Goal: Task Accomplishment & Management: Complete application form

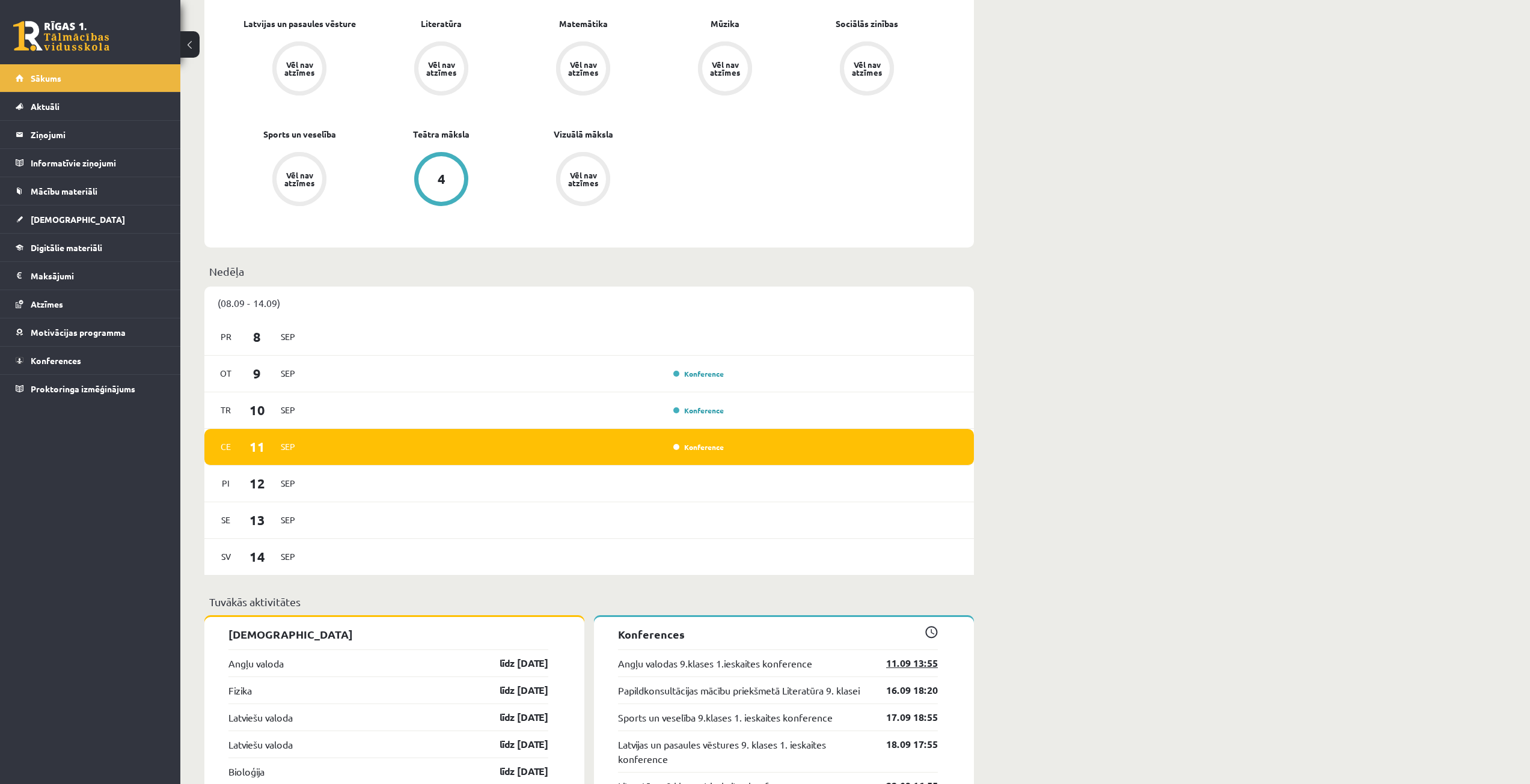
scroll to position [721, 0]
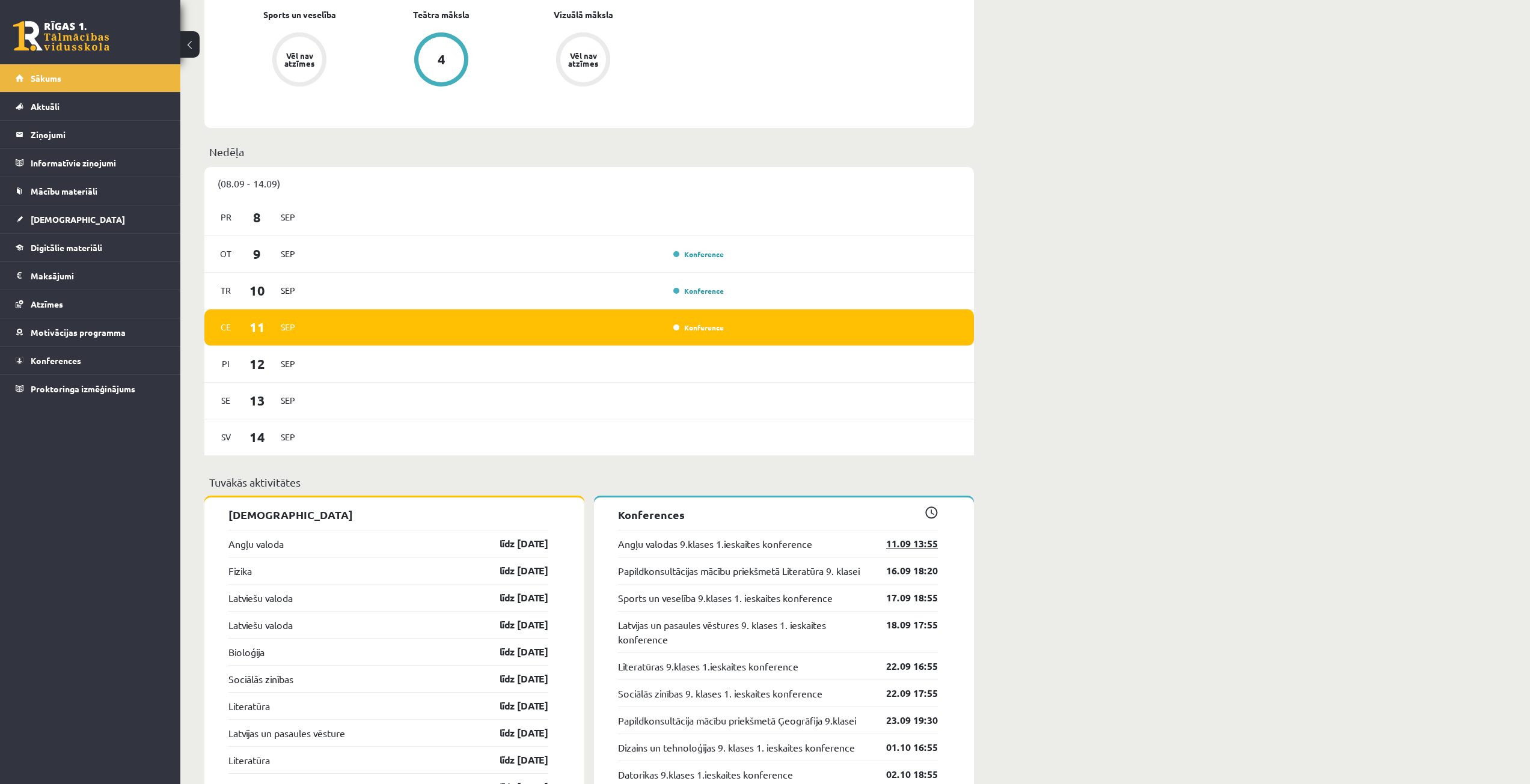
click at [916, 545] on link "11.09 13:55" at bounding box center [903, 544] width 70 height 14
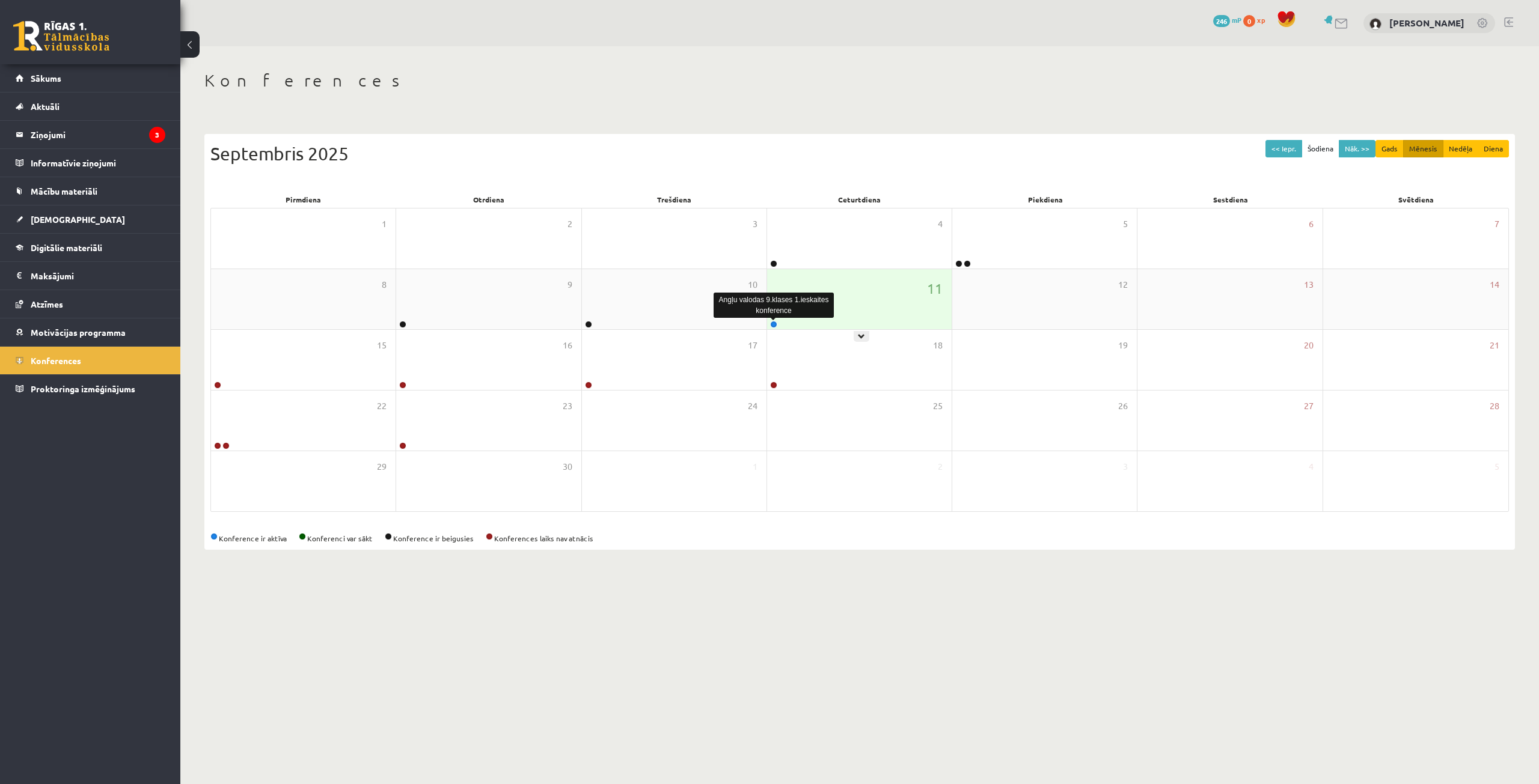
click at [773, 324] on link at bounding box center [773, 324] width 7 height 7
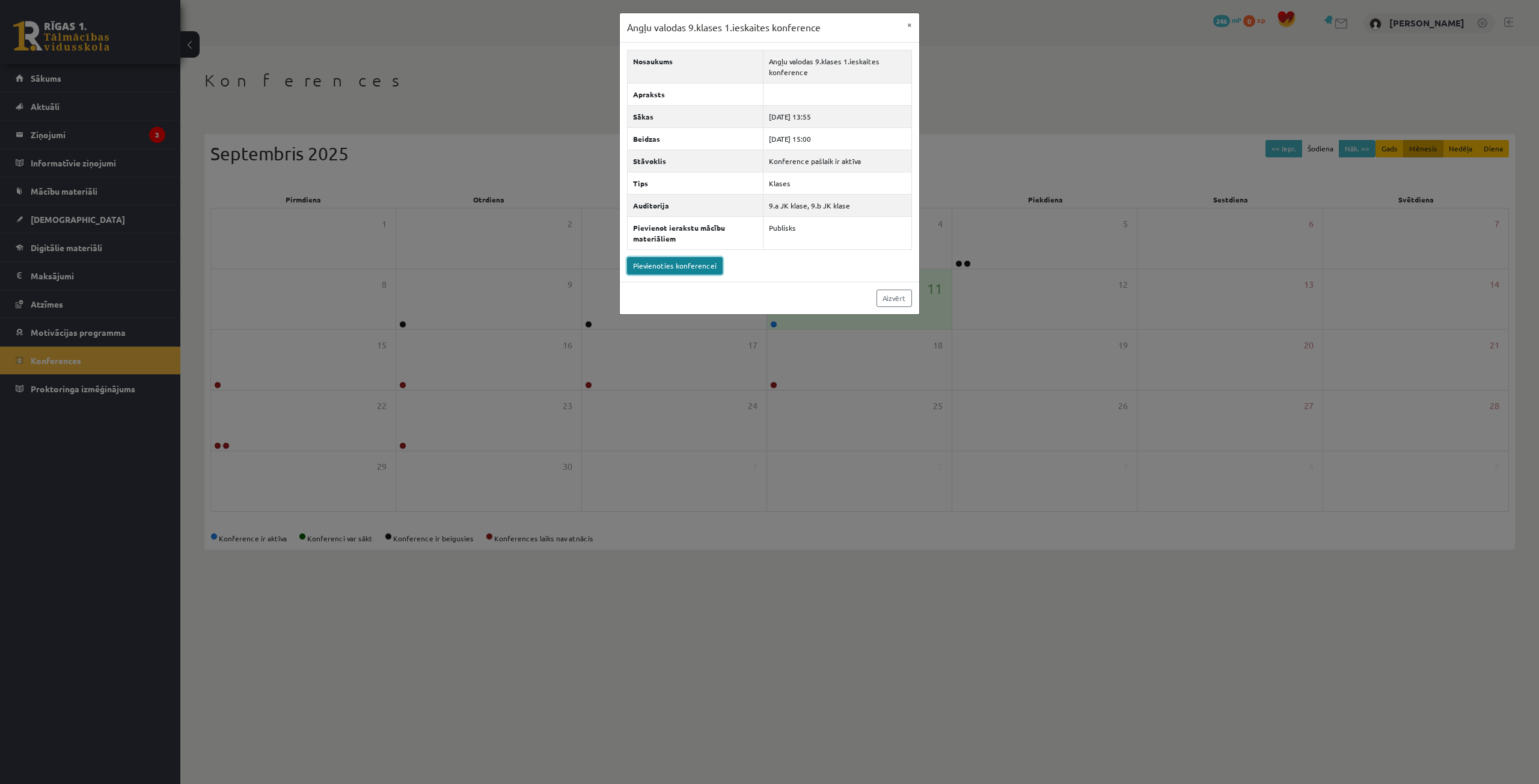
click at [684, 270] on link "Pievienoties konferencei" at bounding box center [675, 265] width 96 height 17
click at [910, 28] on button "×" at bounding box center [910, 24] width 19 height 23
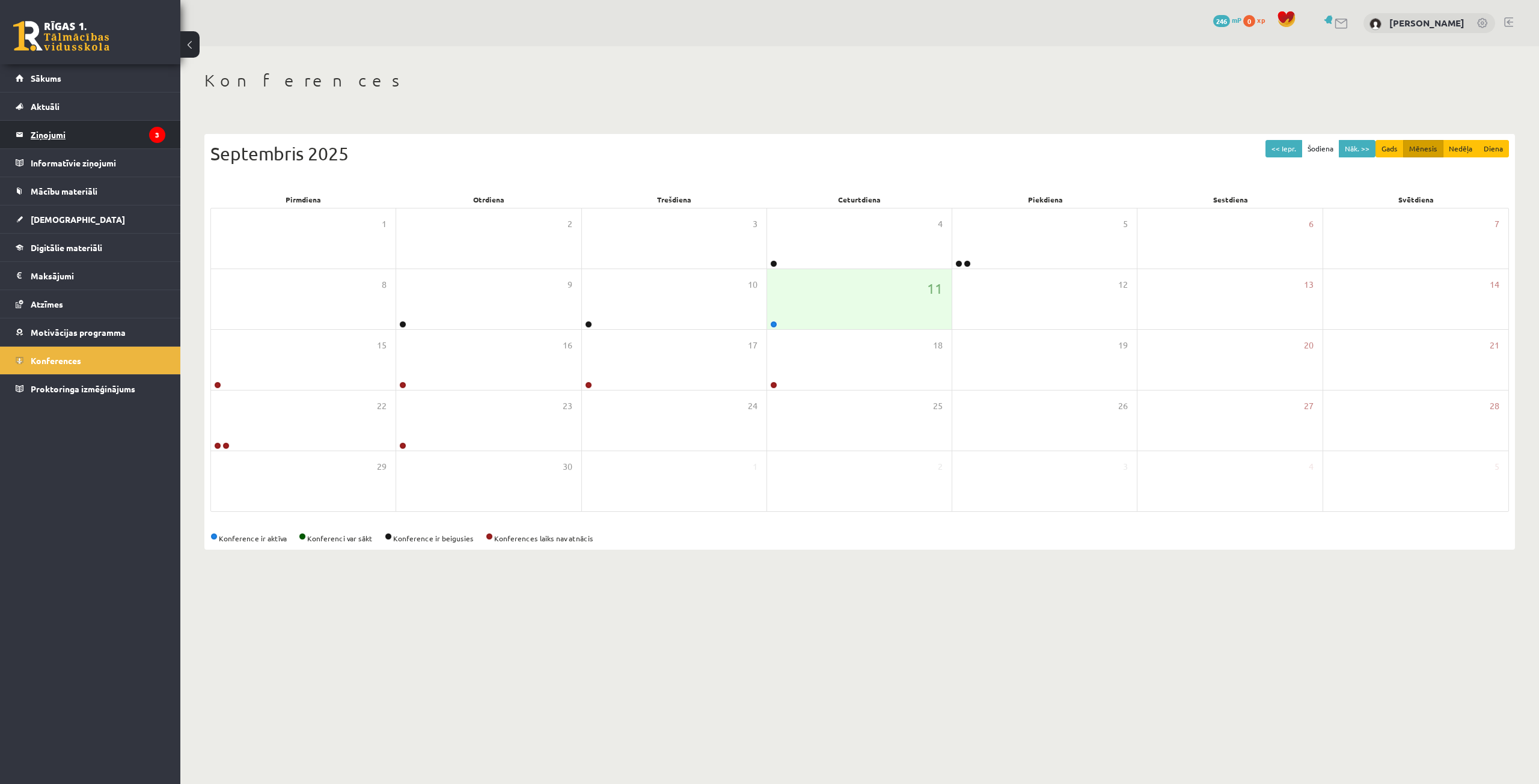
click at [87, 129] on legend "Ziņojumi 3" at bounding box center [98, 134] width 134 height 28
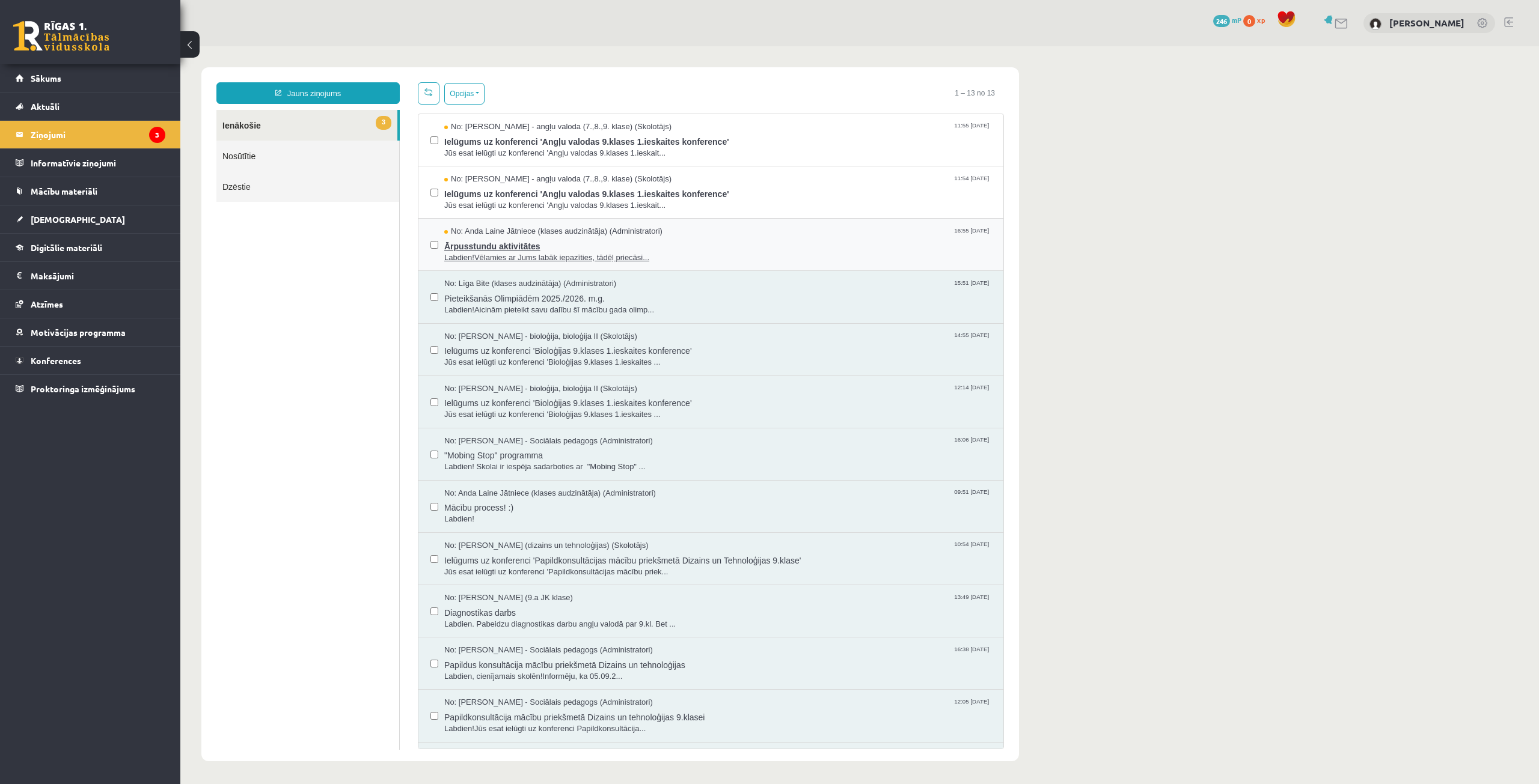
click at [578, 239] on span "Ārpusstundu aktivitātes" at bounding box center [718, 245] width 547 height 15
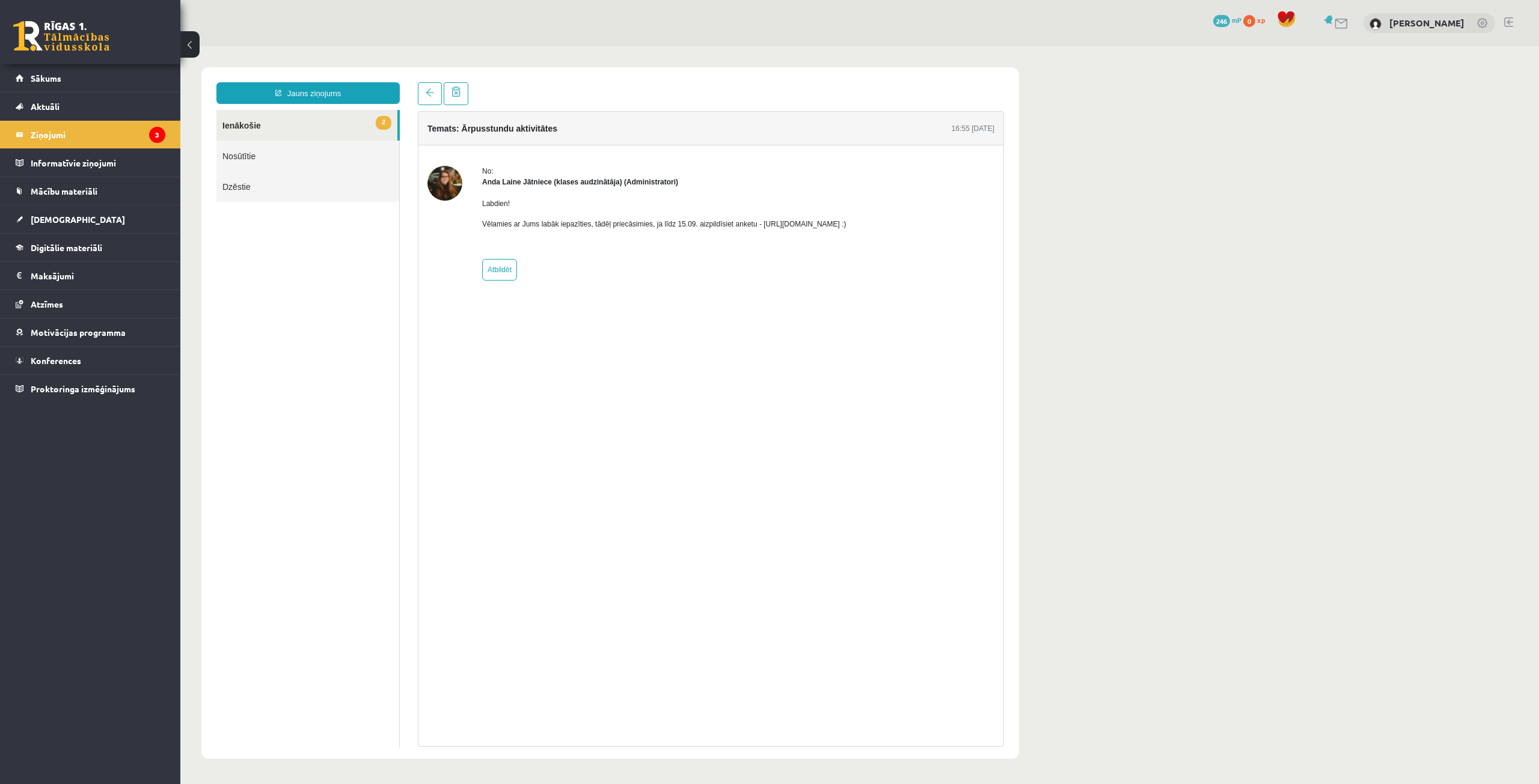
click at [255, 123] on link "2 Ienākošie" at bounding box center [307, 125] width 181 height 30
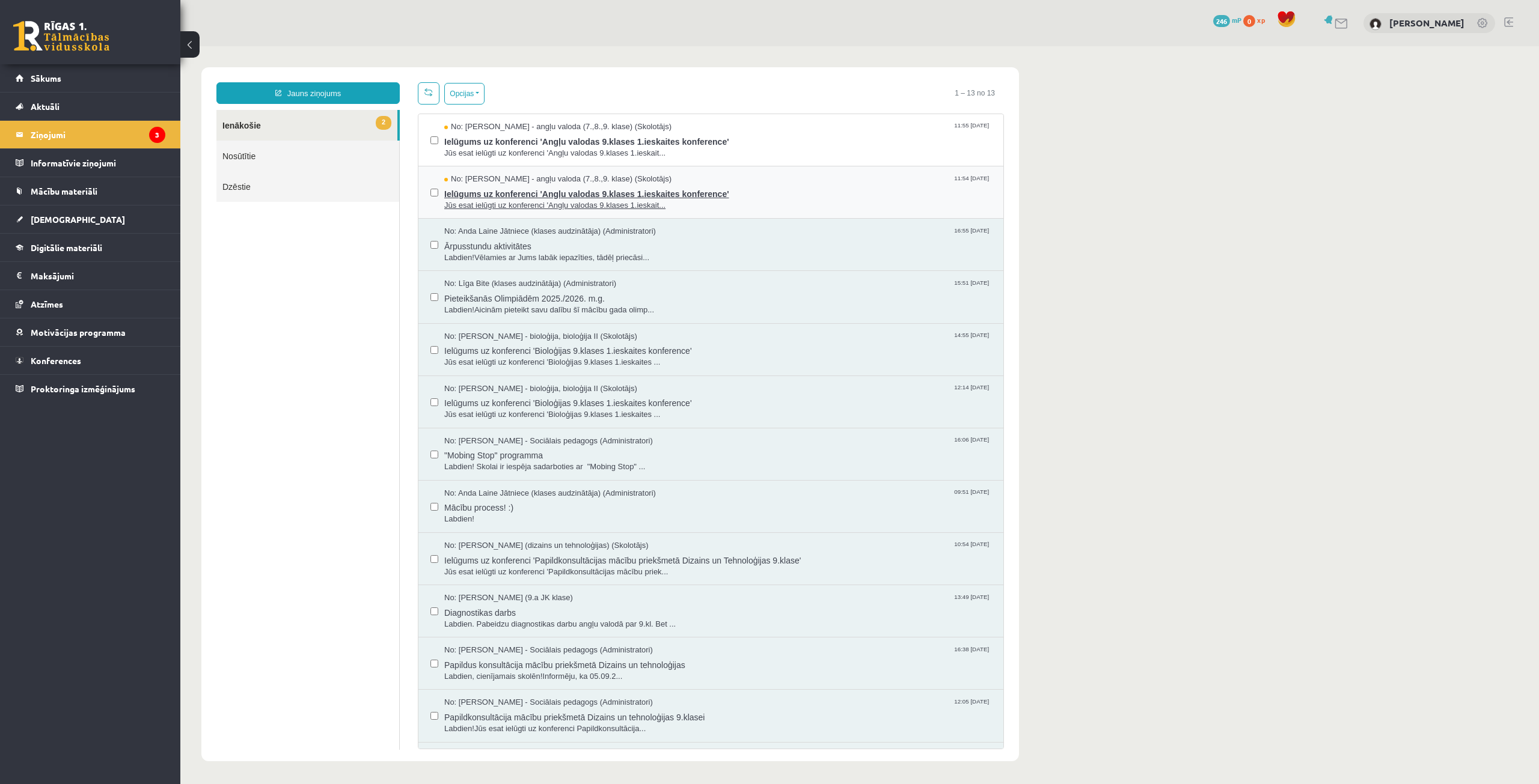
click at [497, 182] on span "No: Laila Priedīte-Dimiņa - angļu valoda (7.,8.,9. klase) (Skolotājs)" at bounding box center [558, 180] width 227 height 12
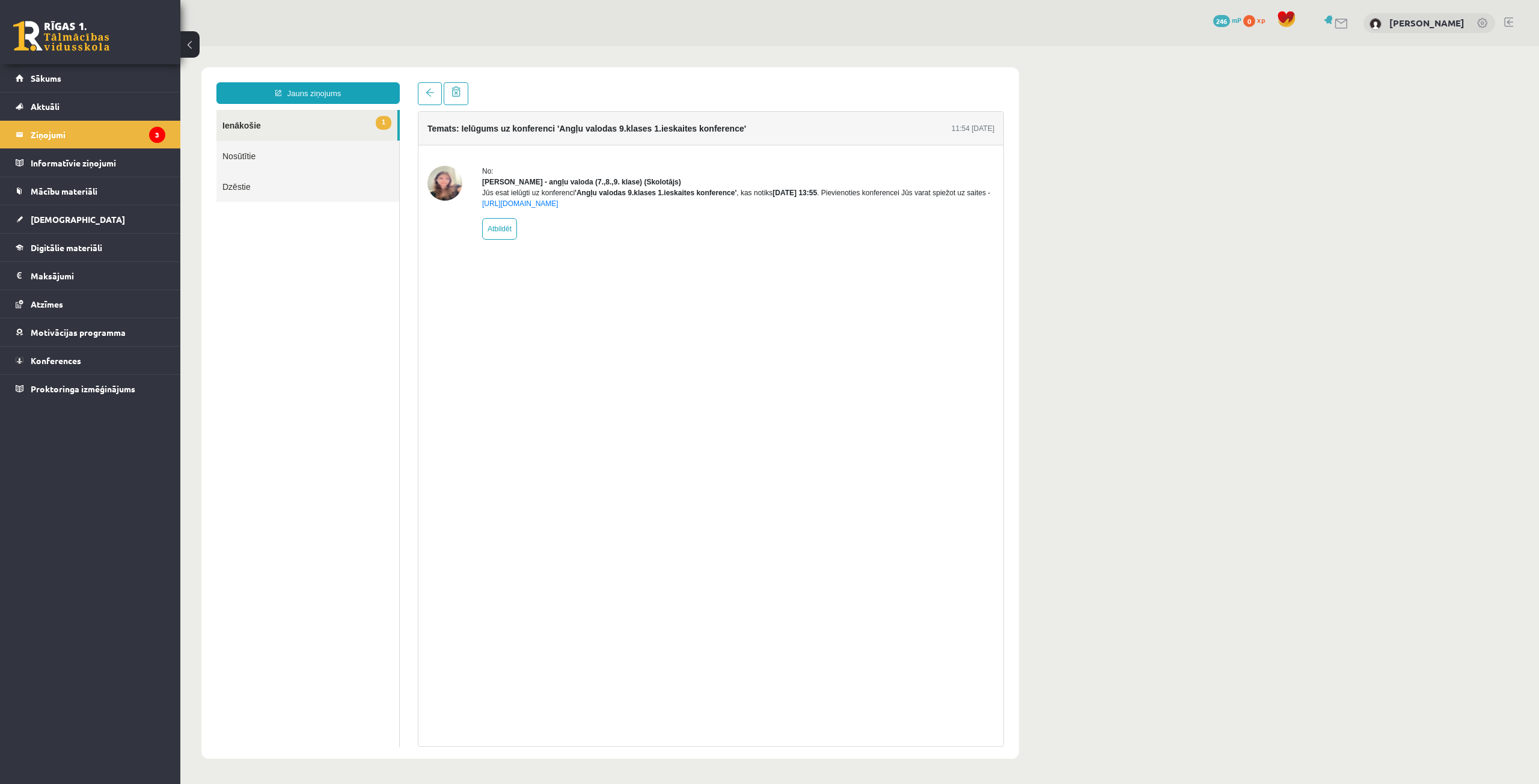
click at [334, 127] on link "1 Ienākošie" at bounding box center [307, 125] width 181 height 30
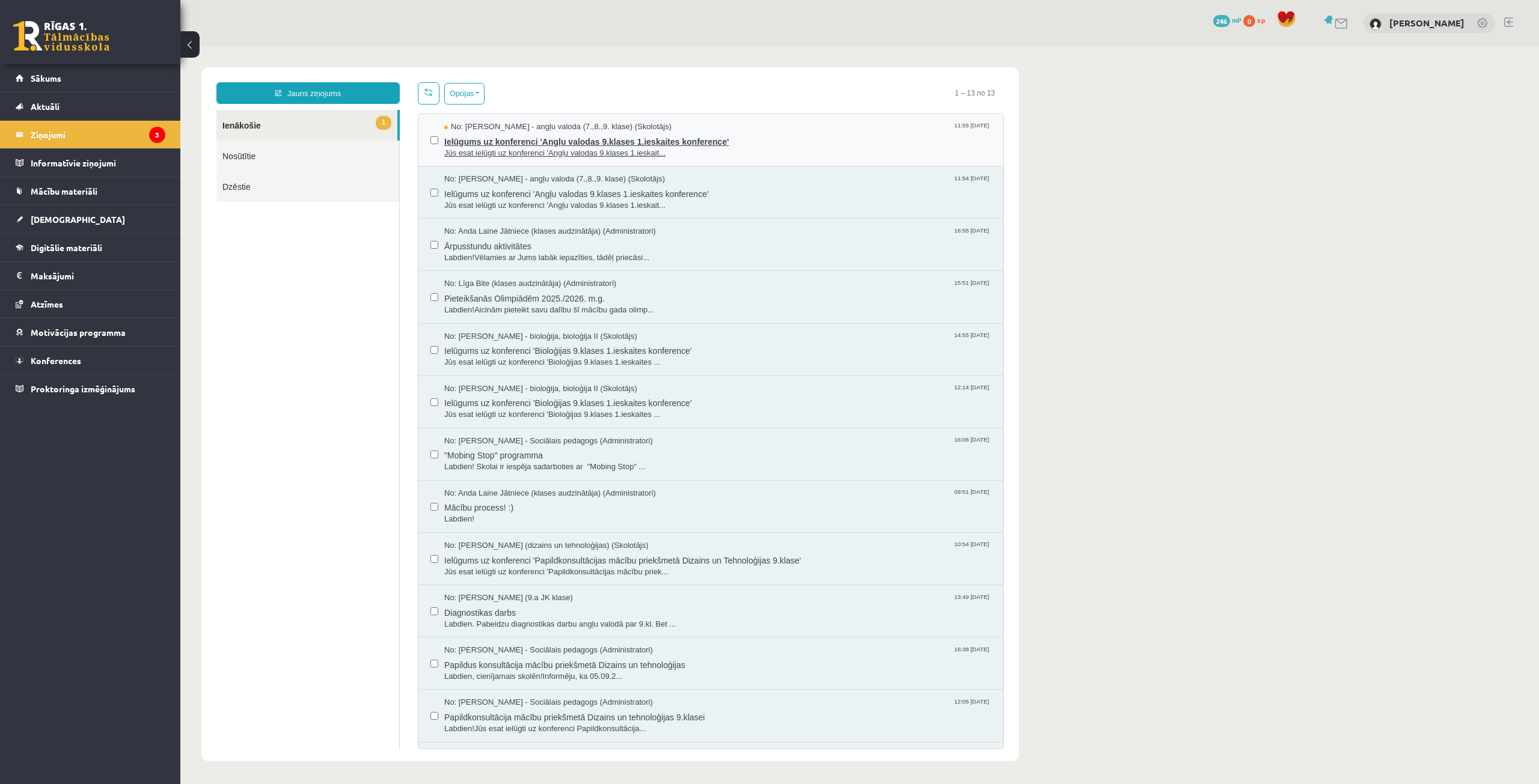
click at [618, 141] on span "Ielūgums uz konferenci 'Angļu valodas 9.klases 1.ieskaites konference'" at bounding box center [718, 140] width 547 height 15
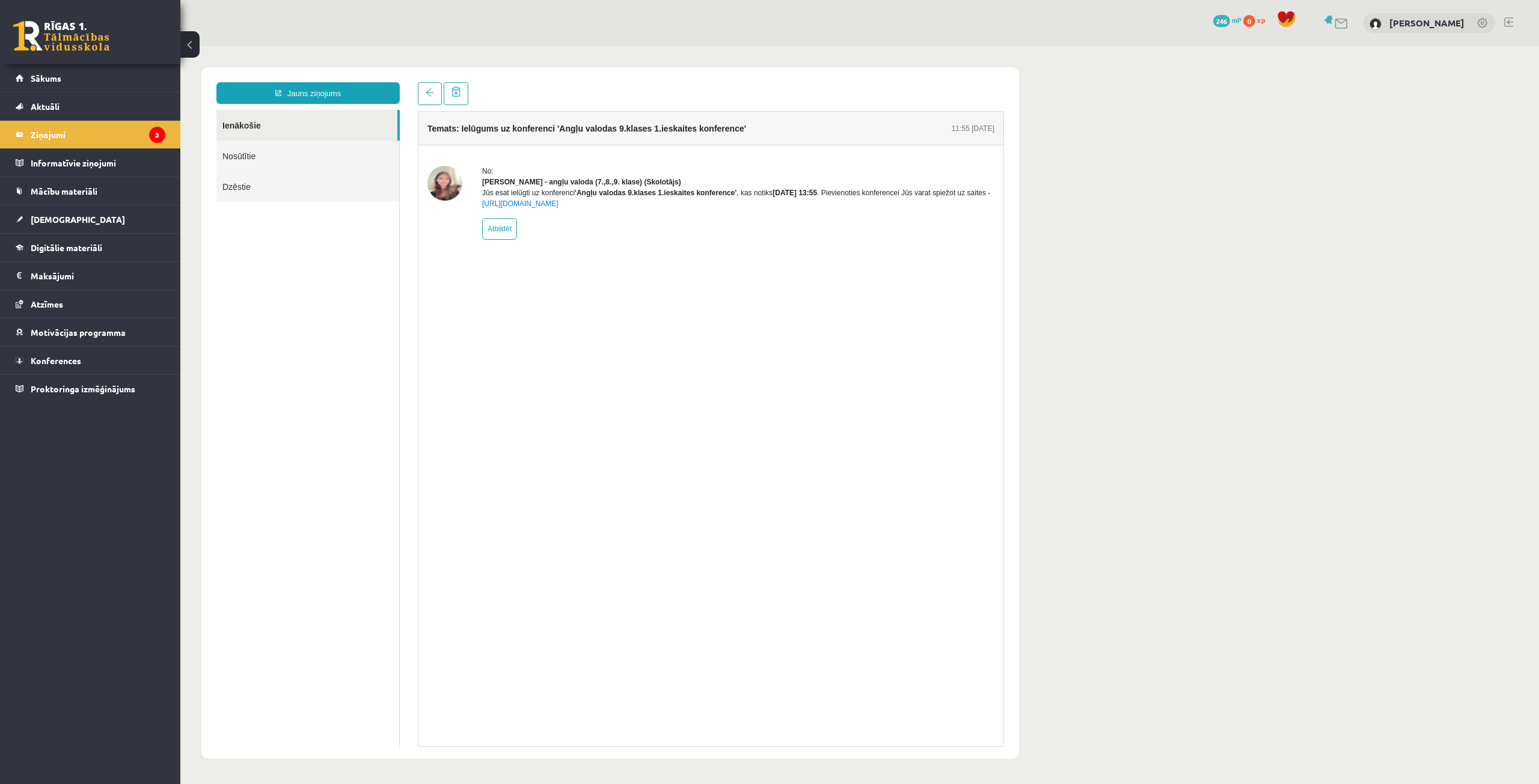
click at [282, 145] on link "Nosūtītie" at bounding box center [308, 156] width 183 height 30
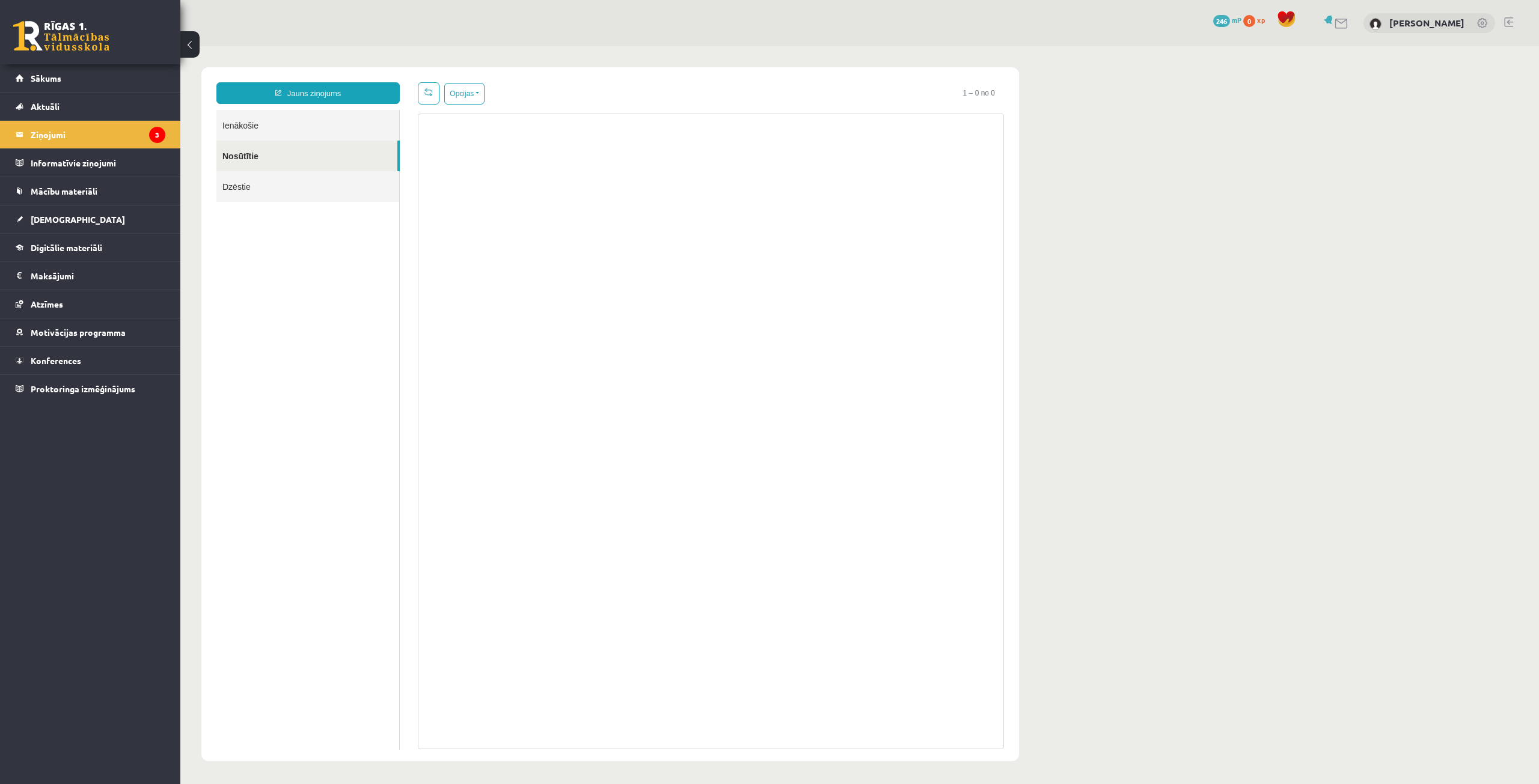
click at [297, 133] on link "Ienākošie" at bounding box center [308, 125] width 183 height 30
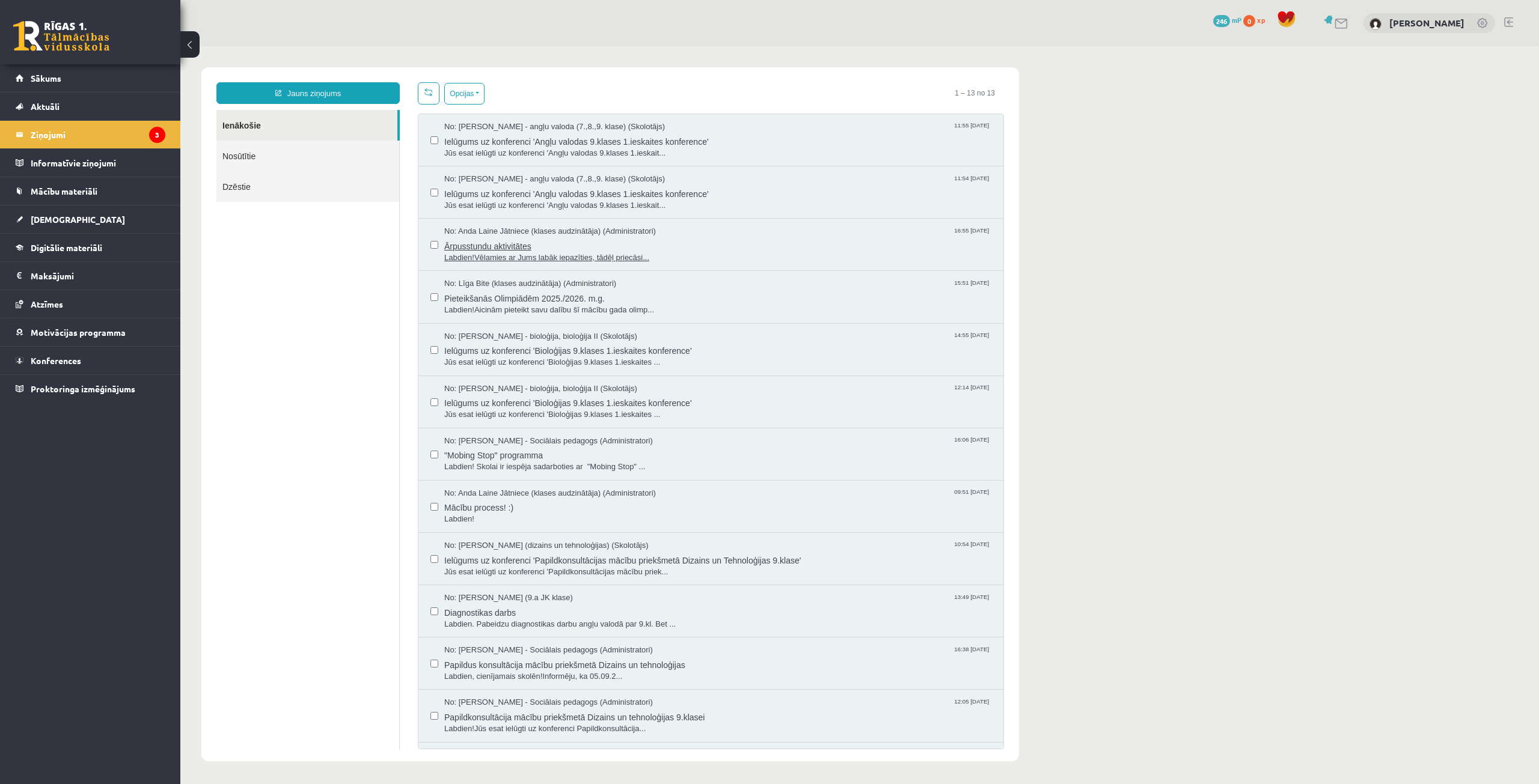
click at [594, 238] on span "Ārpusstundu aktivitātes" at bounding box center [718, 245] width 547 height 15
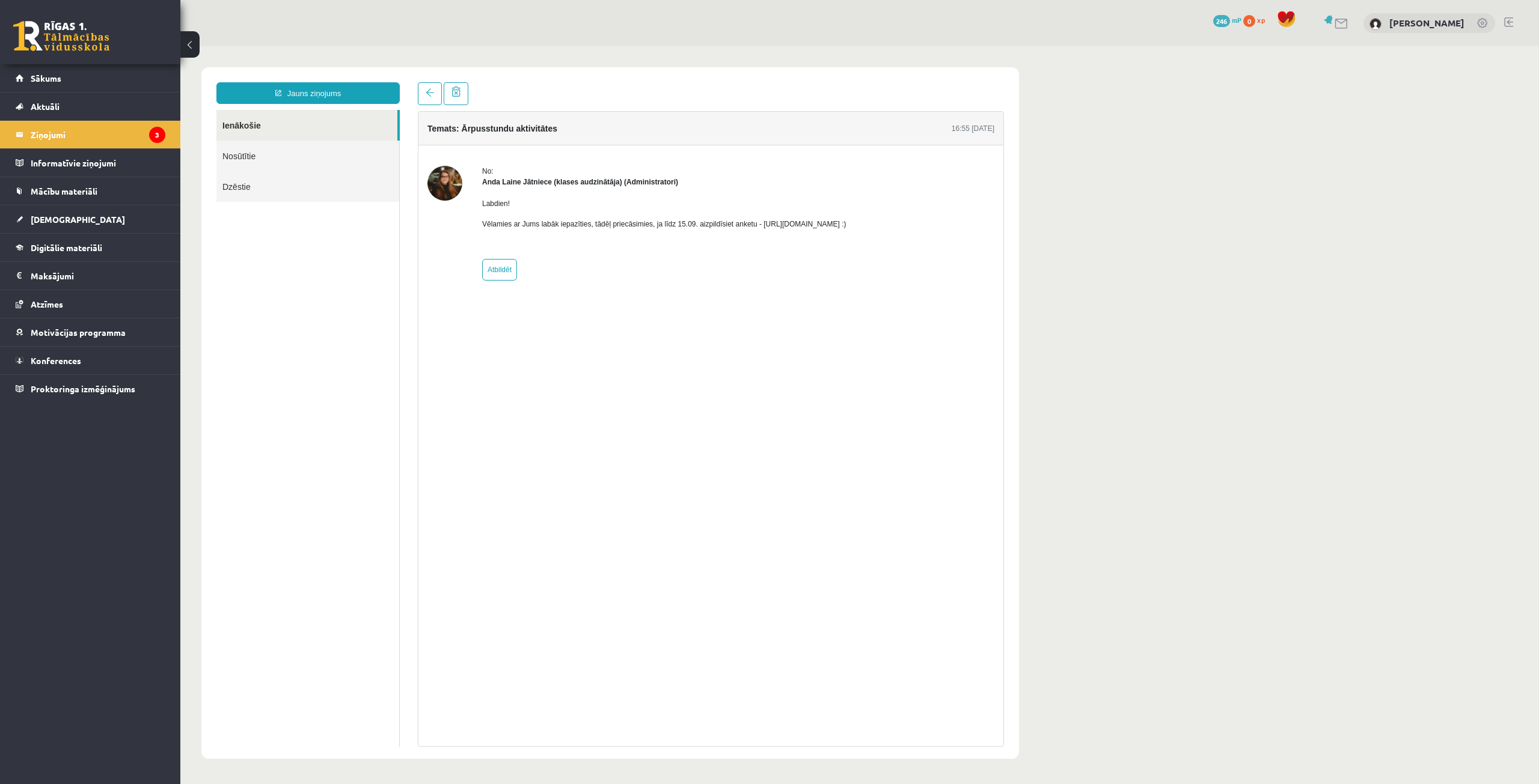
drag, startPoint x: 755, startPoint y: 223, endPoint x: 885, endPoint y: 219, distance: 130.1
click at [846, 219] on p "Vēlamies ar Jums labāk iepazīties, tādēļ priecāsimies, ja līdz 15.09. aizpildīs…" at bounding box center [664, 224] width 364 height 11
click at [141, 133] on legend "Ziņojumi 3" at bounding box center [98, 134] width 134 height 28
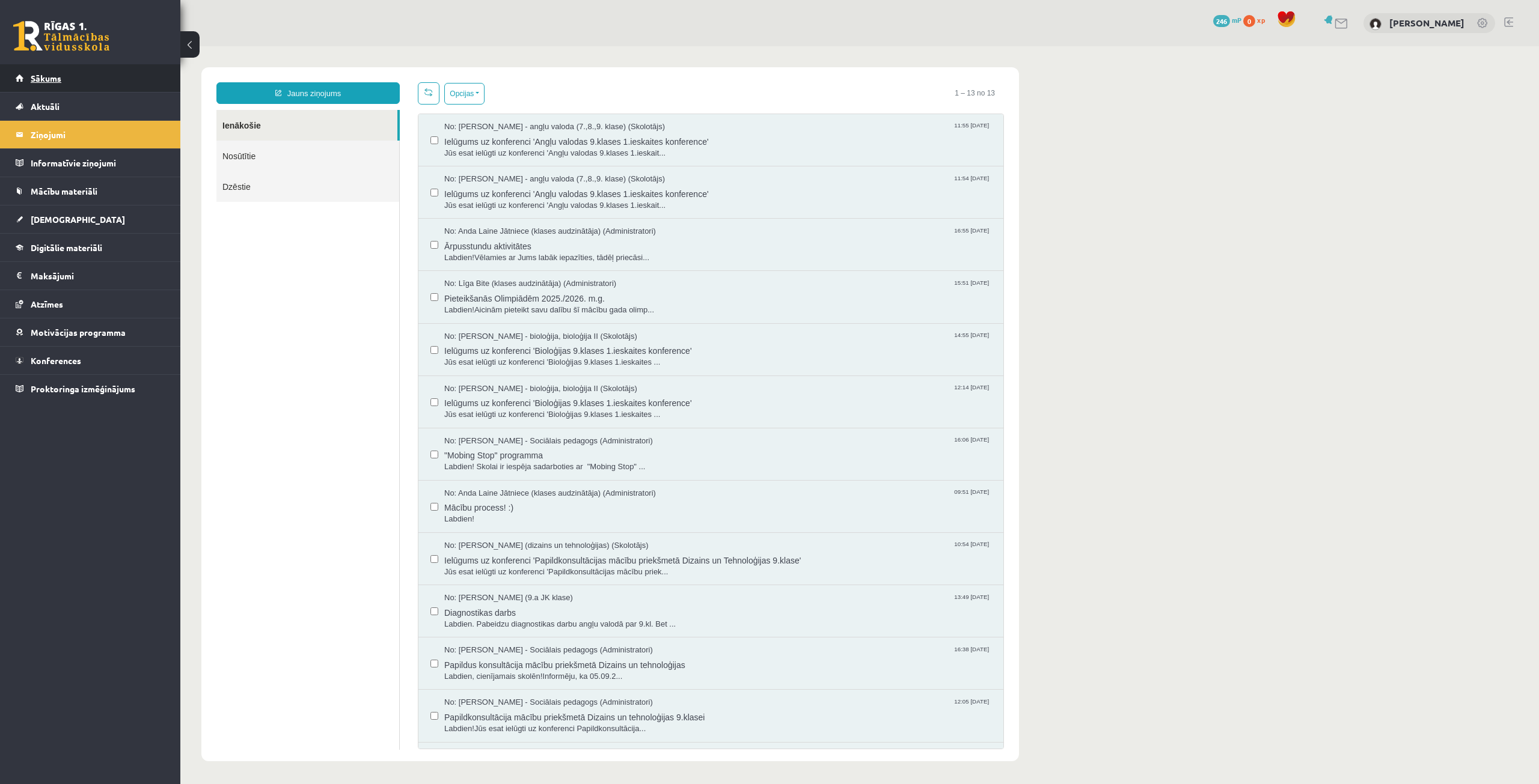
click at [103, 74] on link "Sākums" at bounding box center [90, 78] width 150 height 28
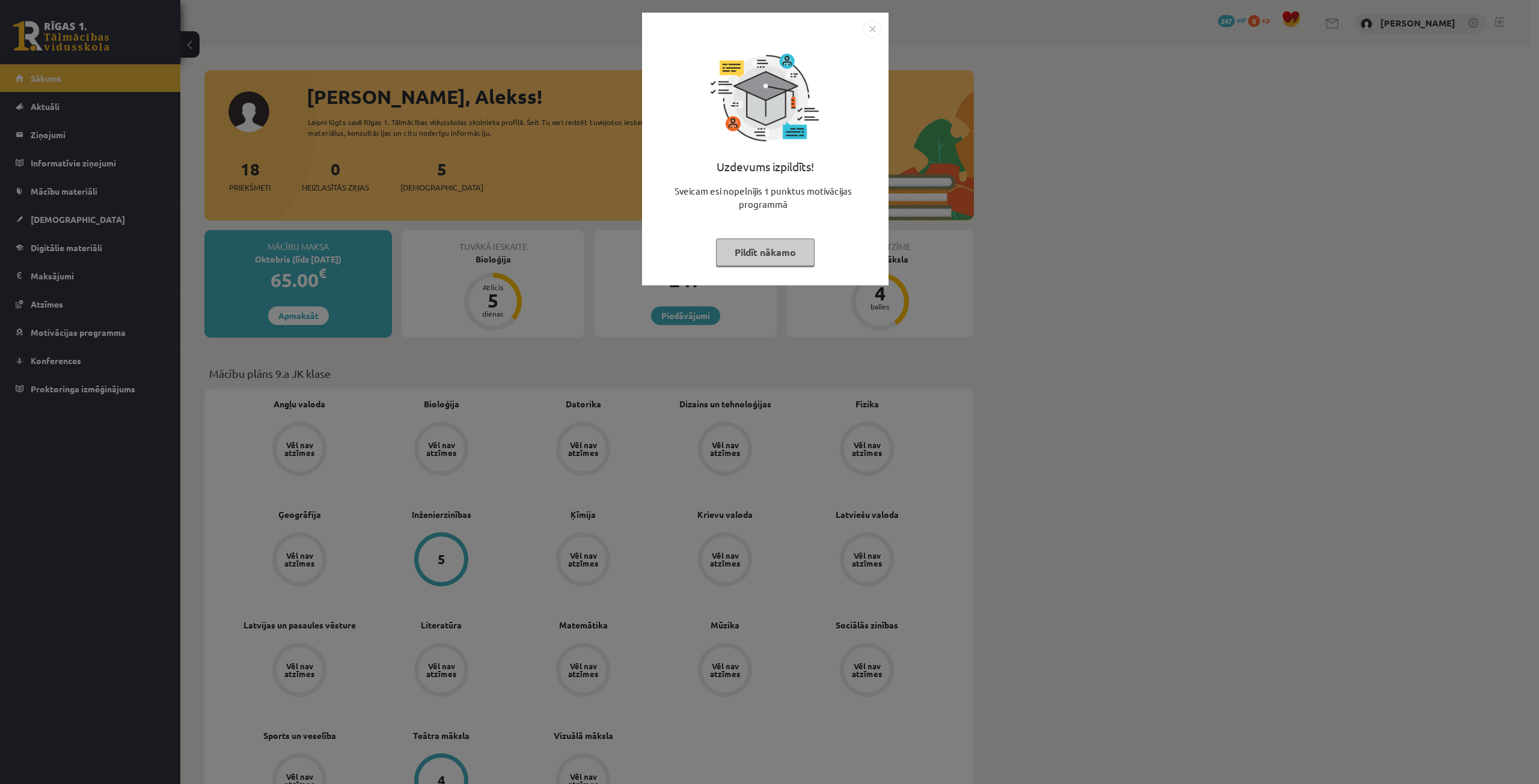
click at [773, 253] on button "Pildīt nākamo" at bounding box center [765, 252] width 99 height 28
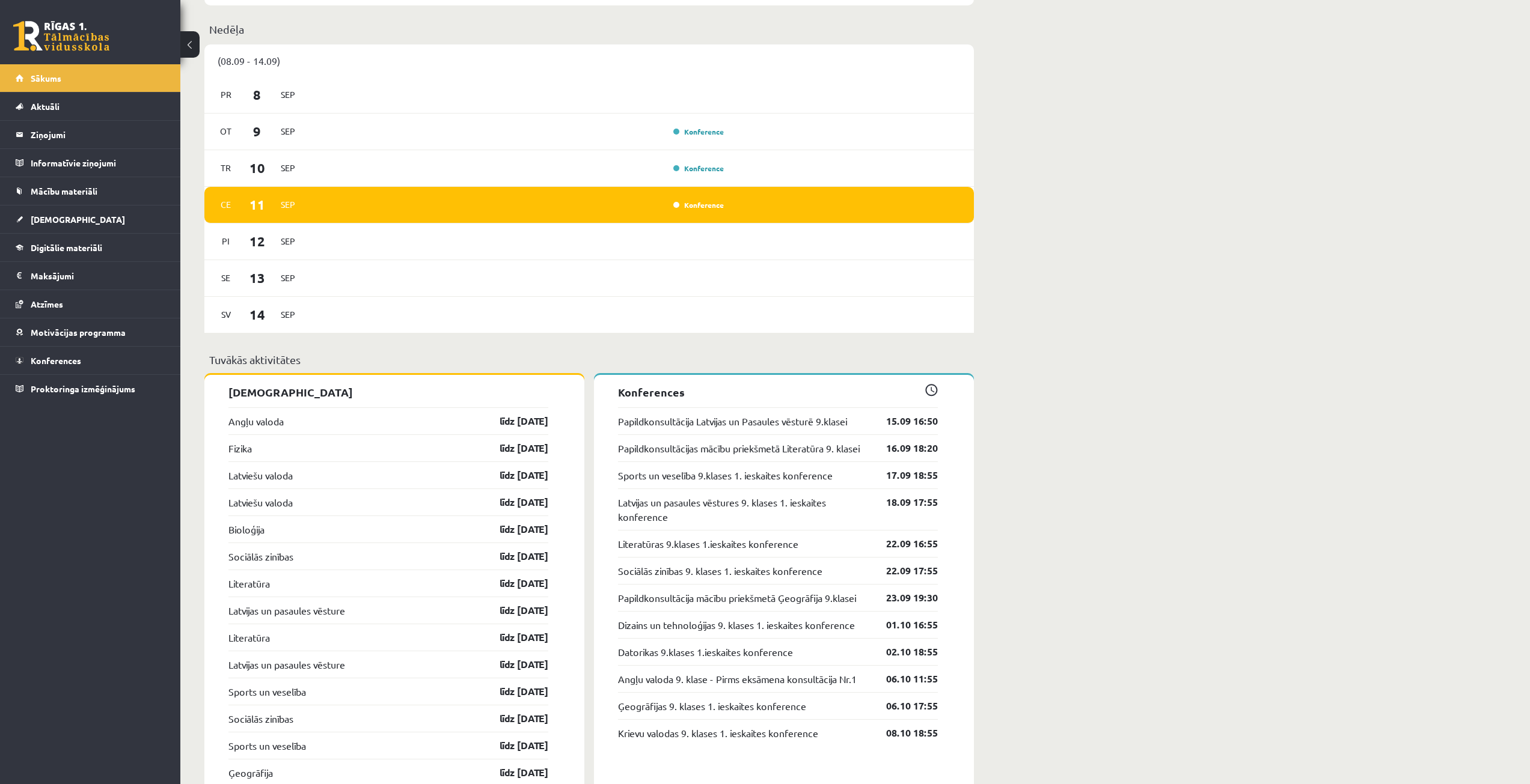
scroll to position [962, 0]
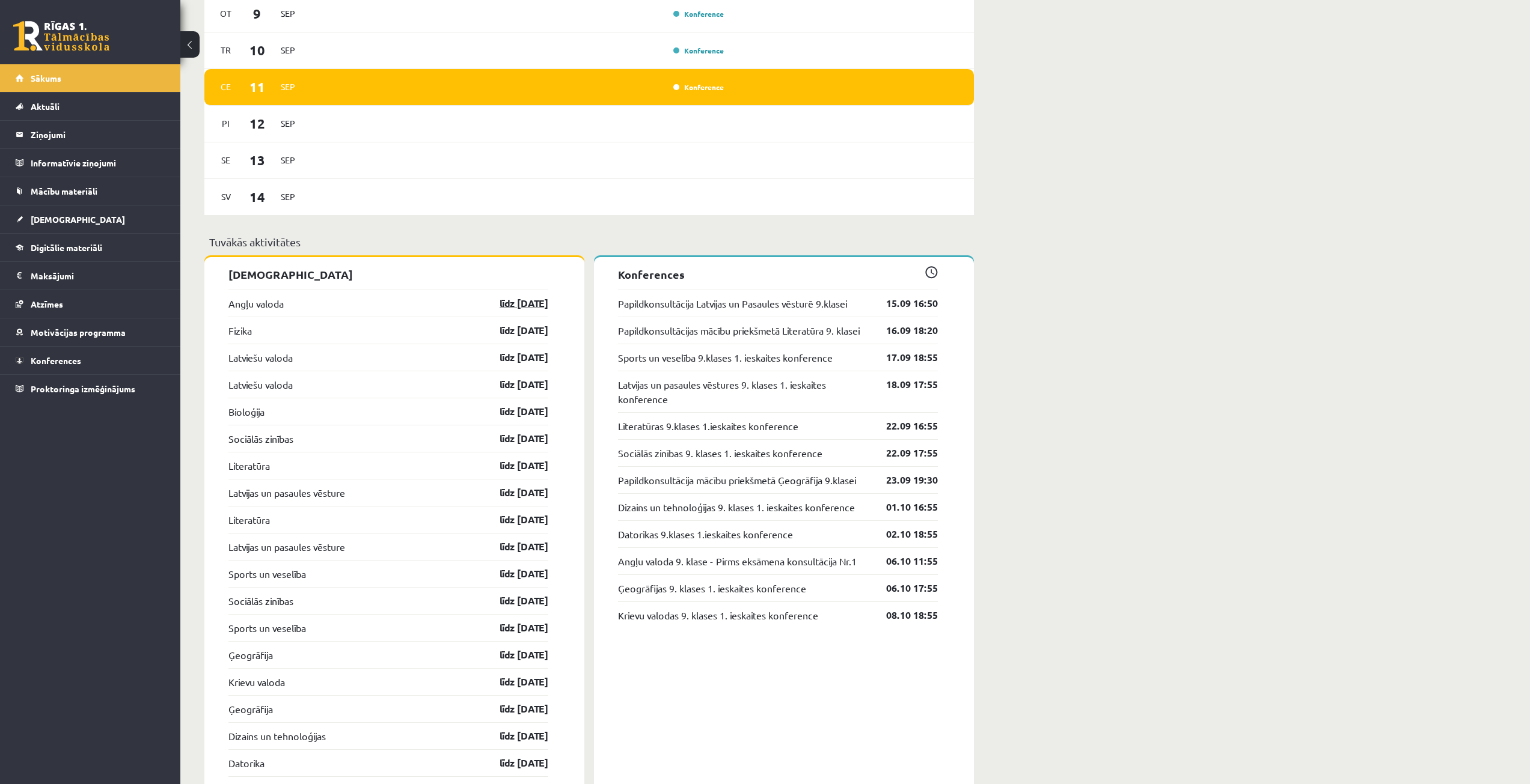
click at [511, 301] on link "līdz 15.09.25" at bounding box center [514, 304] width 70 height 14
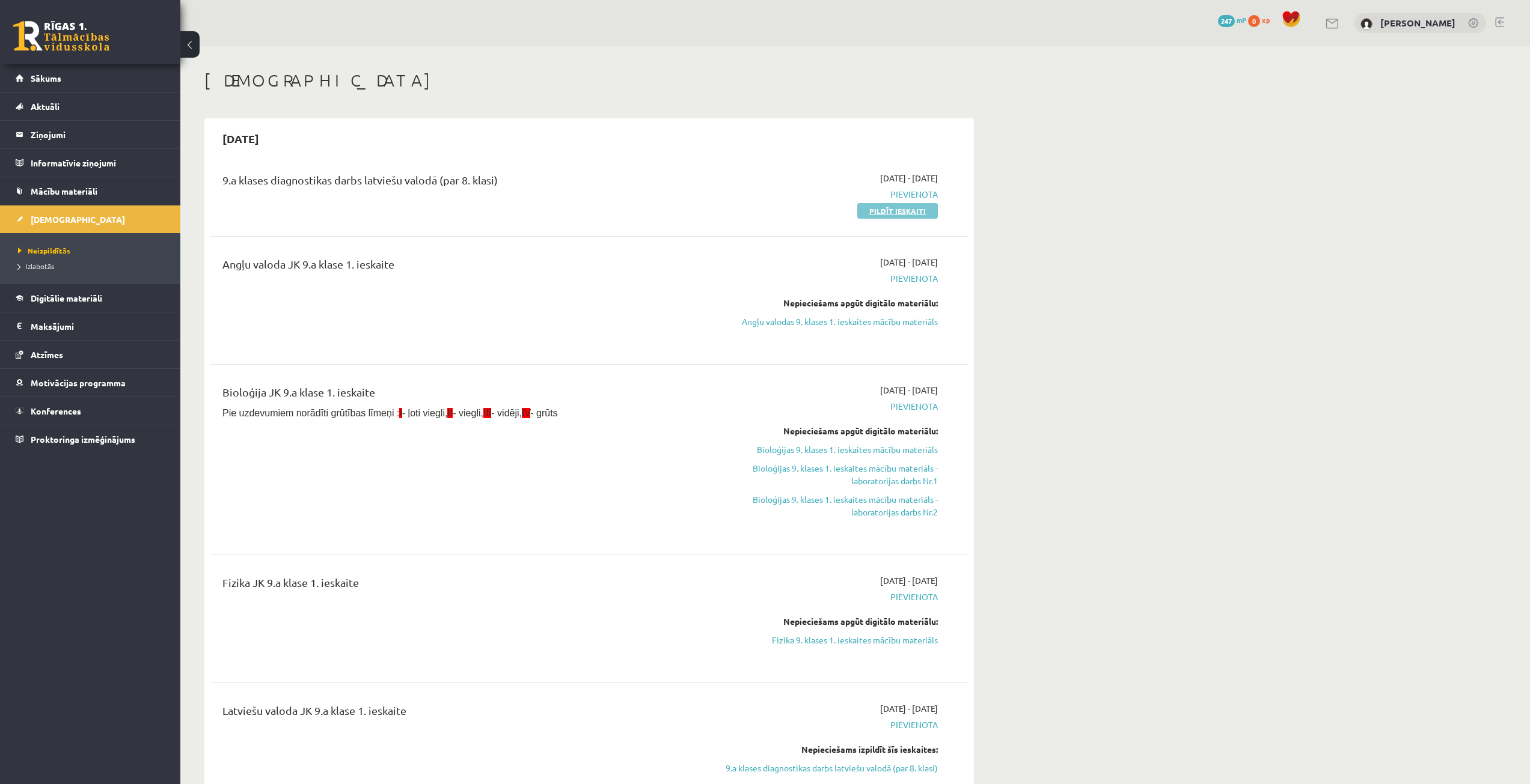
click at [884, 212] on link "Pildīt ieskaiti" at bounding box center [897, 211] width 81 height 15
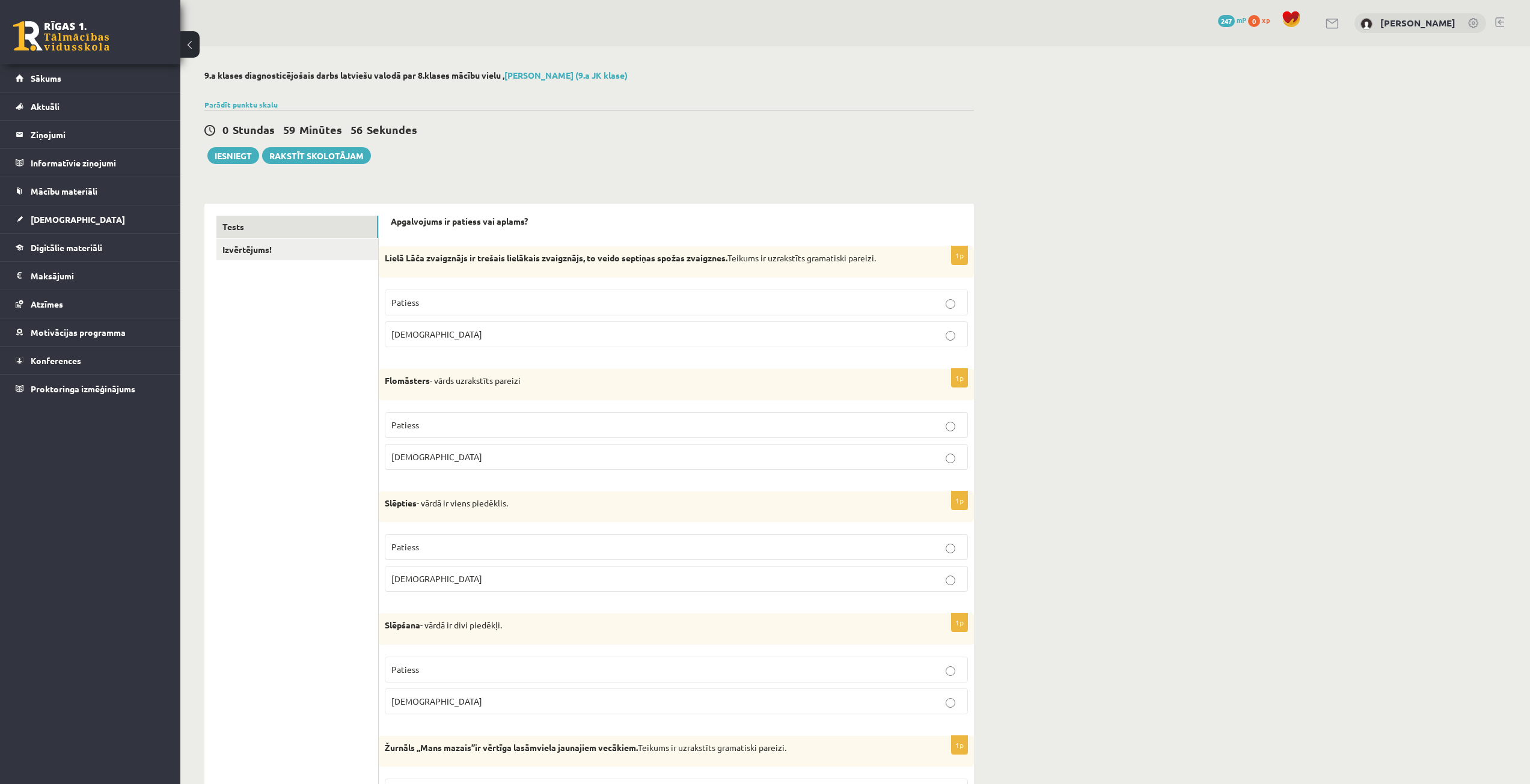
drag, startPoint x: 434, startPoint y: 241, endPoint x: 875, endPoint y: 193, distance: 443.6
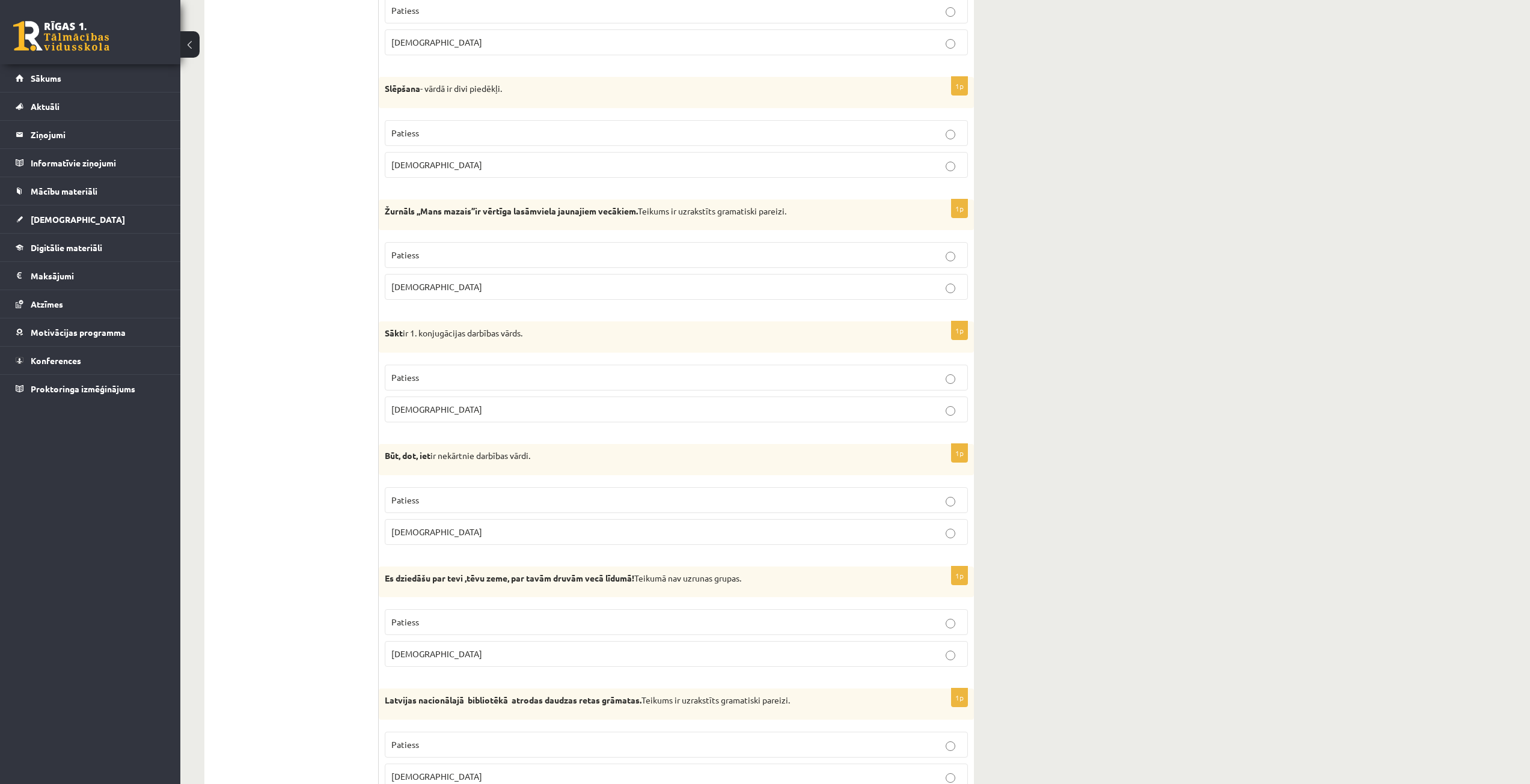
scroll to position [541, 0]
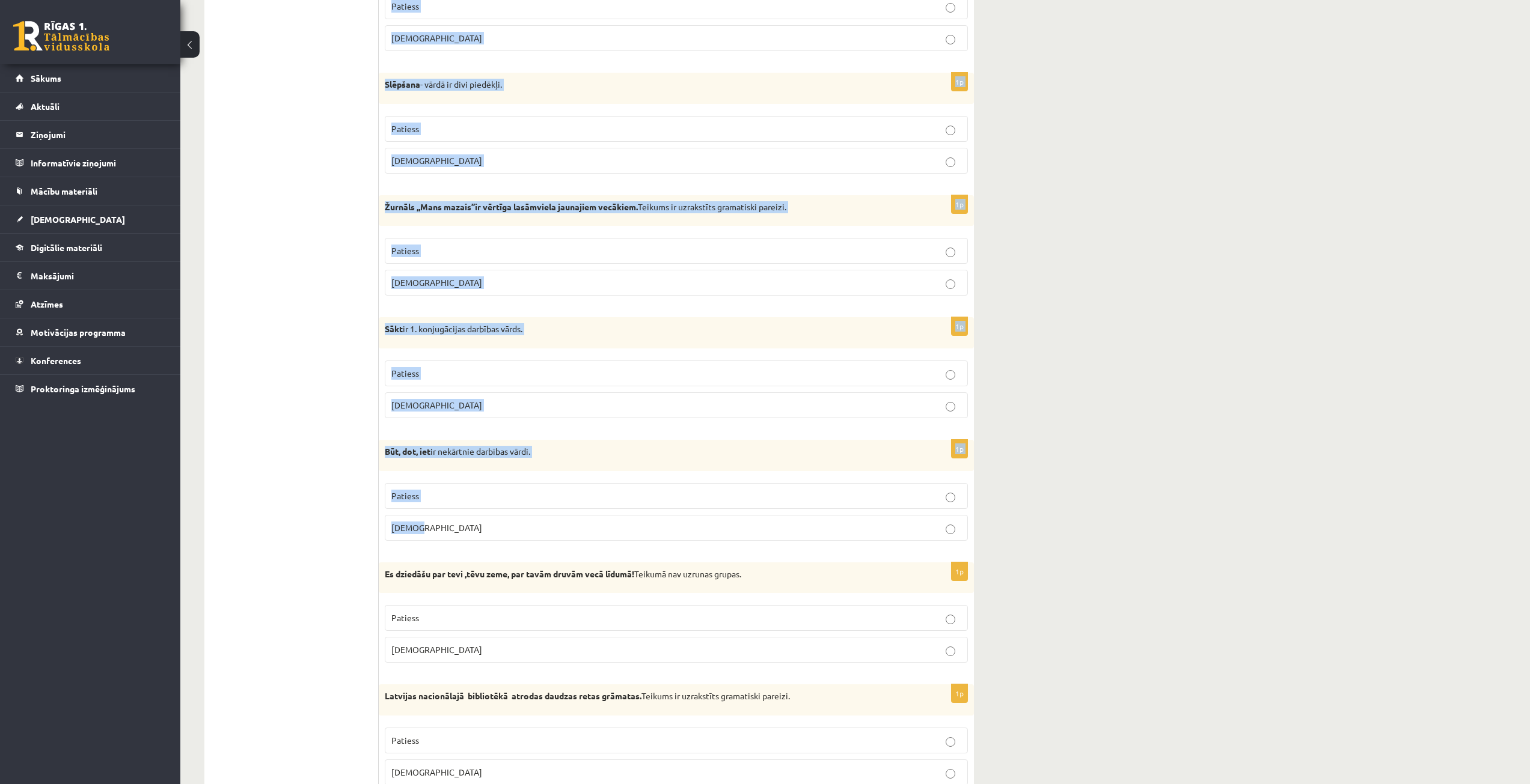
drag, startPoint x: 384, startPoint y: 258, endPoint x: 551, endPoint y: 511, distance: 303.1
copy form "Lielā Lāča zvaigznājs ir trešais lielākais zvaigznājs, to veido septiņas spožas…"
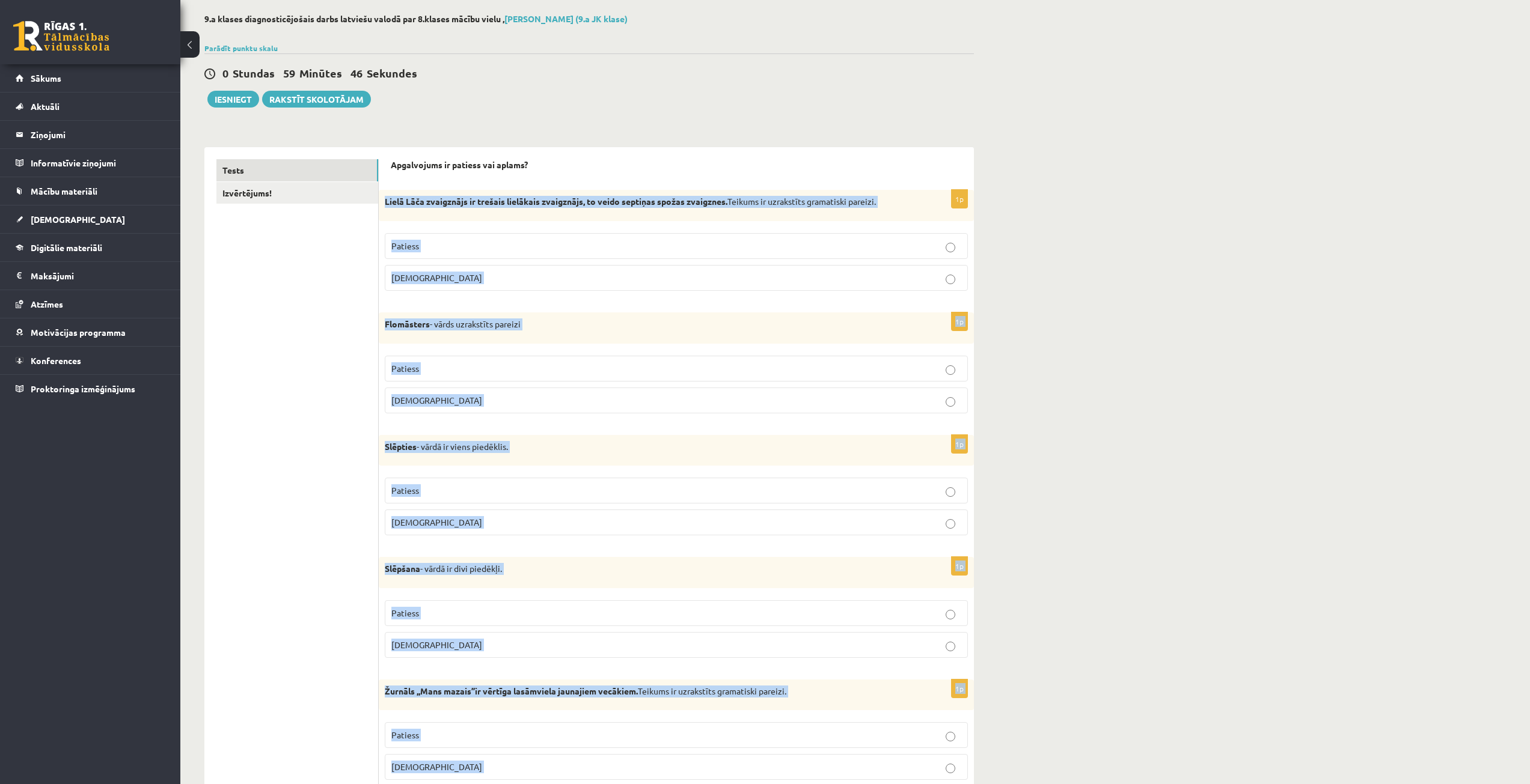
scroll to position [0, 0]
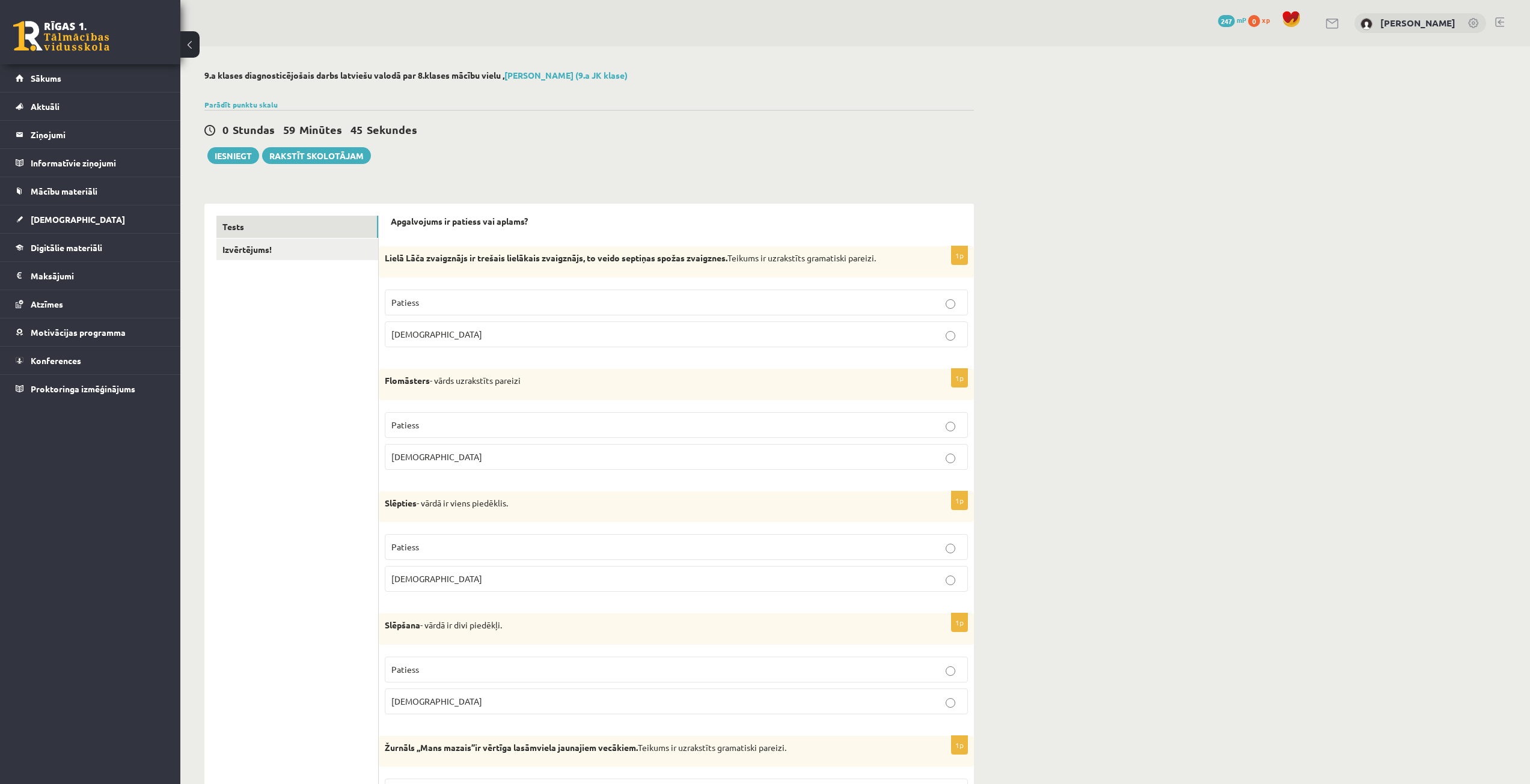
click at [408, 324] on label "Aplams" at bounding box center [676, 335] width 583 height 26
click at [445, 423] on p "Patiess" at bounding box center [676, 426] width 570 height 13
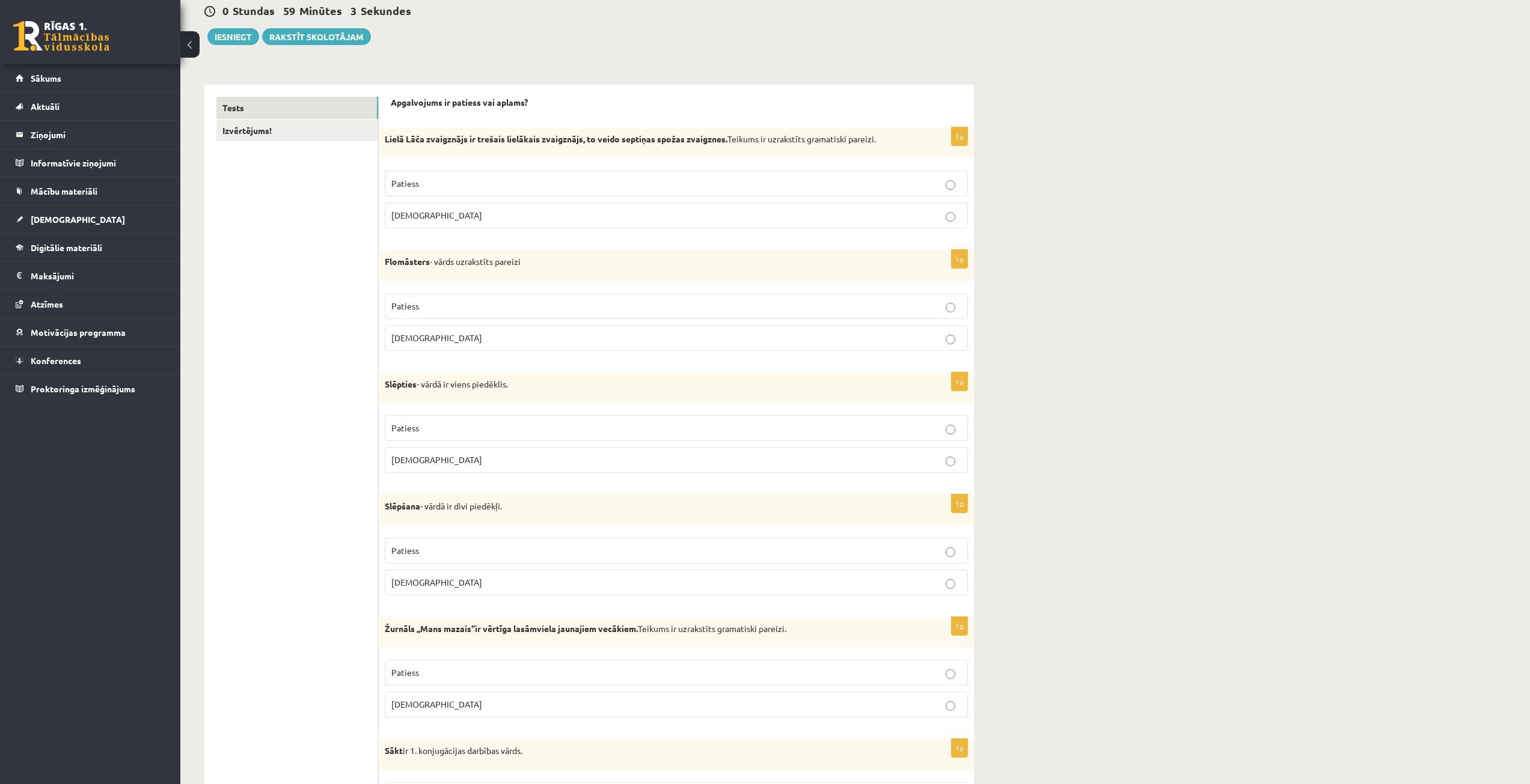
scroll to position [120, 0]
click at [445, 423] on p "Patiess" at bounding box center [676, 427] width 570 height 13
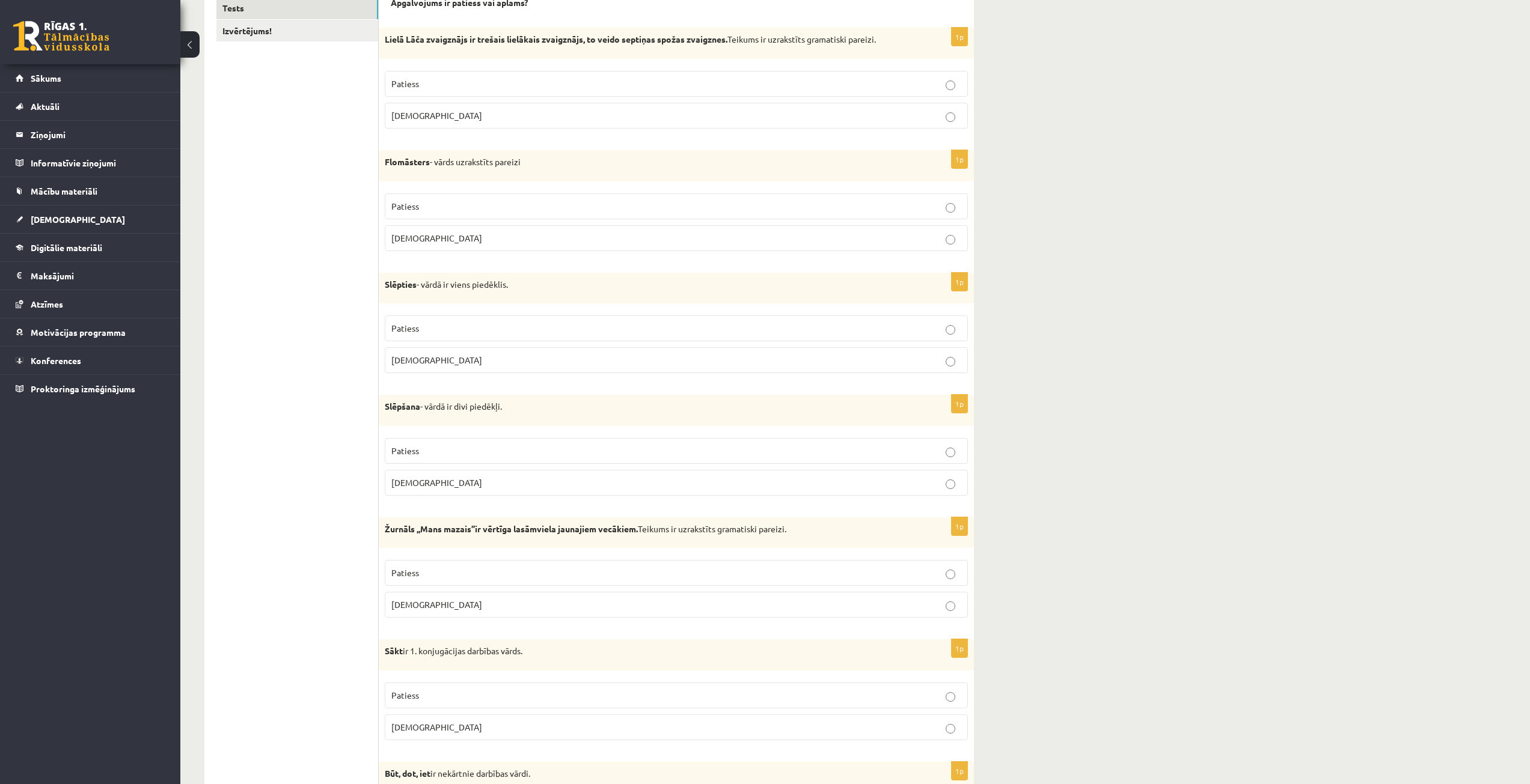
scroll to position [240, 0]
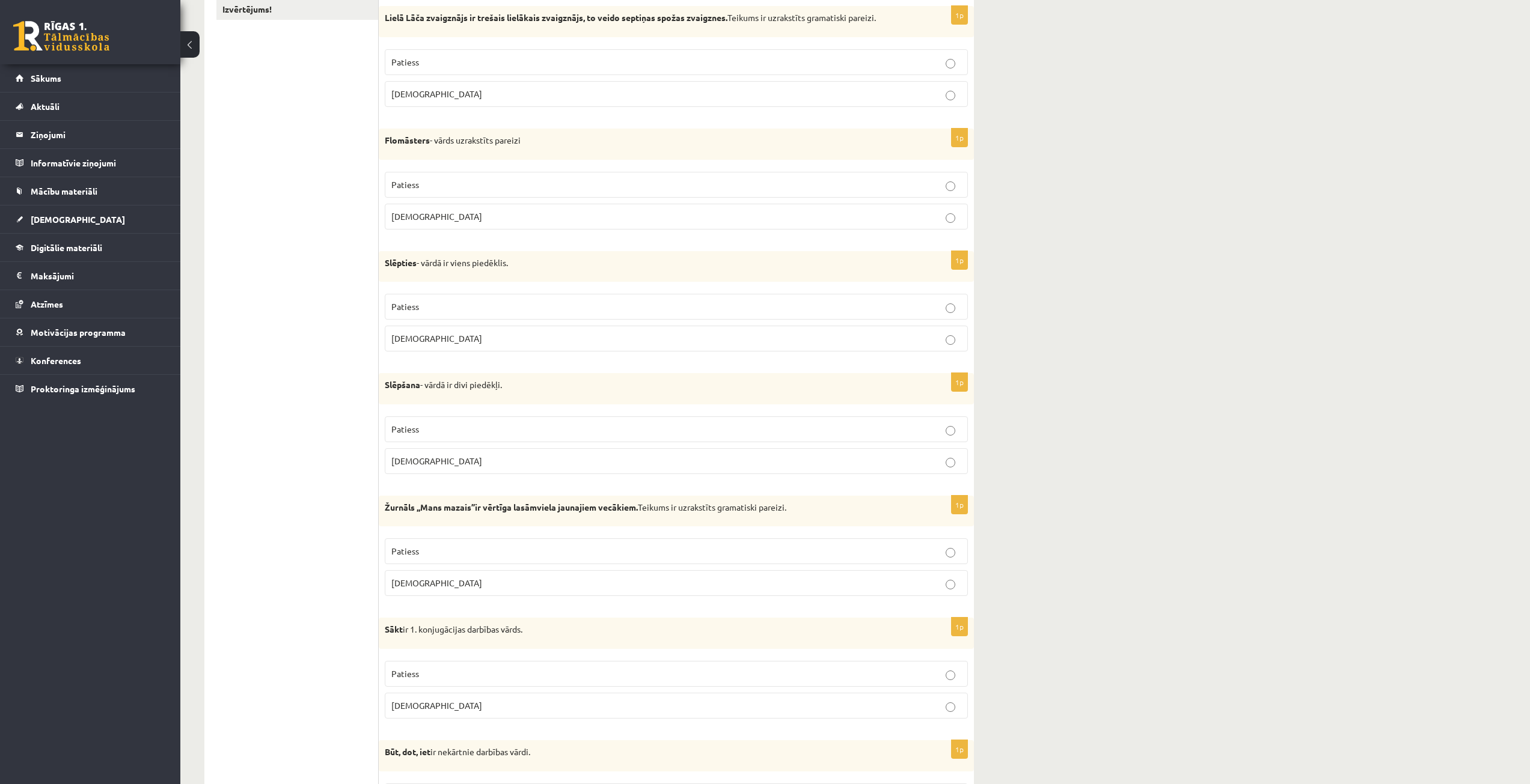
click at [445, 423] on p "Patiess" at bounding box center [676, 429] width 570 height 13
click at [461, 583] on p "Aplams" at bounding box center [676, 583] width 570 height 13
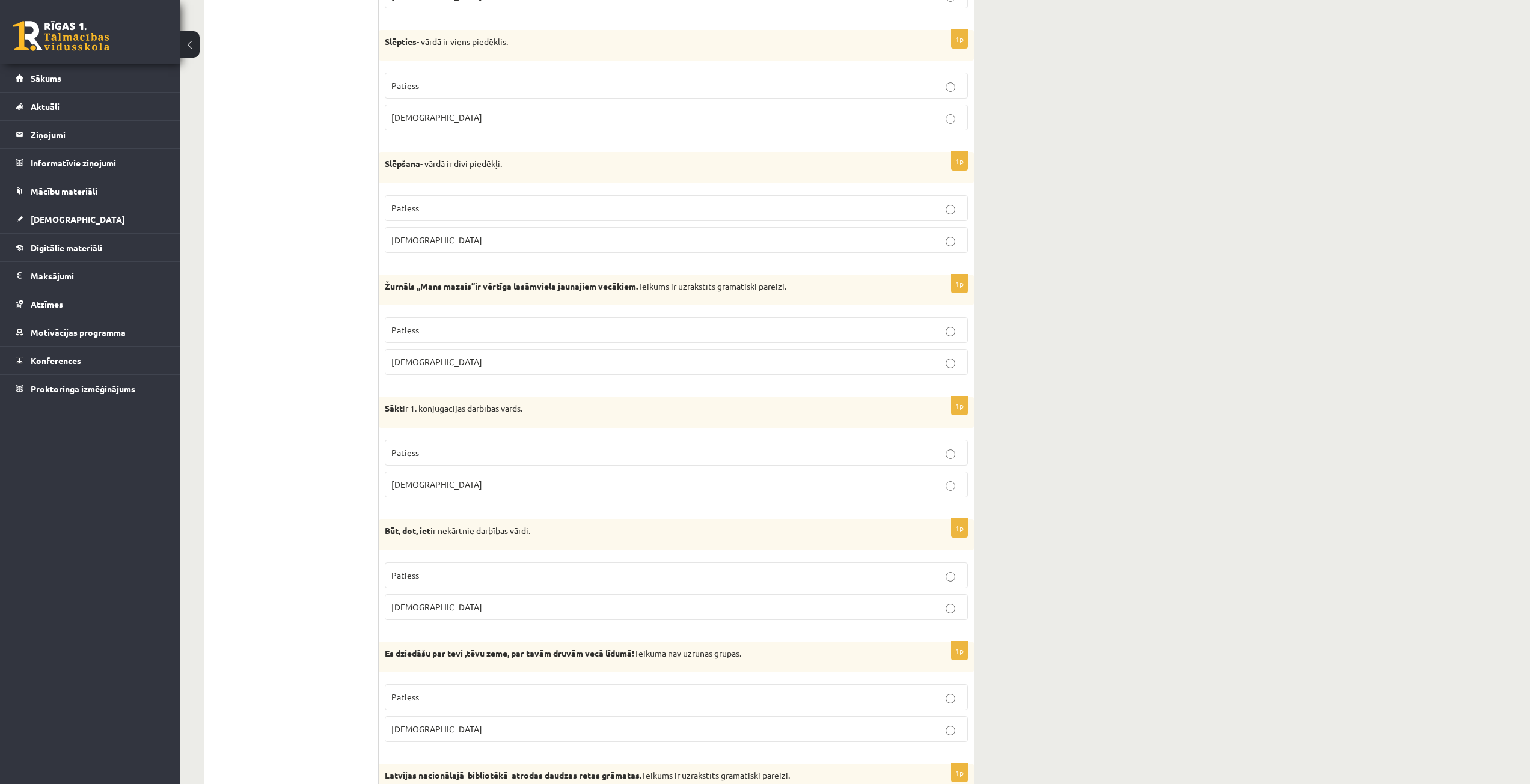
scroll to position [480, 0]
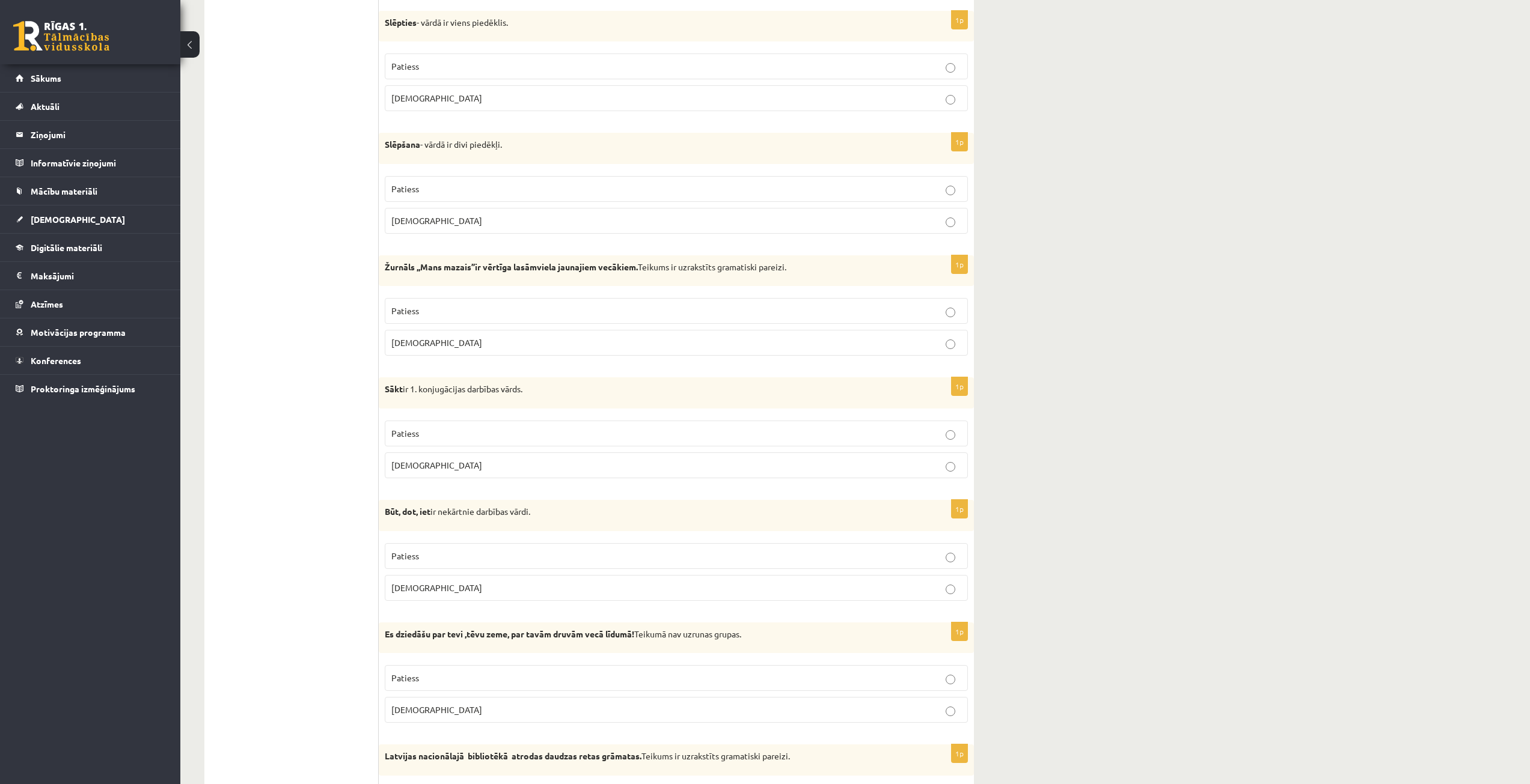
click at [453, 555] on p "Patiess" at bounding box center [676, 556] width 570 height 13
click at [430, 431] on p "Patiess" at bounding box center [676, 434] width 570 height 13
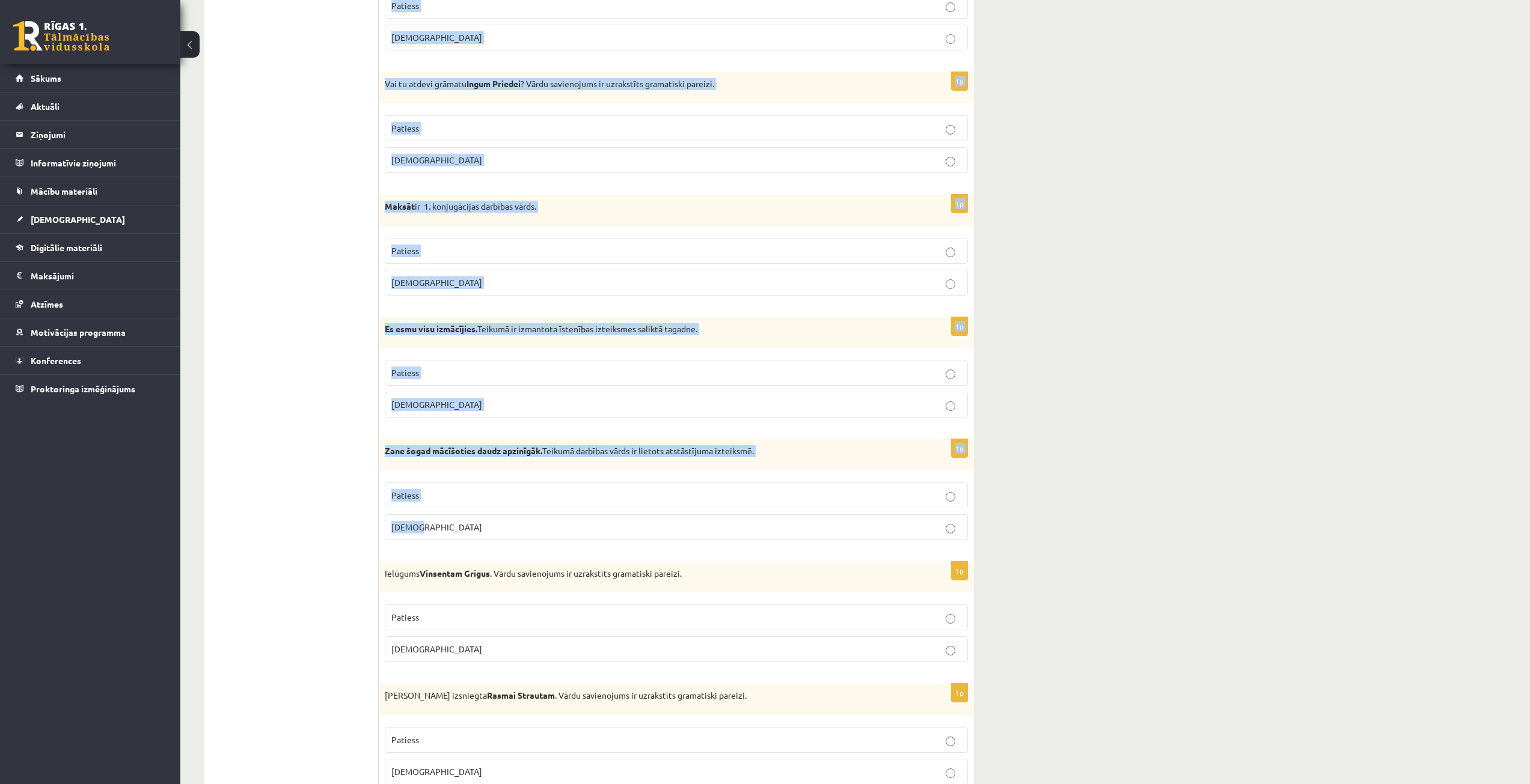
scroll to position [2103, 0]
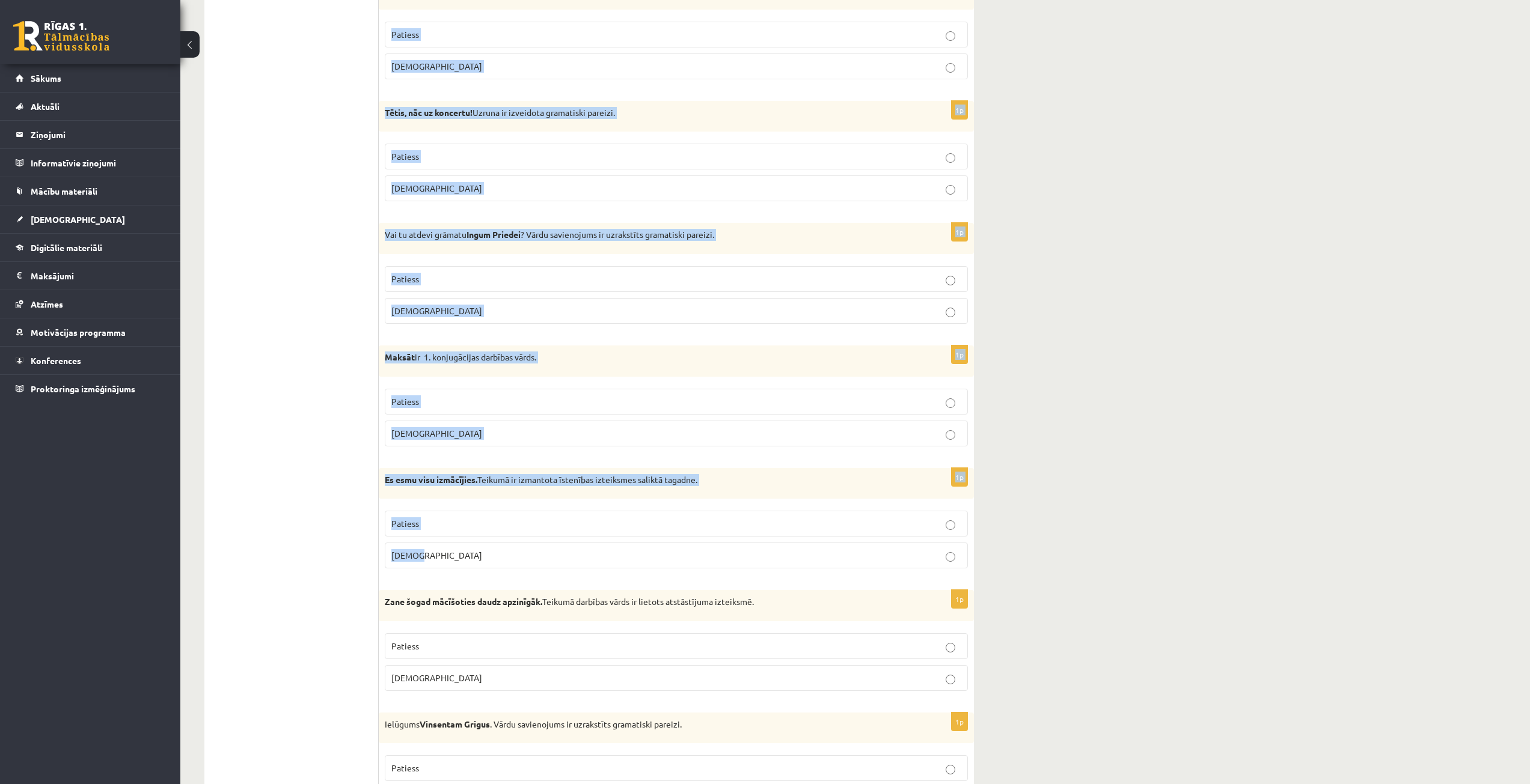
drag, startPoint x: 382, startPoint y: 272, endPoint x: 658, endPoint y: 555, distance: 395.3
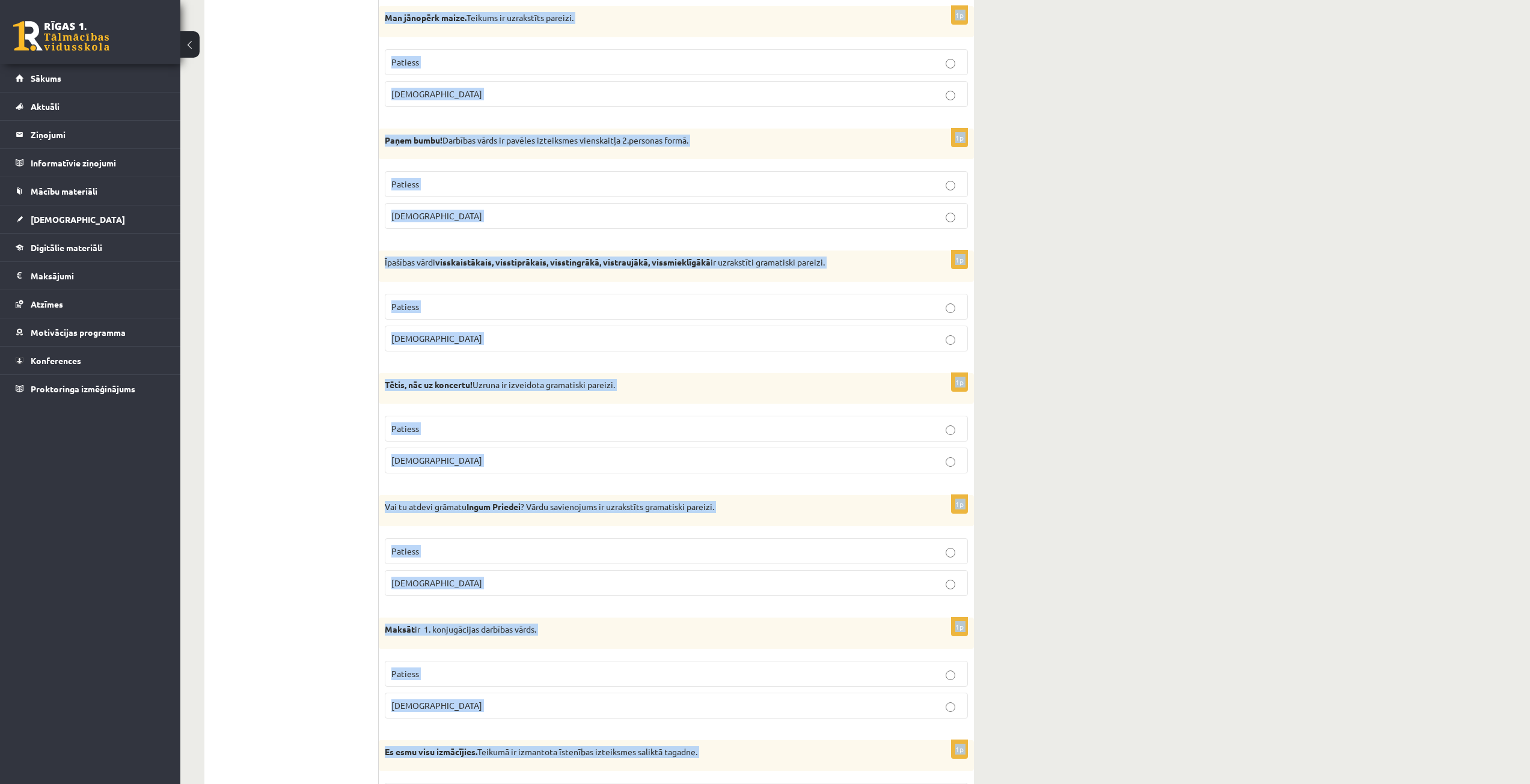
scroll to position [1983, 0]
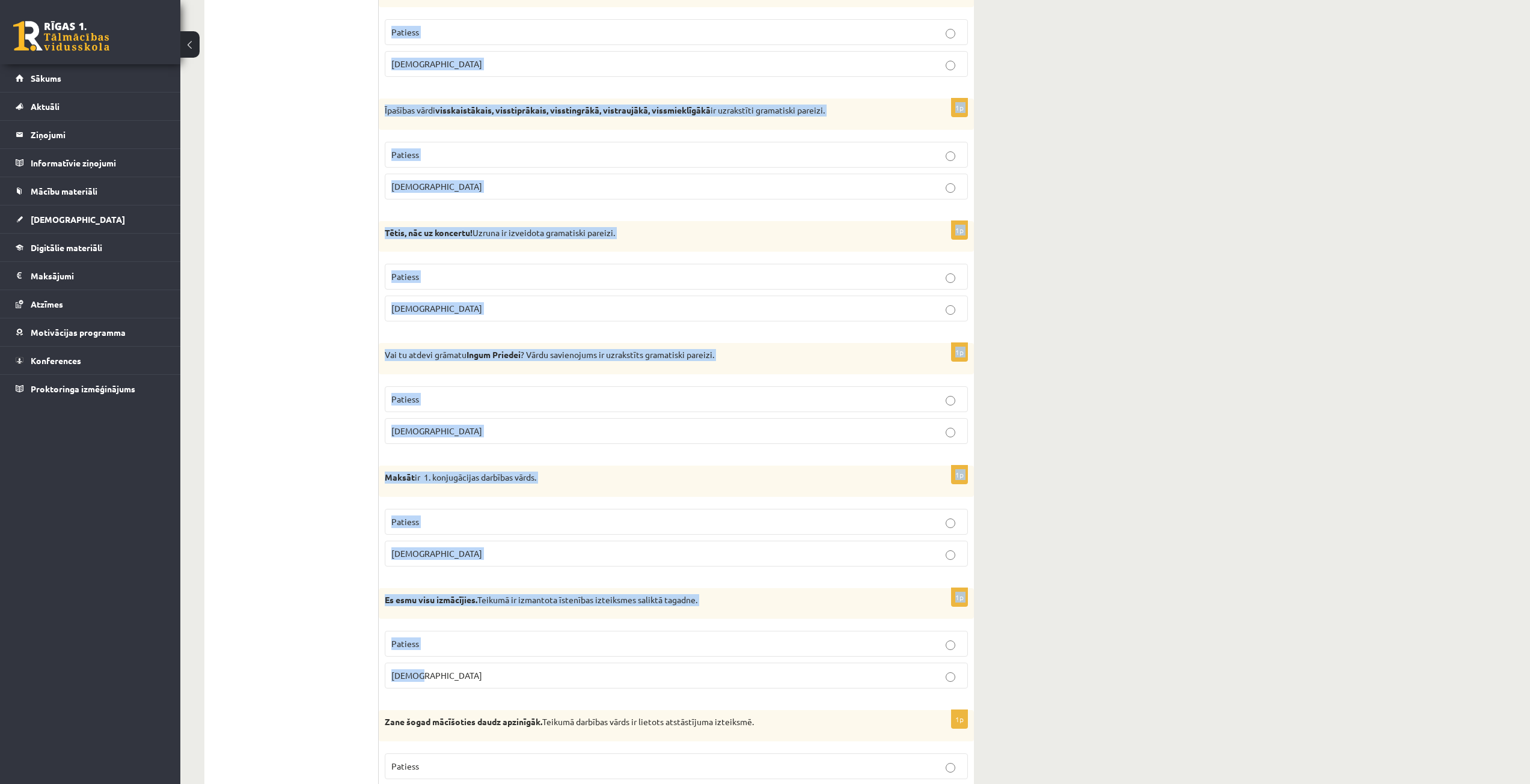
copy form "Es dziedāšu par tevi ,tēvu zeme, par tavām druvām vecā līdumā! Teikumā nav uzru…"
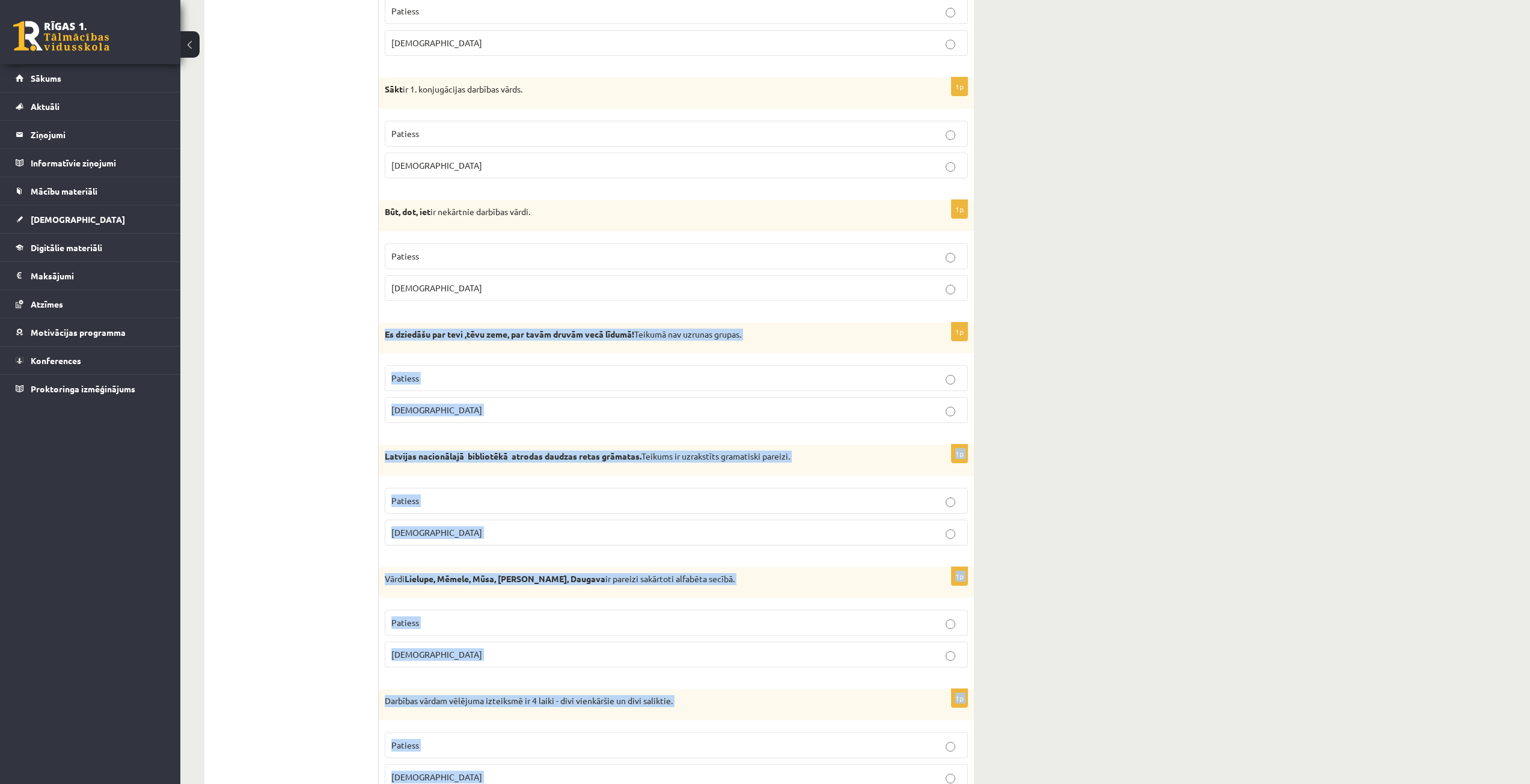
scroll to position [721, 0]
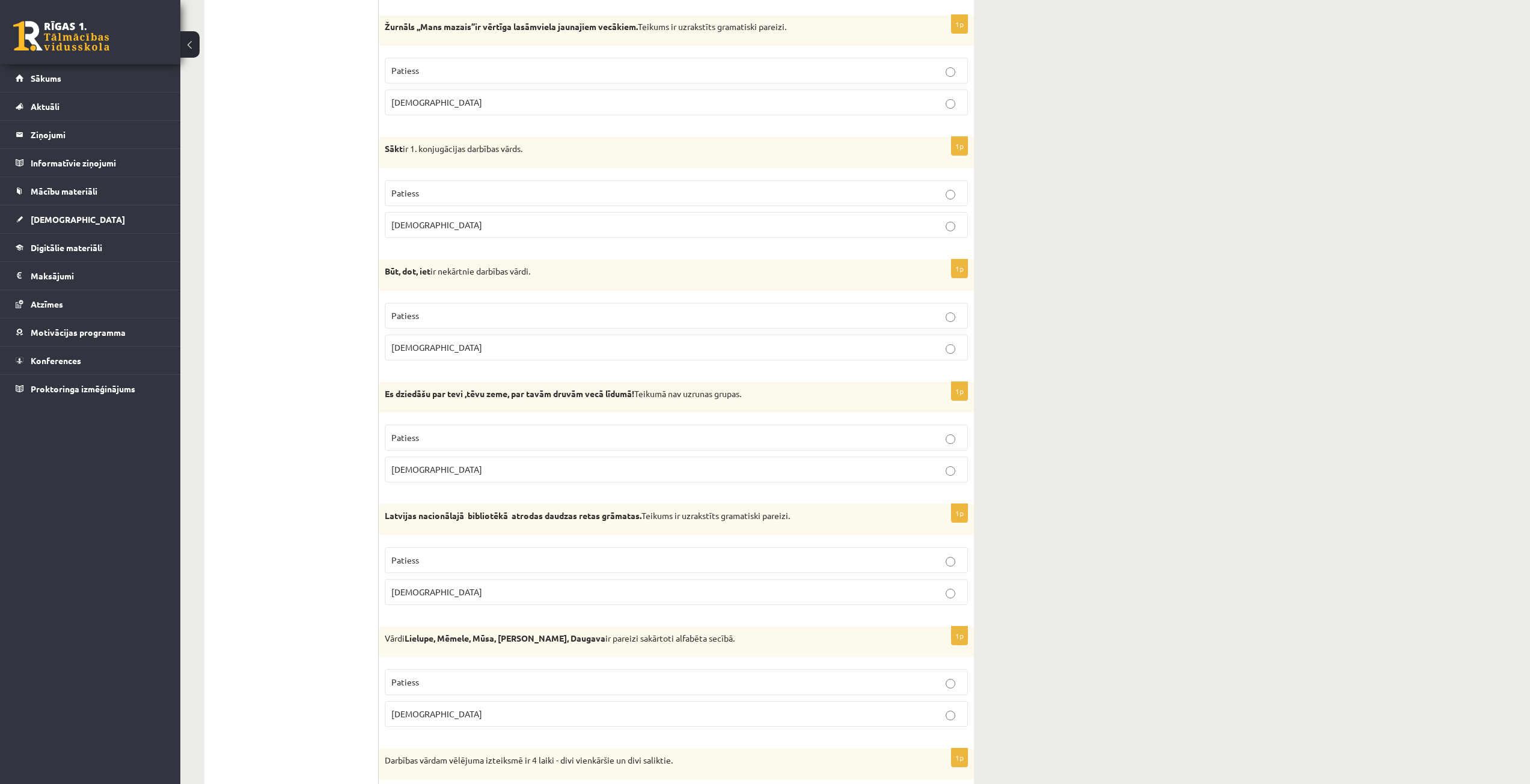
drag, startPoint x: 392, startPoint y: 393, endPoint x: 410, endPoint y: 398, distance: 18.7
click at [410, 398] on strong "Es dziedāšu par tevi ,tēvu zeme, par tavām druvām vecā līdumā!" at bounding box center [509, 393] width 249 height 11
click at [437, 475] on p "Aplams" at bounding box center [676, 469] width 570 height 13
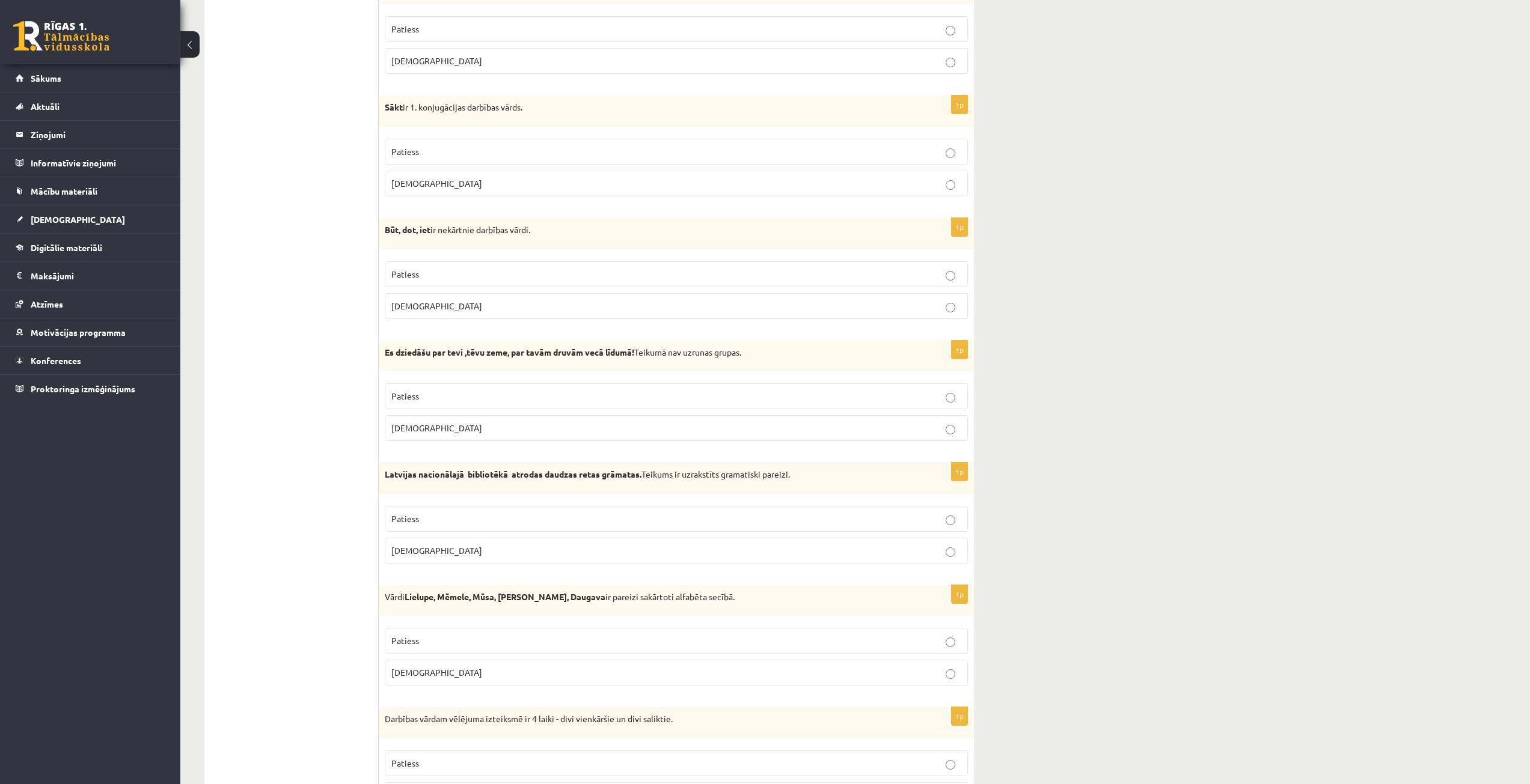
scroll to position [841, 0]
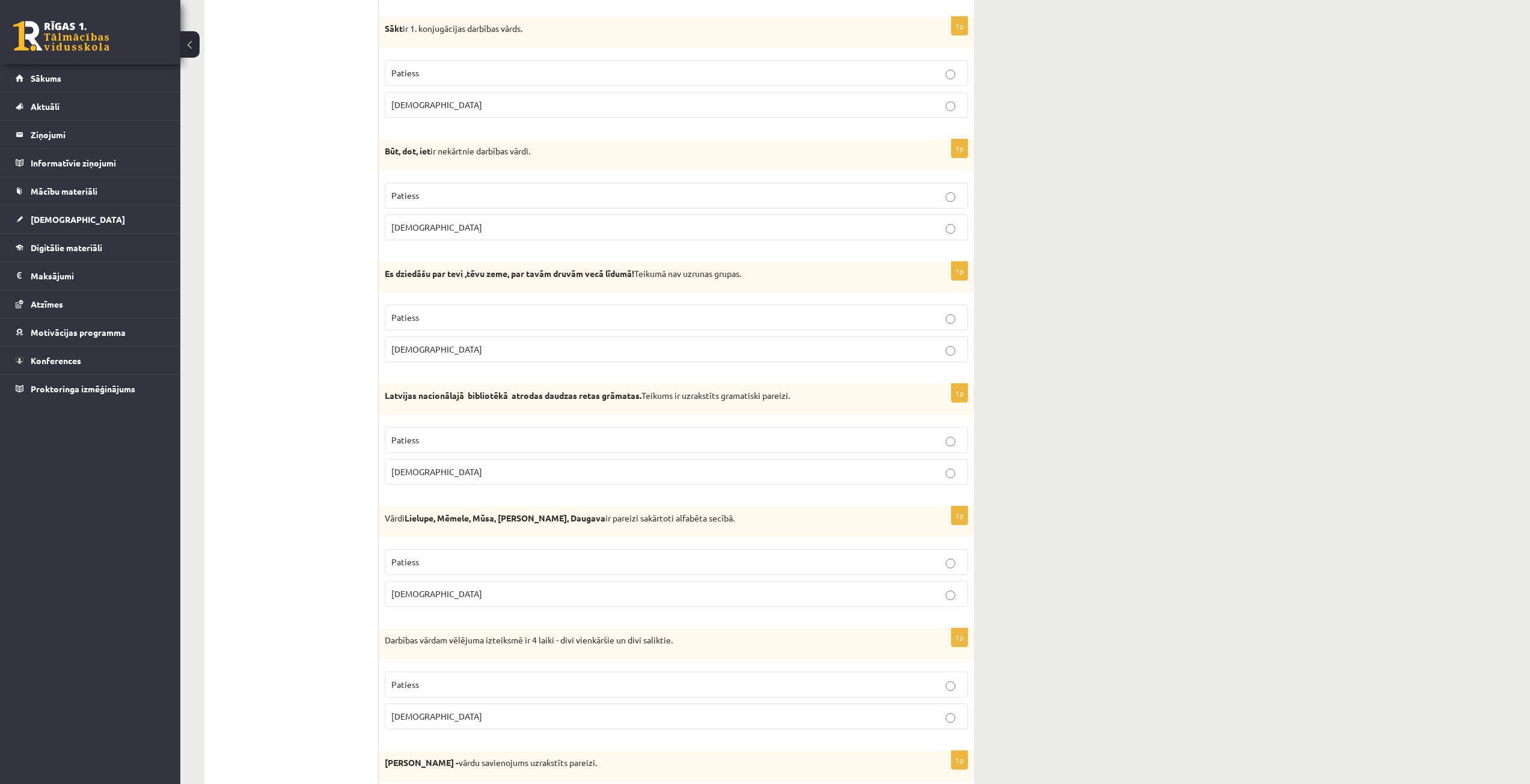
click at [665, 436] on p "Patiess" at bounding box center [676, 440] width 570 height 13
click at [680, 600] on p "Aplams" at bounding box center [676, 594] width 570 height 13
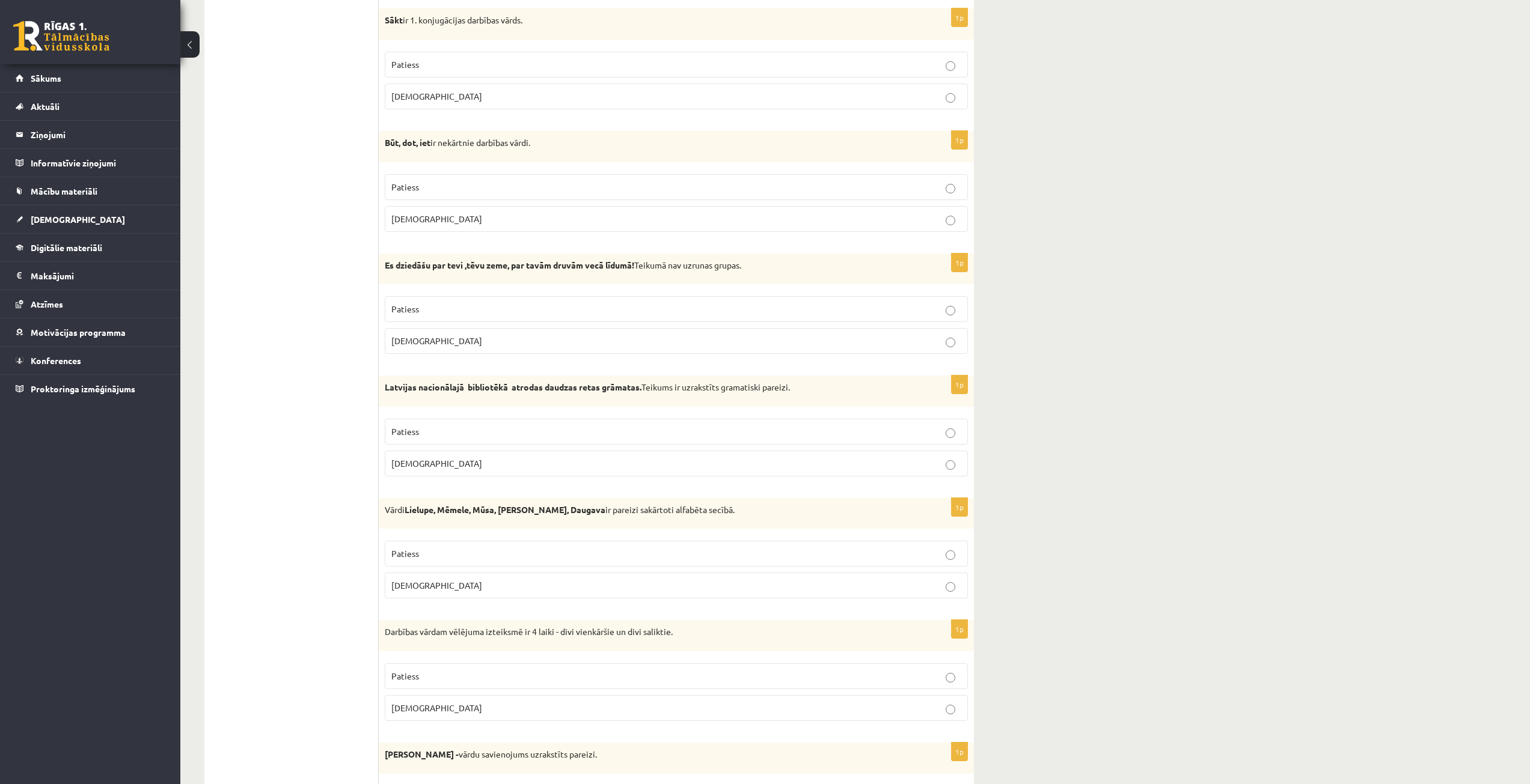
scroll to position [962, 0]
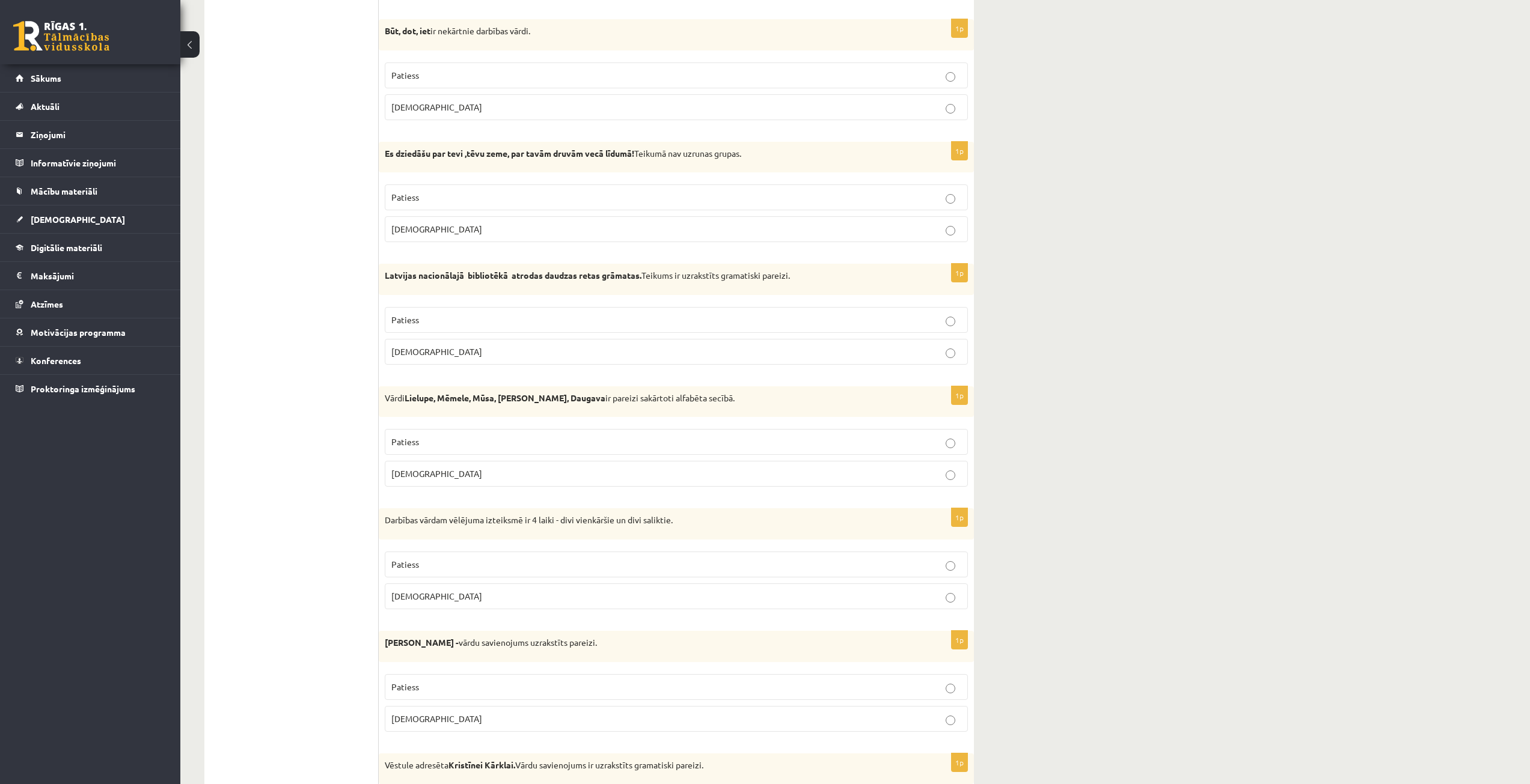
click at [643, 561] on p "Patiess" at bounding box center [676, 564] width 570 height 13
click at [613, 692] on p "Patiess" at bounding box center [676, 687] width 570 height 13
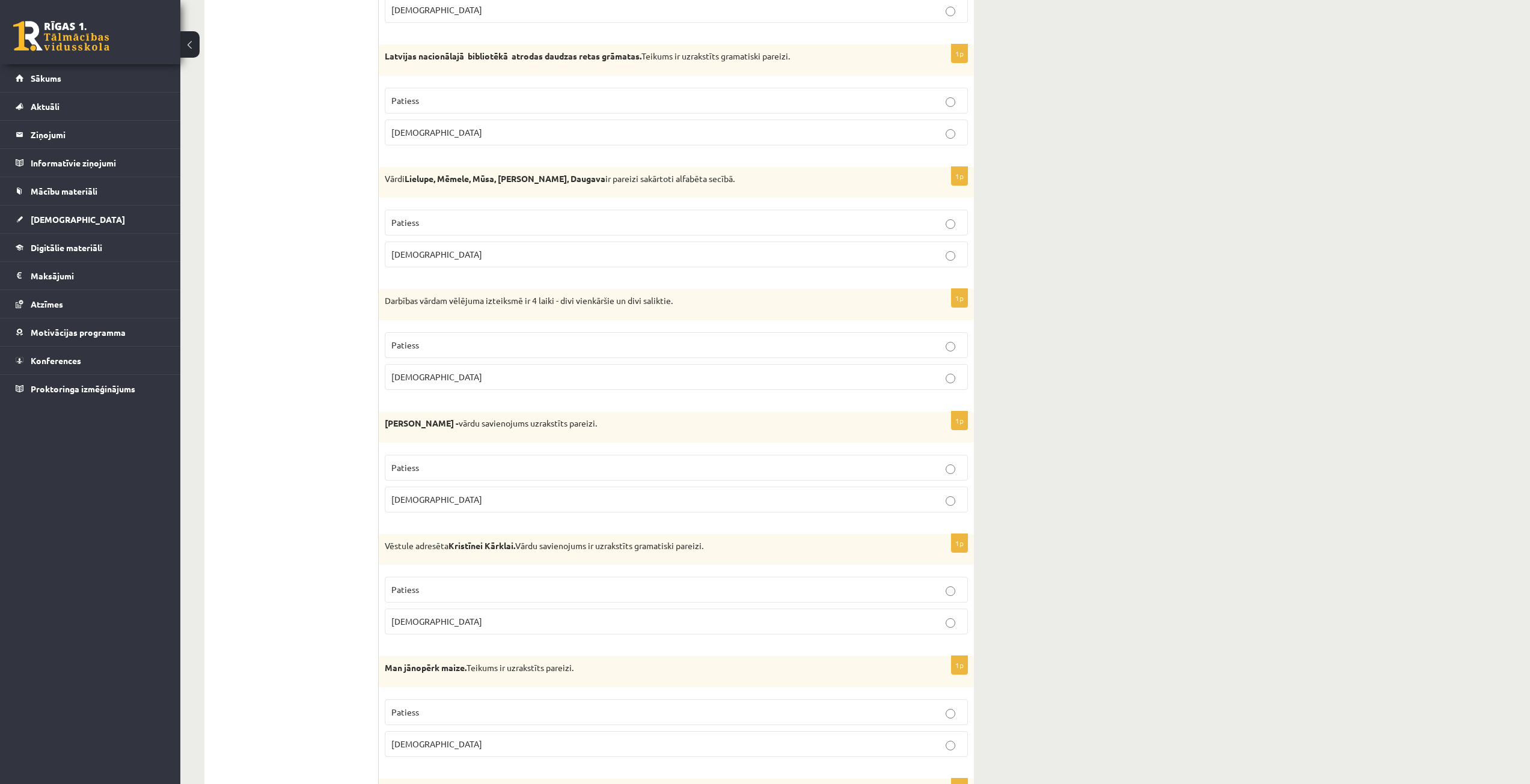
scroll to position [1202, 0]
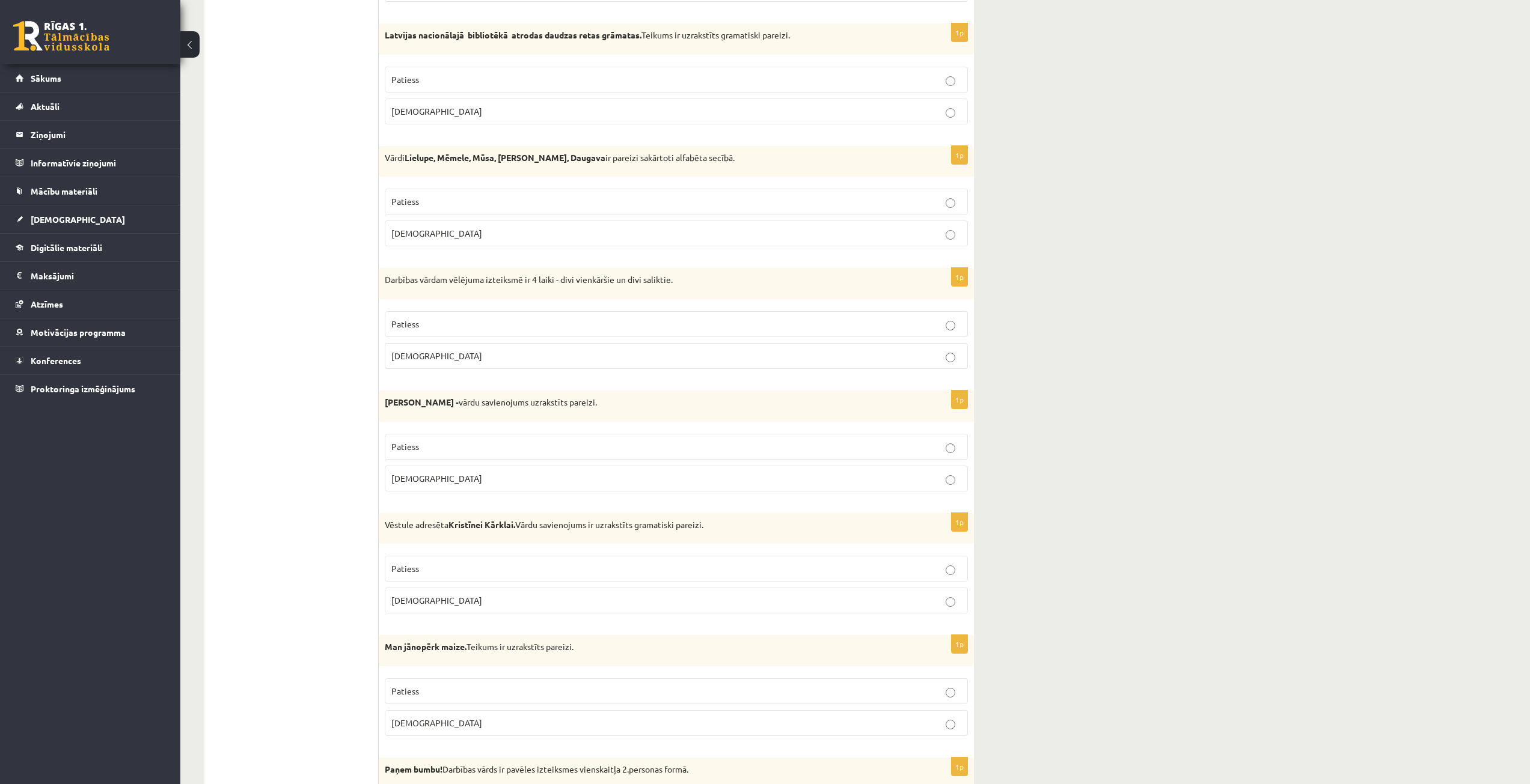
click at [580, 566] on p "Patiess" at bounding box center [676, 569] width 570 height 13
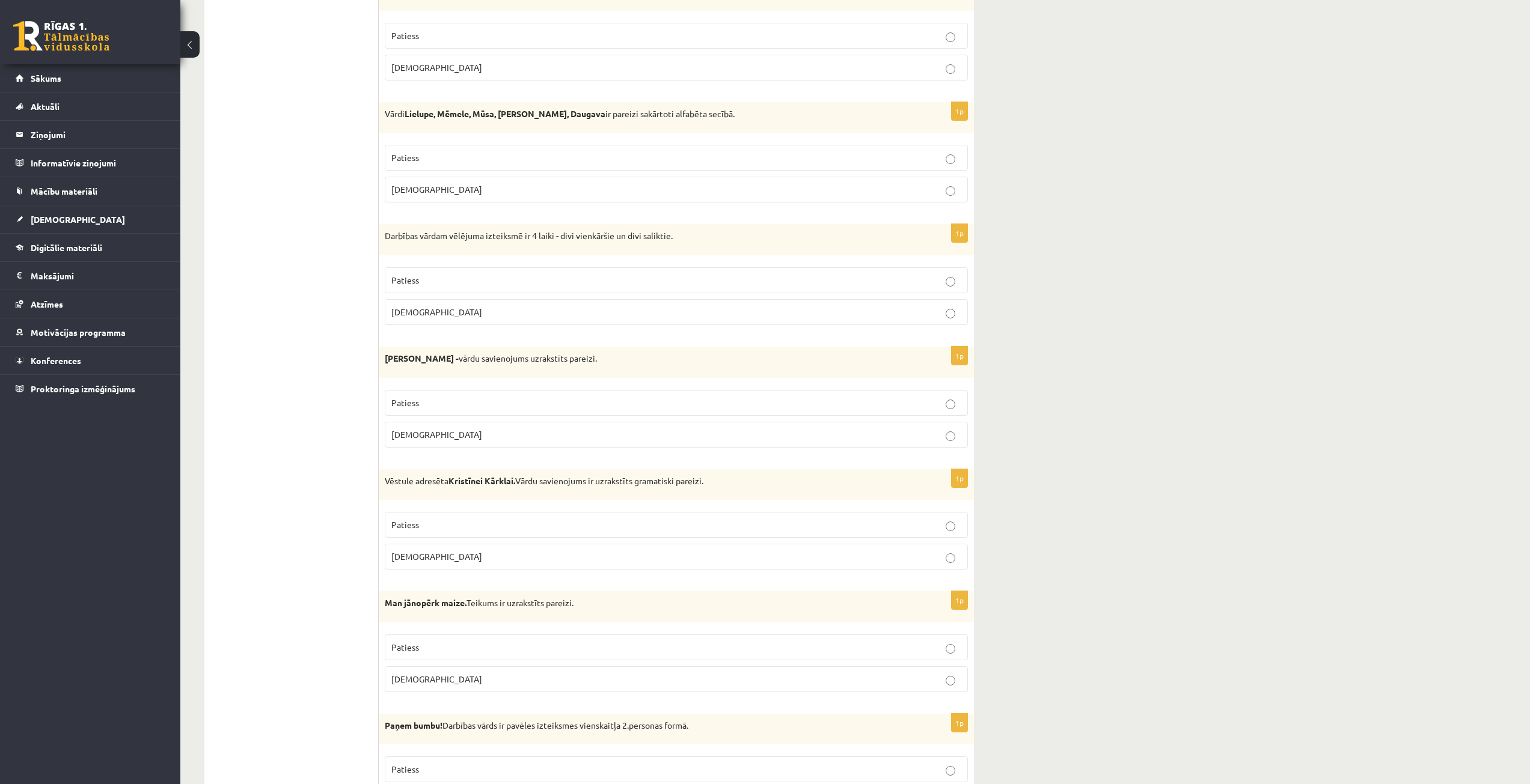
scroll to position [1382, 0]
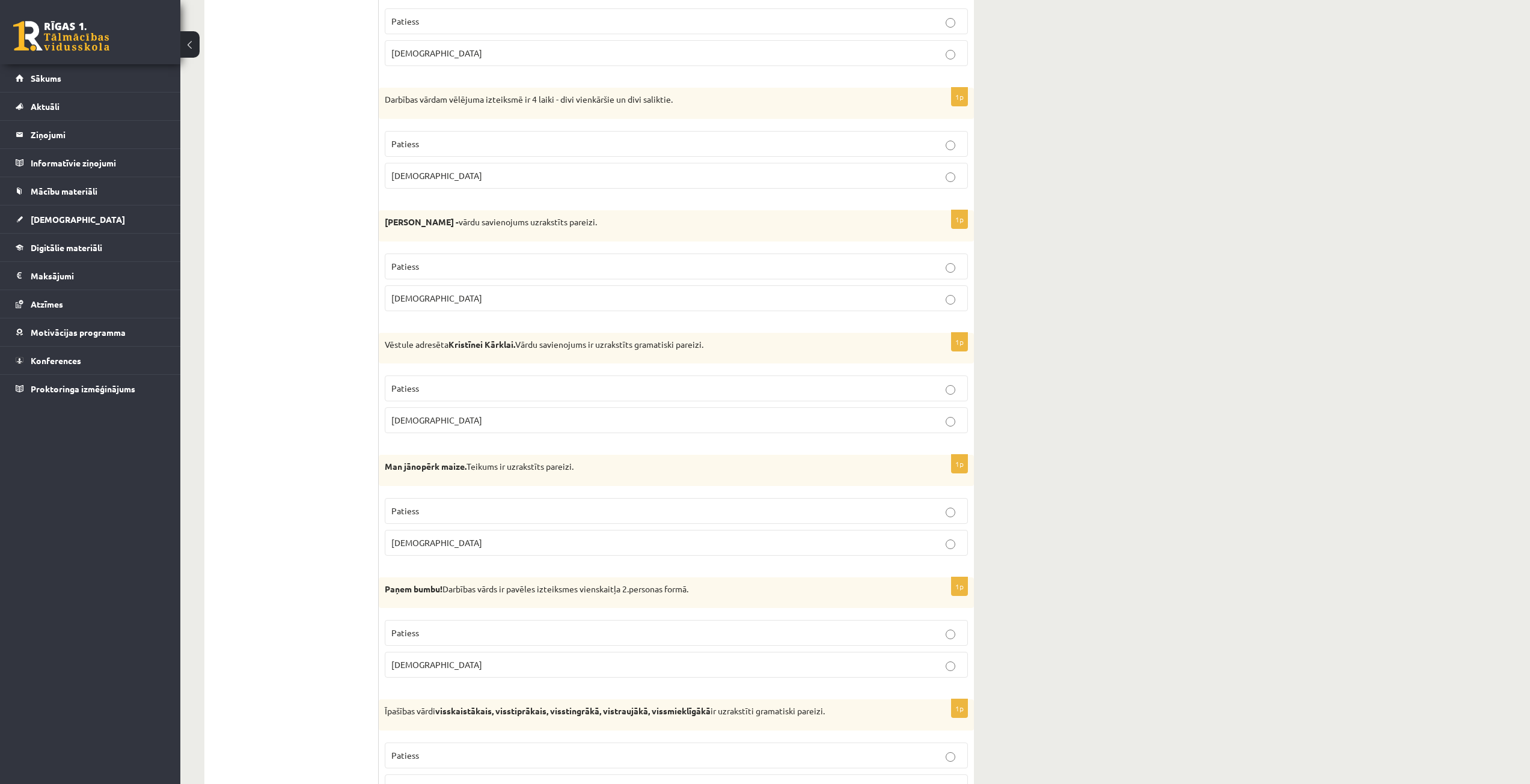
click at [631, 505] on p "Patiess" at bounding box center [676, 511] width 570 height 13
click at [644, 635] on p "Patiess" at bounding box center [676, 633] width 570 height 13
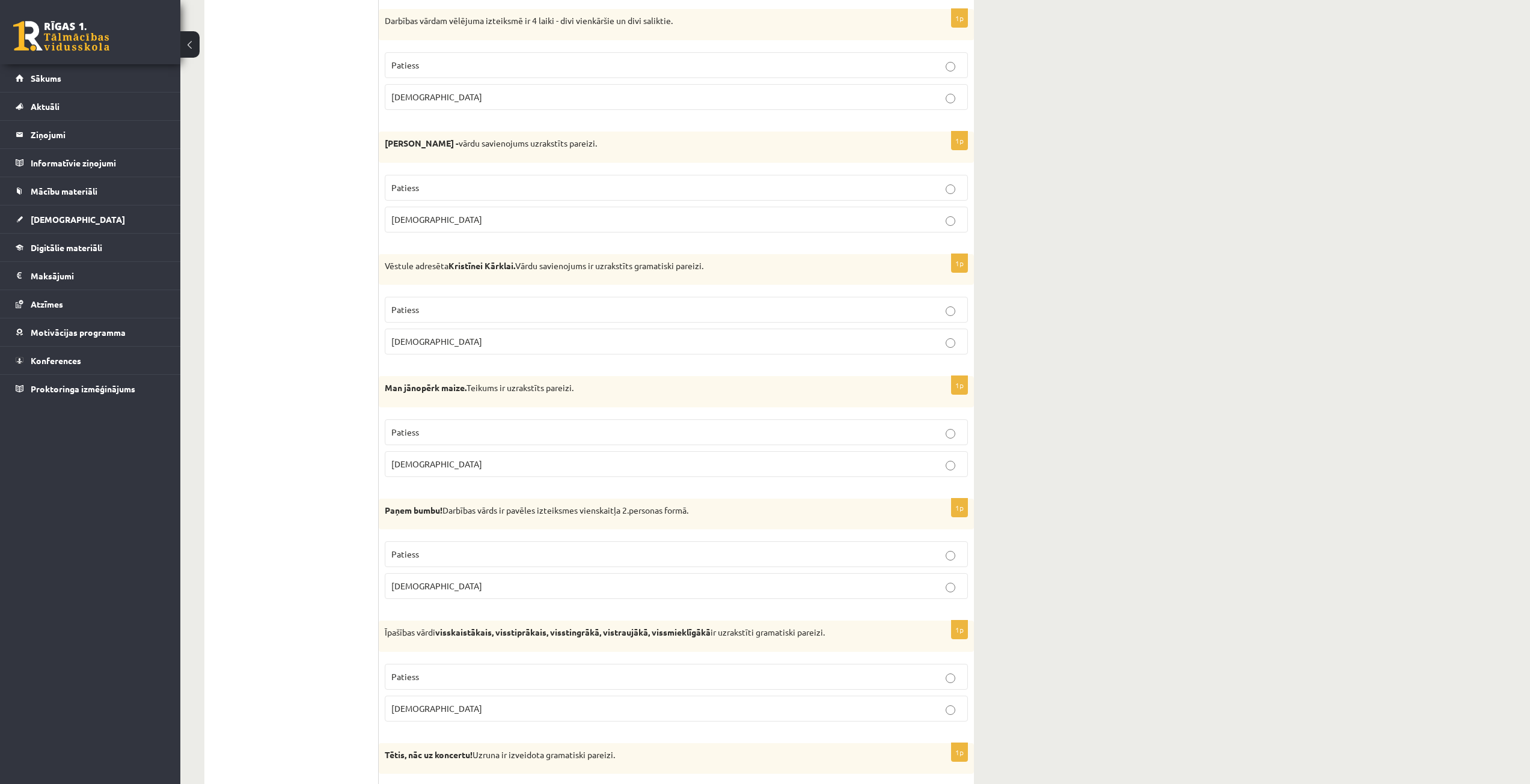
scroll to position [1622, 0]
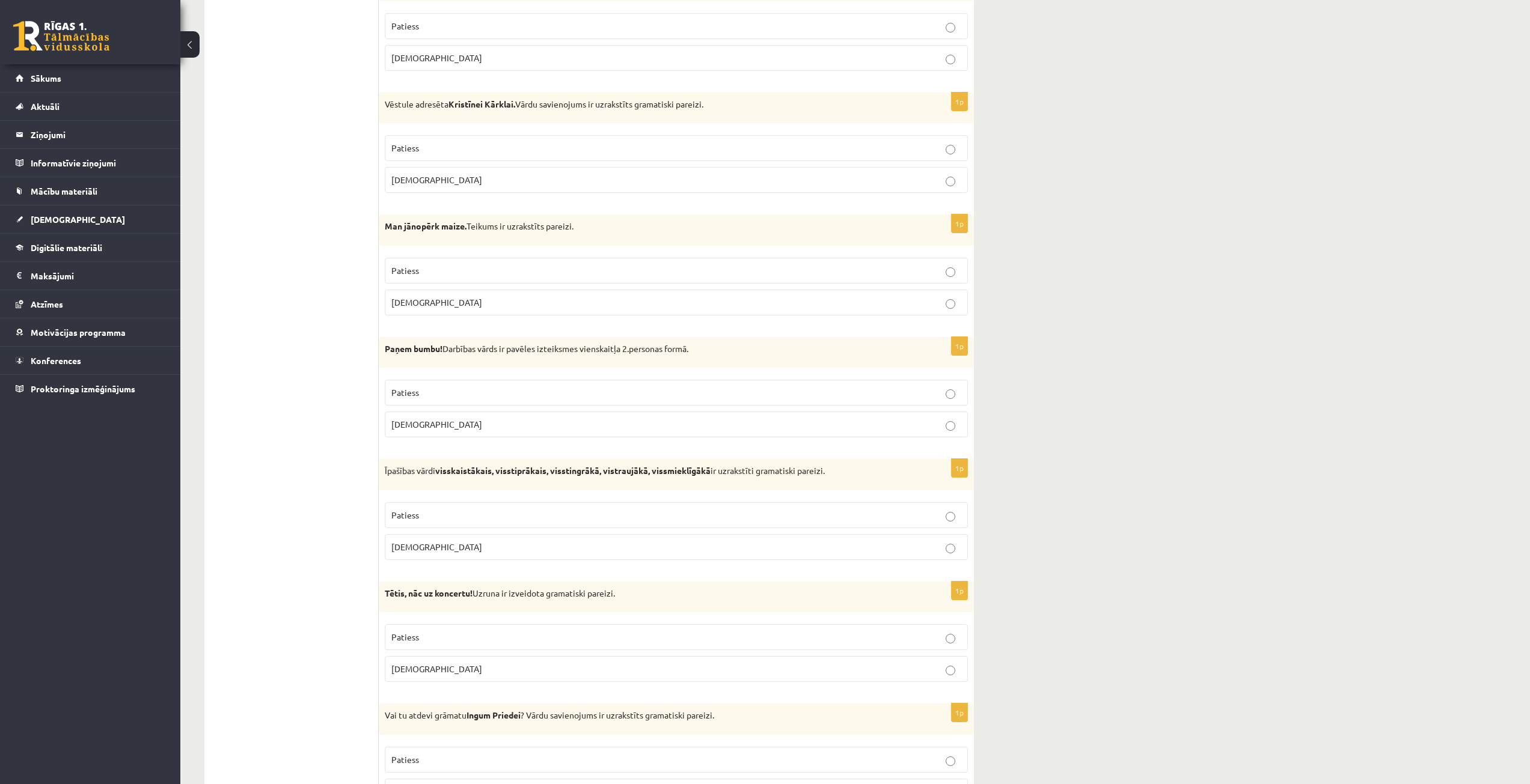
click at [590, 538] on label "Aplams" at bounding box center [676, 547] width 583 height 26
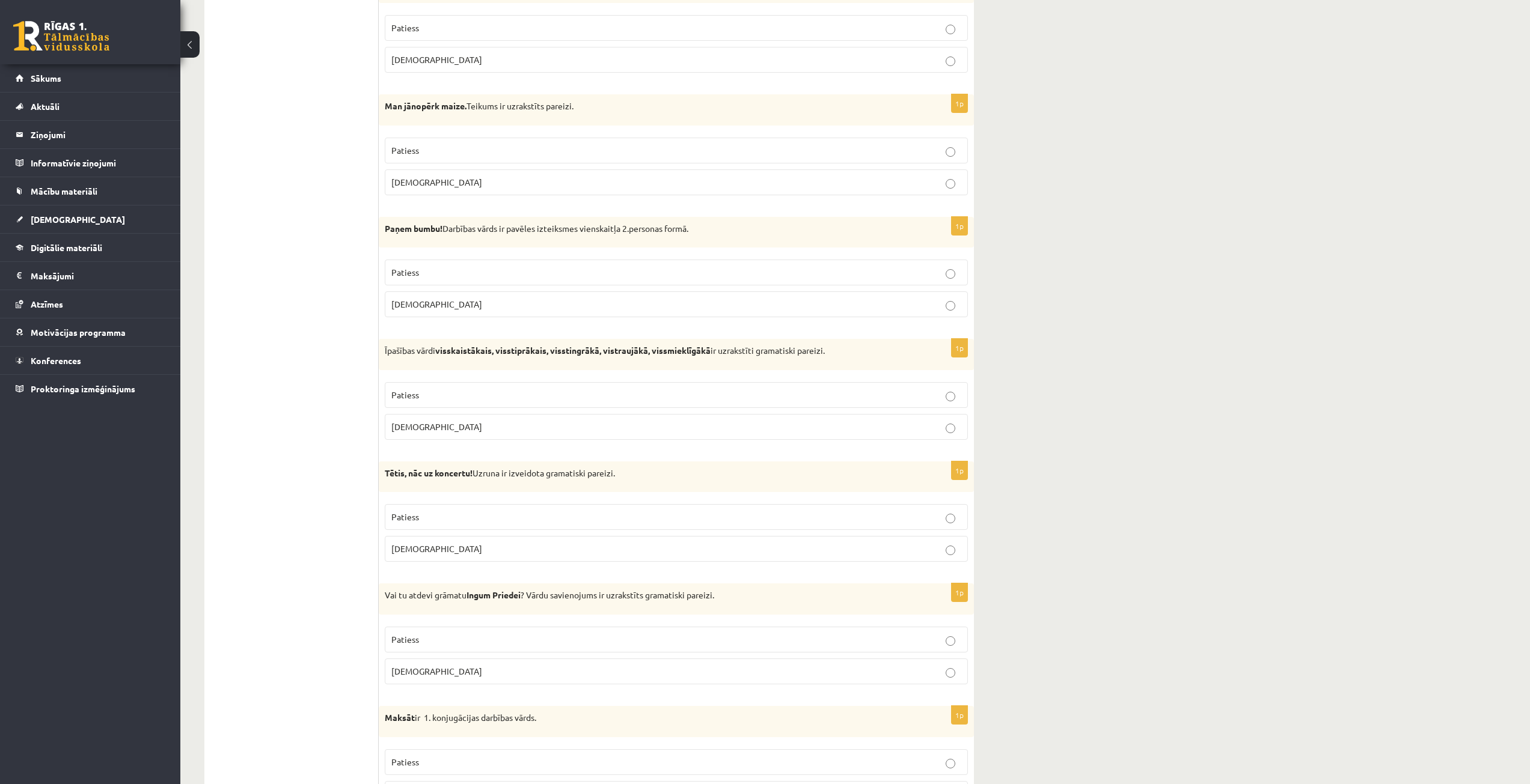
click at [735, 515] on p "Patiess" at bounding box center [676, 517] width 570 height 13
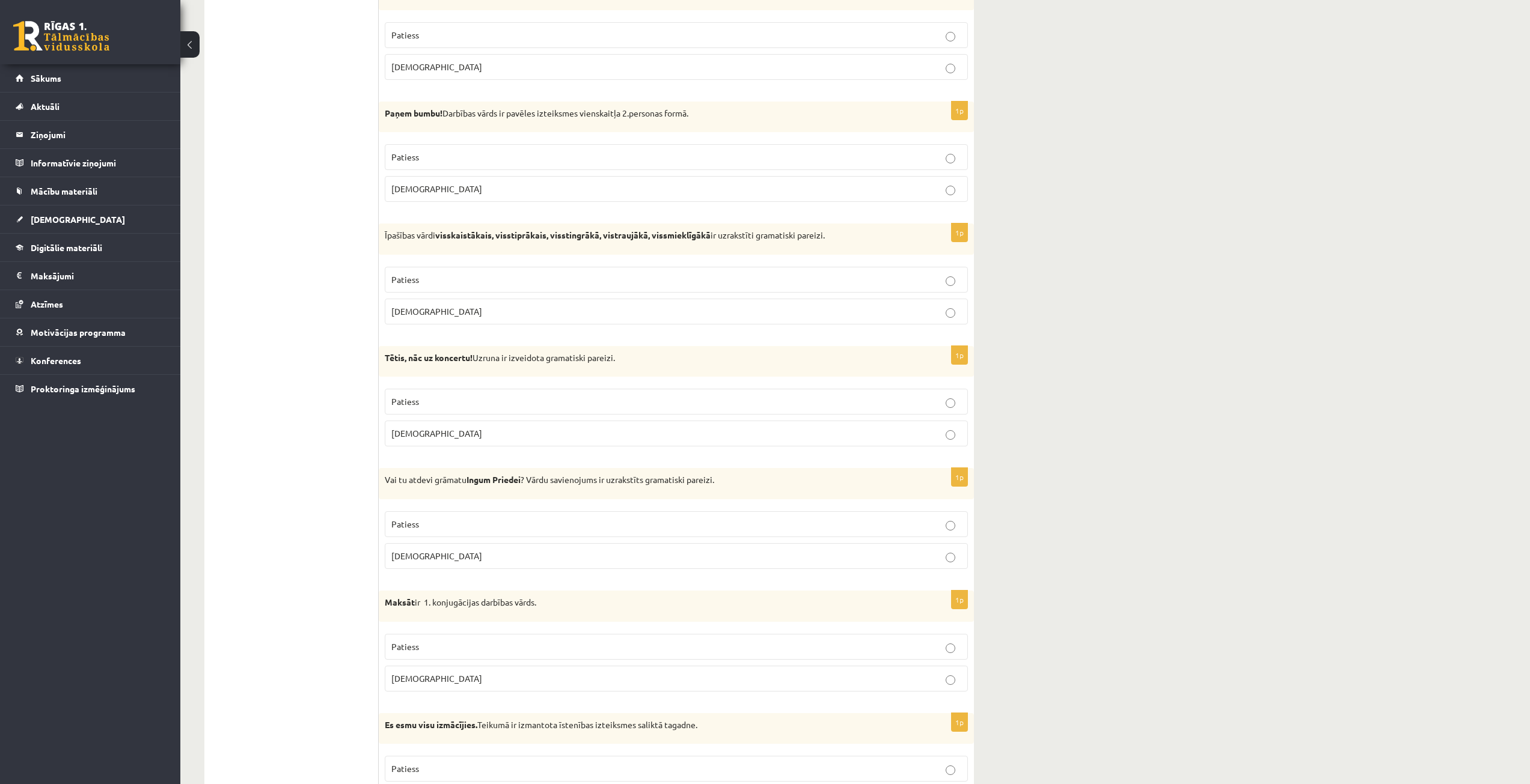
scroll to position [1862, 0]
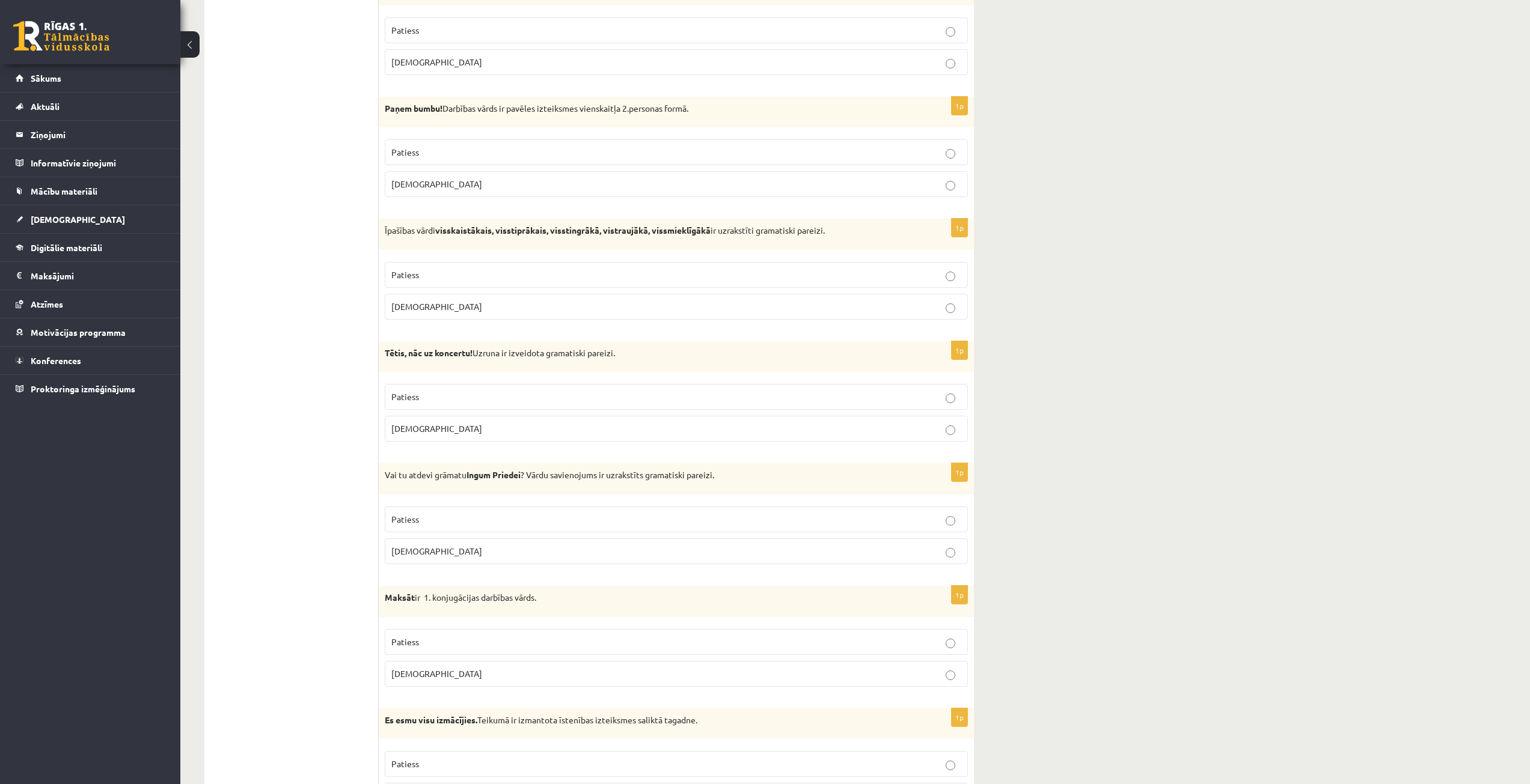
click at [618, 506] on fieldset "Patiess Aplams" at bounding box center [676, 534] width 583 height 67
click at [619, 515] on p "Patiess" at bounding box center [676, 520] width 570 height 13
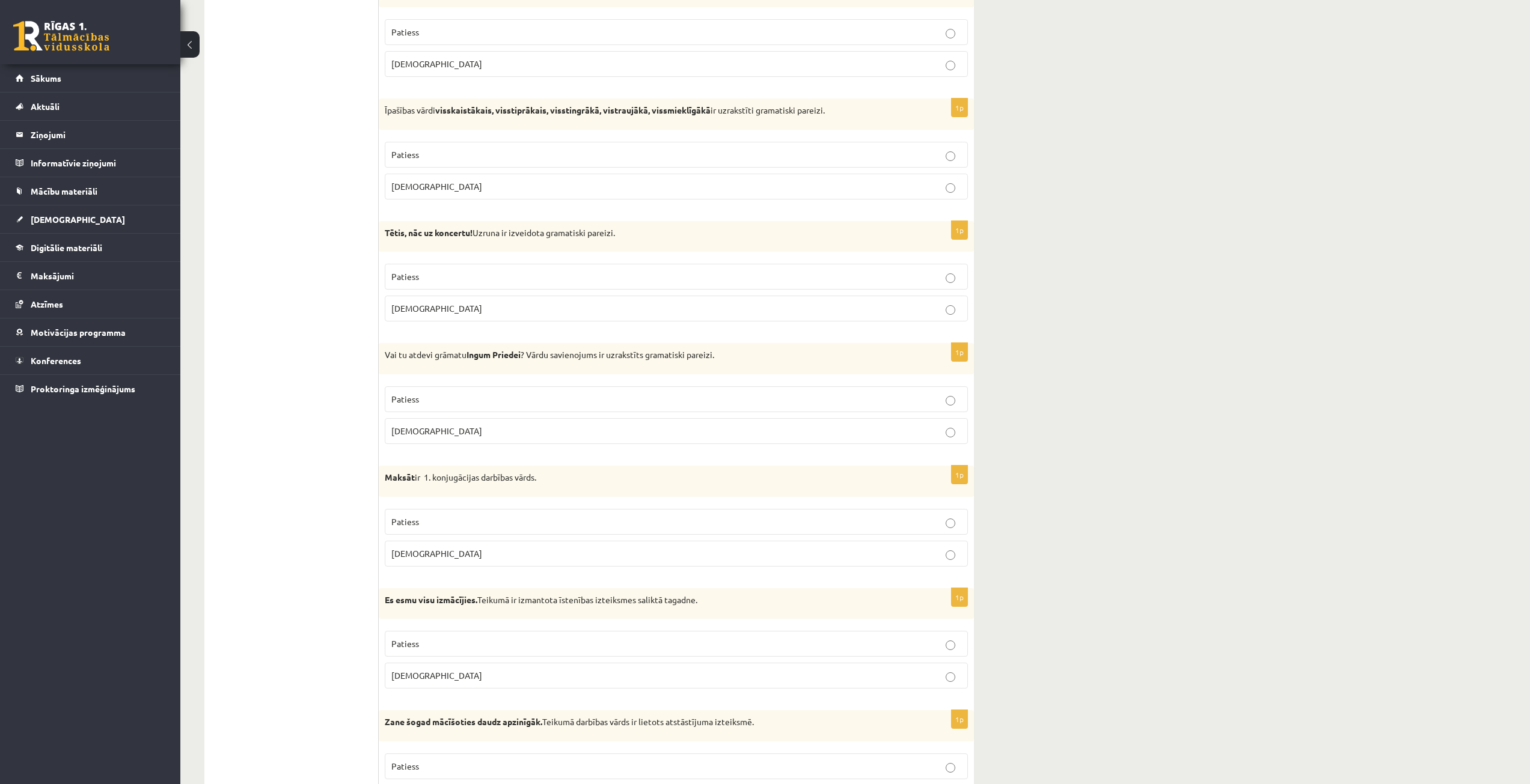
click at [620, 523] on p "Patiess" at bounding box center [676, 522] width 570 height 13
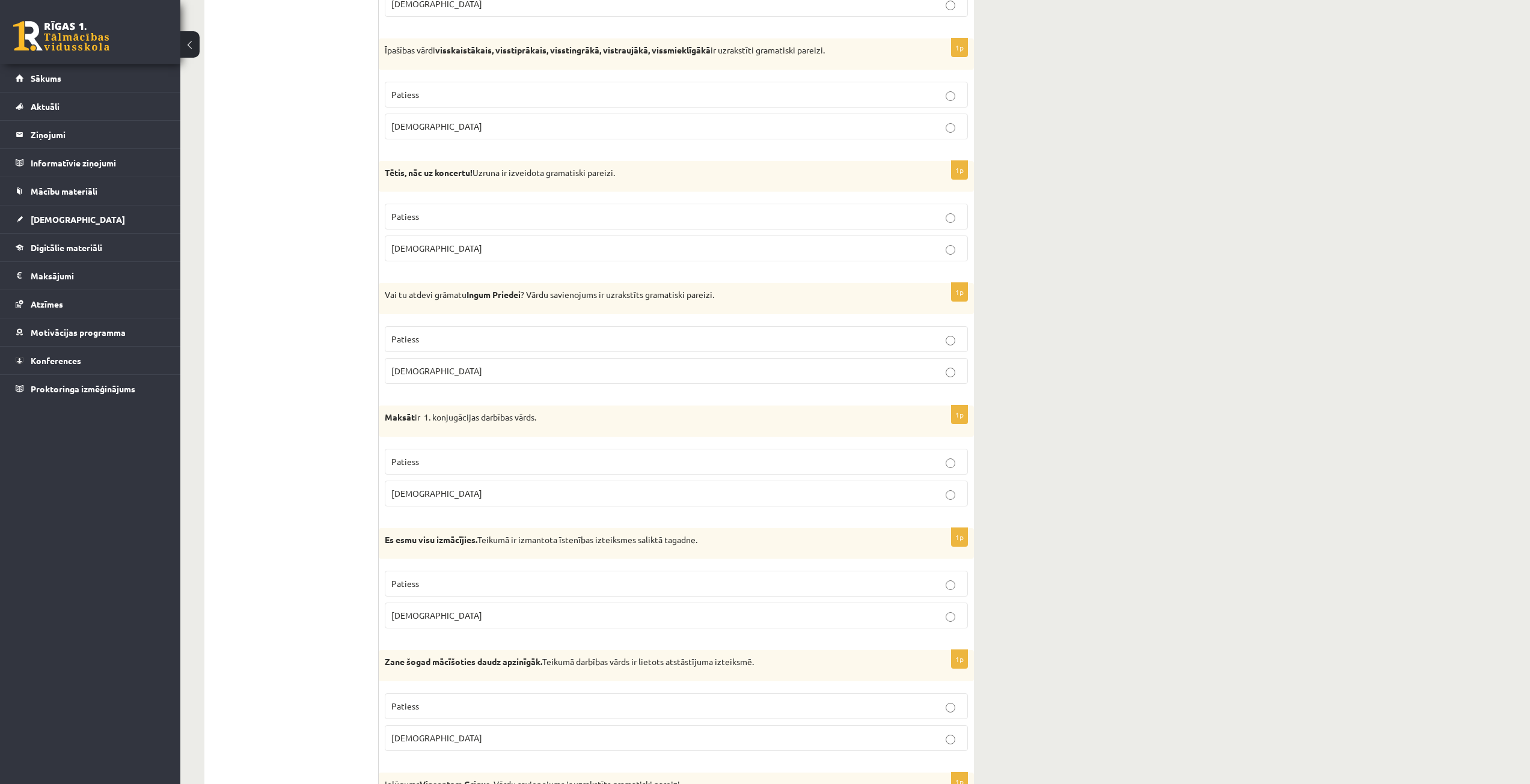
click at [612, 583] on p "Patiess" at bounding box center [676, 584] width 570 height 13
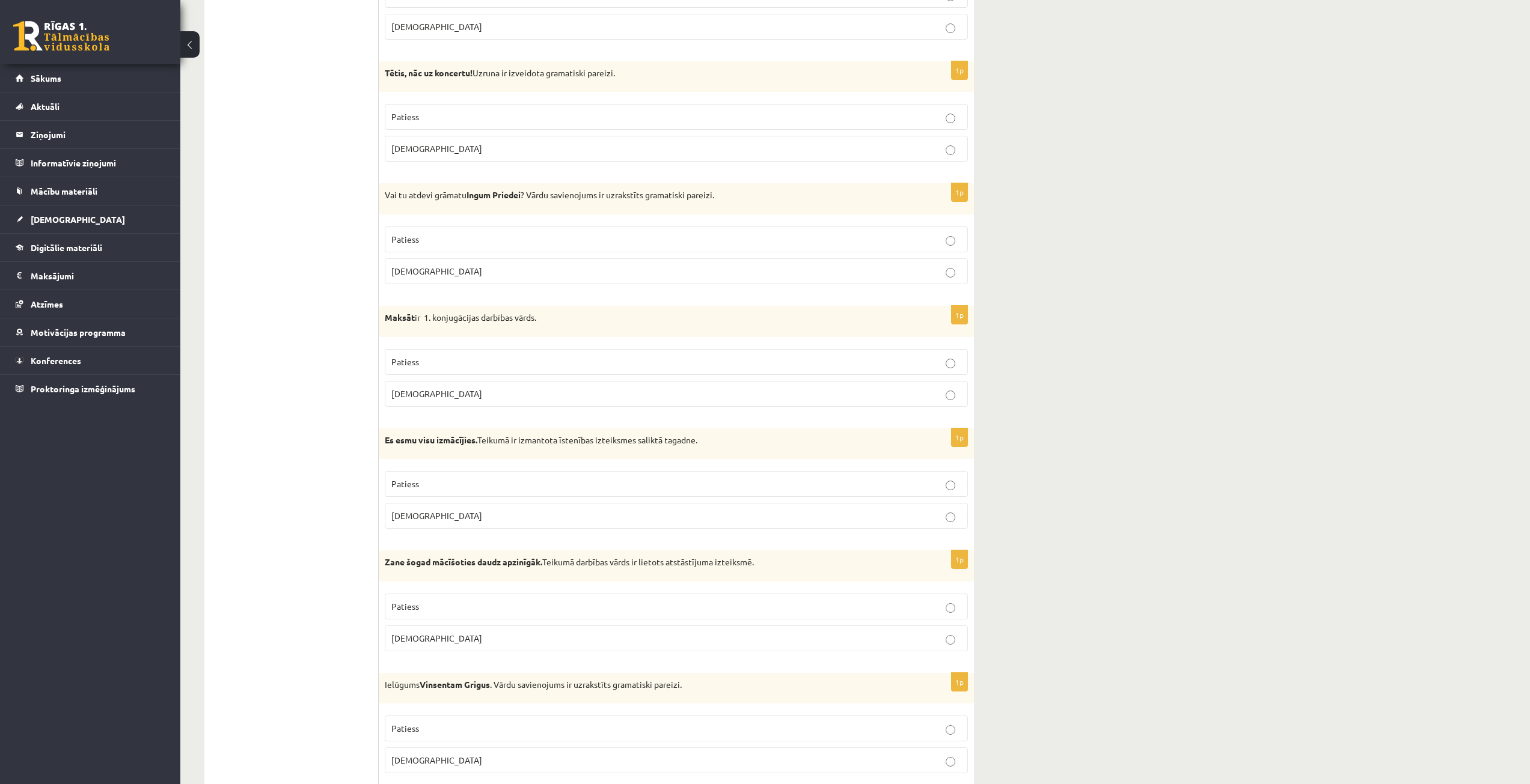
scroll to position [2163, 0]
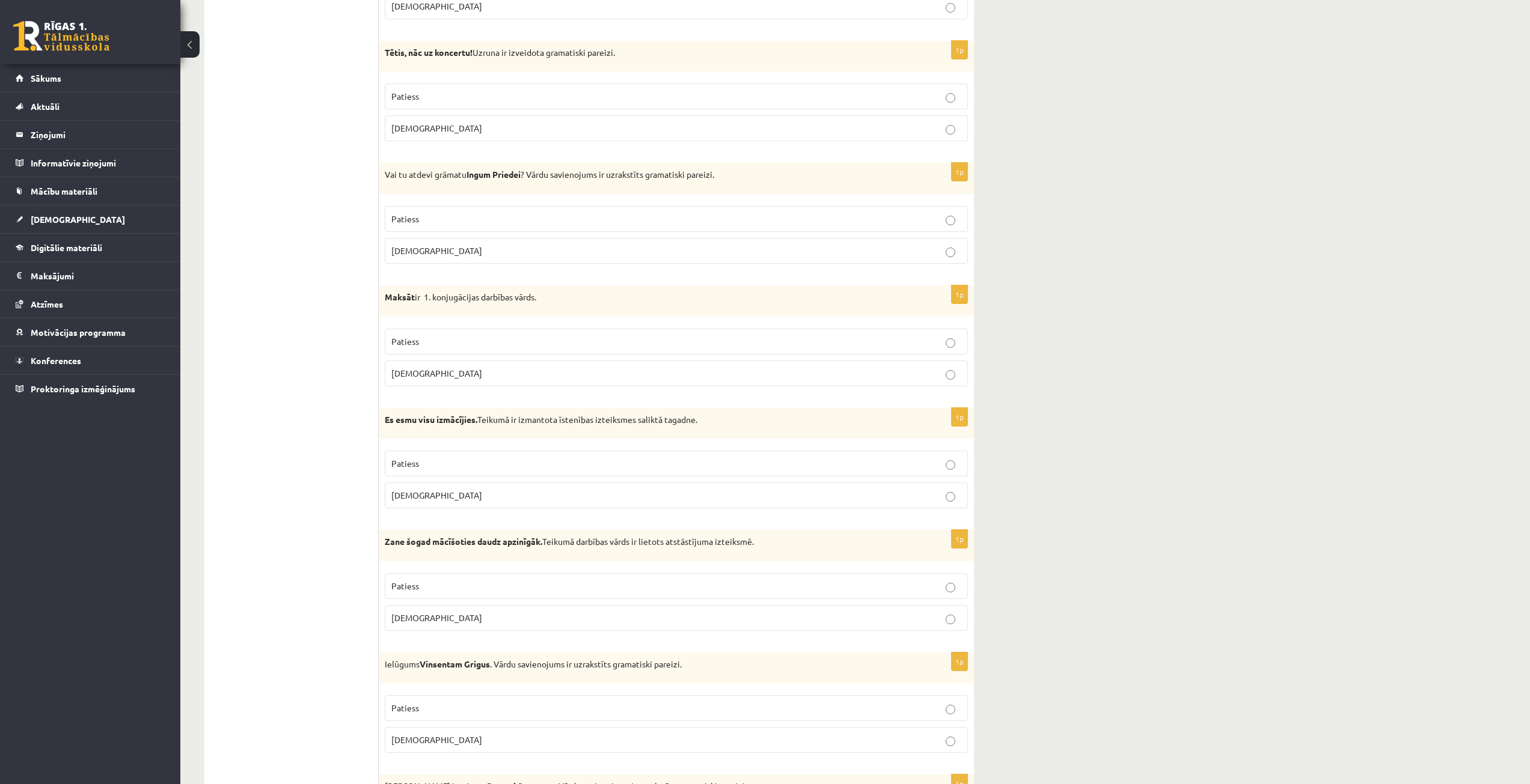
click at [549, 508] on label "Aplams" at bounding box center [676, 495] width 583 height 26
click at [566, 470] on p "Patiess" at bounding box center [676, 464] width 570 height 13
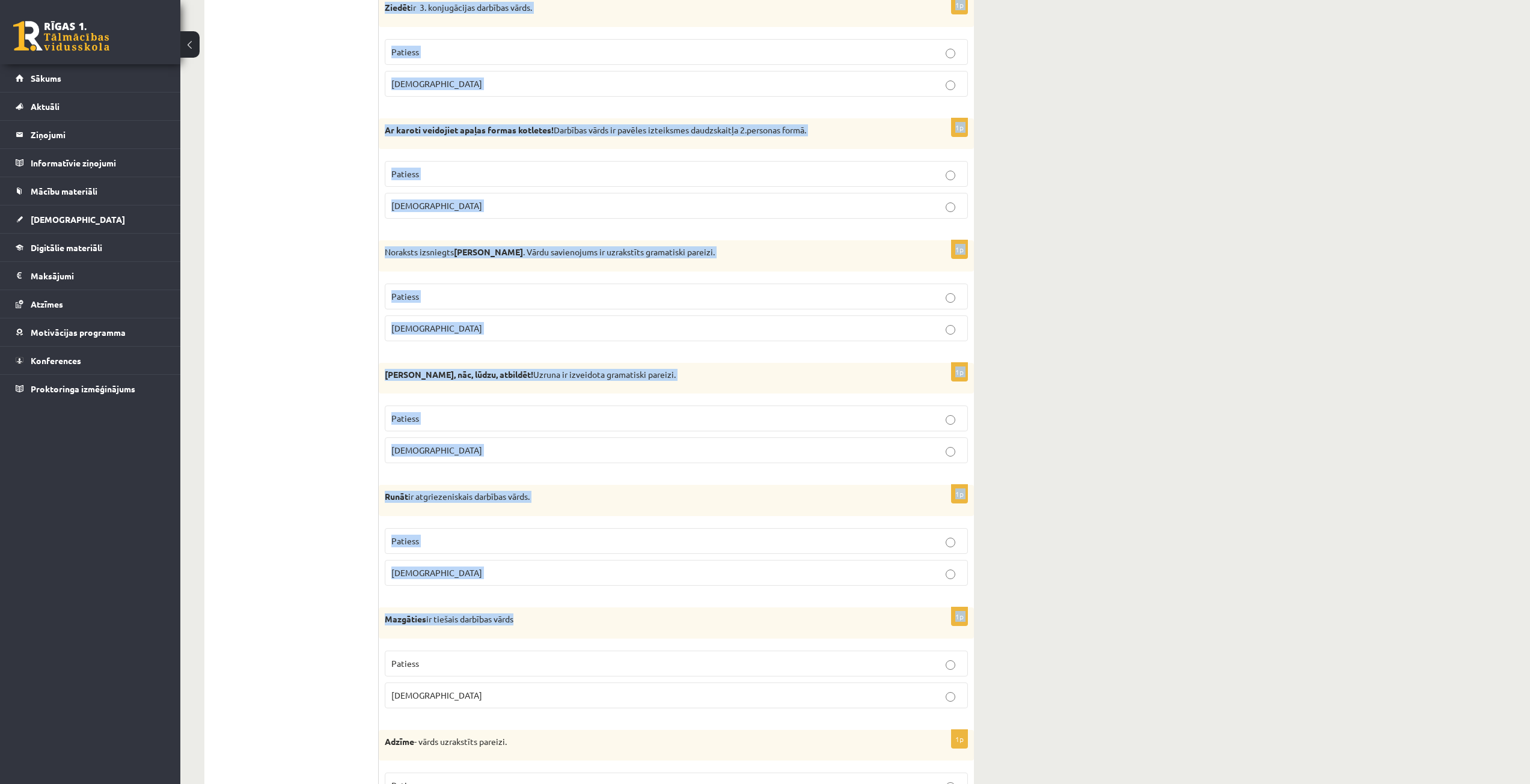
scroll to position [3157, 0]
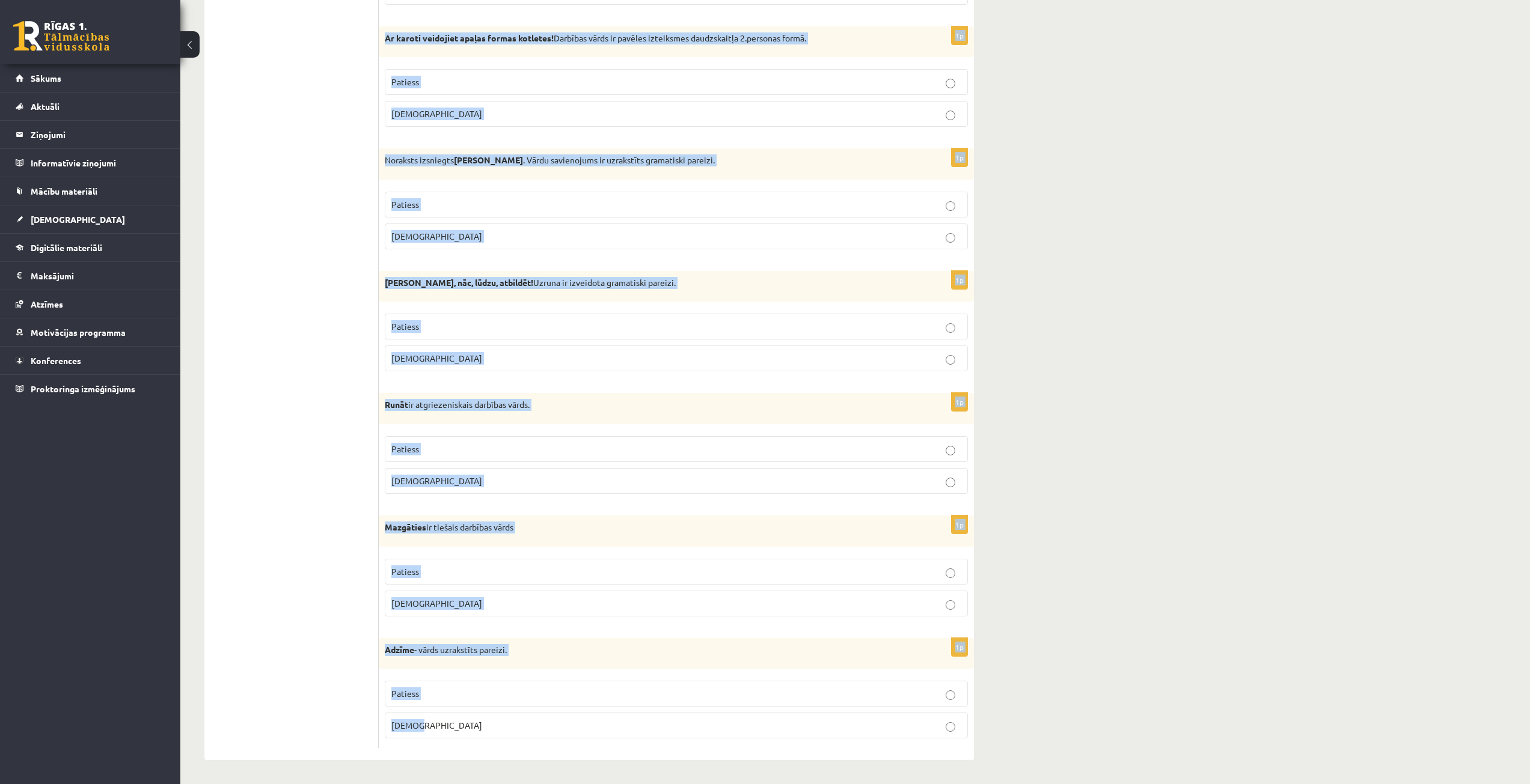
drag, startPoint x: 384, startPoint y: 480, endPoint x: 630, endPoint y: 719, distance: 343.0
copy form "Zane šogad mācīšoties daudz apzinīgāk. Teikumā darbības vārds ir lietots atstās…"
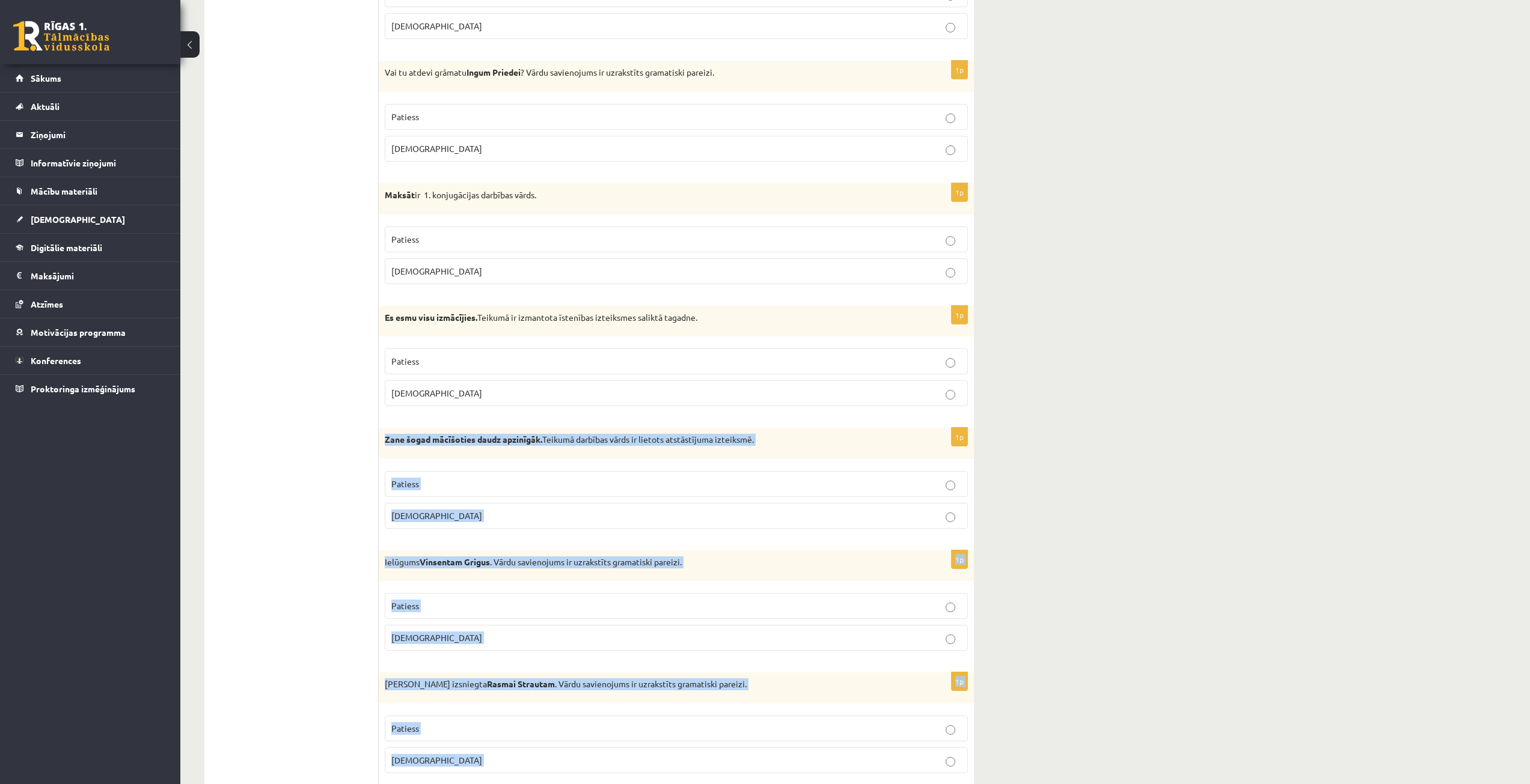
scroll to position [2256, 0]
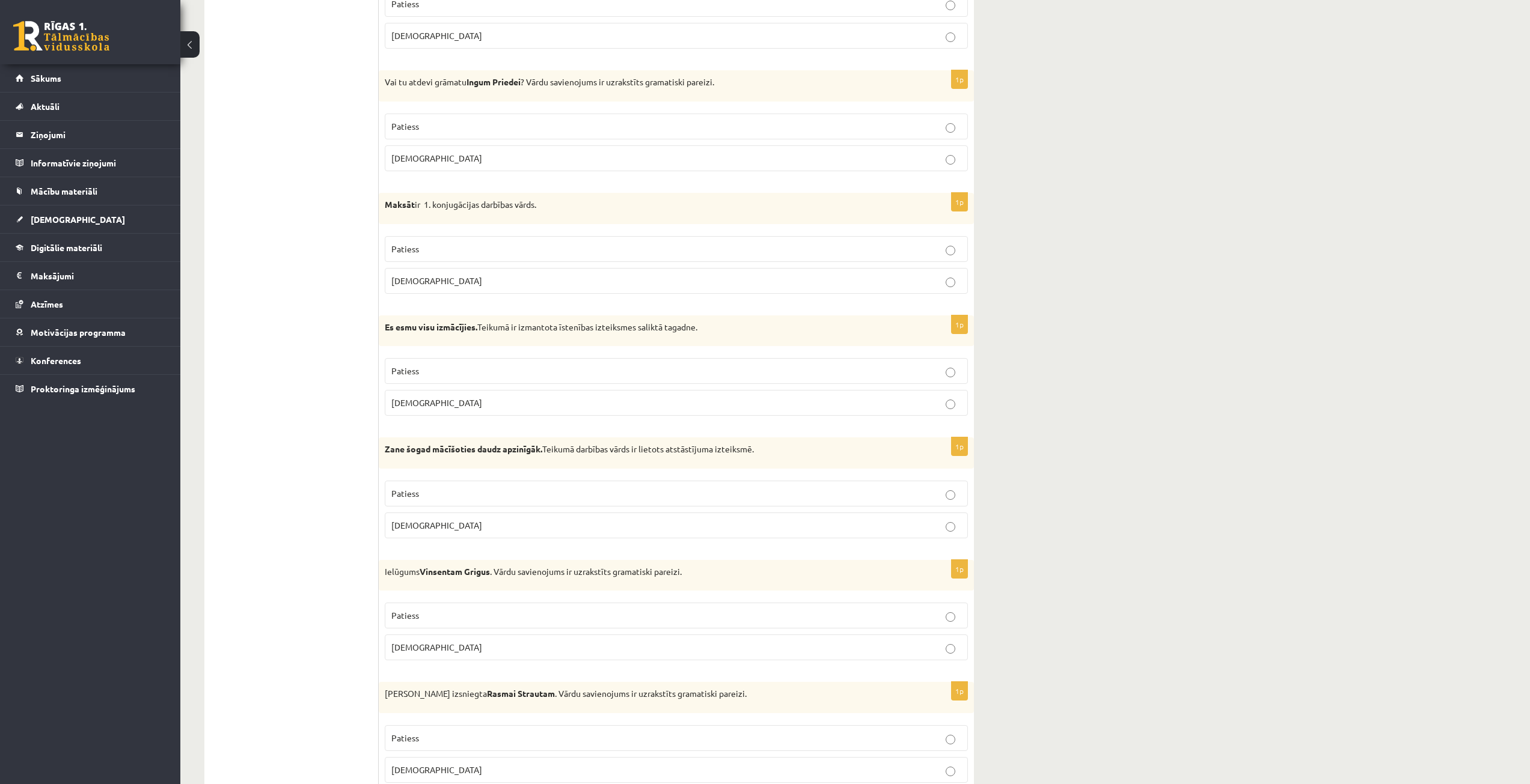
drag, startPoint x: 357, startPoint y: 473, endPoint x: 351, endPoint y: 468, distance: 7.8
click at [390, 447] on strong "Zane šogad mācīšoties daudz apzinīgāk." at bounding box center [463, 449] width 158 height 11
drag, startPoint x: 392, startPoint y: 448, endPoint x: 400, endPoint y: 448, distance: 8.0
click at [400, 448] on strong "Zane šogad mācīšoties daudz apzinīgāk." at bounding box center [463, 449] width 158 height 11
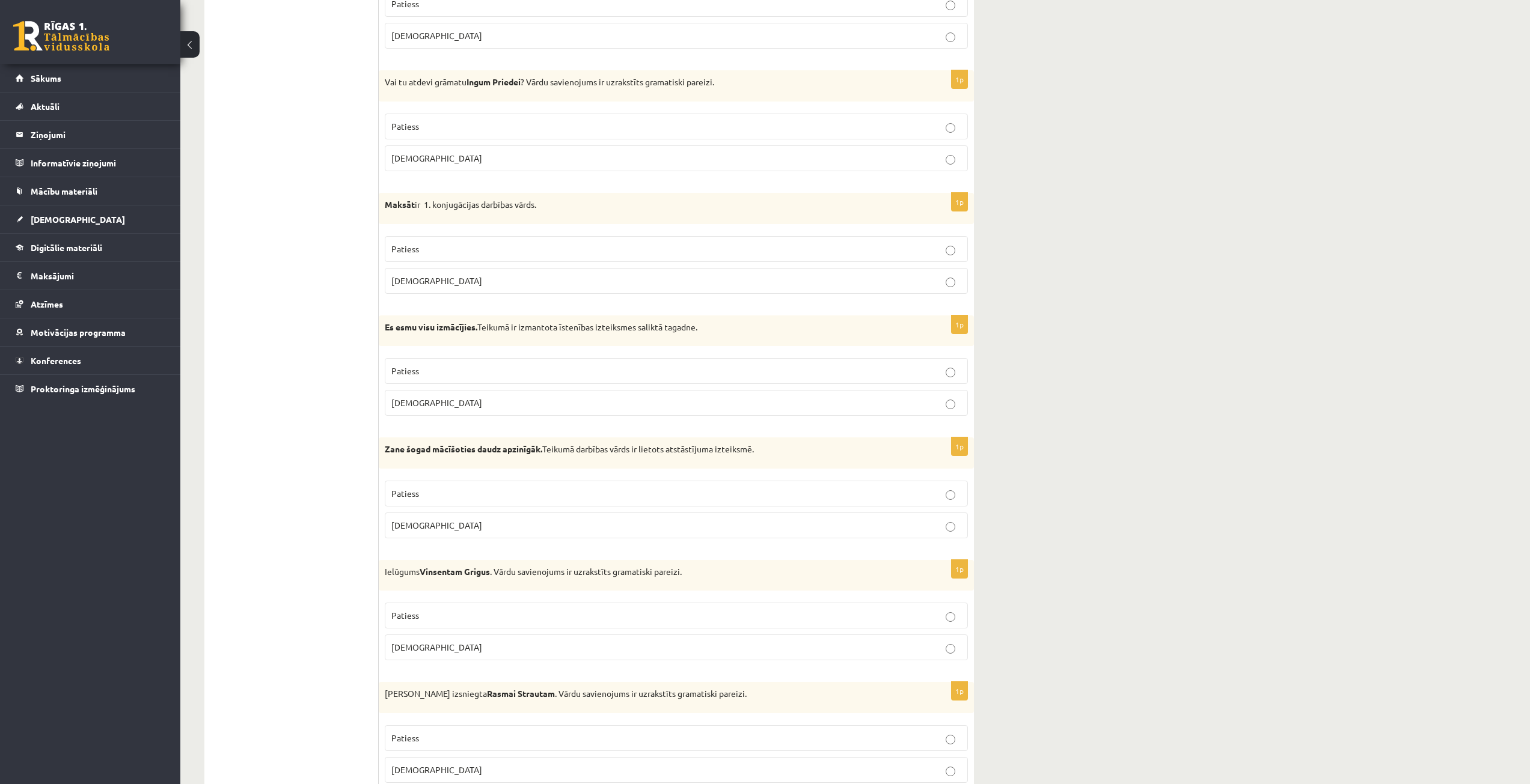
click at [444, 535] on label "Aplams" at bounding box center [676, 526] width 583 height 26
click at [446, 646] on p "Aplams" at bounding box center [676, 648] width 570 height 13
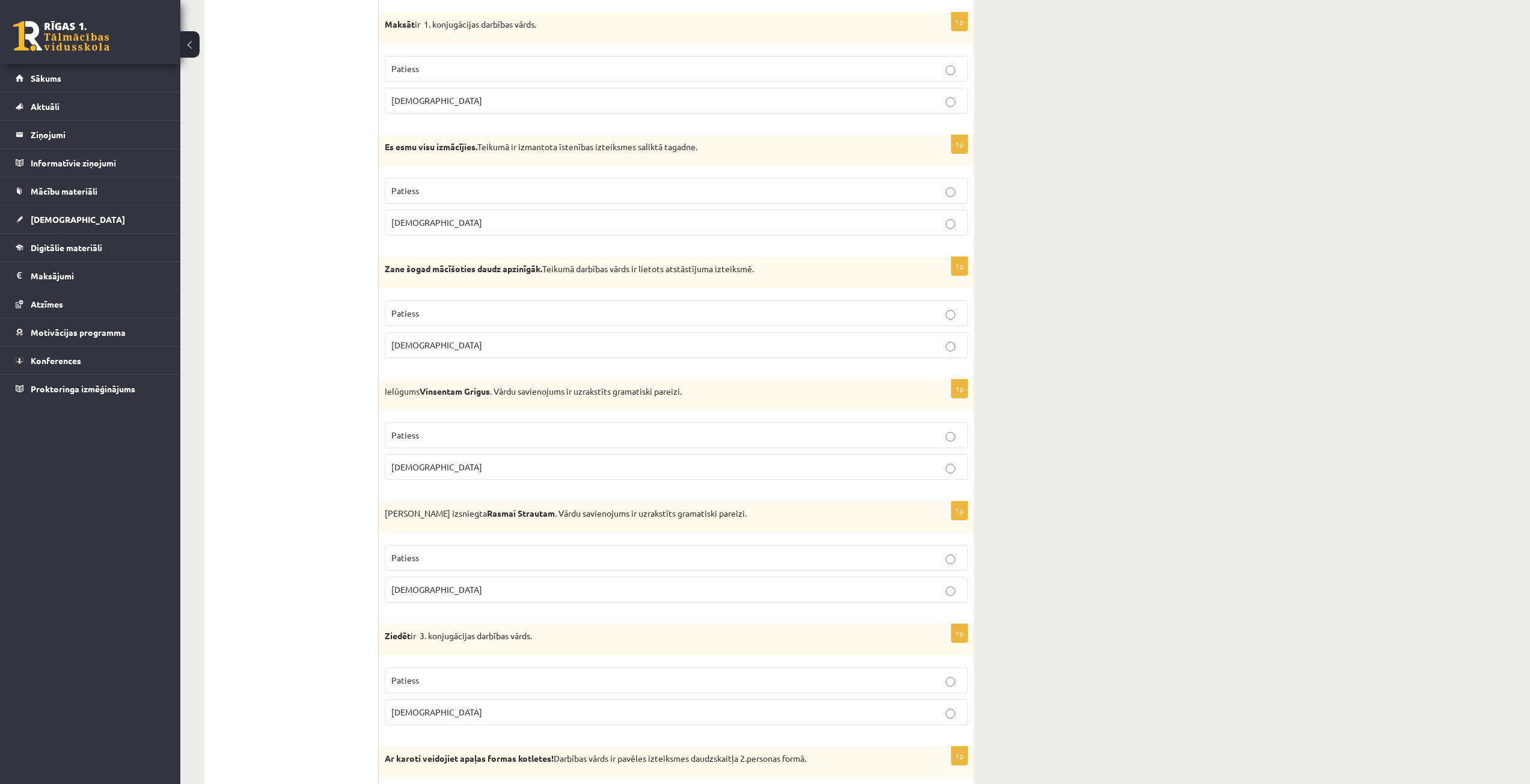
scroll to position [2496, 0]
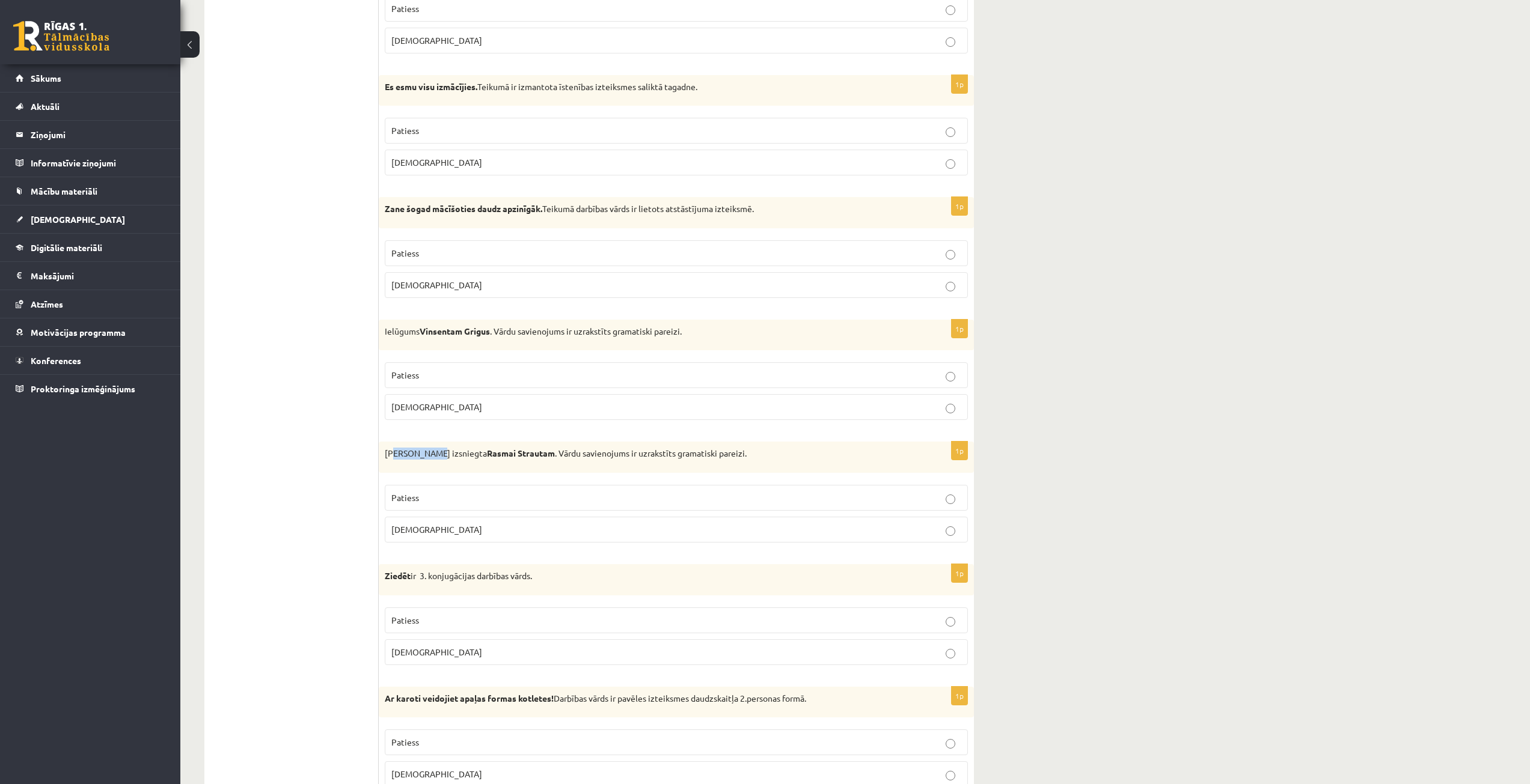
drag, startPoint x: 392, startPoint y: 460, endPoint x: 427, endPoint y: 459, distance: 35.0
click at [427, 459] on p "Izziņa izsniegta Rasmai Strautam . Vārdu savienojums ir uzrakstīts gramatiski p…" at bounding box center [645, 453] width 523 height 12
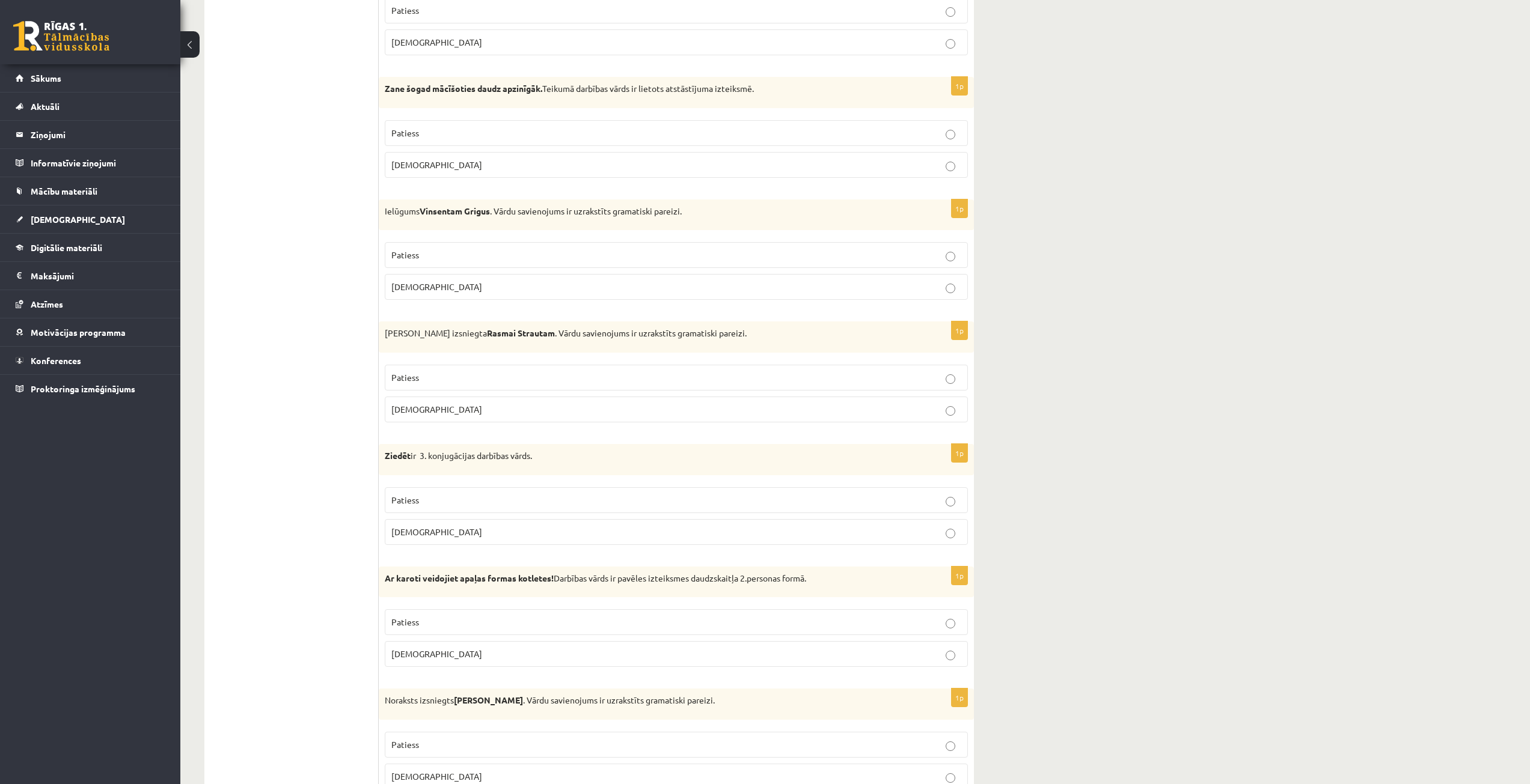
click at [476, 384] on p "Patiess" at bounding box center [676, 378] width 570 height 13
click at [466, 496] on p "Patiess" at bounding box center [676, 500] width 570 height 13
click at [466, 619] on p "Patiess" at bounding box center [676, 623] width 570 height 13
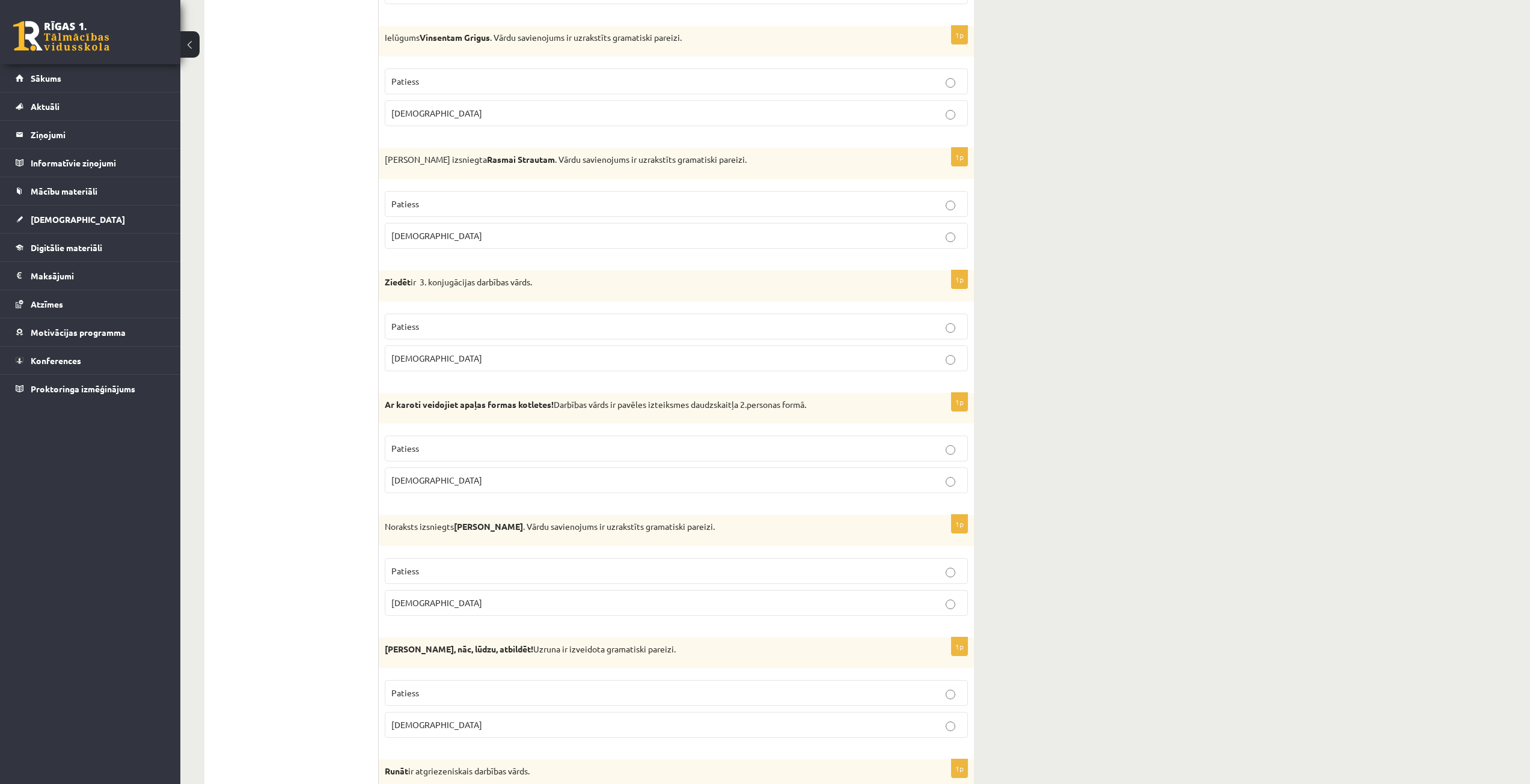
scroll to position [2796, 0]
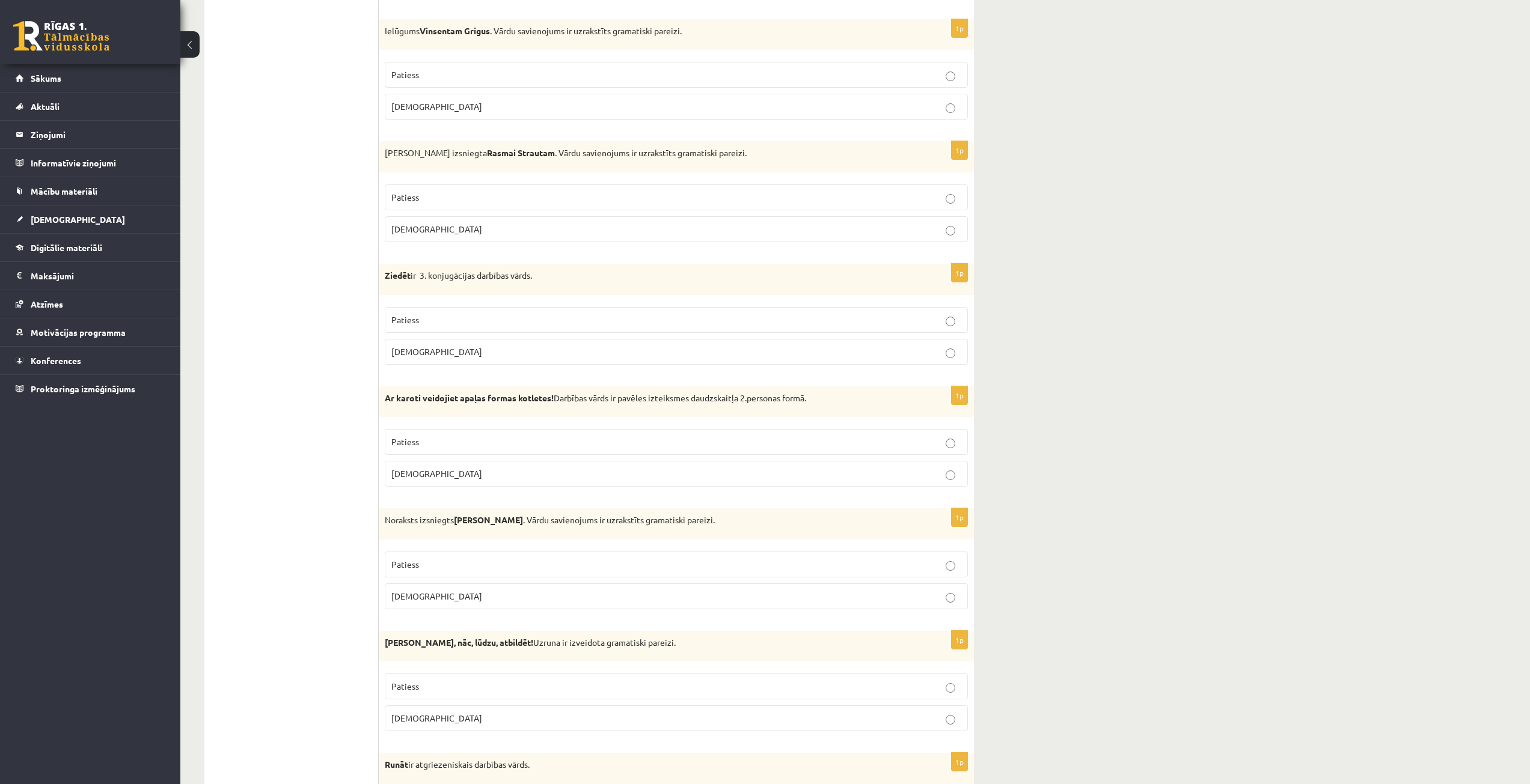
click at [468, 566] on p "Patiess" at bounding box center [676, 564] width 570 height 13
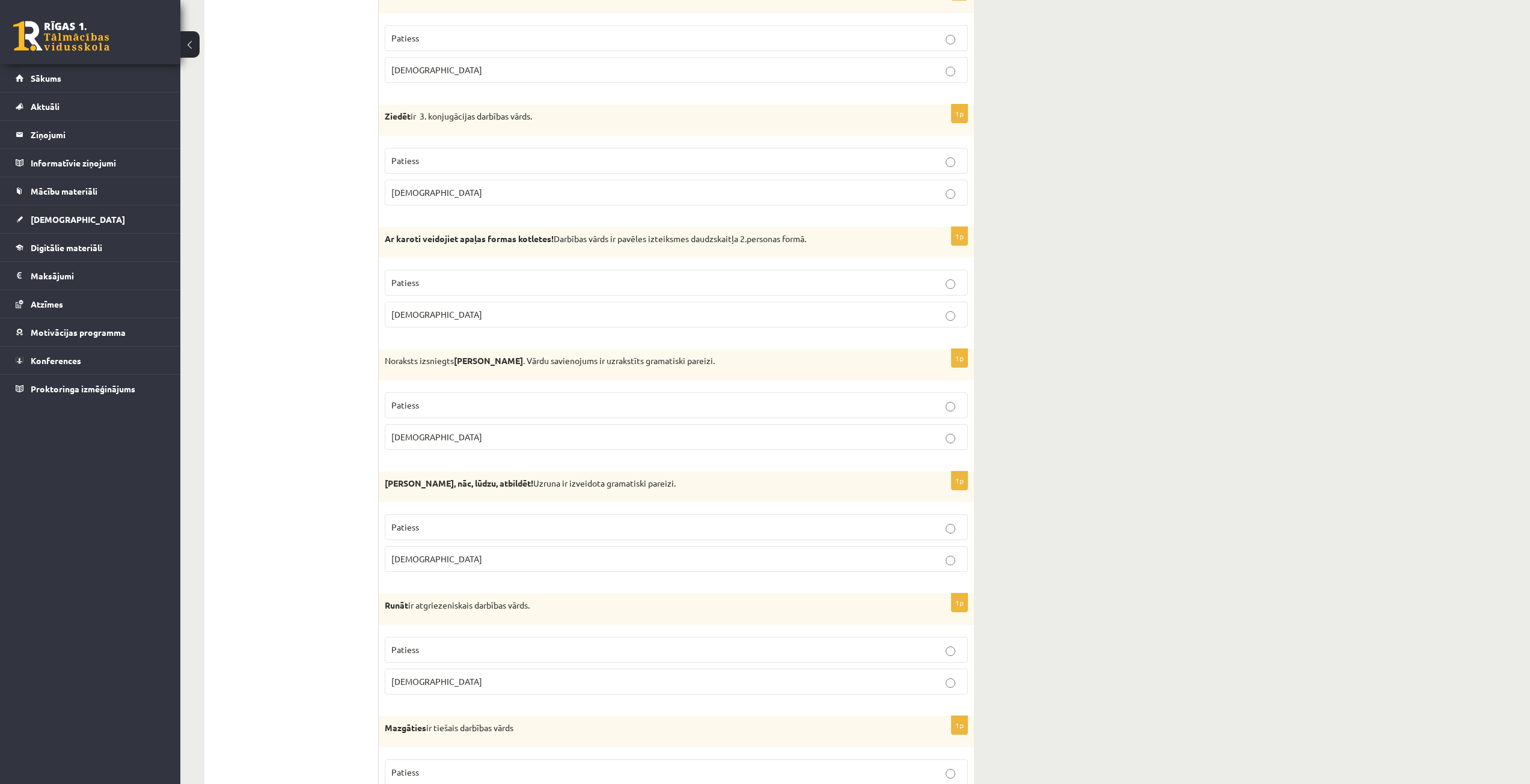
scroll to position [2976, 0]
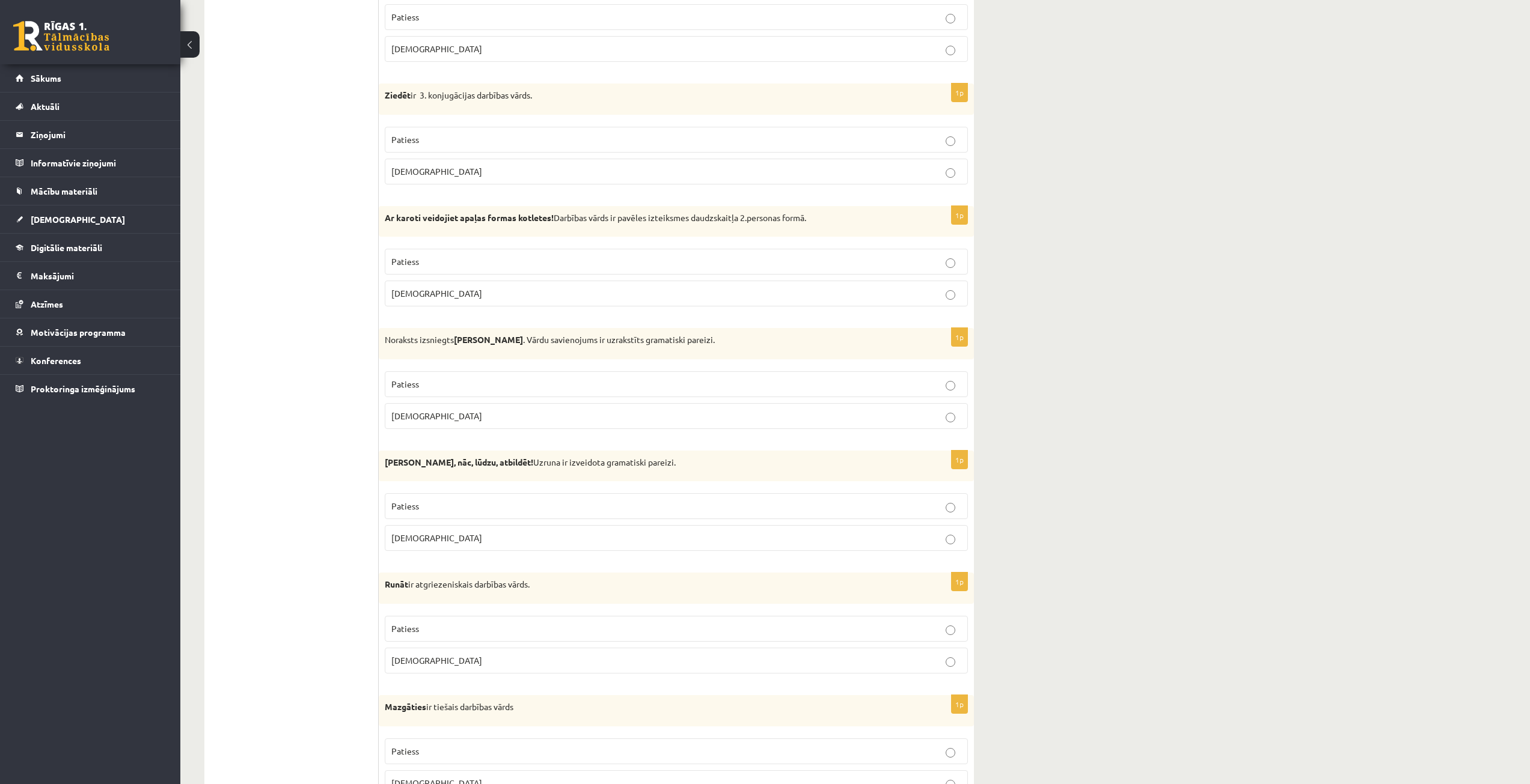
click at [475, 504] on p "Patiess" at bounding box center [676, 506] width 570 height 13
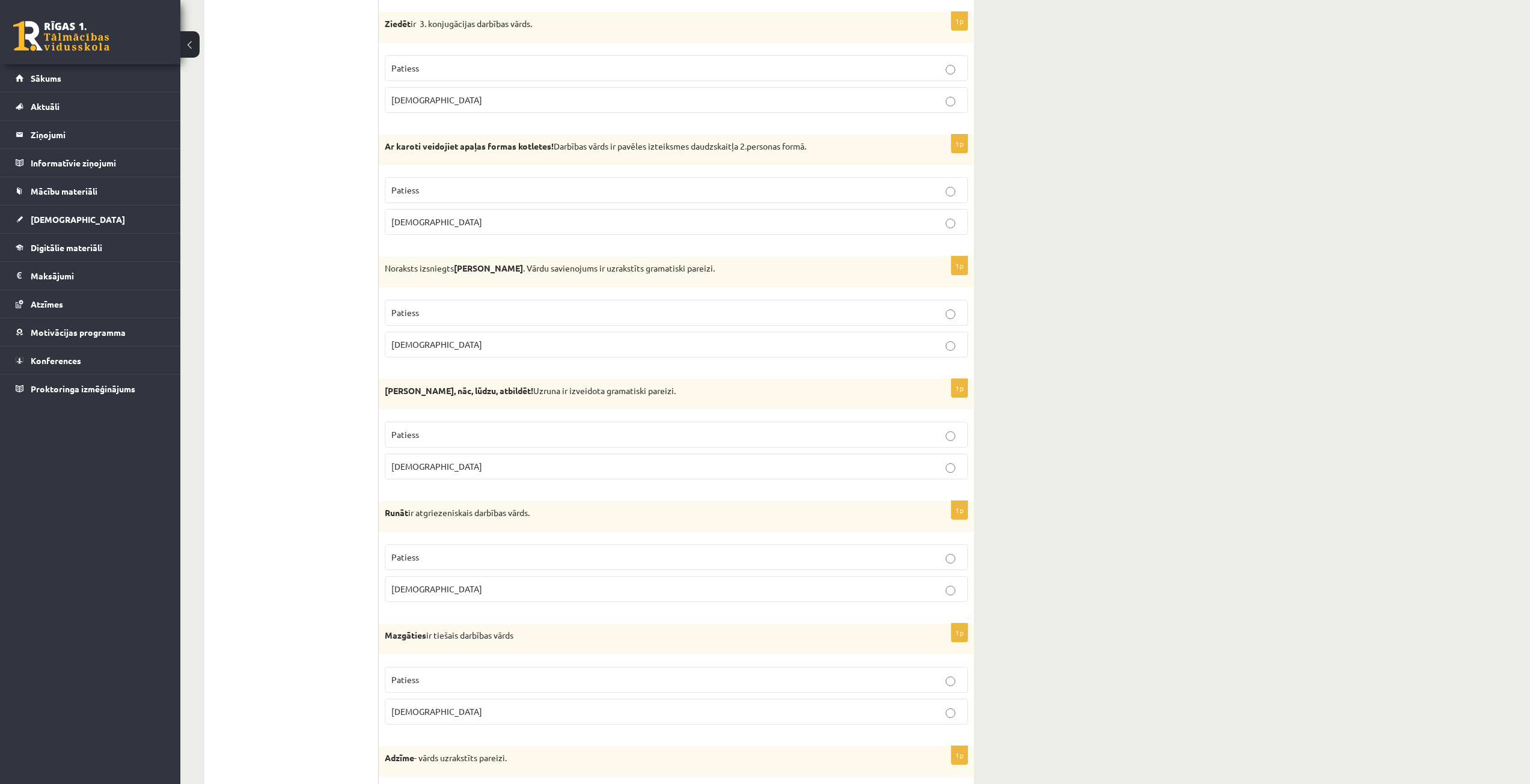
scroll to position [3157, 0]
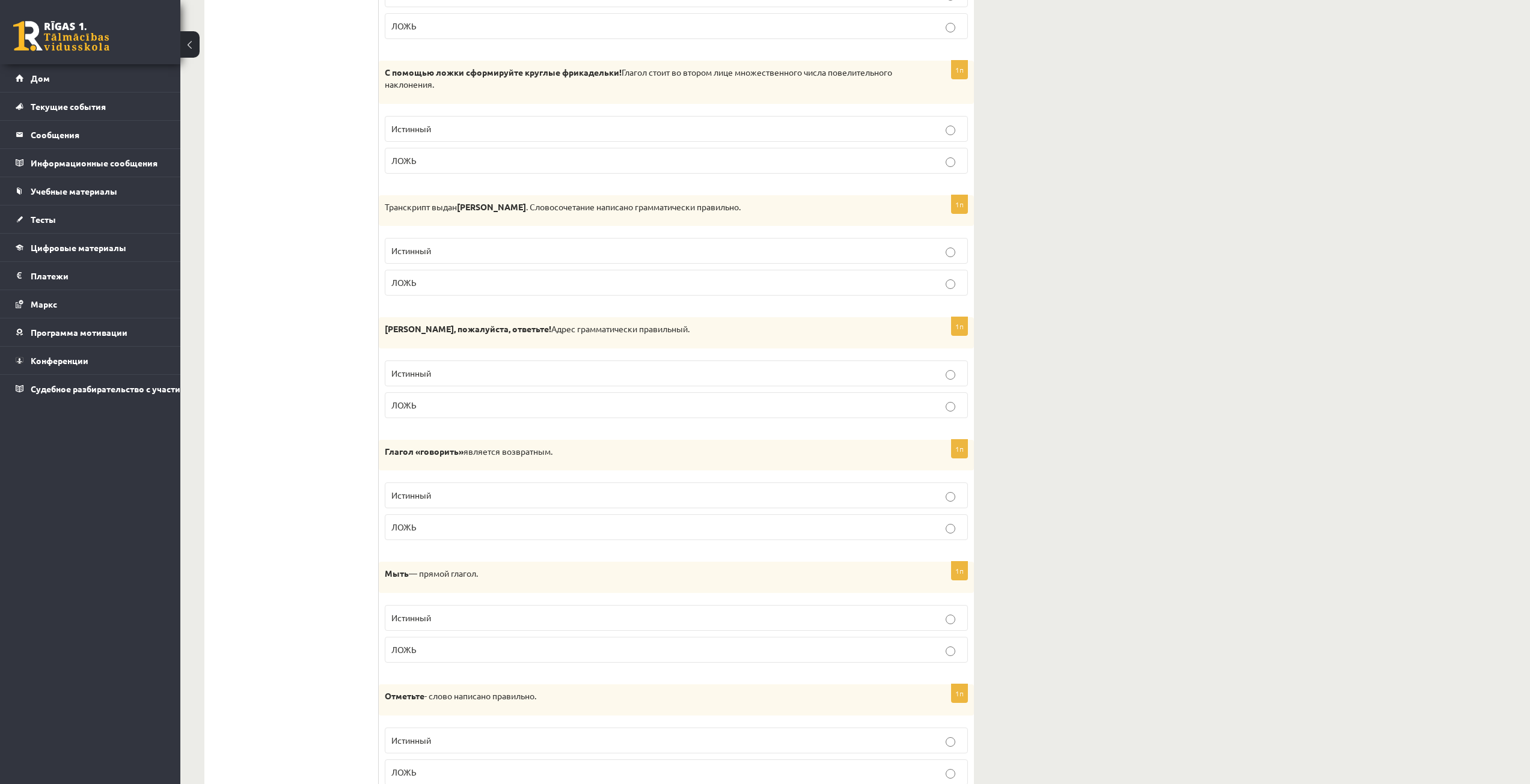
click at [449, 522] on p "ЛОЖЬ" at bounding box center [676, 528] width 570 height 13
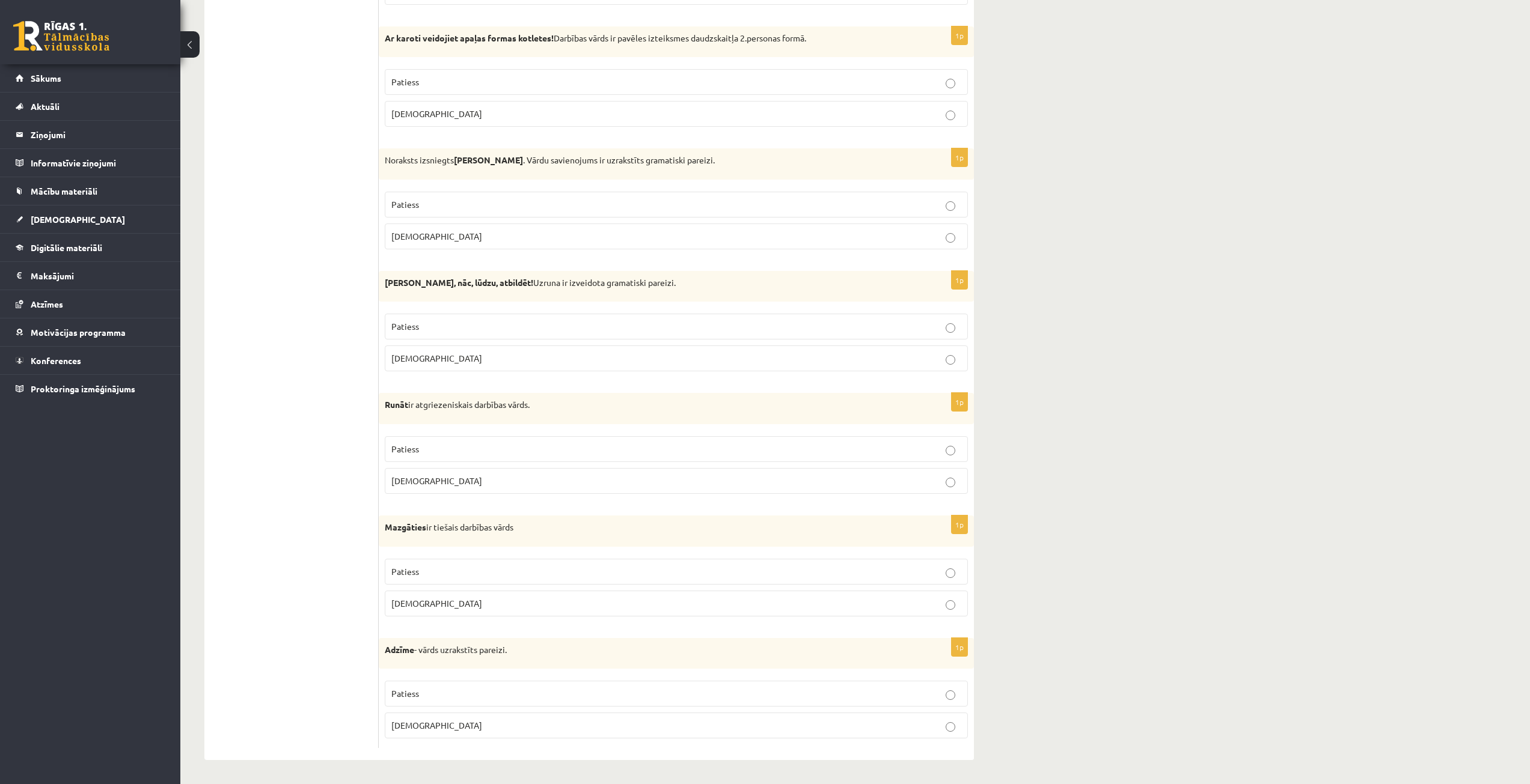
click at [520, 570] on p "Patiess" at bounding box center [676, 572] width 570 height 13
drag, startPoint x: 333, startPoint y: 626, endPoint x: 341, endPoint y: 631, distance: 9.4
click at [456, 600] on p "Aplams" at bounding box center [676, 604] width 570 height 13
click at [427, 732] on p "Aplams" at bounding box center [676, 726] width 570 height 13
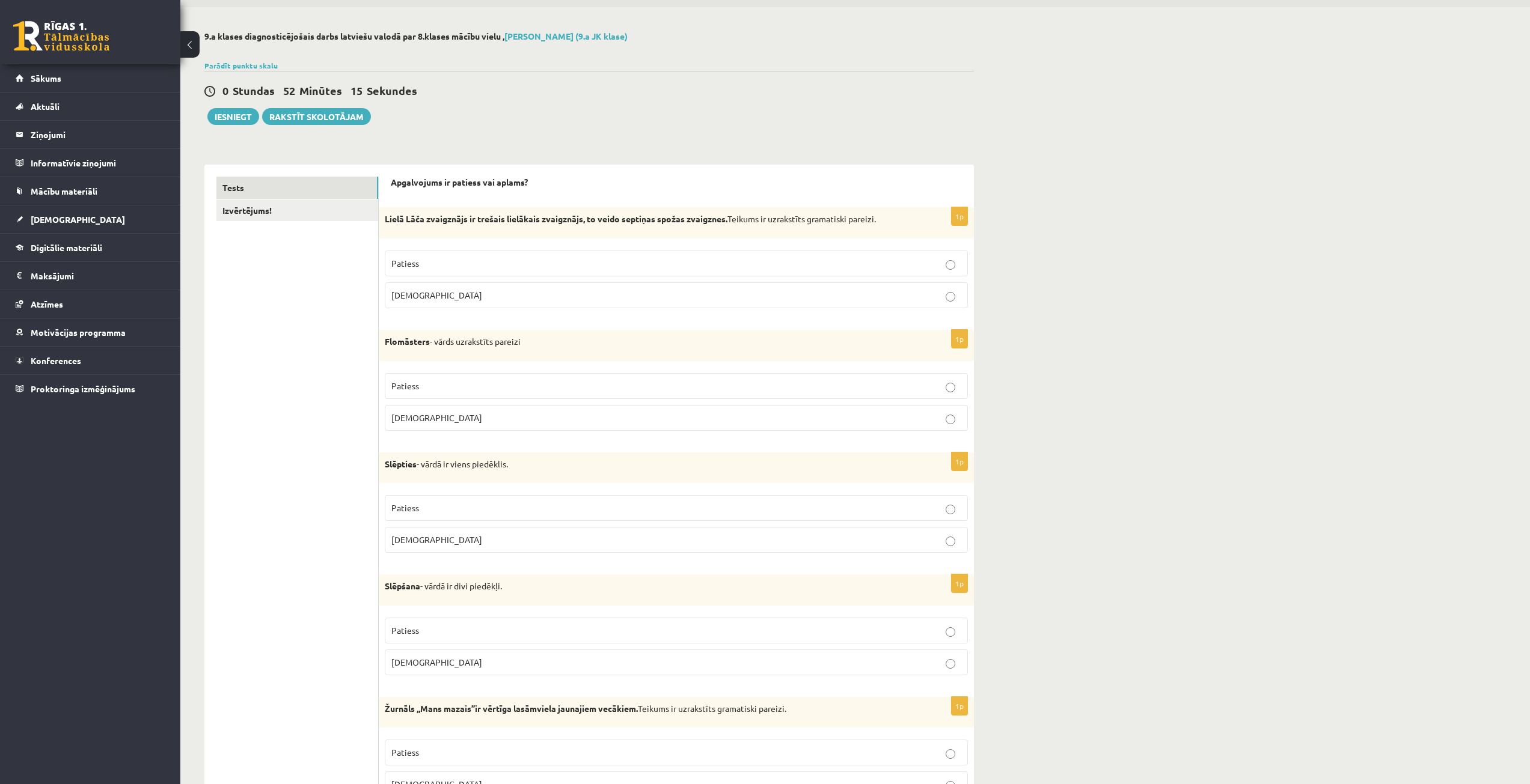
scroll to position [60, 0]
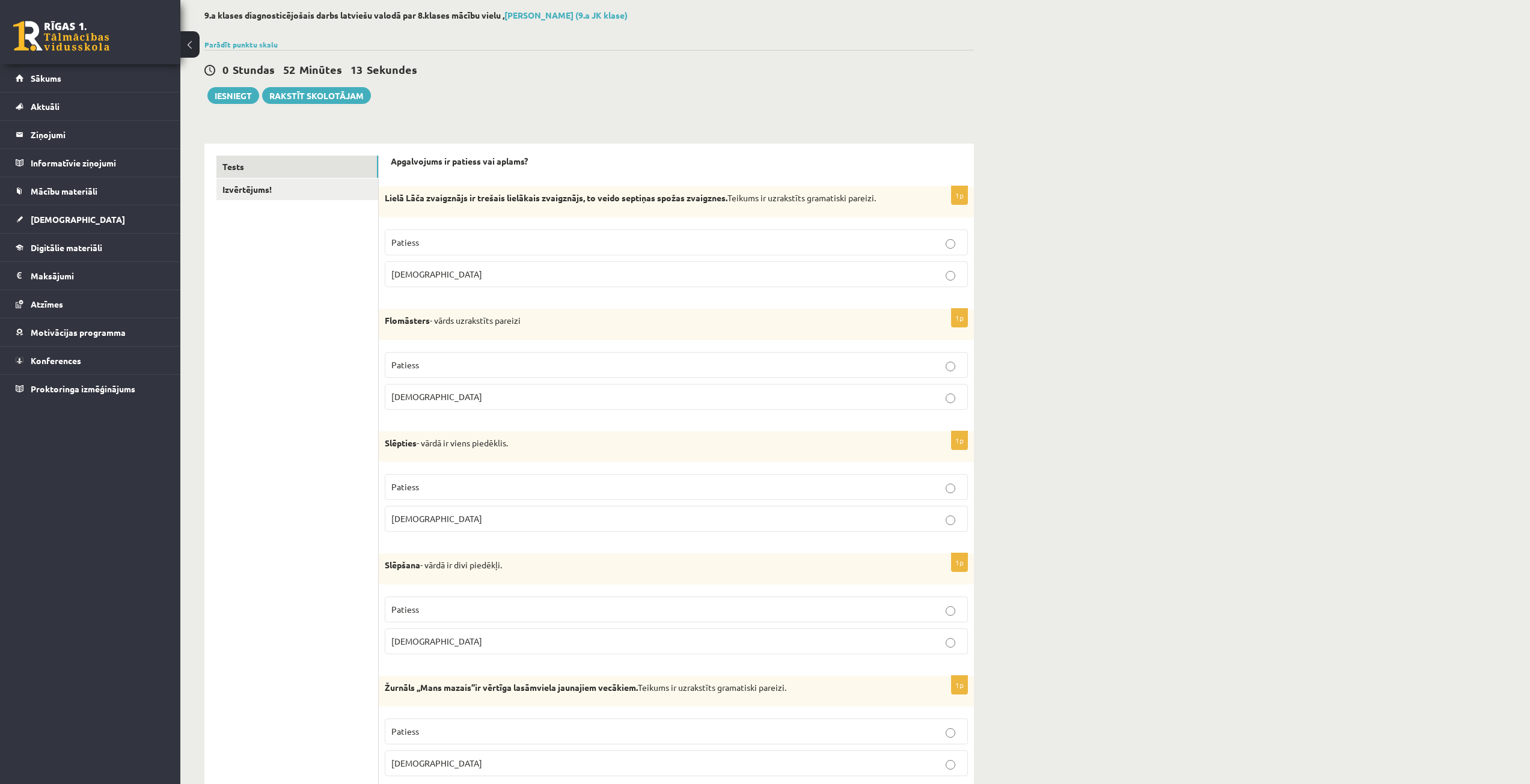
click at [740, 250] on label "Patiess" at bounding box center [676, 242] width 583 height 26
click at [748, 280] on p "Aplams" at bounding box center [676, 274] width 570 height 13
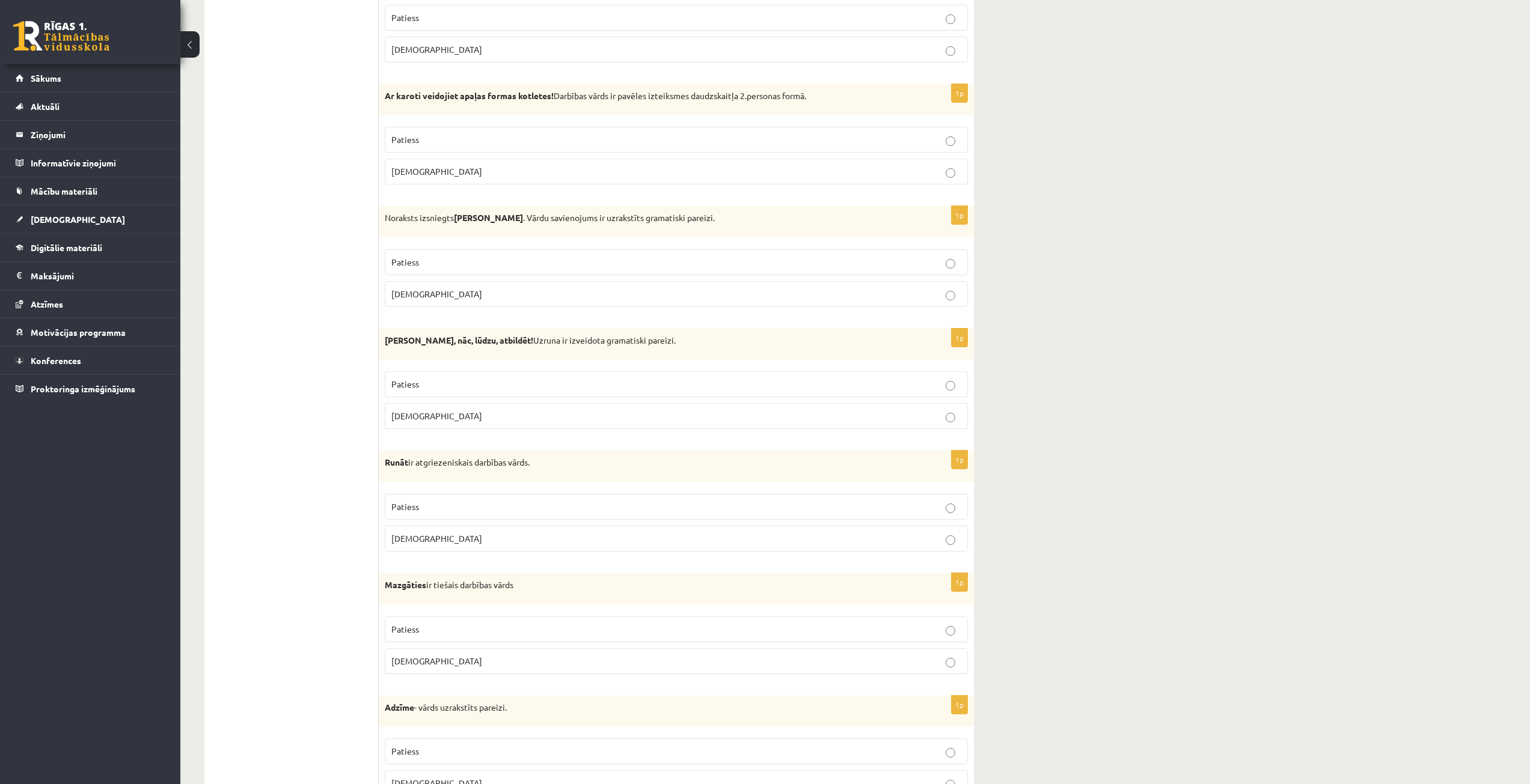
scroll to position [3157, 0]
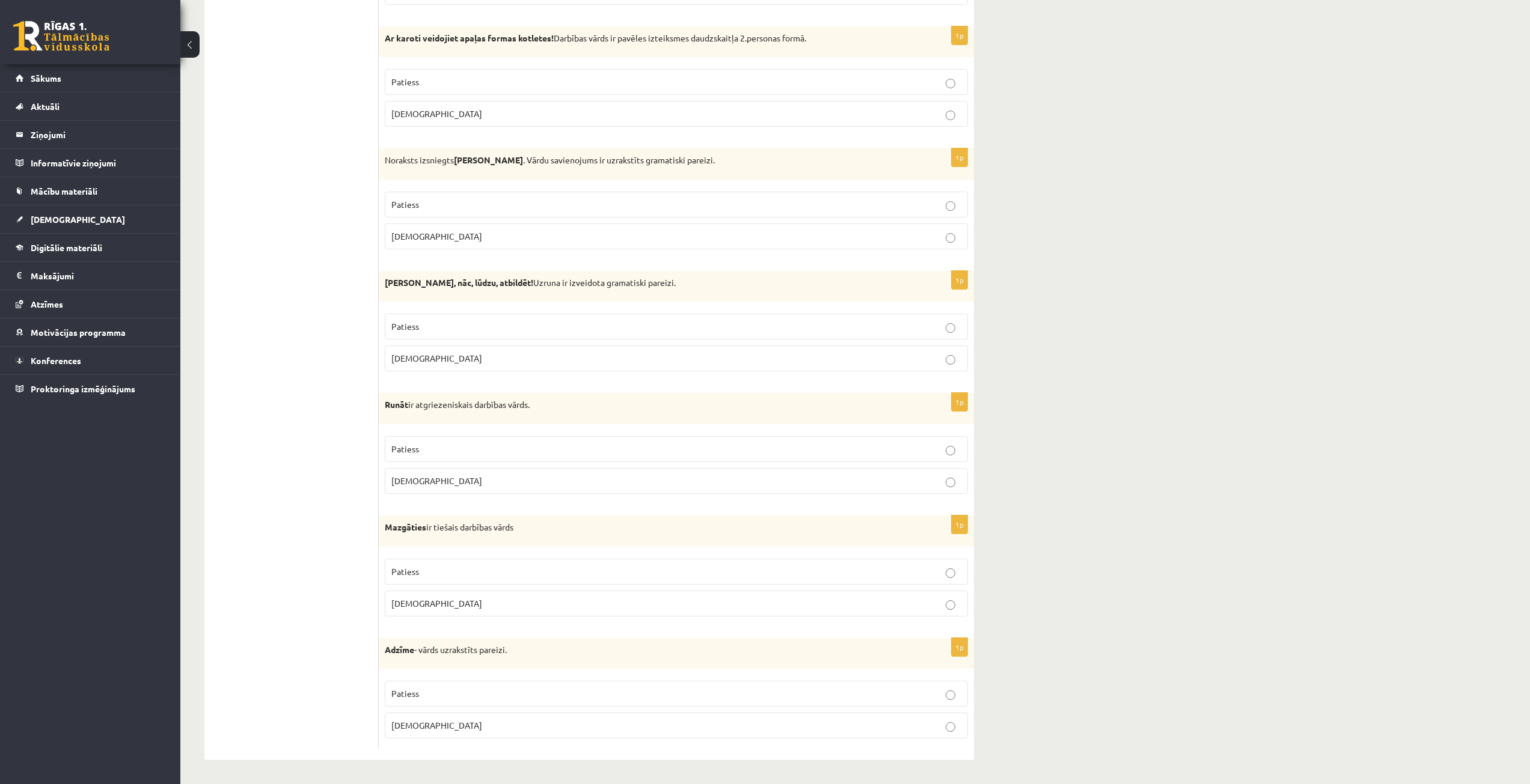
click at [424, 573] on p "Patiess" at bounding box center [676, 572] width 570 height 13
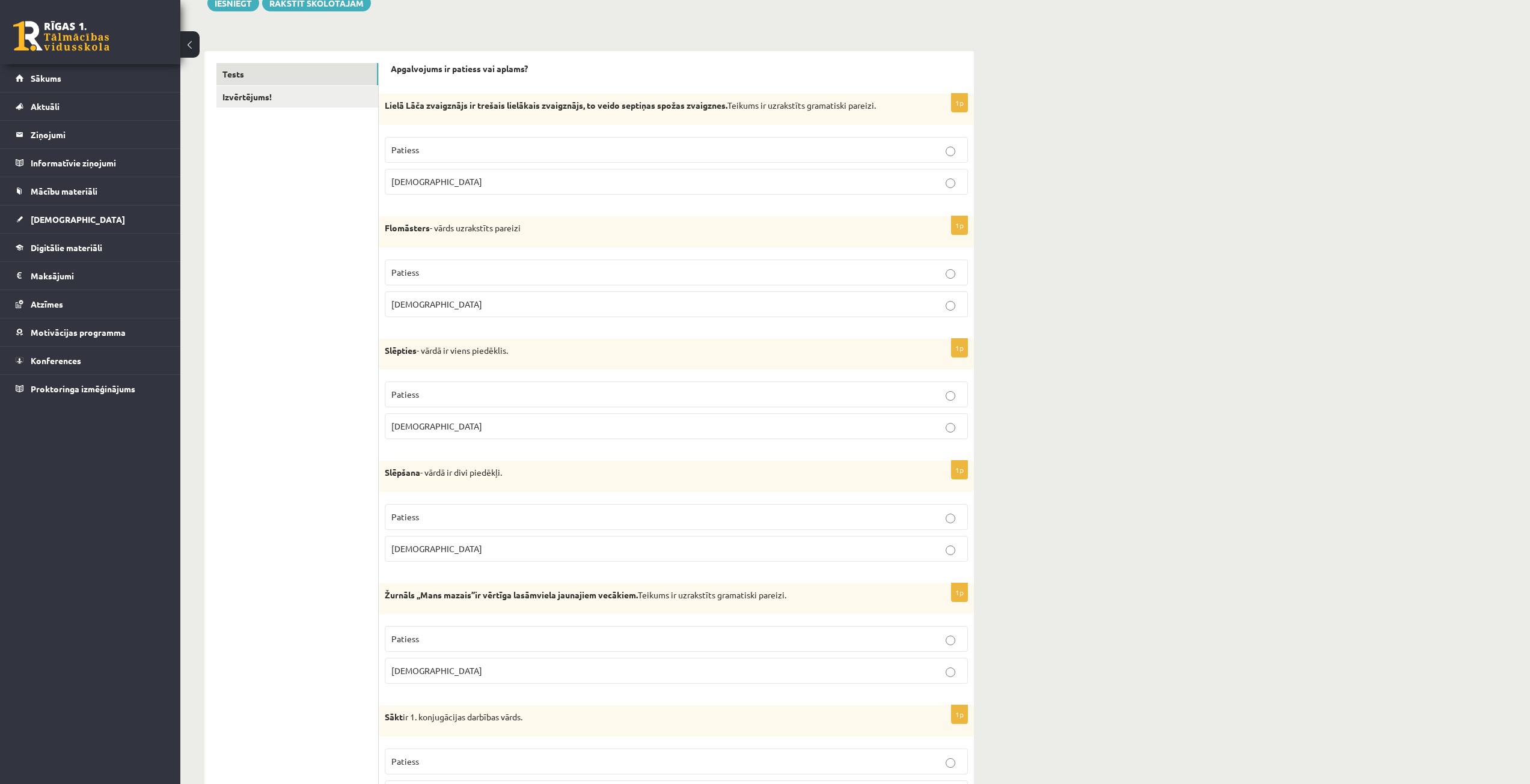
scroll to position [0, 0]
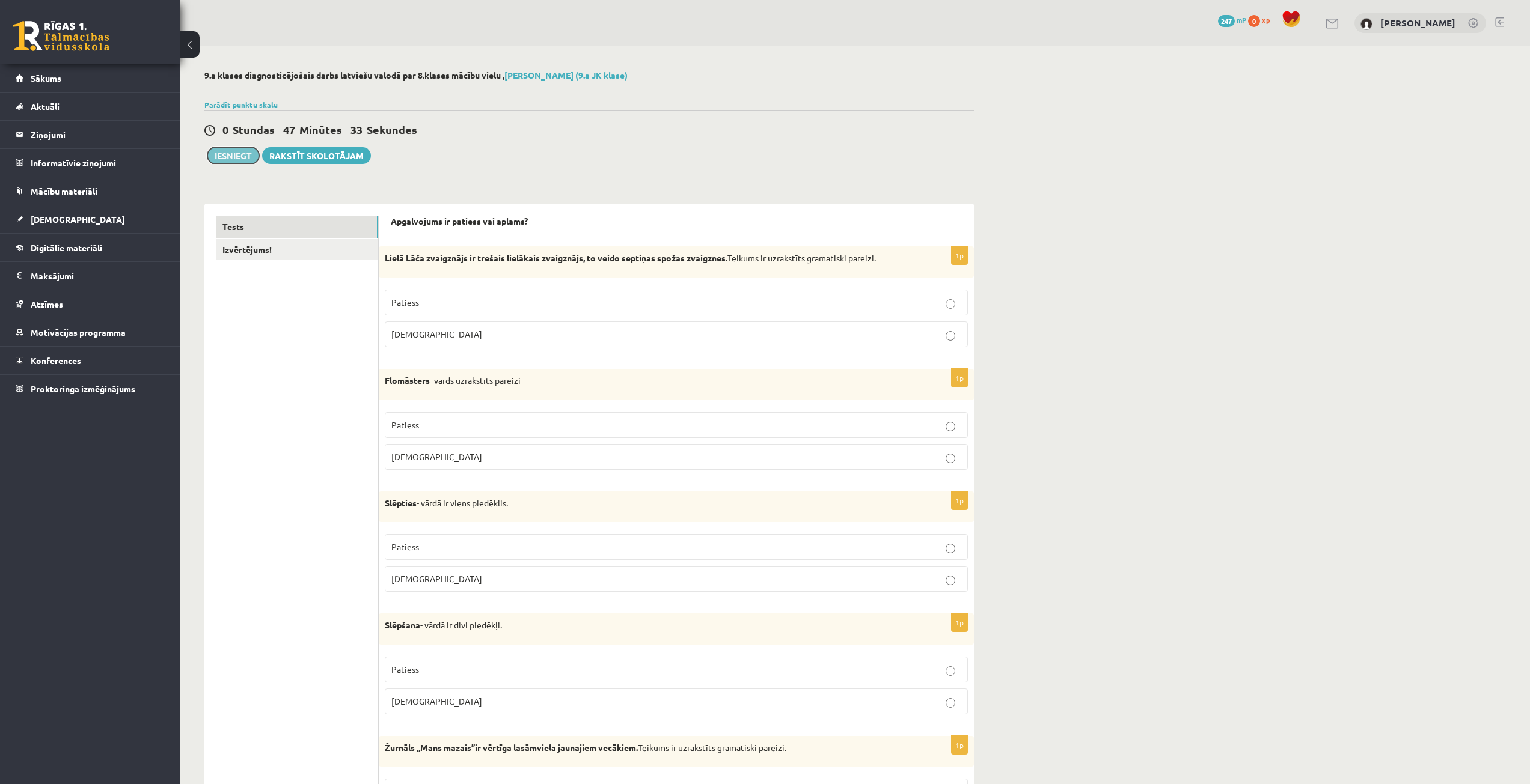
click at [229, 162] on button "Iesniegt" at bounding box center [233, 156] width 52 height 17
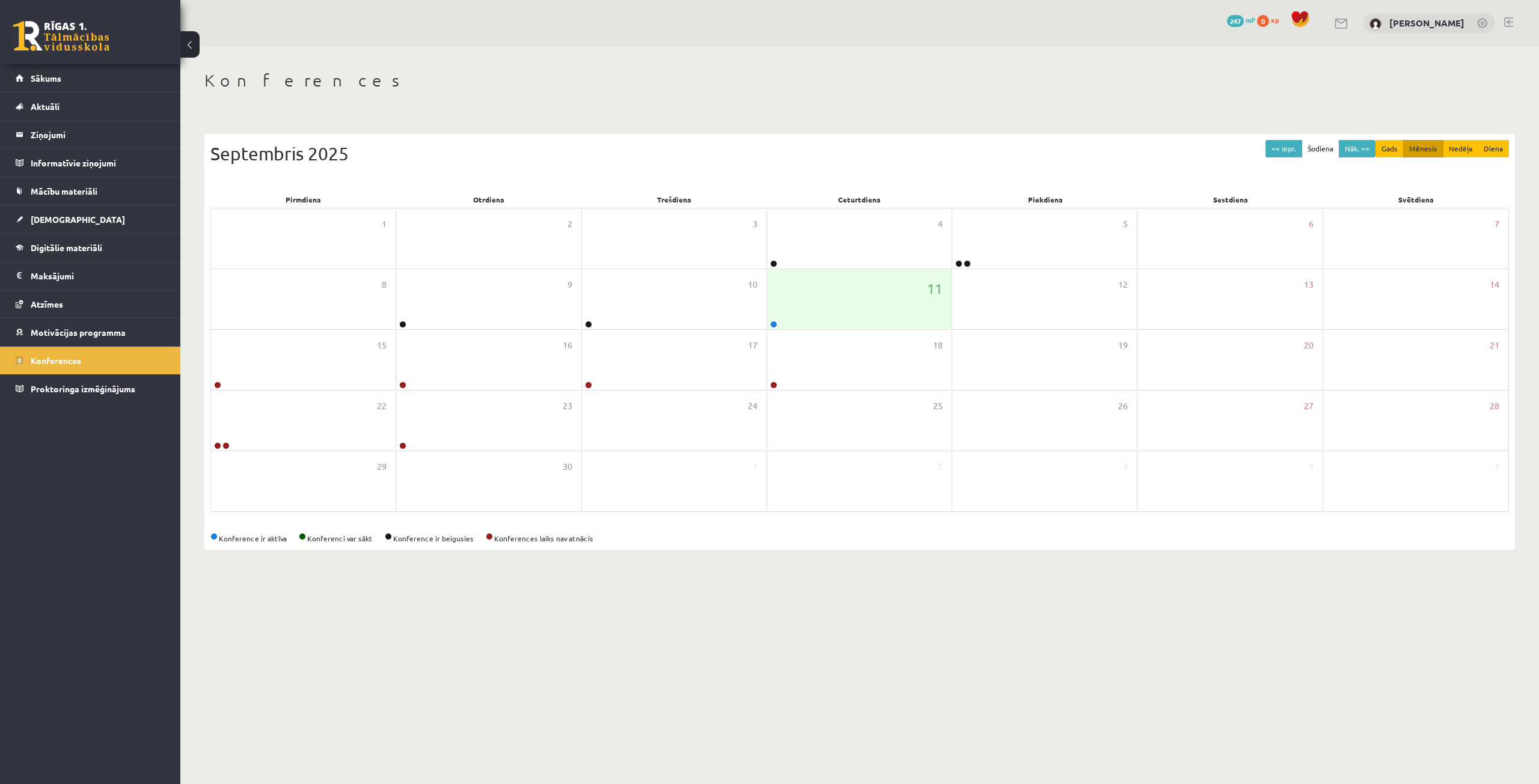
click at [479, 59] on div "Konferences << Iepr. Šodiena Nāk. >> Gads Mēnesis Nedēļa Diena Septembris 2025 …" at bounding box center [859, 310] width 1359 height 528
click at [218, 387] on link at bounding box center [217, 385] width 7 height 7
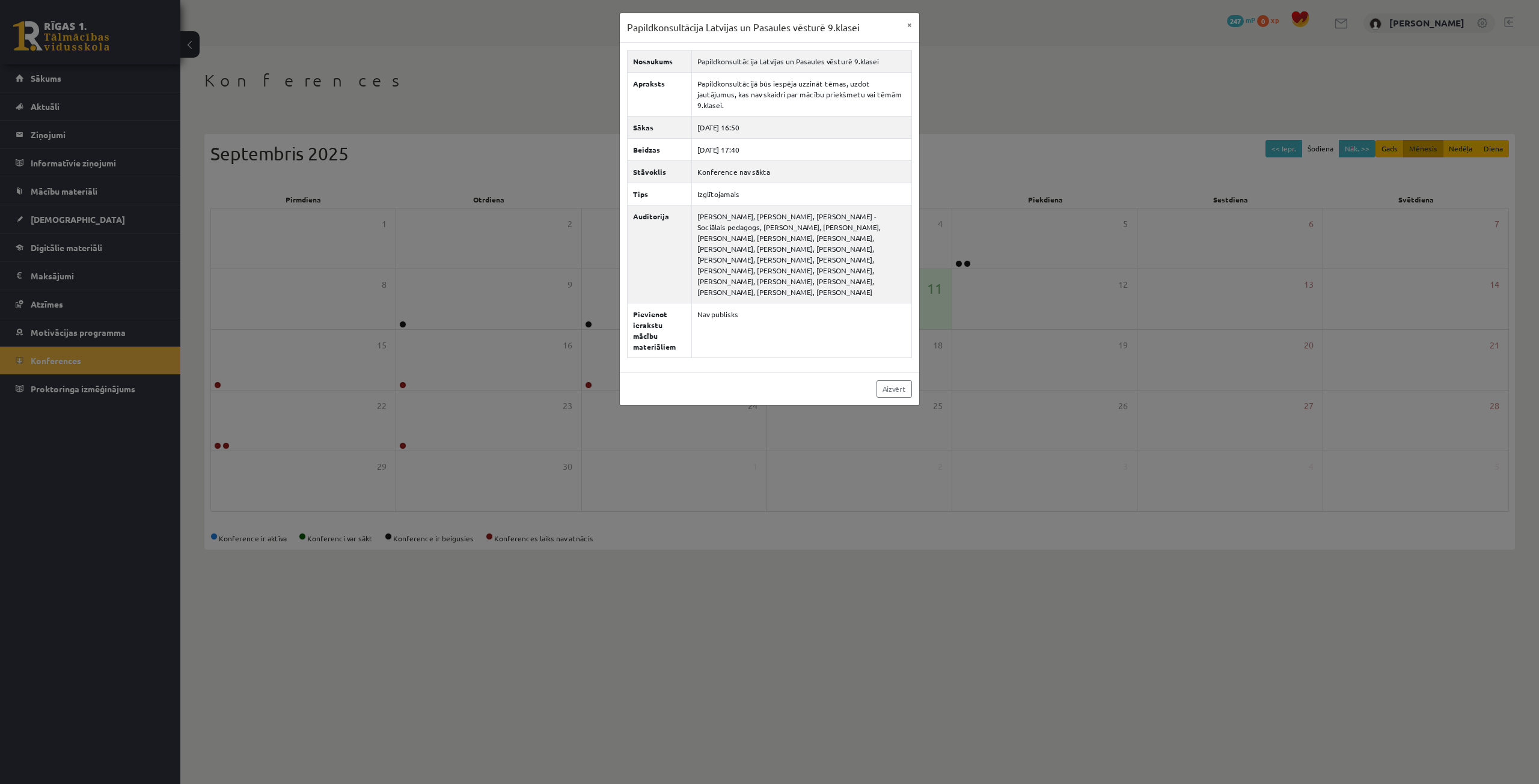
click at [623, 551] on div "Papildkonsultācija Latvijas un Pasaules vēsturē 9.klasei × Nosaukums Papildkons…" at bounding box center [770, 392] width 1539 height 784
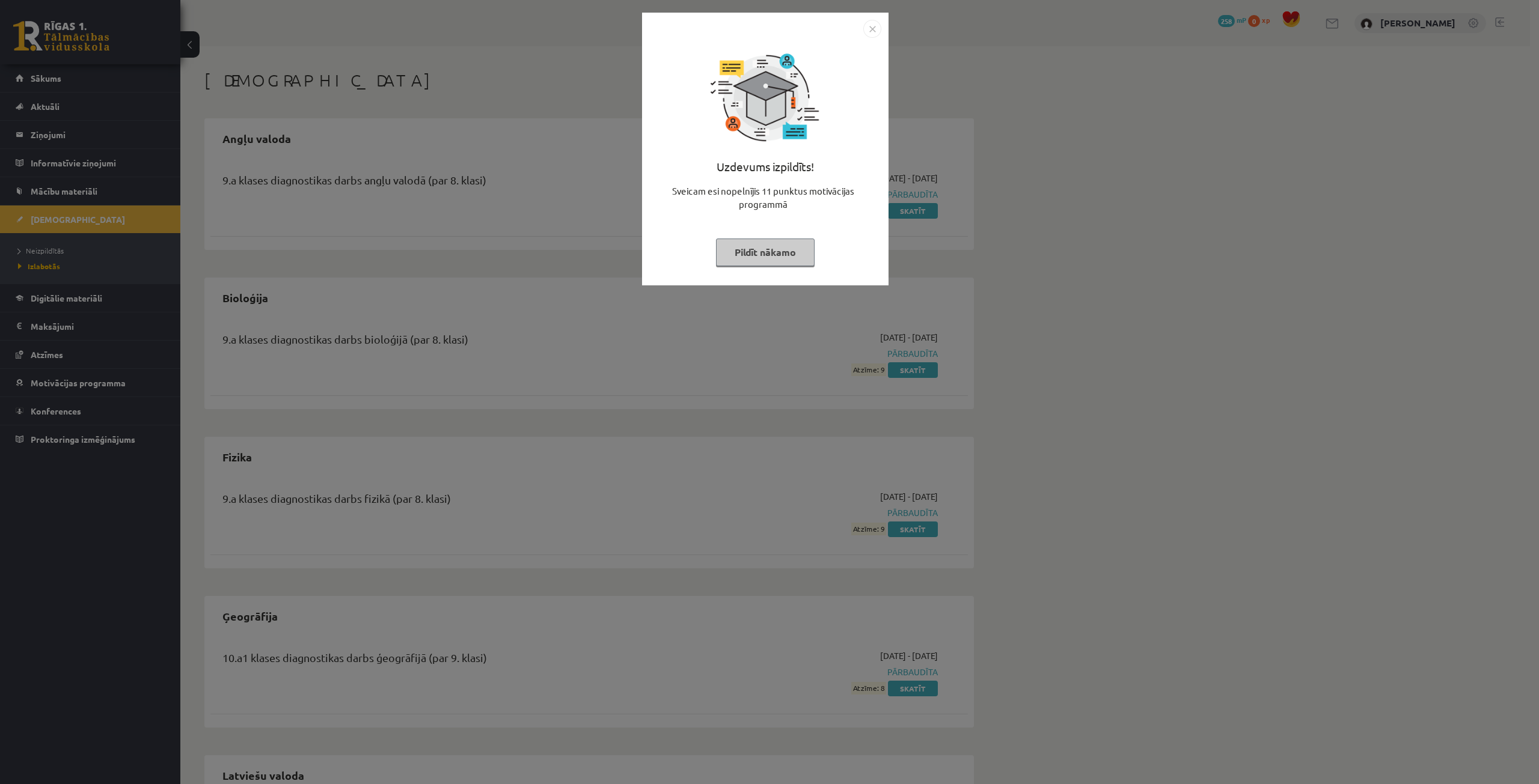
click at [763, 243] on button "Pildīt nākamo" at bounding box center [765, 252] width 99 height 28
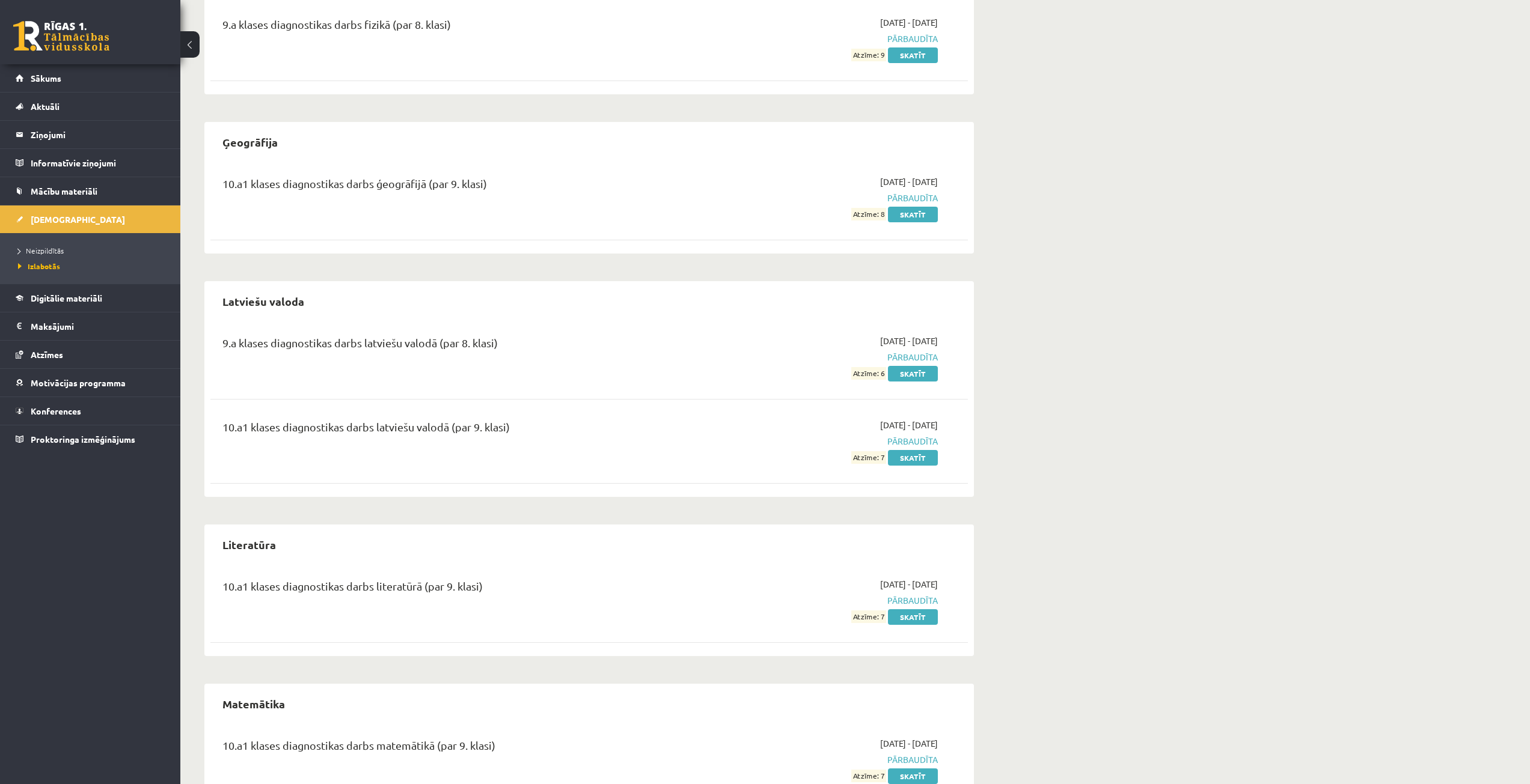
scroll to position [480, 0]
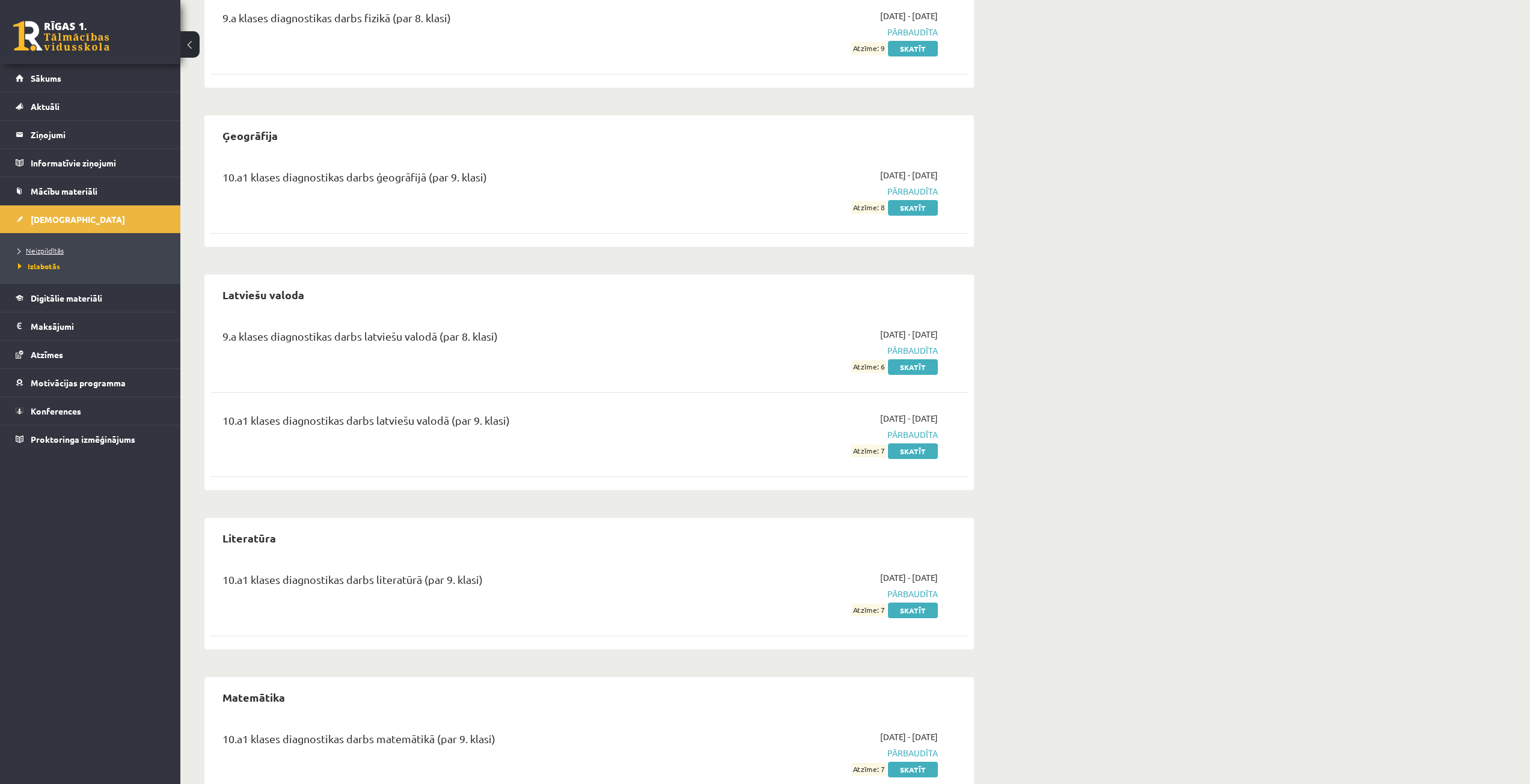
click at [50, 251] on span "Neizpildītās" at bounding box center [41, 251] width 46 height 10
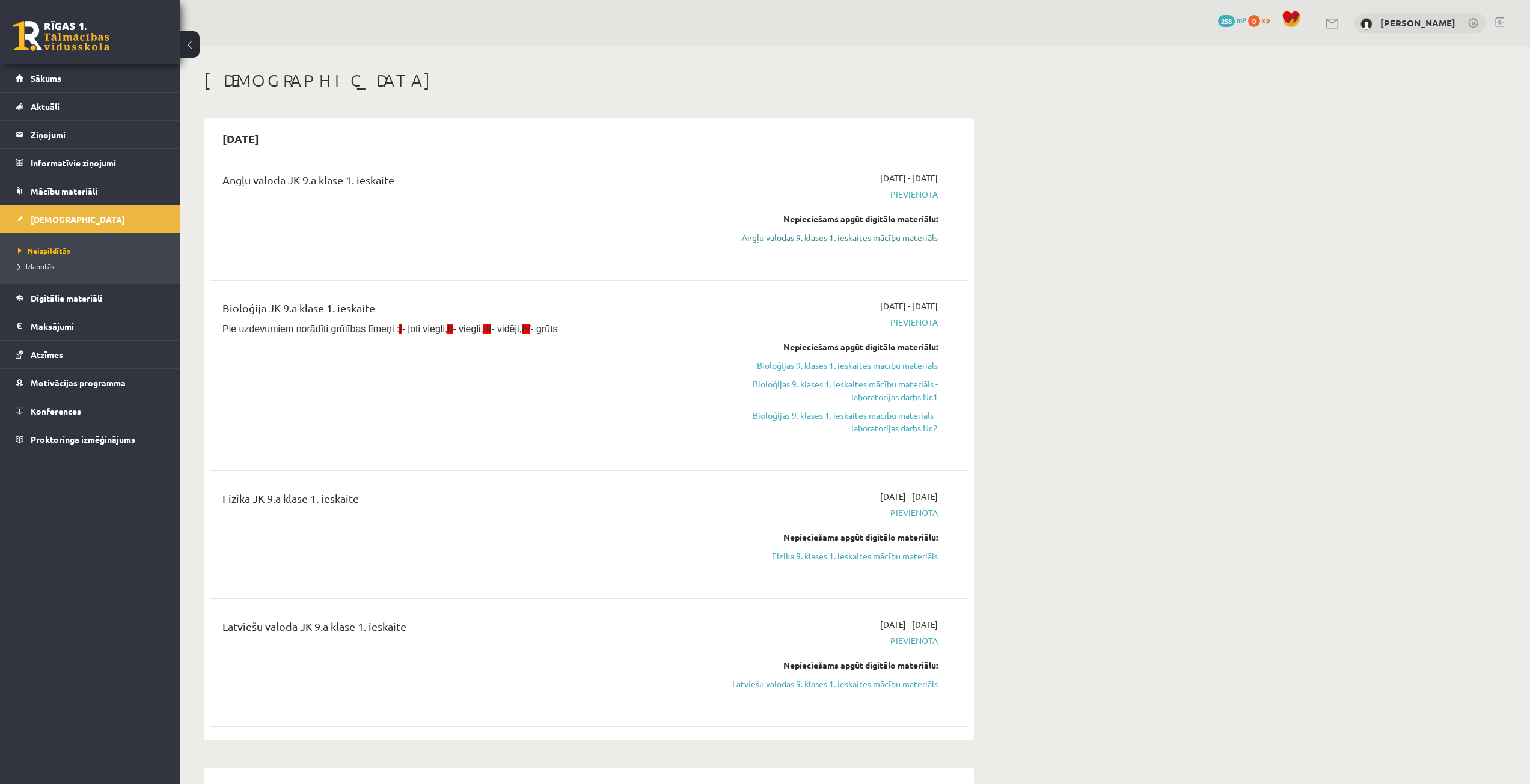
click at [832, 233] on link "Angļu valodas 9. klases 1. ieskaites mācību materiāls" at bounding box center [824, 238] width 227 height 13
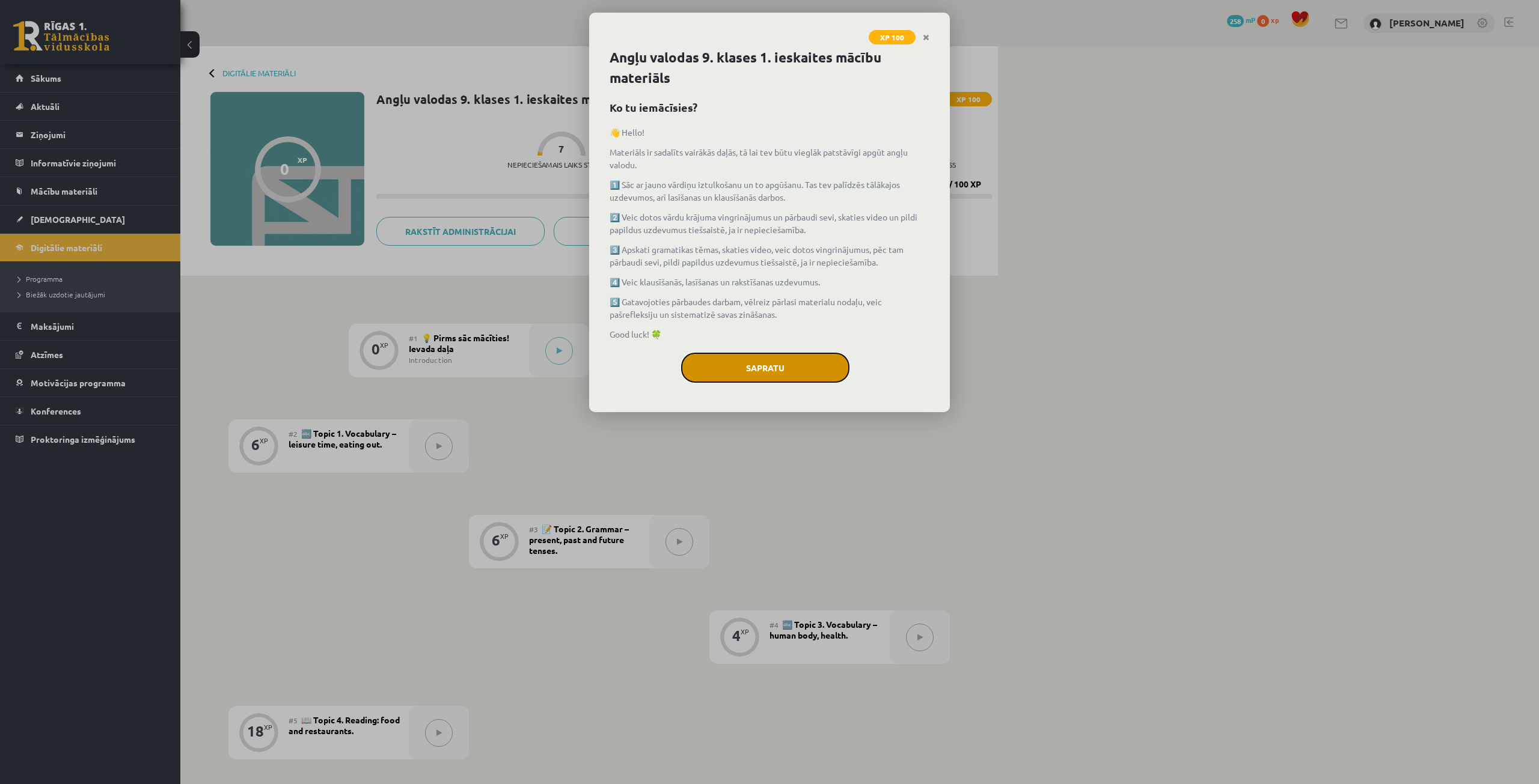
click at [836, 367] on button "Sapratu" at bounding box center [765, 367] width 169 height 30
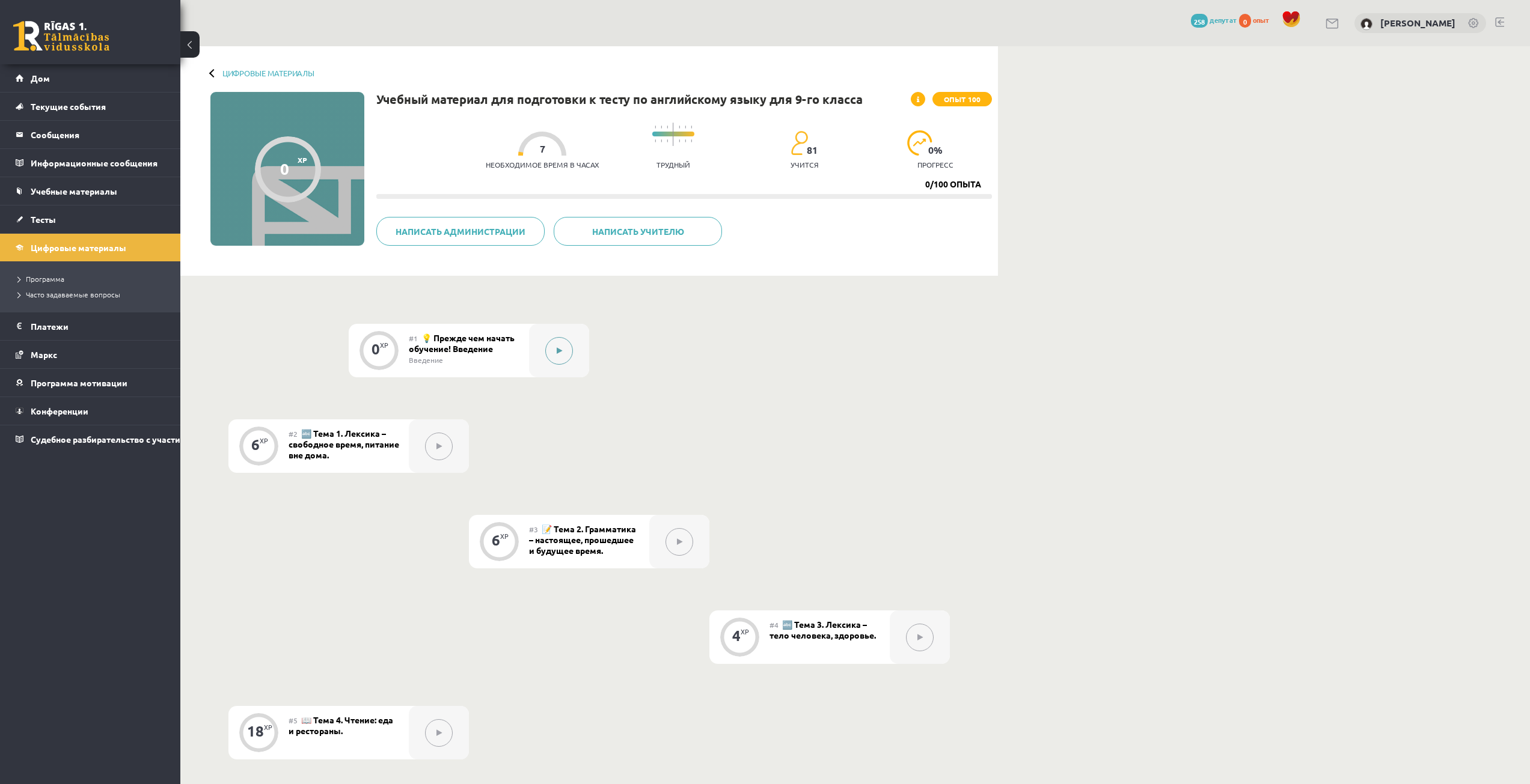
click at [566, 349] on button at bounding box center [559, 351] width 28 height 28
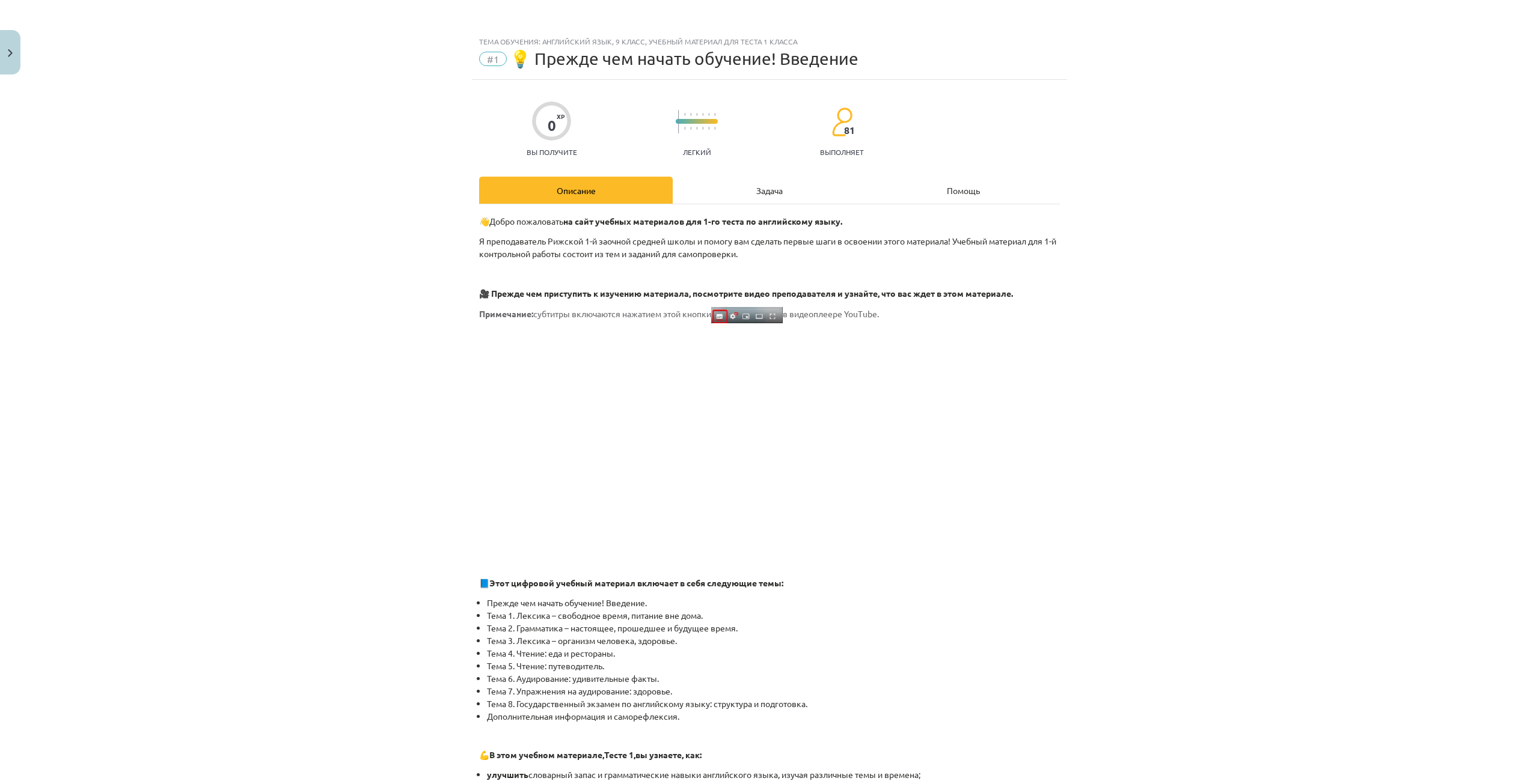
click at [741, 197] on div "Задача" at bounding box center [770, 191] width 194 height 27
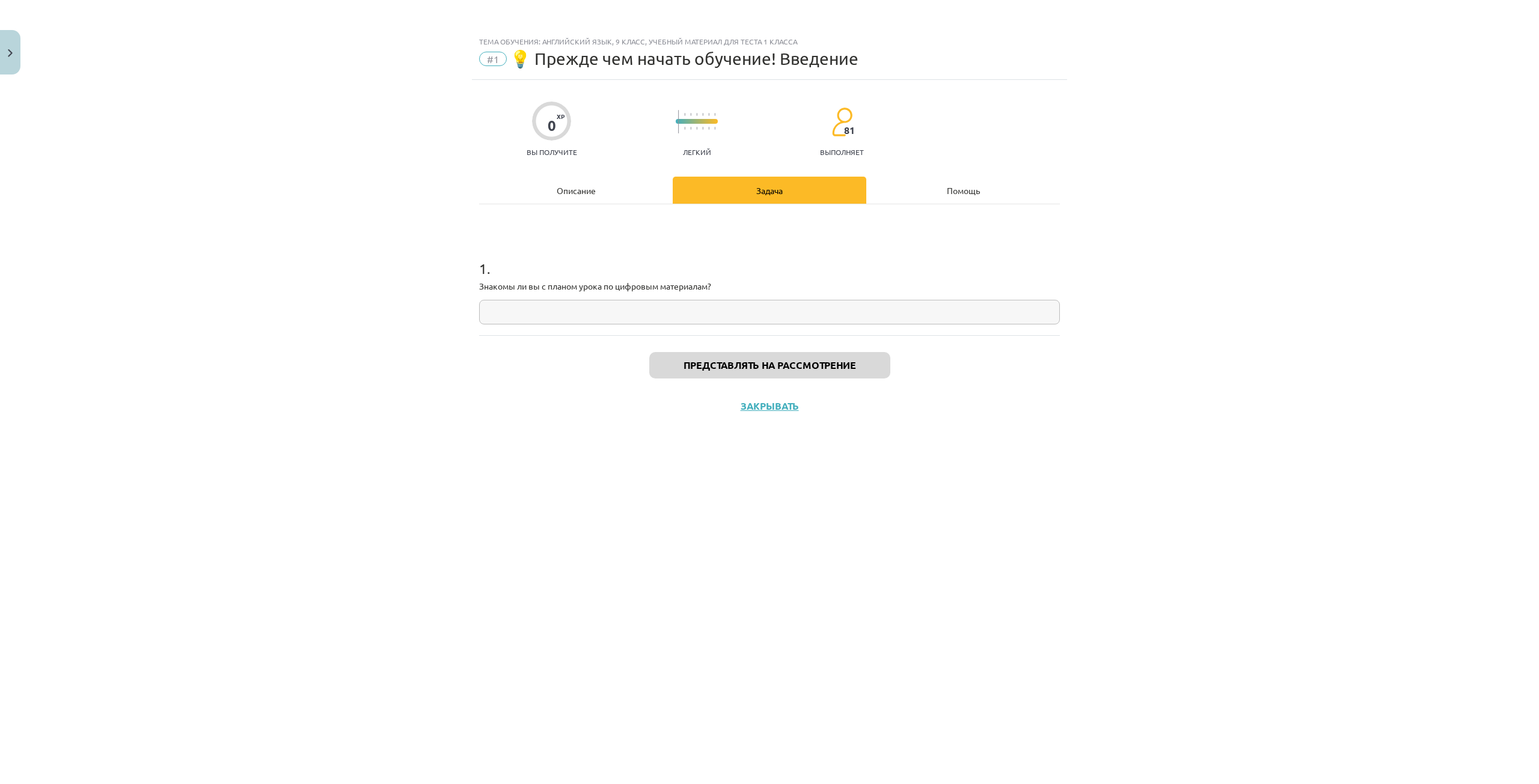
click at [611, 196] on div "Описание" at bounding box center [576, 191] width 194 height 27
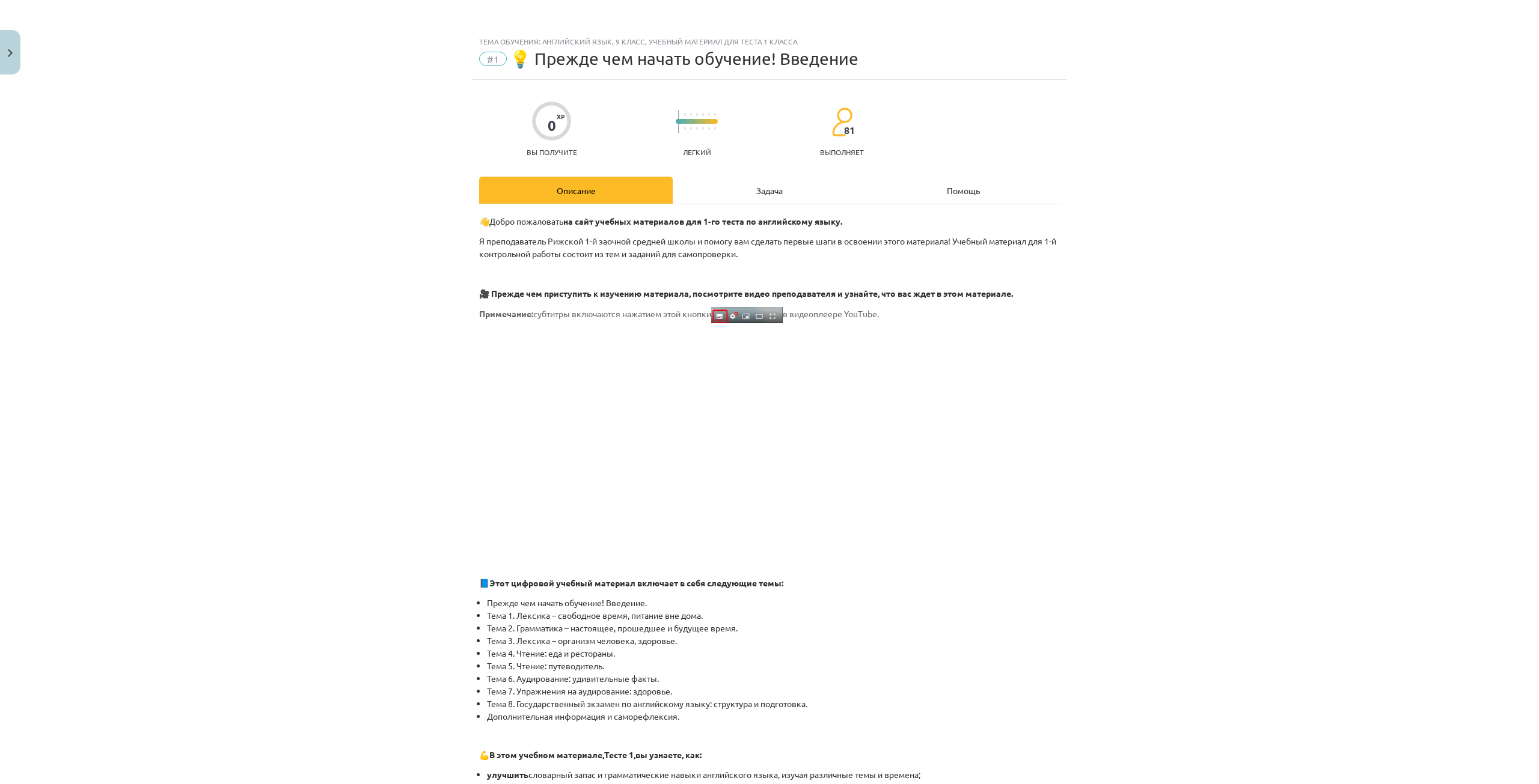
click at [938, 198] on div "Помощь" at bounding box center [963, 191] width 194 height 27
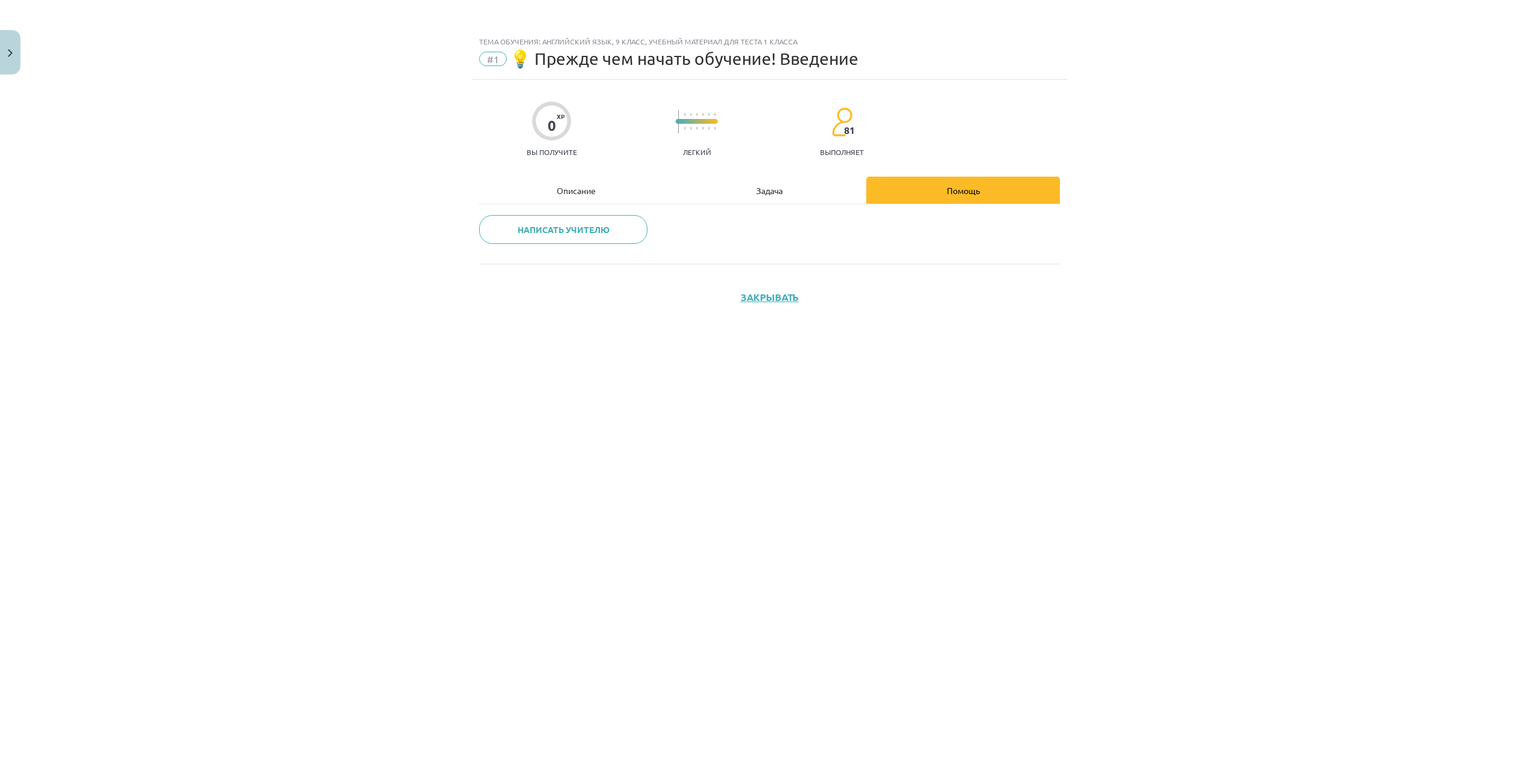
click at [748, 179] on div "Задача" at bounding box center [770, 191] width 194 height 27
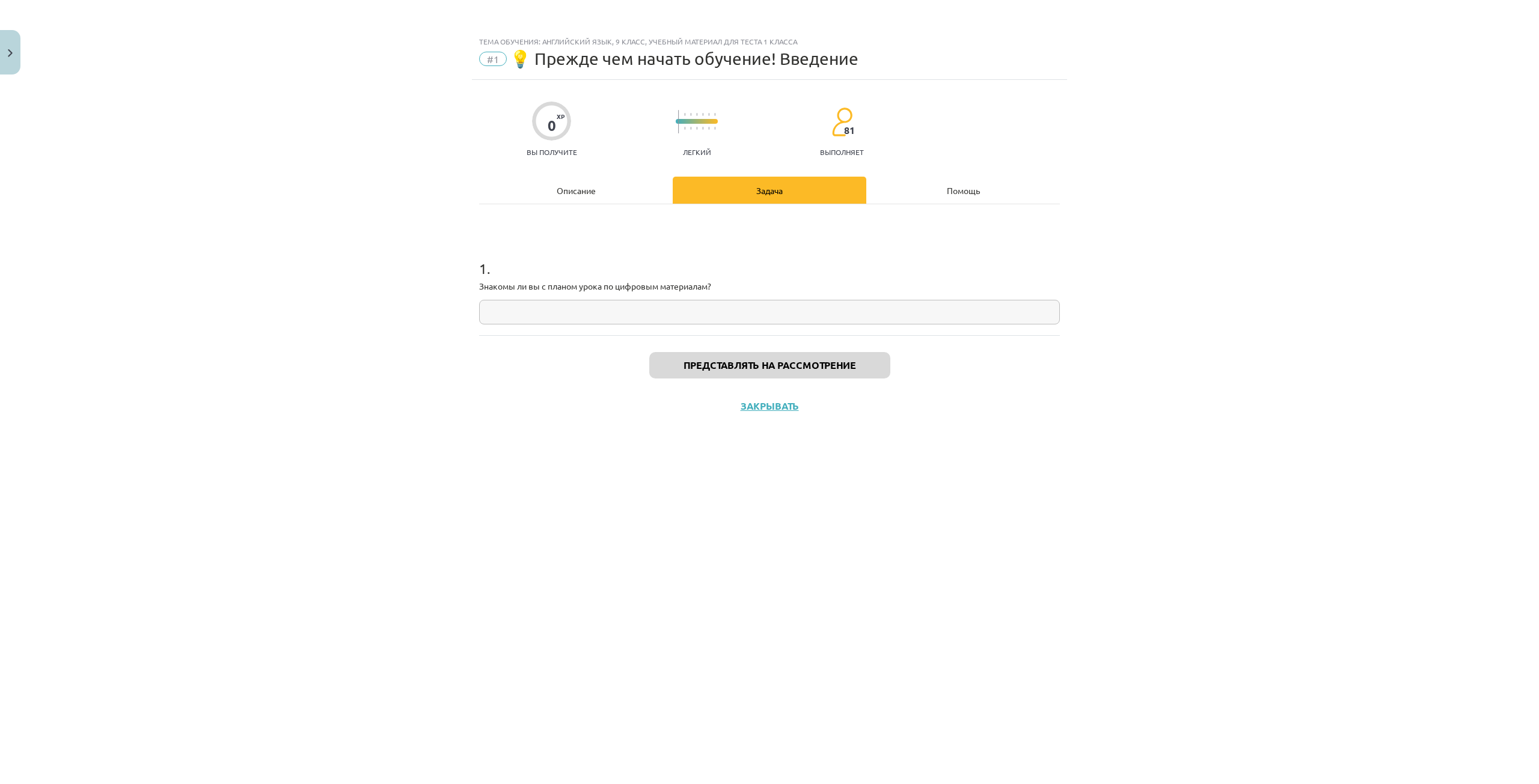
click at [600, 201] on div "Описание" at bounding box center [576, 191] width 194 height 27
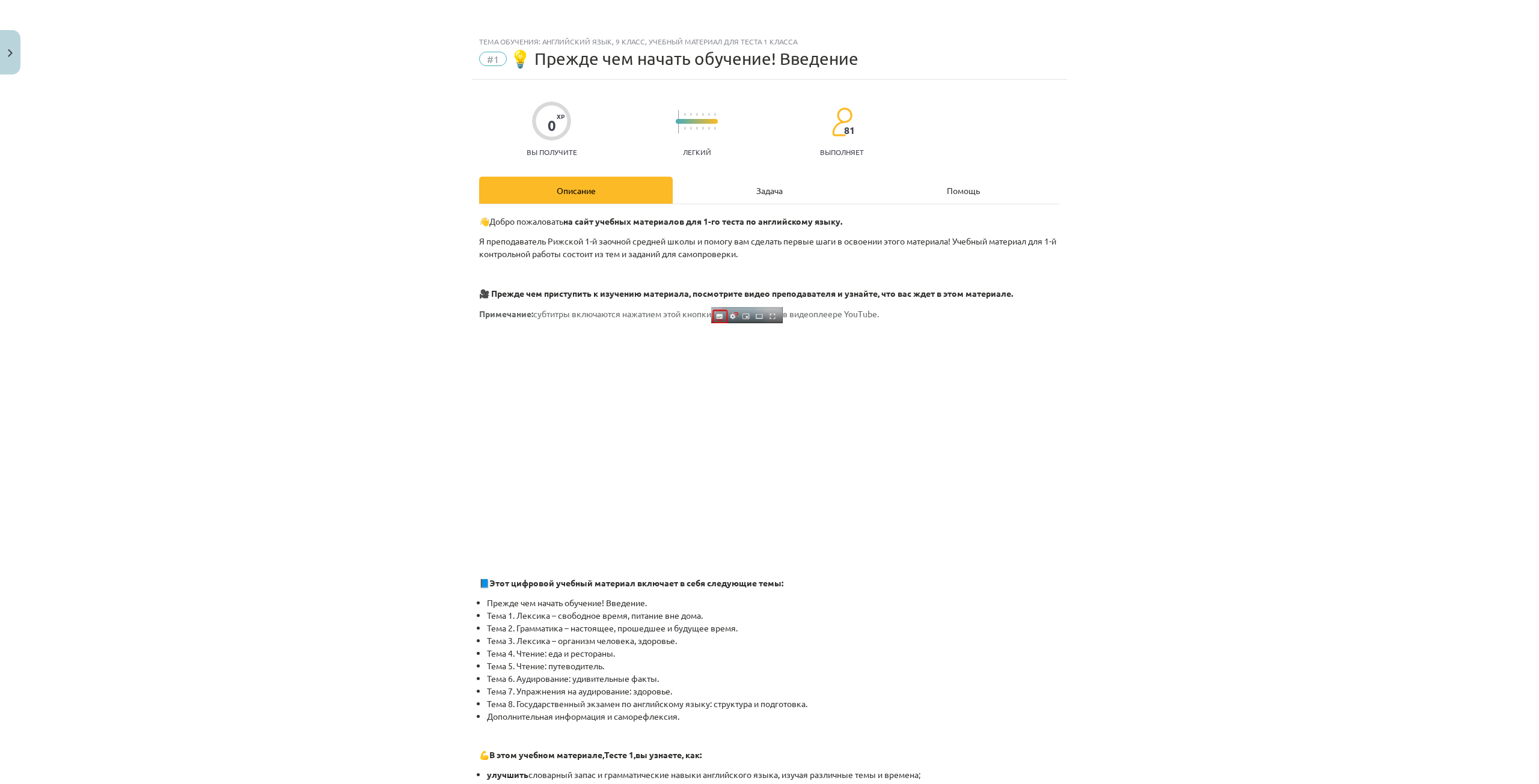
click at [736, 181] on div "Задача" at bounding box center [770, 191] width 194 height 27
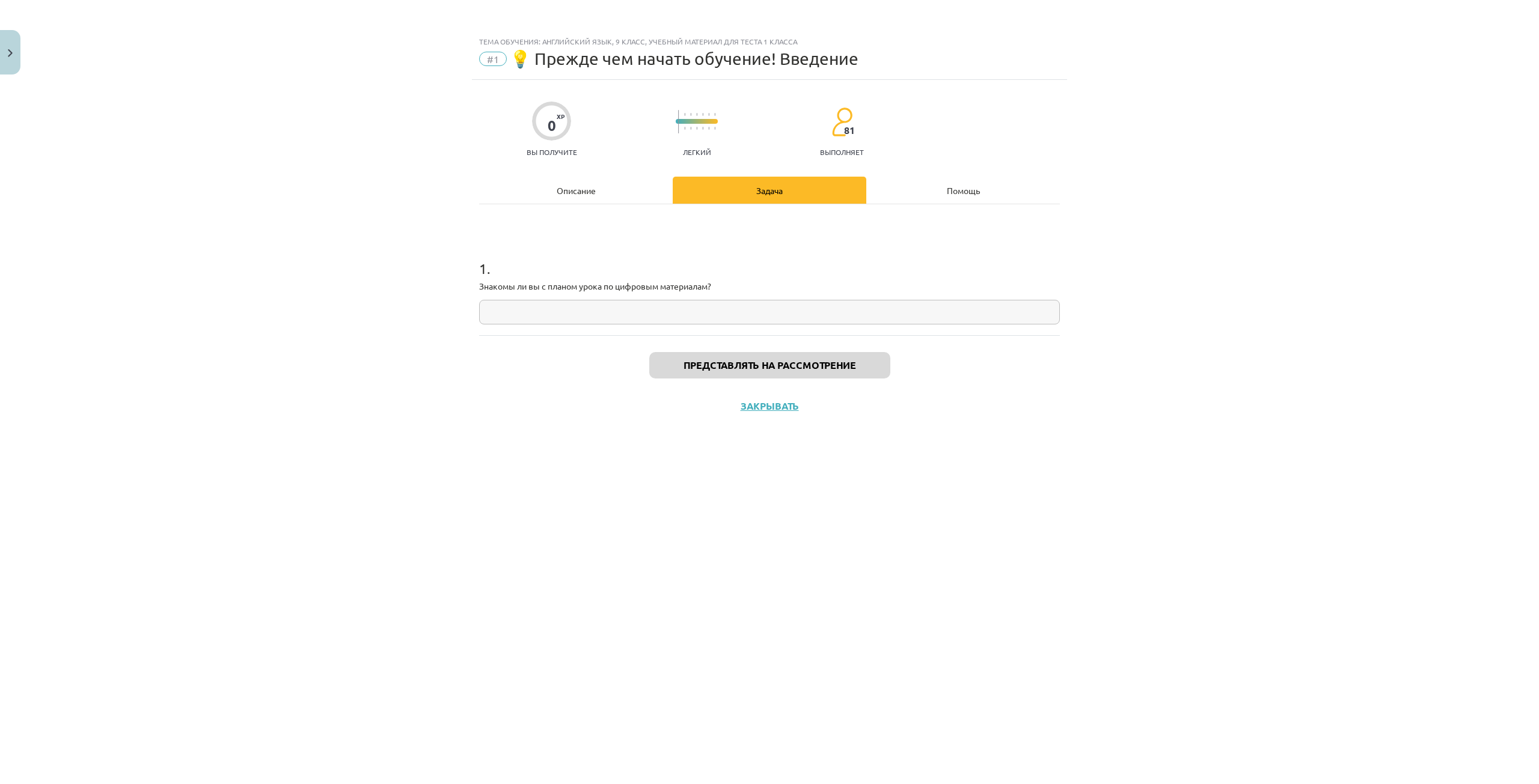
click at [611, 195] on div "Описание" at bounding box center [576, 191] width 194 height 27
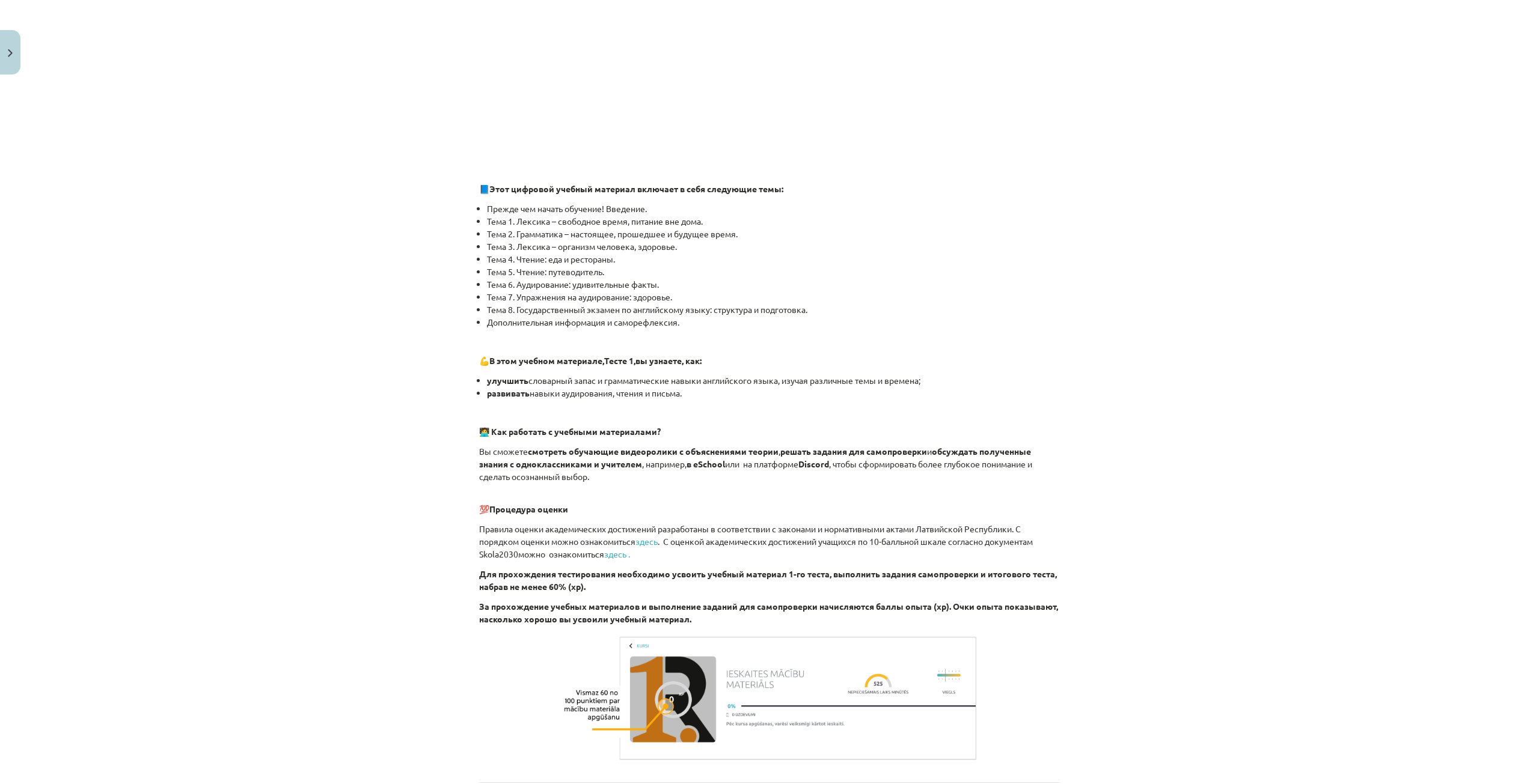
scroll to position [514, 0]
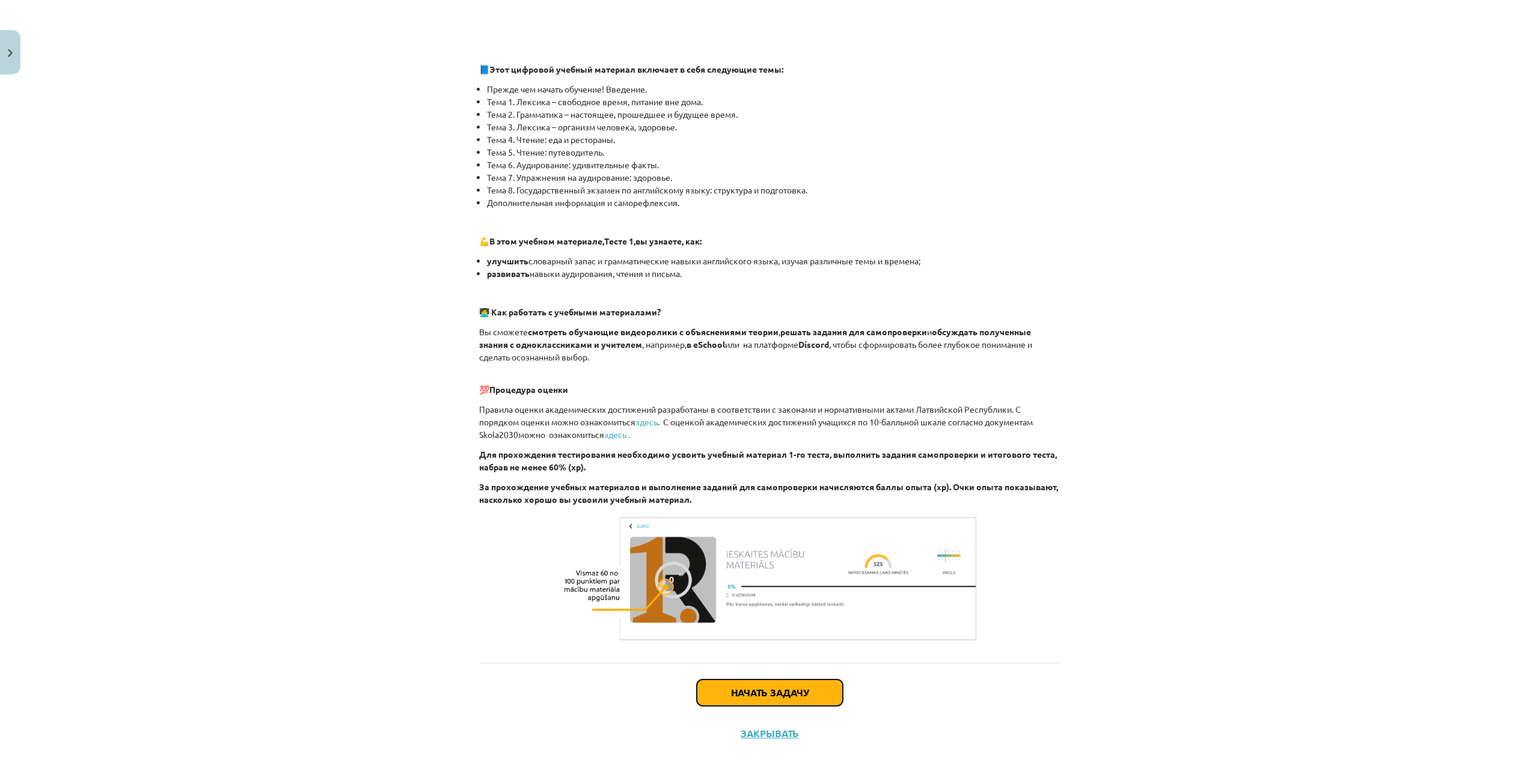
click at [718, 686] on button "Начать задачу" at bounding box center [770, 692] width 146 height 26
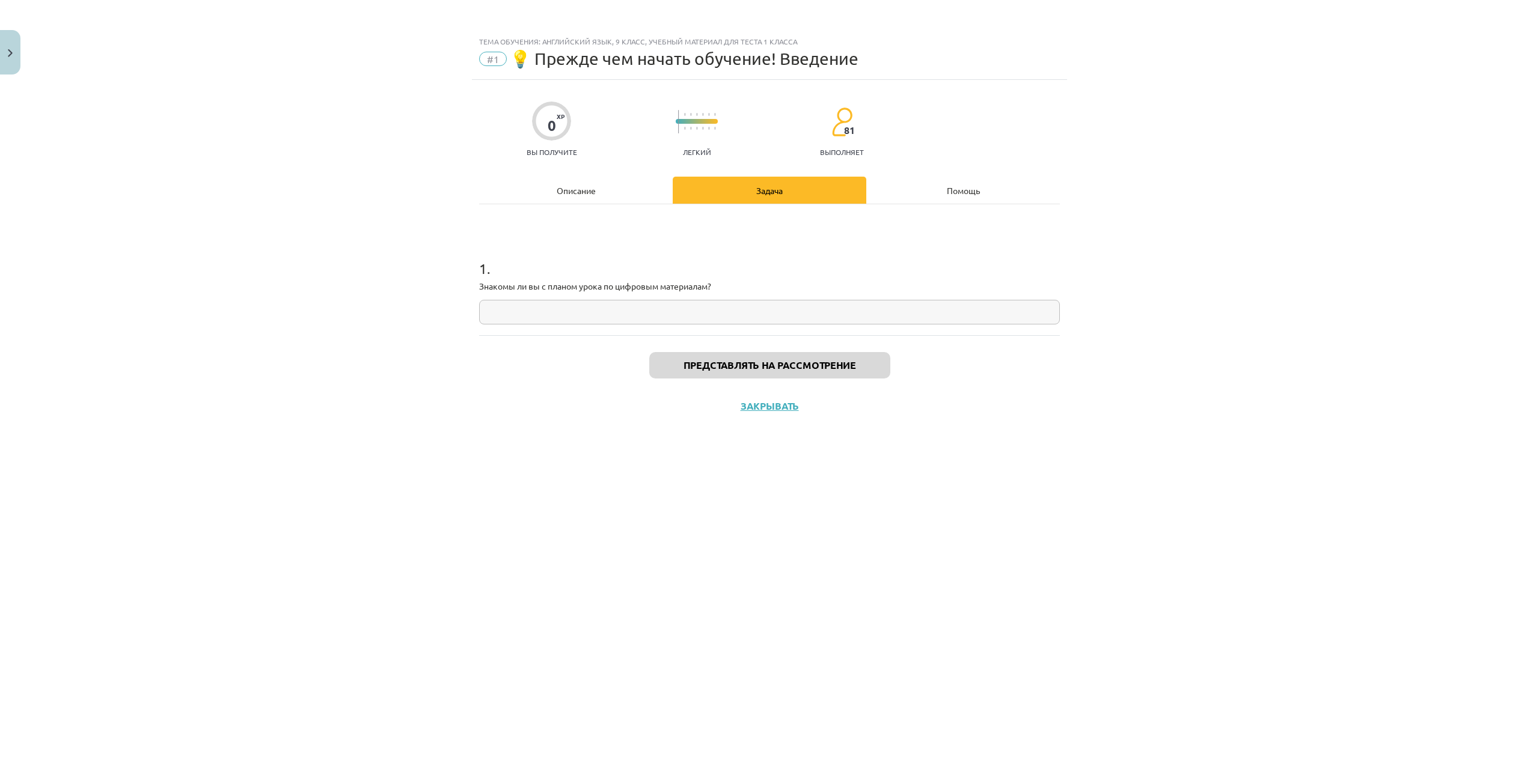
click at [568, 319] on input "text" at bounding box center [770, 312] width 581 height 25
click at [603, 197] on div "Описание" at bounding box center [576, 191] width 194 height 27
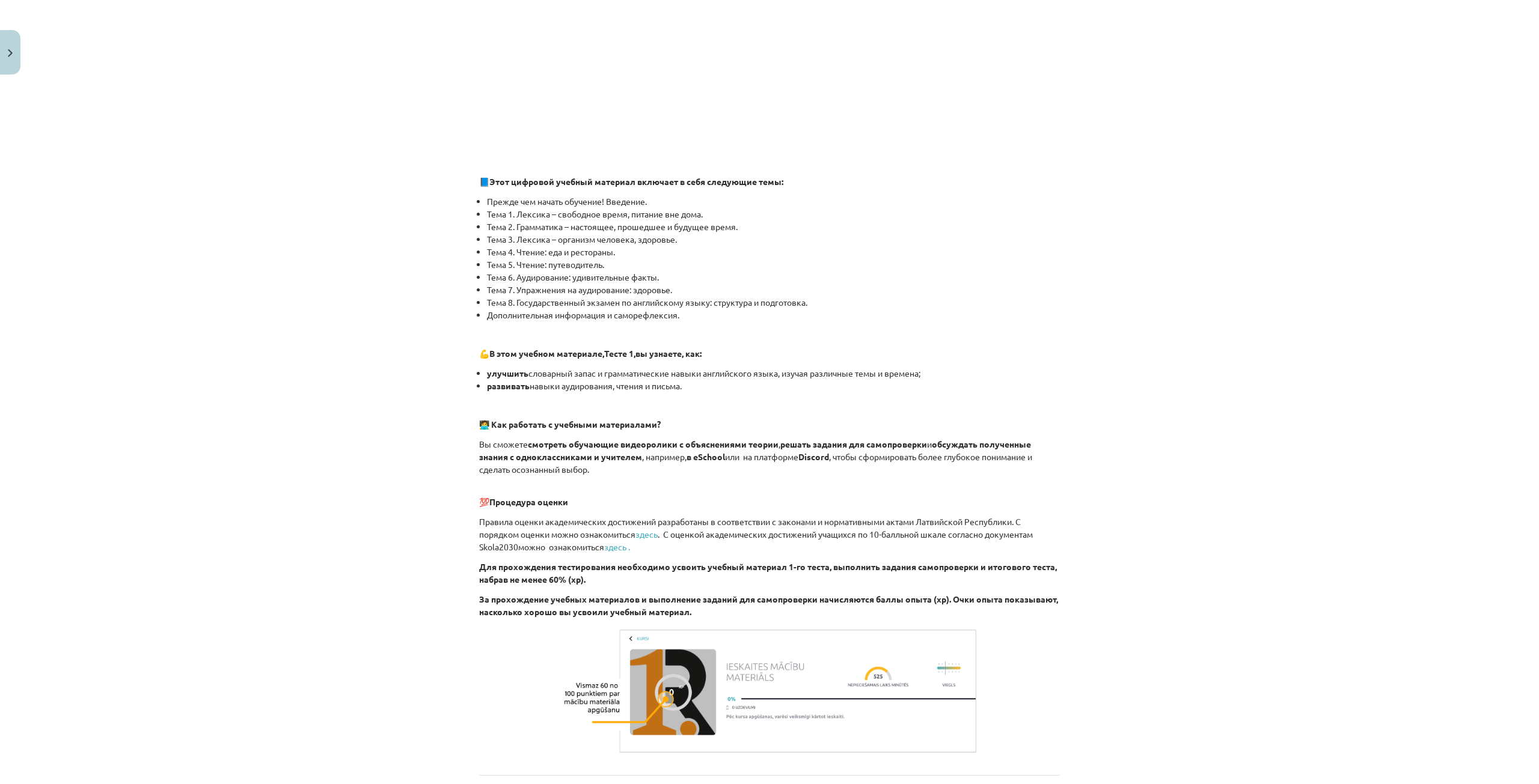
scroll to position [420, 0]
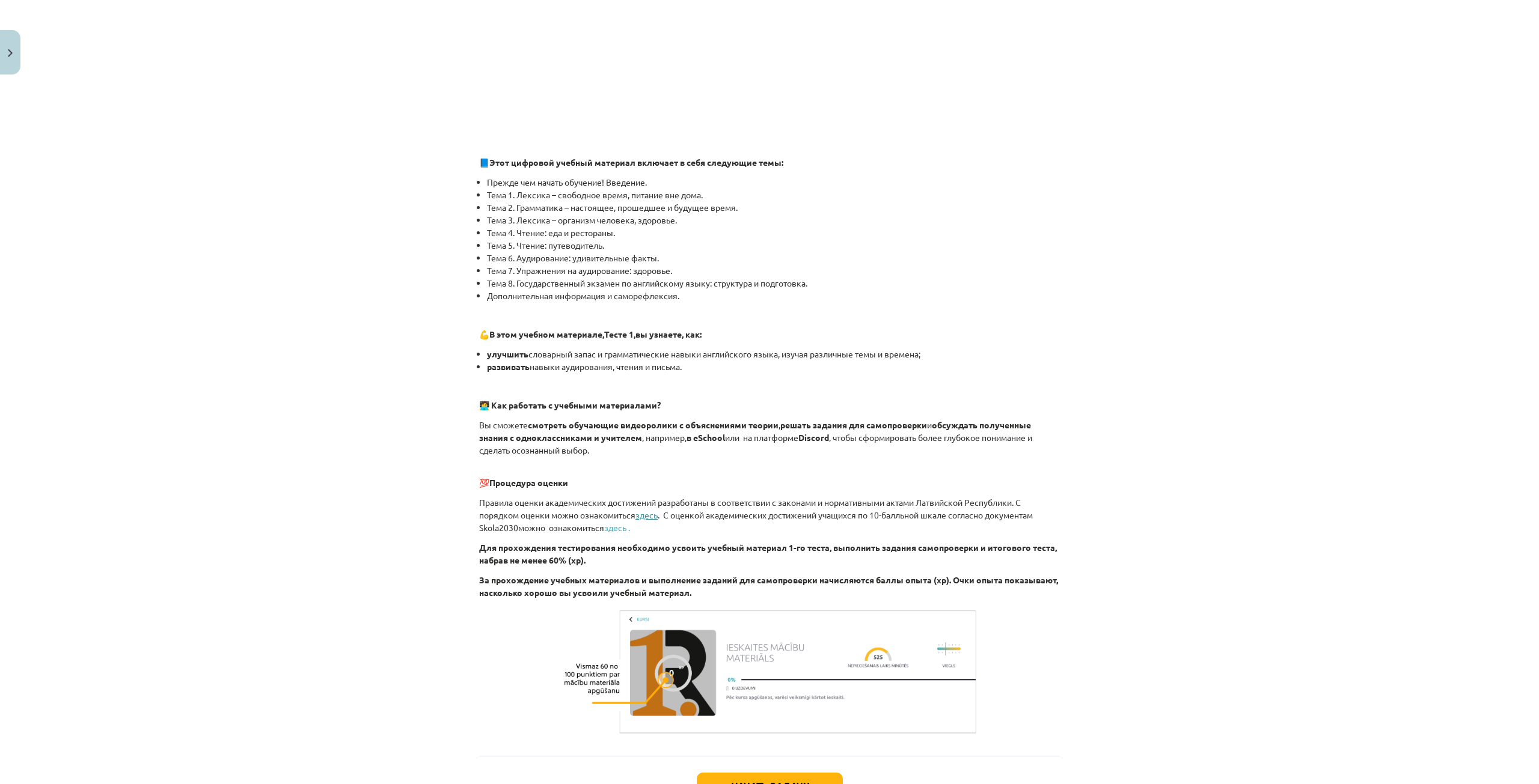
click at [646, 515] on font "здесь" at bounding box center [646, 515] width 22 height 11
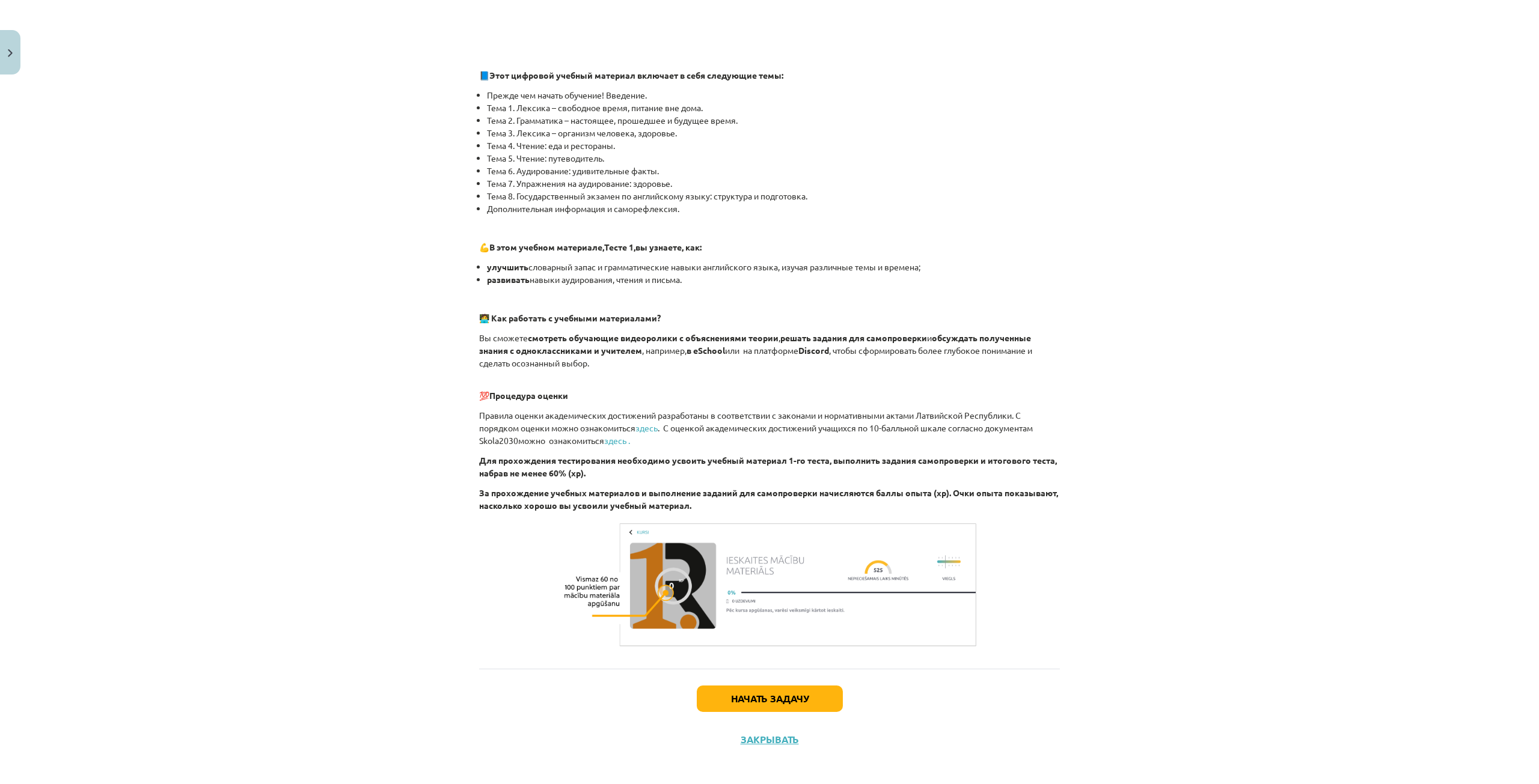
scroll to position [514, 0]
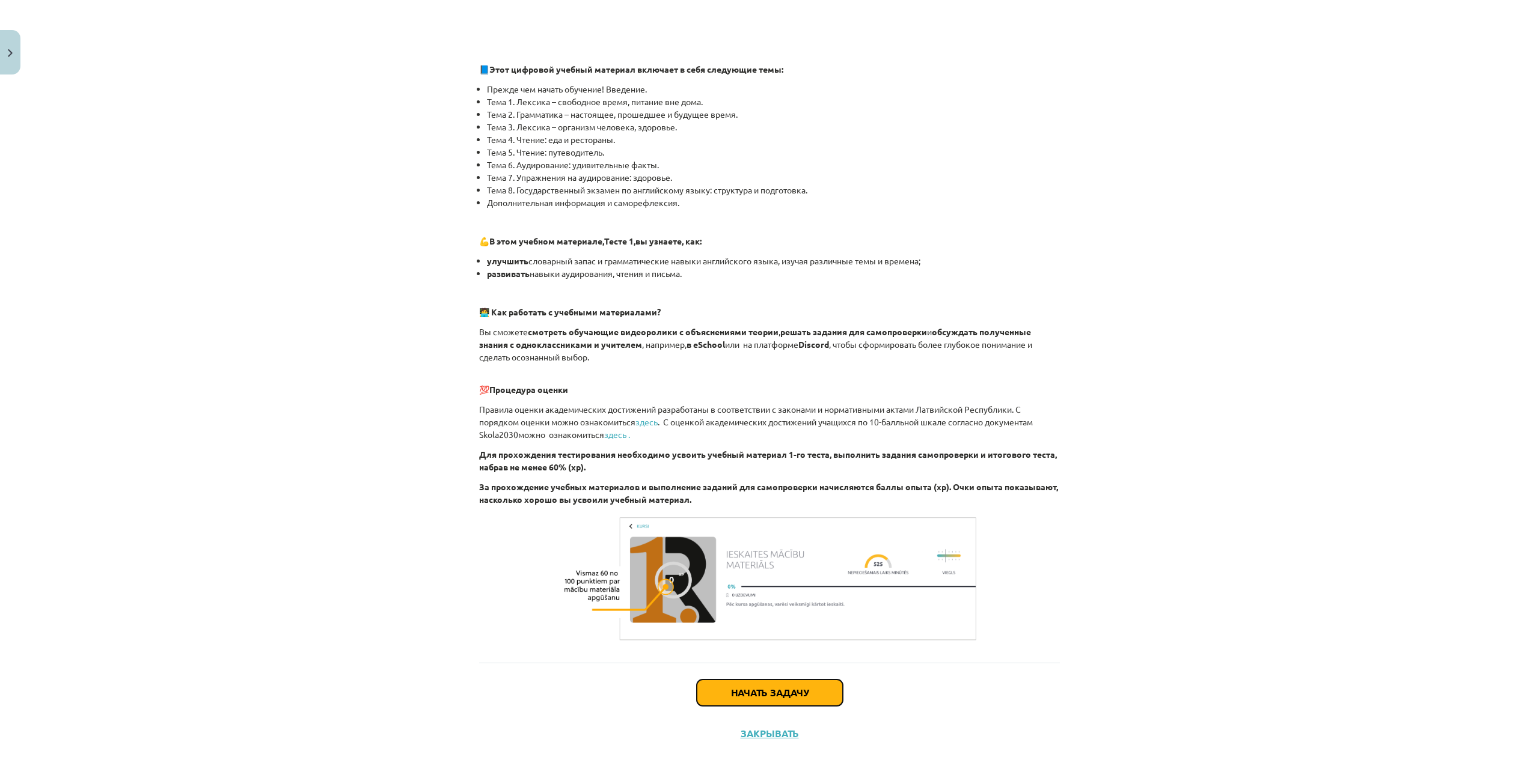
click at [791, 692] on font "Начать задачу" at bounding box center [770, 693] width 78 height 13
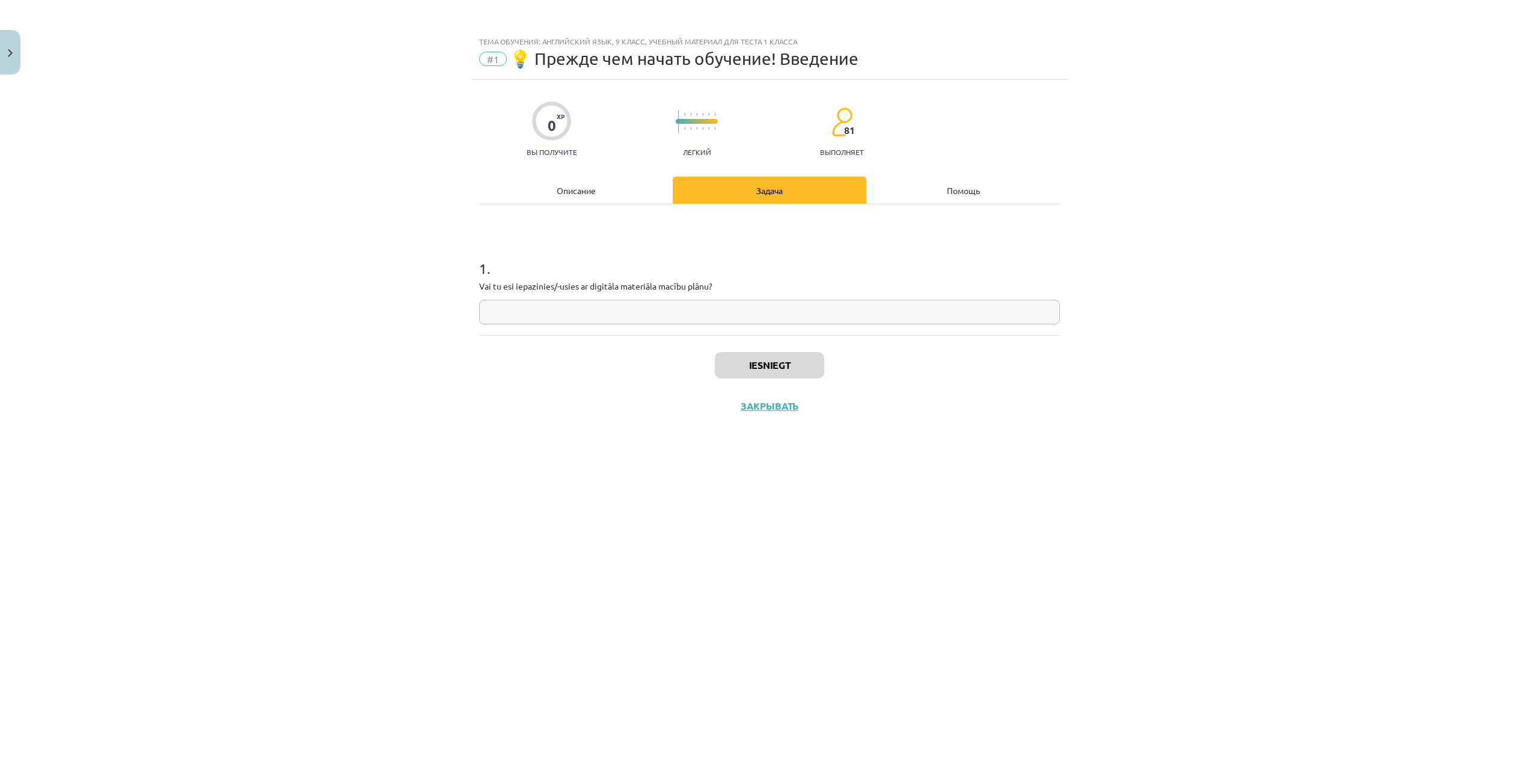
scroll to position [0, 0]
click at [624, 316] on input "text" at bounding box center [770, 312] width 581 height 25
click at [661, 313] on input "text" at bounding box center [770, 312] width 581 height 25
type input "**"
click at [650, 398] on div "Iesniegt Aizvērt" at bounding box center [770, 377] width 581 height 84
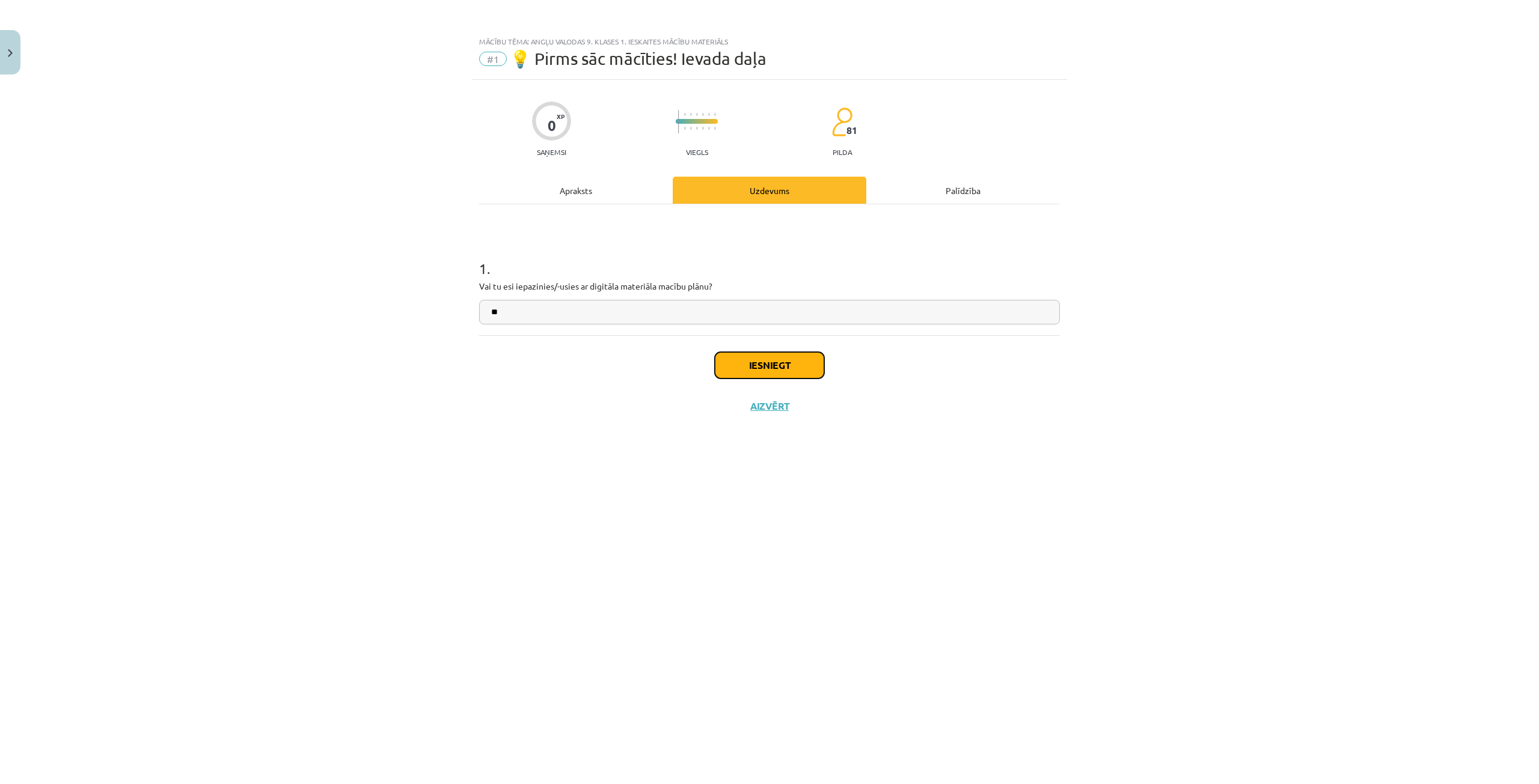
click at [747, 354] on button "Iesniegt" at bounding box center [769, 365] width 109 height 26
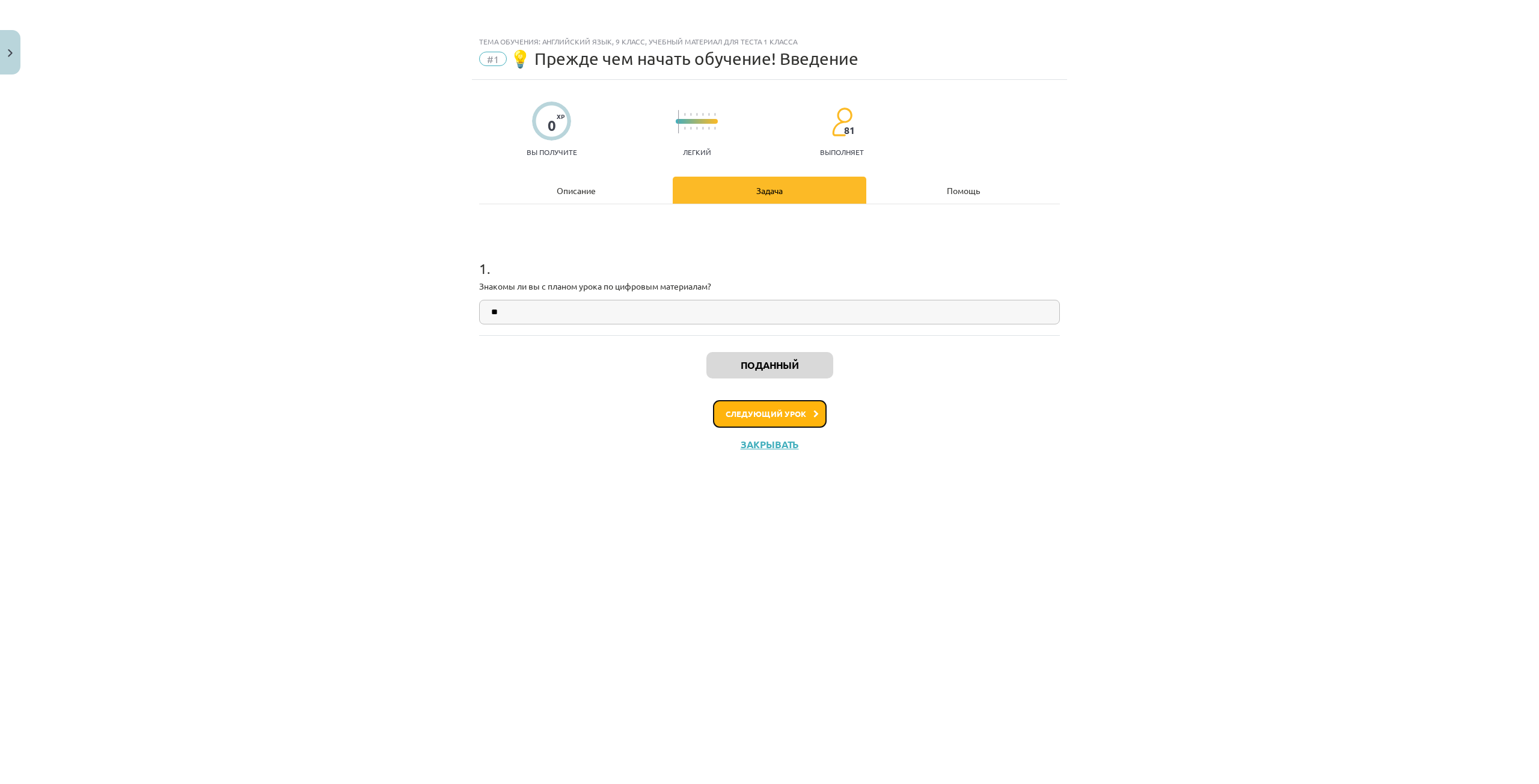
click at [775, 419] on button "Следующий урок" at bounding box center [770, 414] width 114 height 28
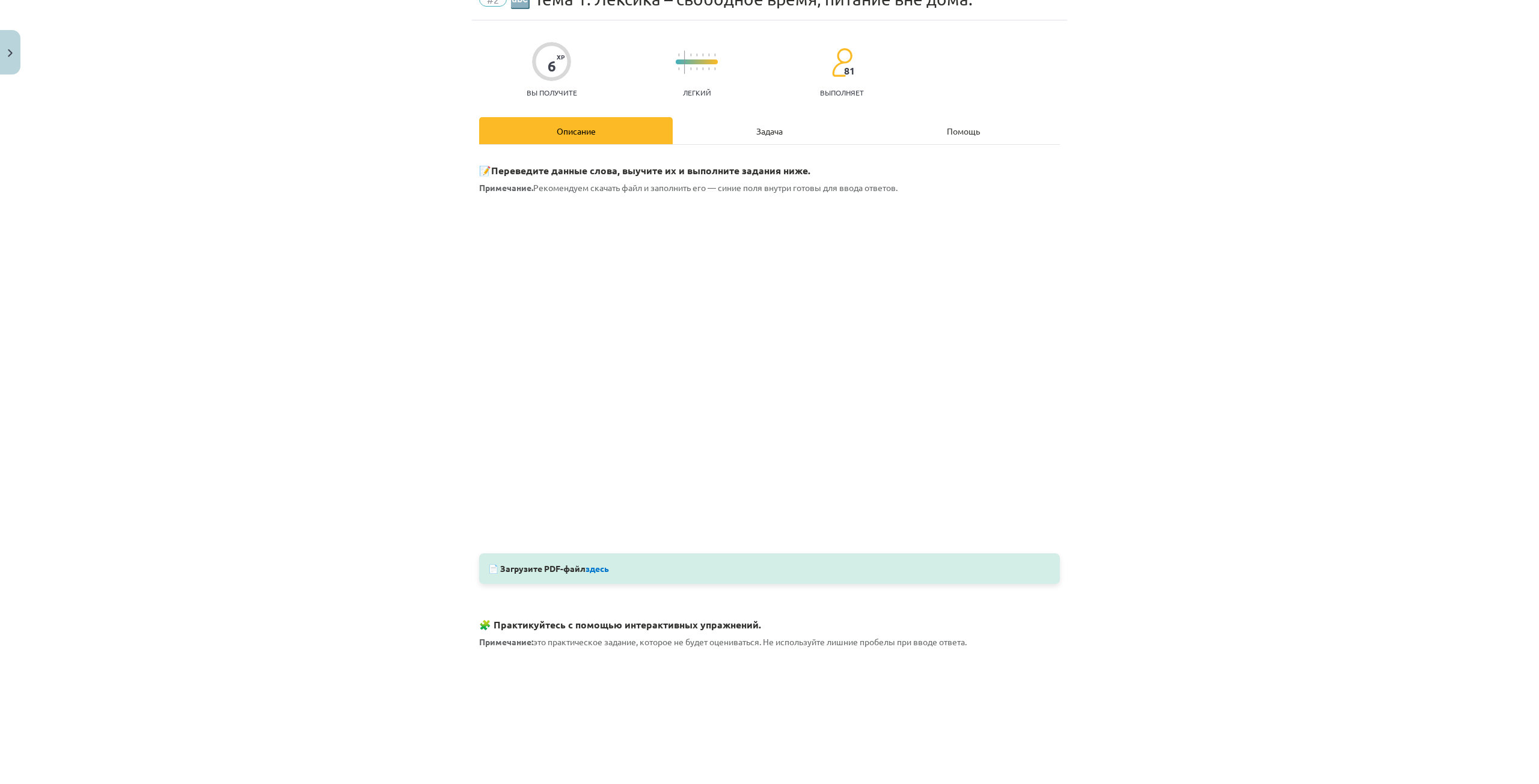
scroll to position [60, 0]
click at [601, 570] on font "здесь" at bounding box center [597, 568] width 23 height 11
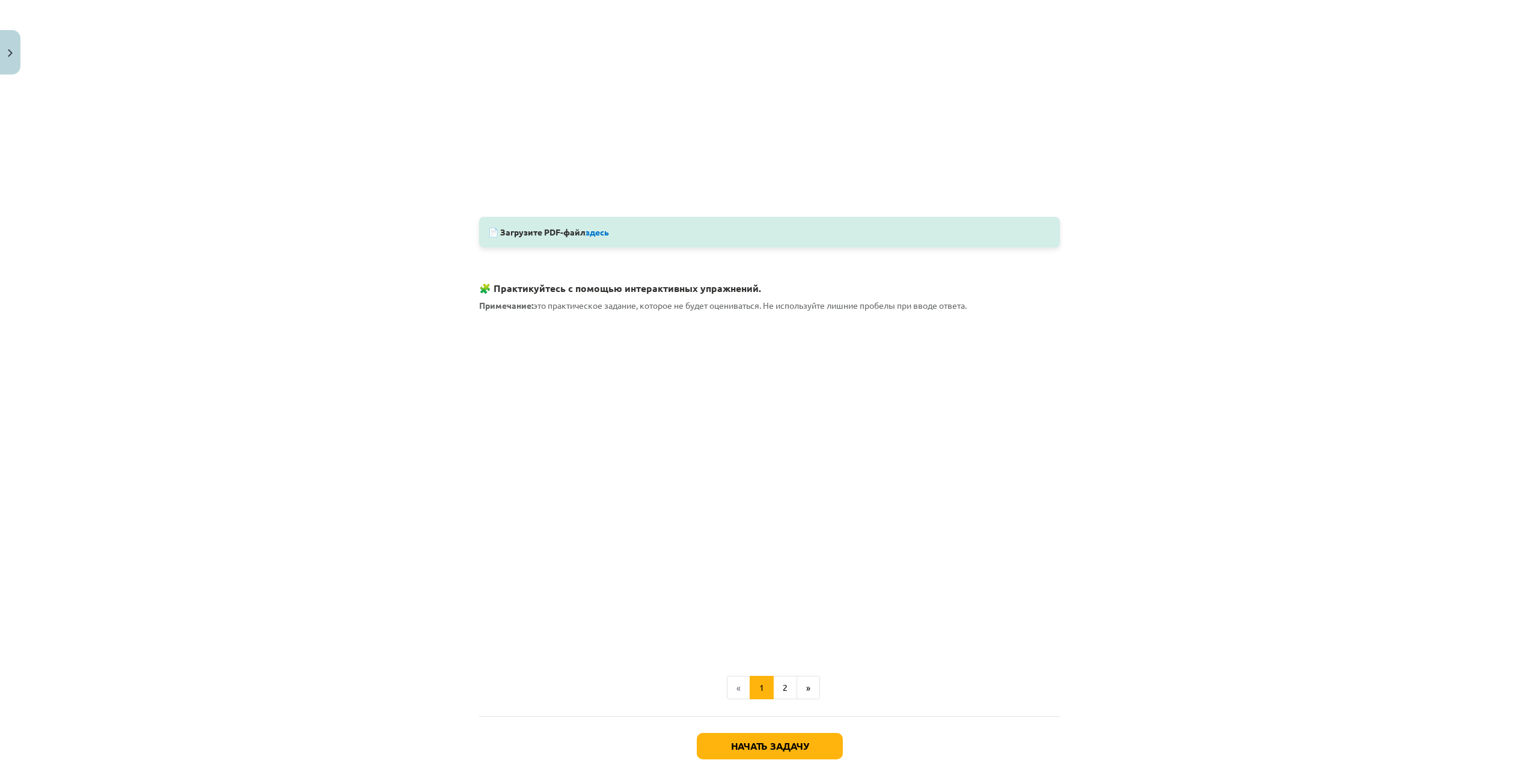
scroll to position [269, 0]
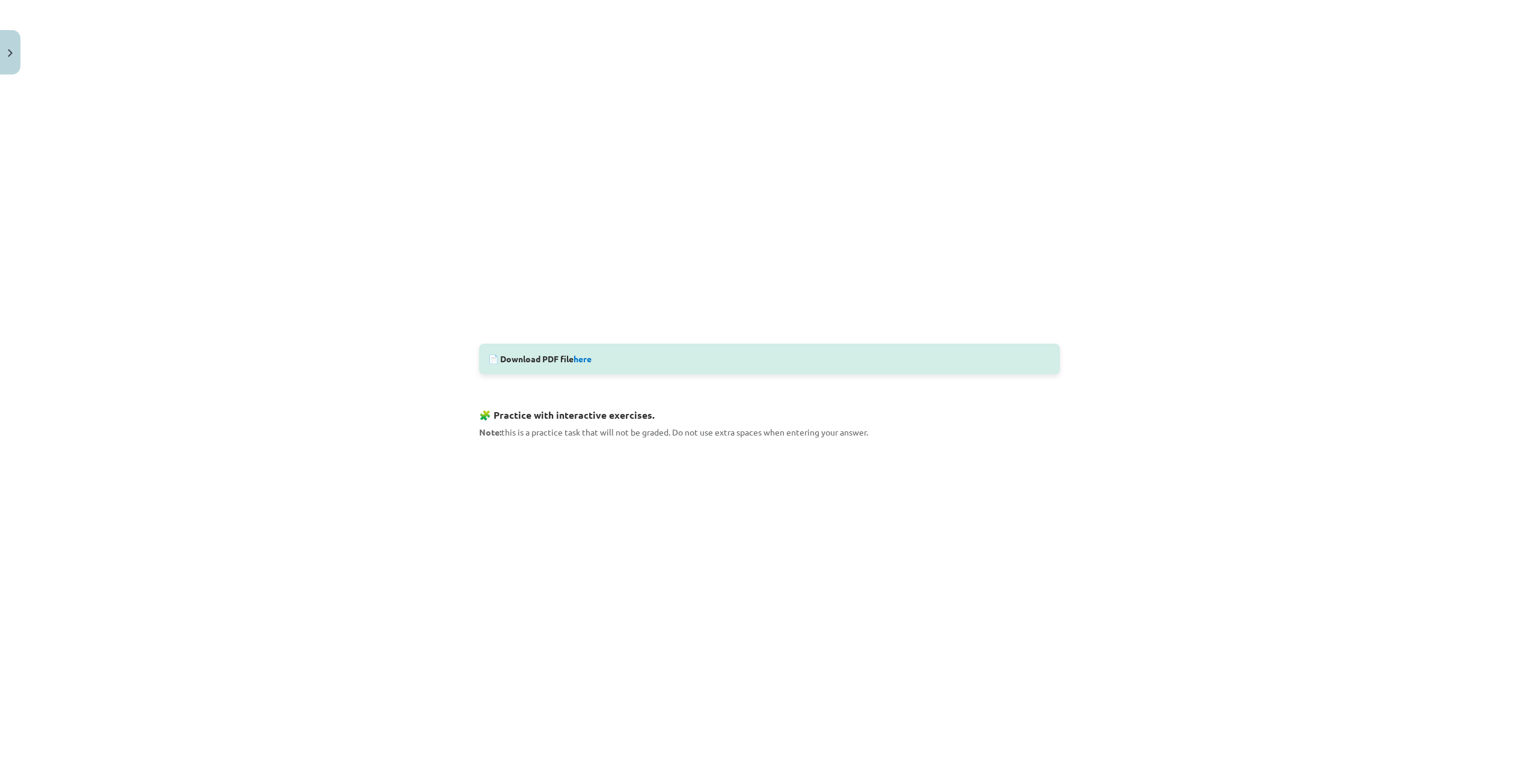
click at [417, 444] on div "Mācību tēma: Angļu valodas 9. klases 1. ieskaites mācību materiāls #2 🔤 Topic 1…" at bounding box center [770, 392] width 1539 height 784
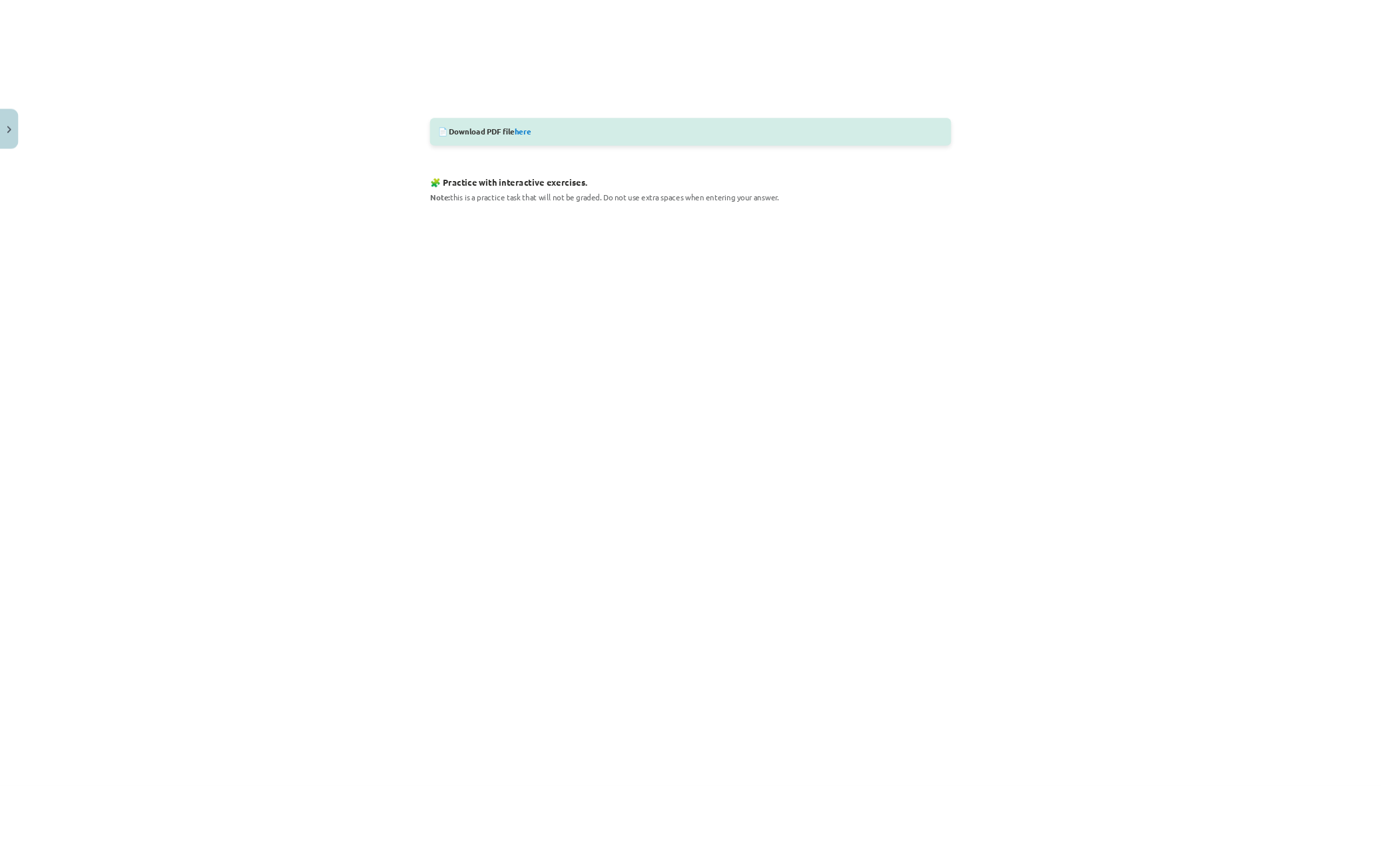
scroll to position [701, 0]
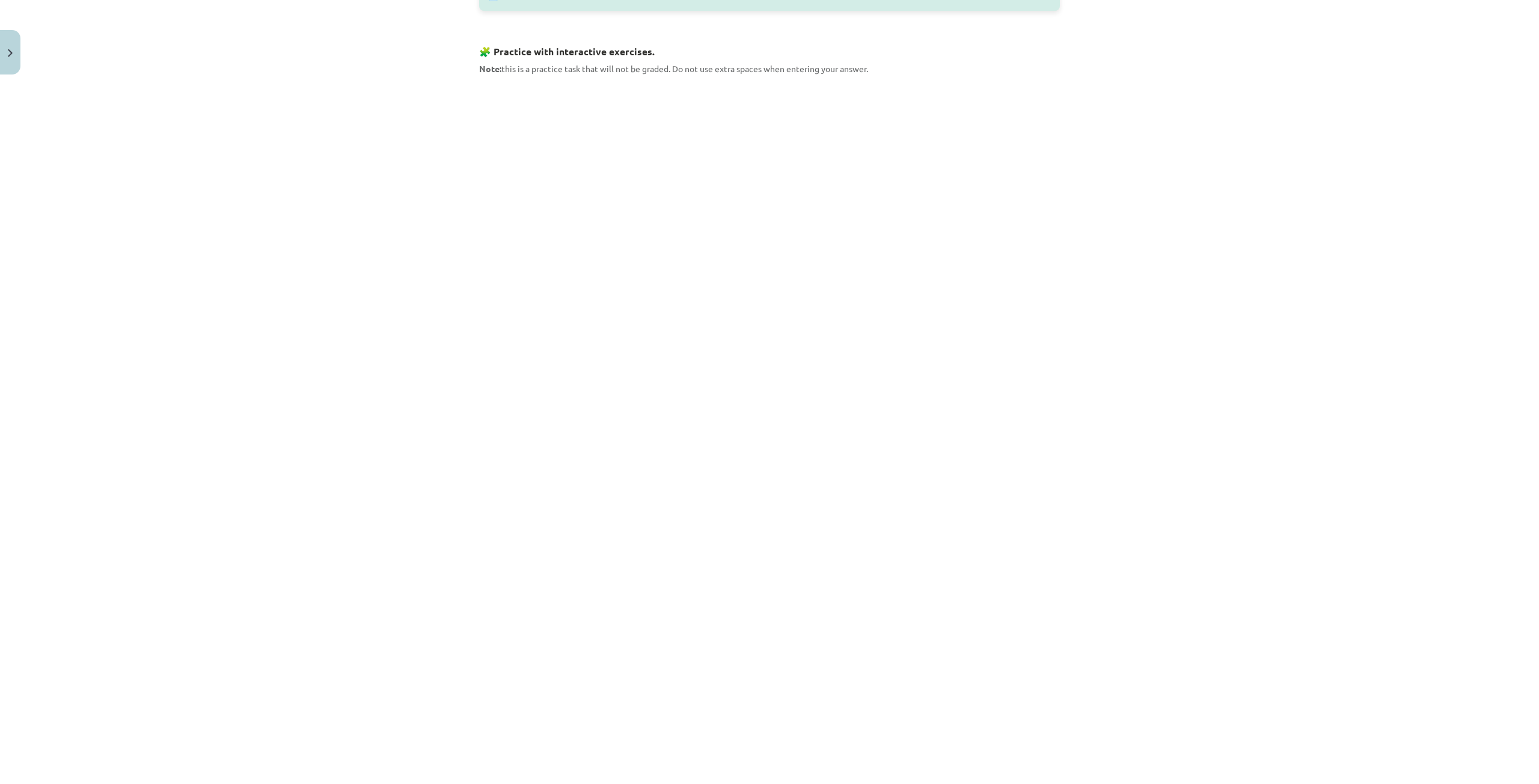
click at [413, 371] on div "Mācību tēma: Angļu valodas 9. klases 1. ieskaites mācību materiāls #2 🔤 Topic 1…" at bounding box center [770, 392] width 1539 height 784
click at [401, 410] on div "Mācību tēma: Angļu valodas 9. klases 1. ieskaites mācību materiāls #2 🔤 Topic 1…" at bounding box center [770, 392] width 1539 height 784
click at [427, 337] on div "Mācību tēma: Angļu valodas 9. klases 1. ieskaites mācību materiāls #2 🔤 Topic 1…" at bounding box center [770, 392] width 1539 height 784
click at [390, 405] on div "Mācību tēma: Angļu valodas 9. klases 1. ieskaites mācību materiāls #2 🔤 Topic 1…" at bounding box center [770, 392] width 1539 height 784
click at [452, 435] on div "Mācību tēma: Angļu valodas 9. klases 1. ieskaites mācību materiāls #2 🔤 Topic 1…" at bounding box center [770, 392] width 1539 height 784
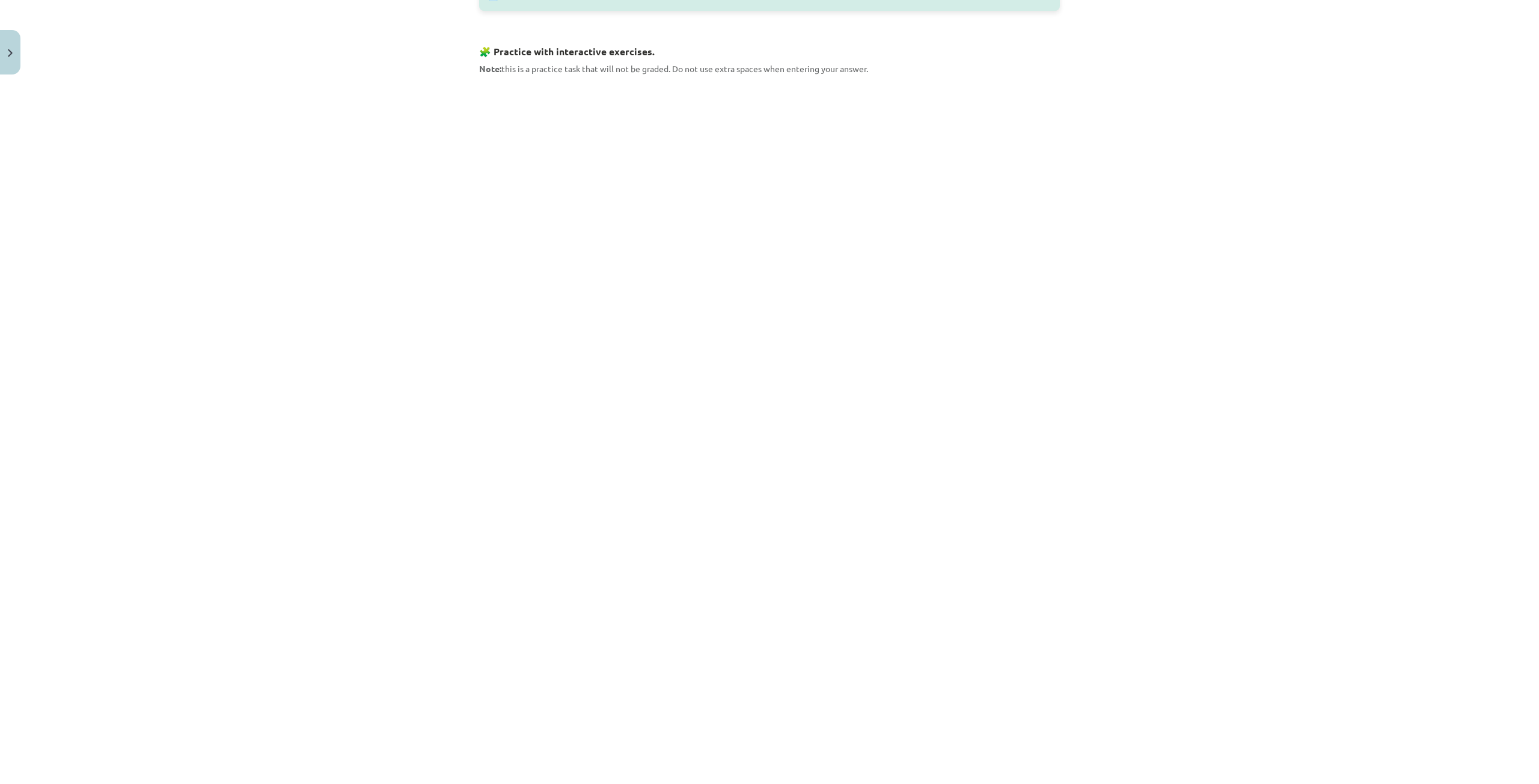
click at [400, 539] on div "Mācību tēma: Angļu valodas 9. klases 1. ieskaites mācību materiāls #2 🔤 Topic 1…" at bounding box center [770, 392] width 1539 height 784
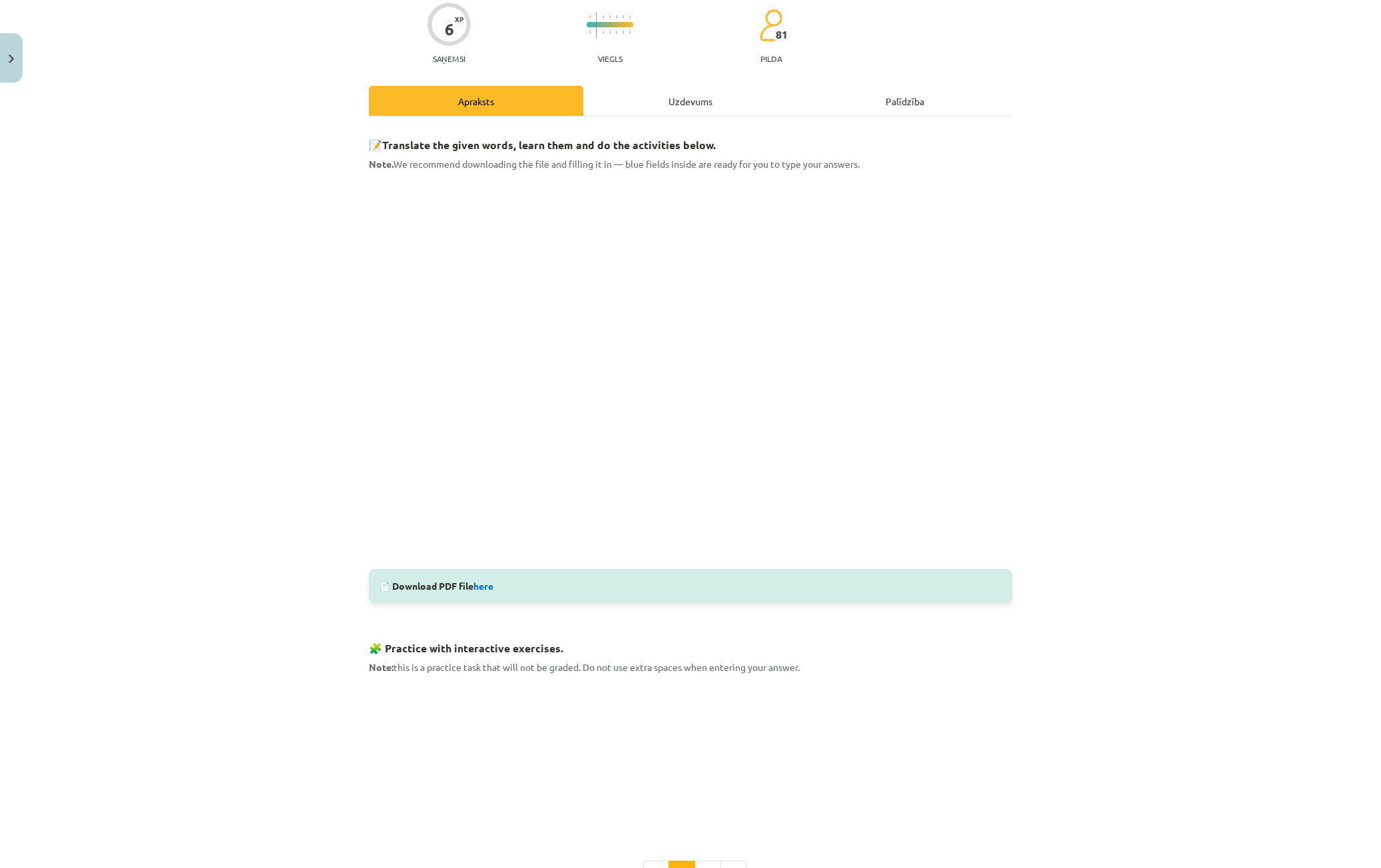
scroll to position [282, 0]
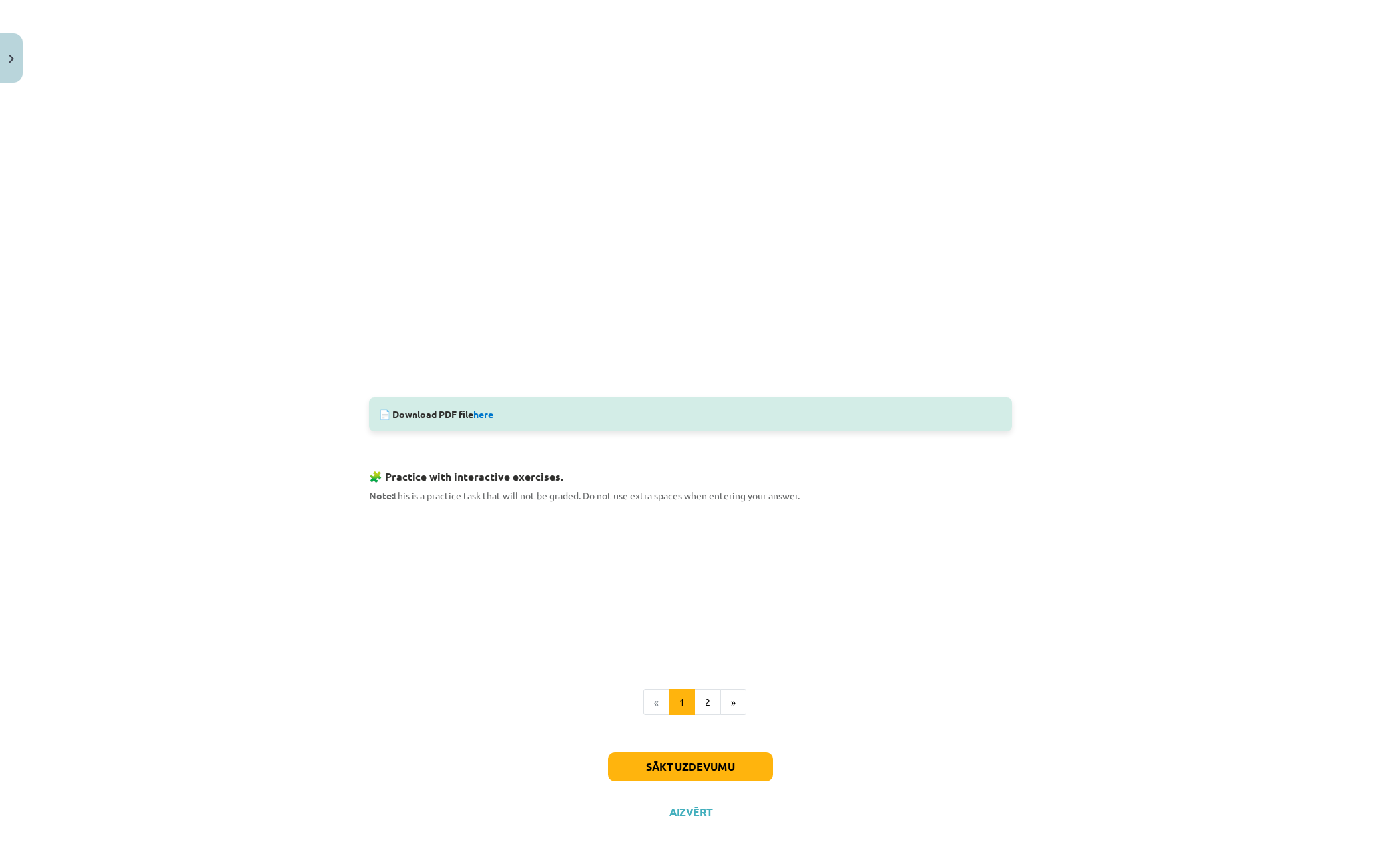
click at [837, 706] on ul "« 1 2 »" at bounding box center [690, 702] width 643 height 26
click at [697, 703] on button "2" at bounding box center [707, 702] width 26 height 26
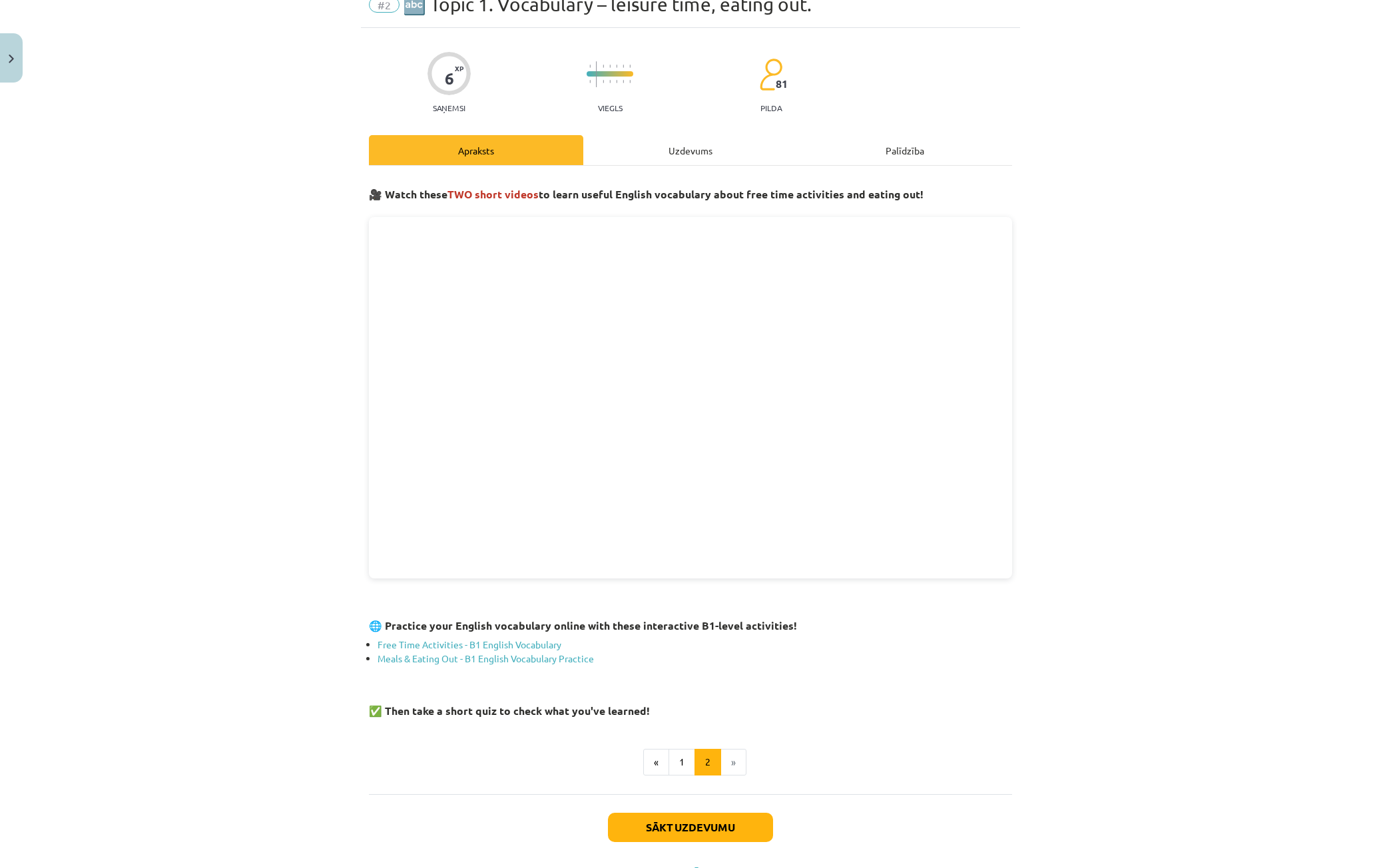
scroll to position [120, 0]
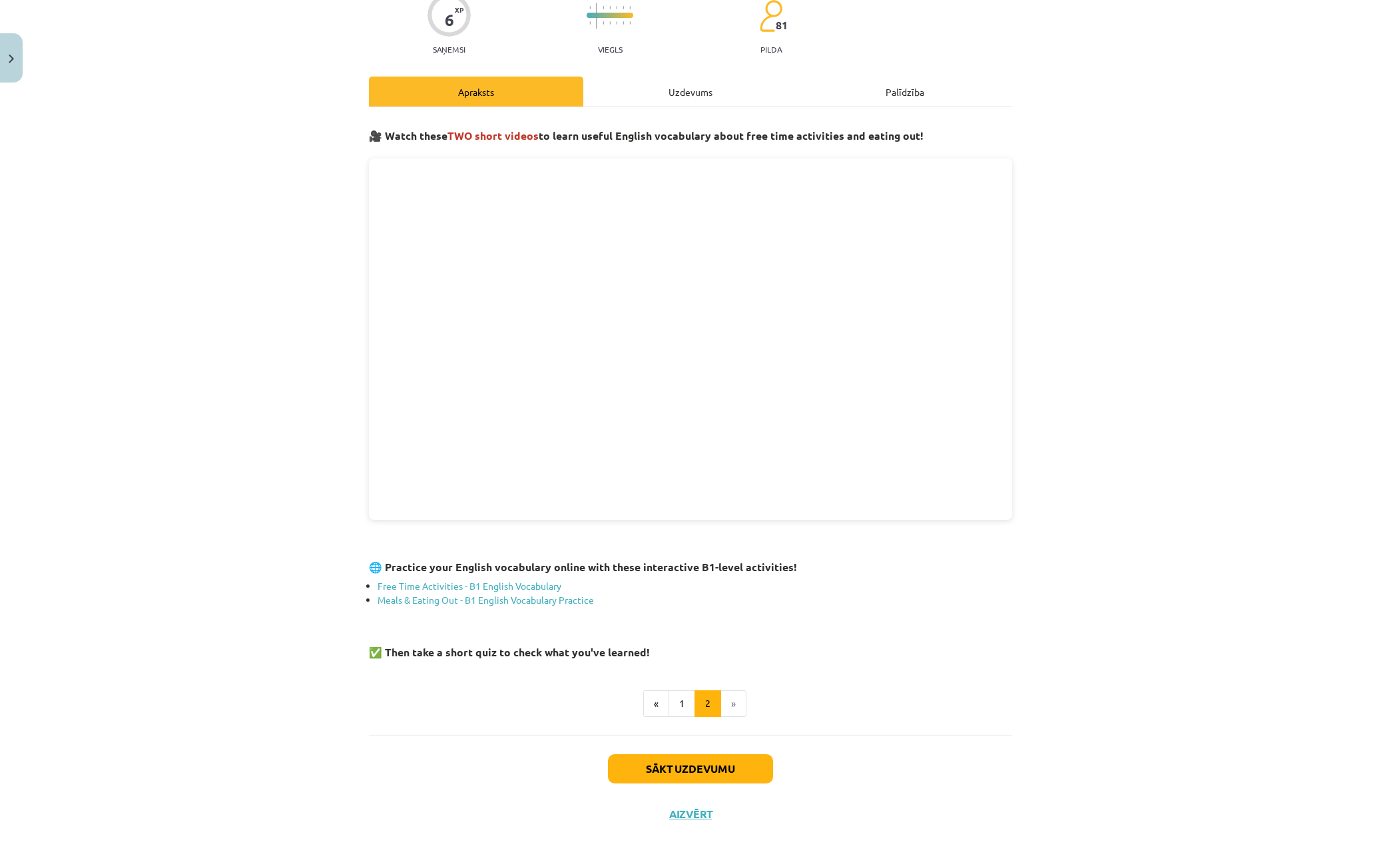
click at [1142, 172] on div "Mācību tēma: Angļu valodas 9. klases 1. ieskaites mācību materiāls #2 🔤 Topic 1…" at bounding box center [690, 434] width 1381 height 868
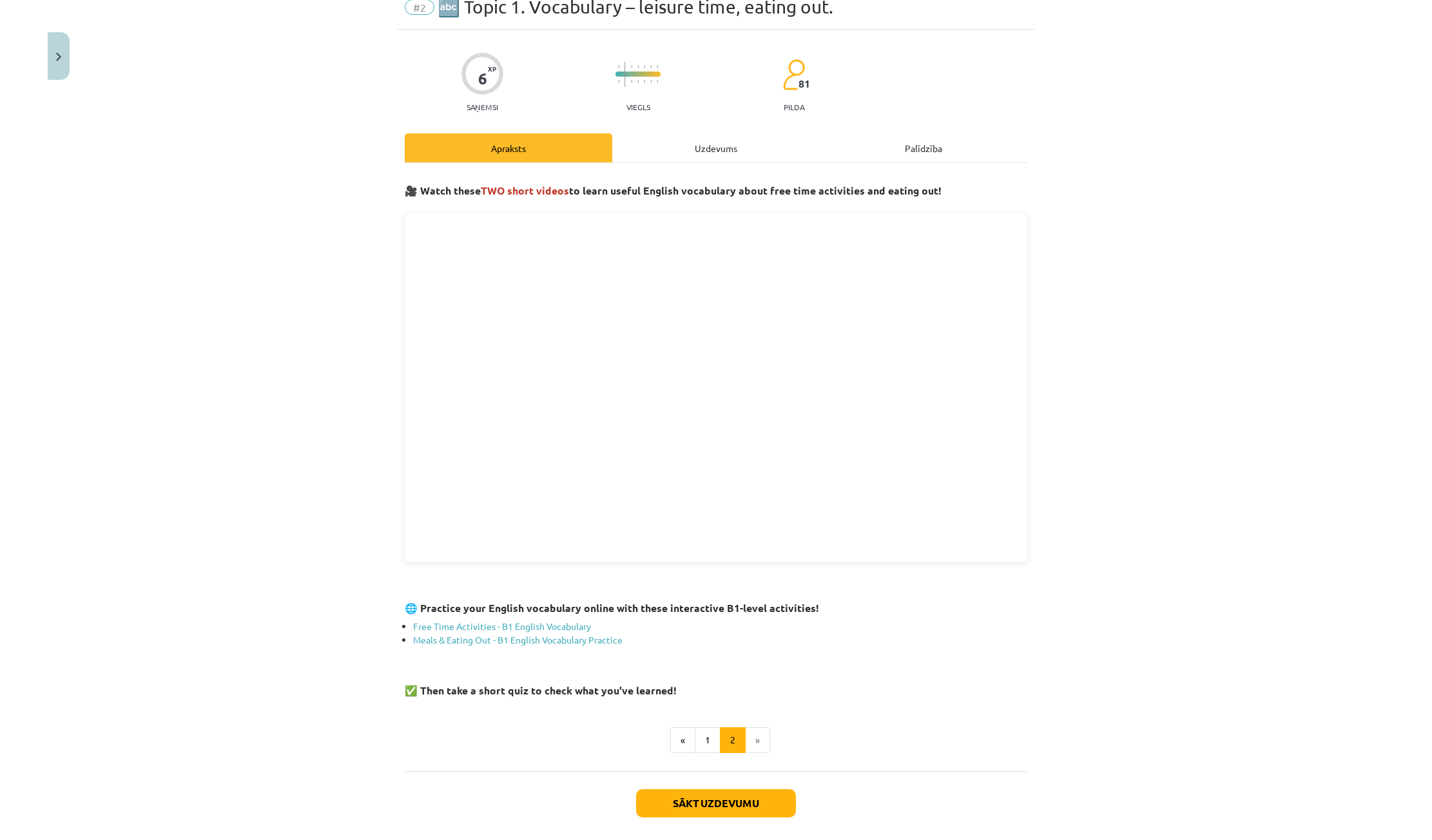
scroll to position [0, 0]
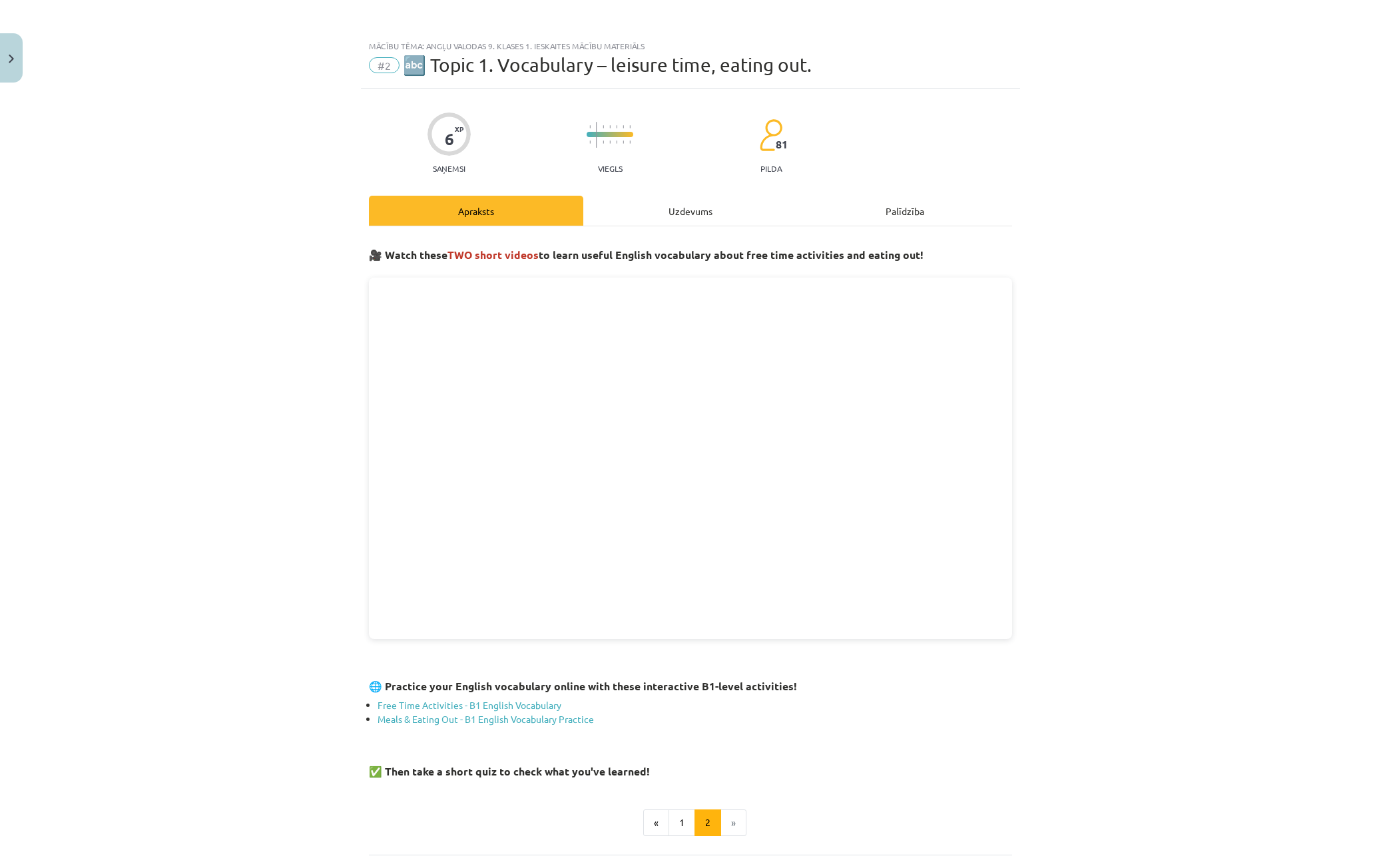
click at [118, 270] on div "Mācību tēma: Angļu valodas 9. klases 1. ieskaites mācību materiāls #2 🔤 Topic 1…" at bounding box center [690, 434] width 1381 height 868
click at [245, 250] on div "Mācību tēma: Angļu valodas 9. klases 1. ieskaites mācību materiāls #2 🔤 Topic 1…" at bounding box center [690, 434] width 1381 height 868
click at [145, 255] on div "Mācību tēma: Angļu valodas 9. klases 1. ieskaites mācību materiāls #2 🔤 Topic 1…" at bounding box center [690, 434] width 1381 height 868
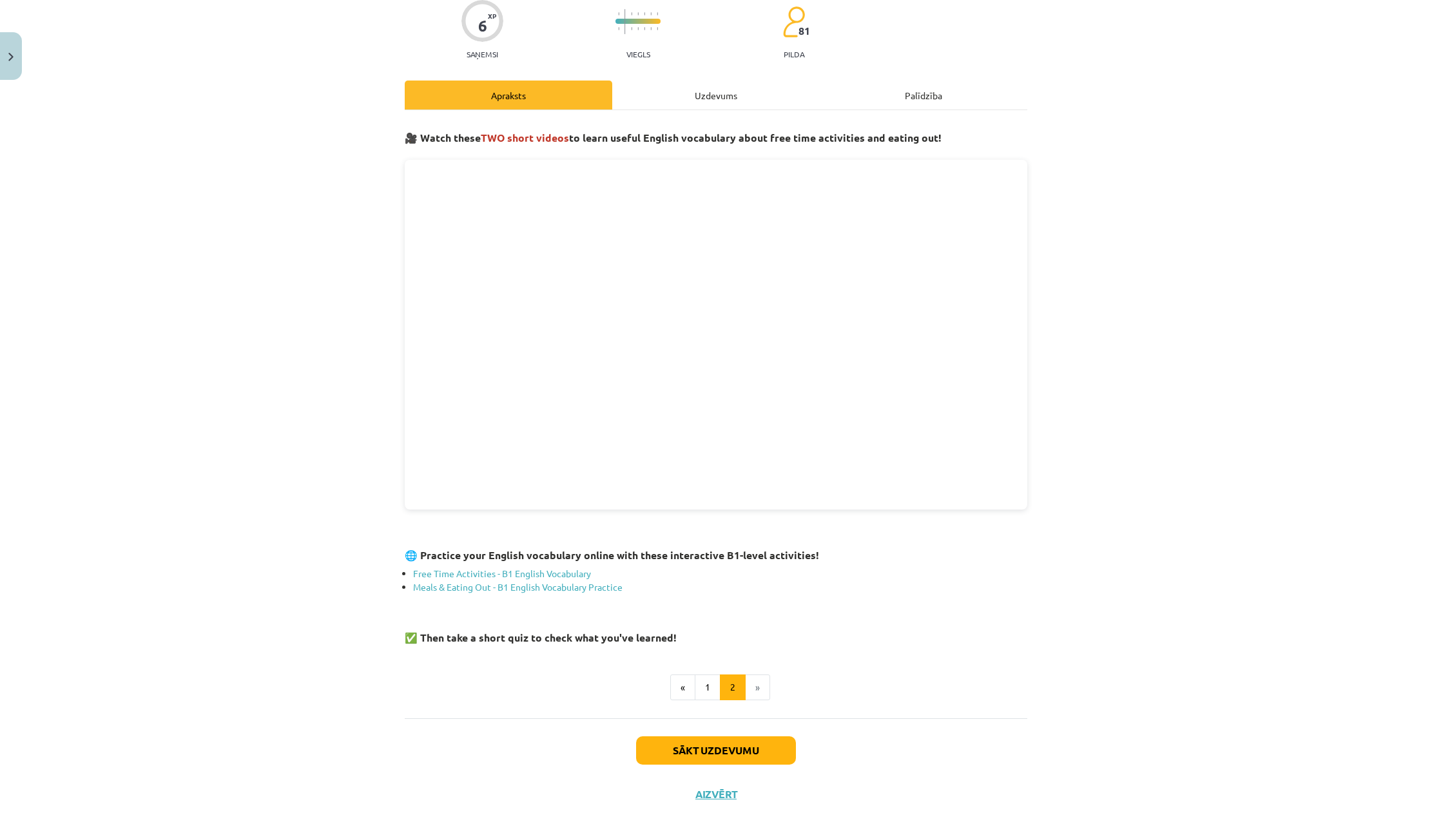
scroll to position [116, 0]
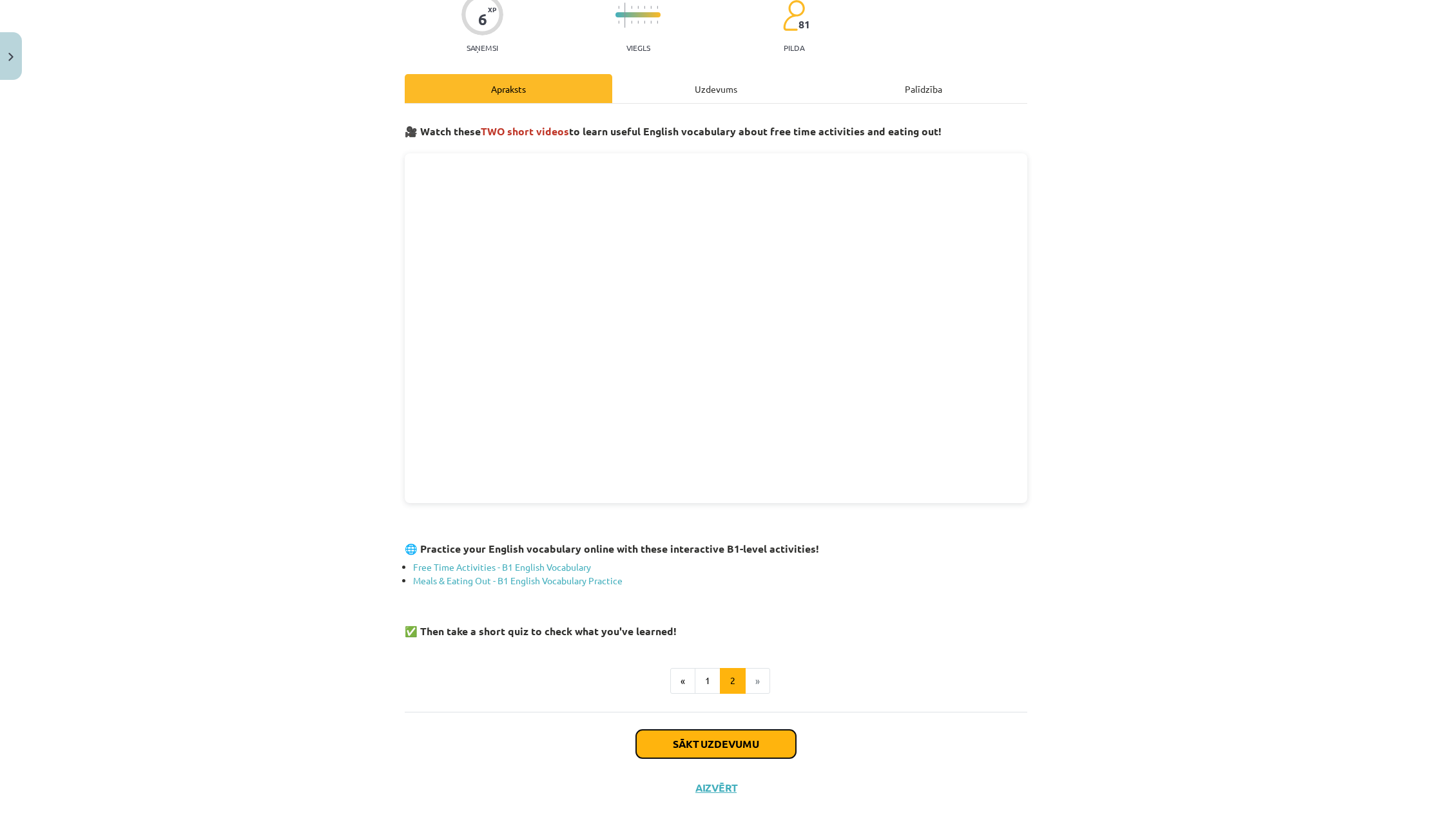
click at [775, 750] on button "Sākt uzdevumu" at bounding box center [716, 744] width 160 height 28
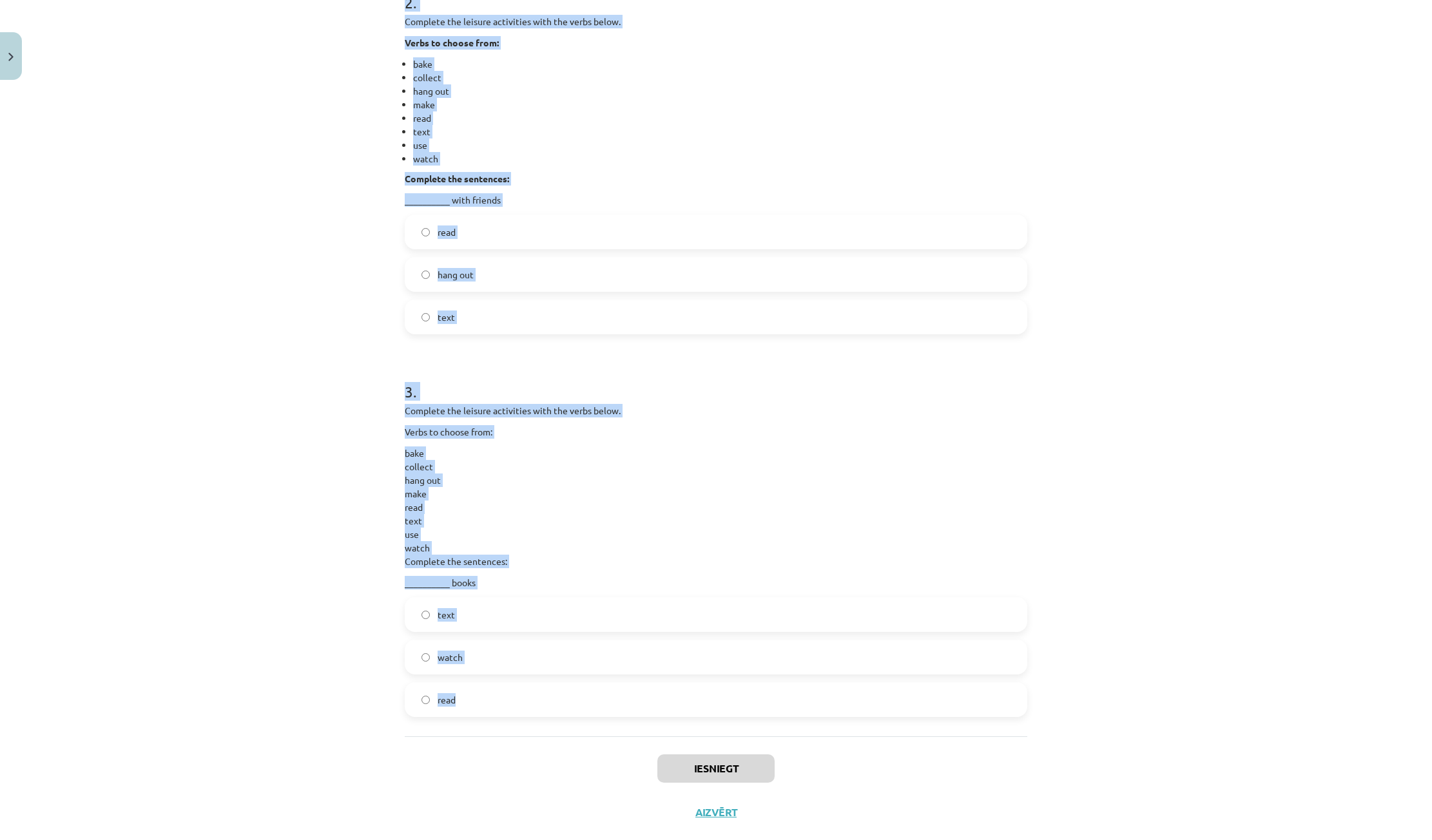
scroll to position [701, 0]
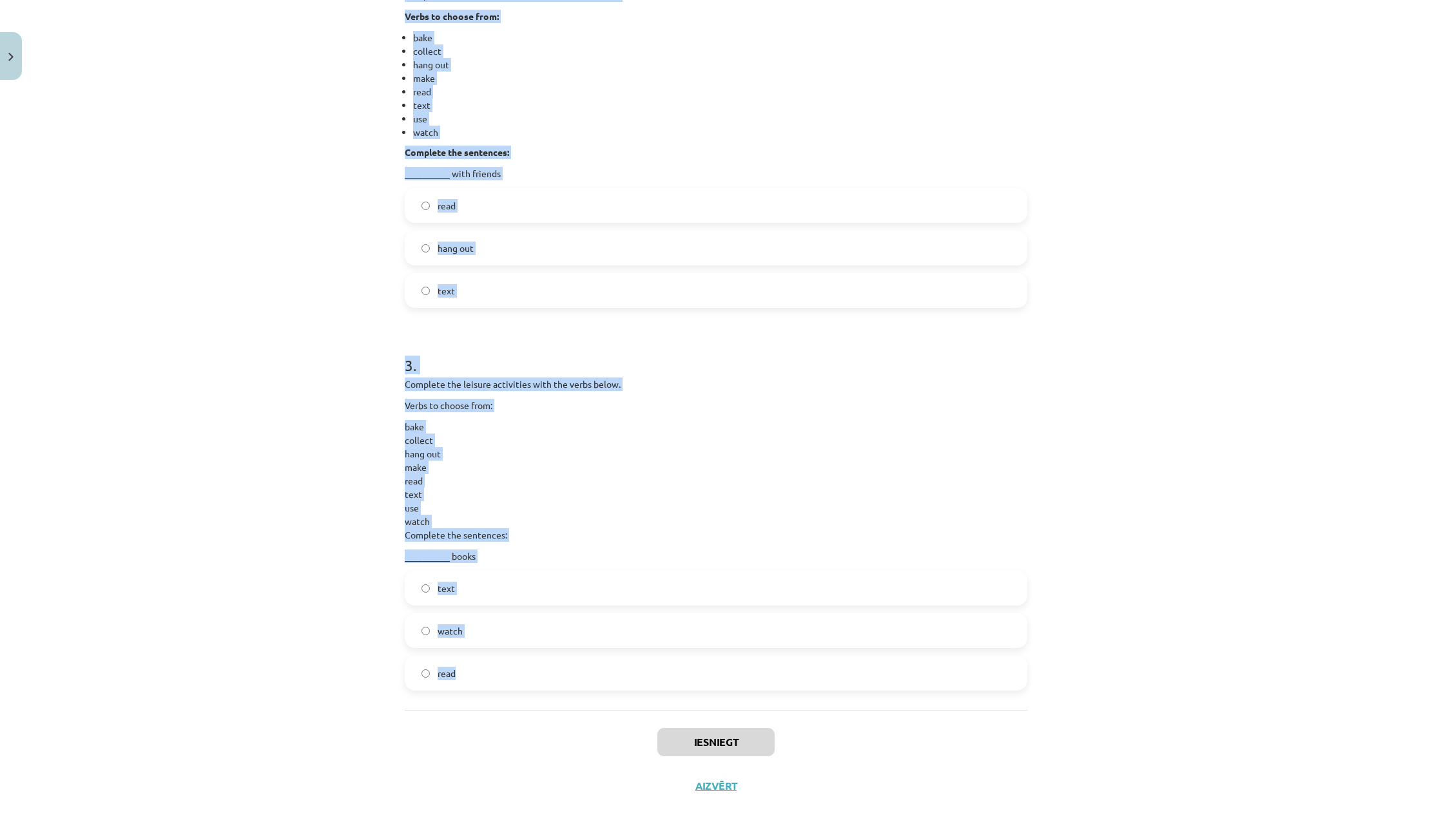
drag, startPoint x: 401, startPoint y: 274, endPoint x: 495, endPoint y: 679, distance: 415.8
click at [495, 679] on form "1 . Complete the leisure activities with the verbs below. Verbs to choose from:…" at bounding box center [716, 123] width 623 height 1135
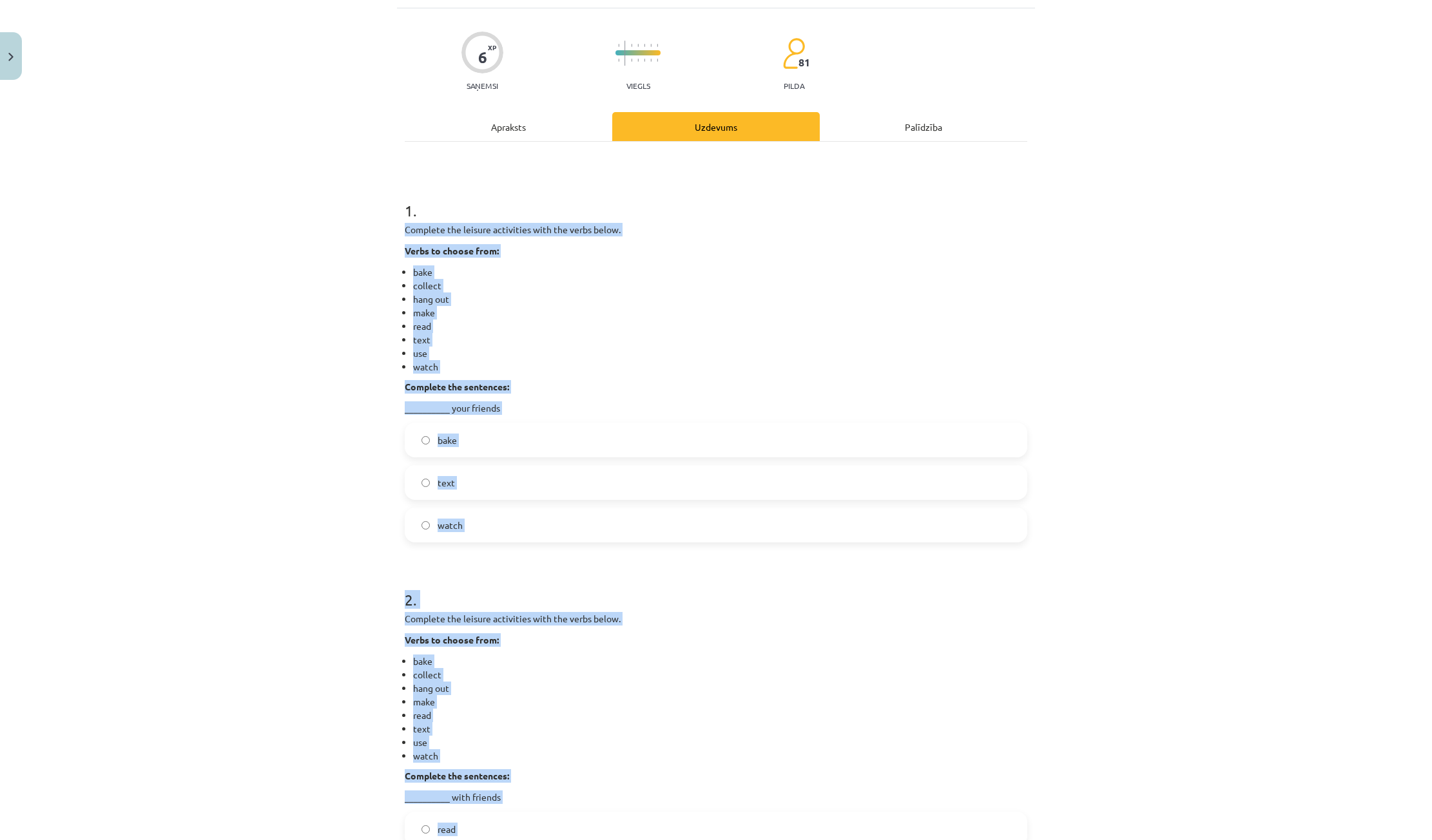
scroll to position [0, 0]
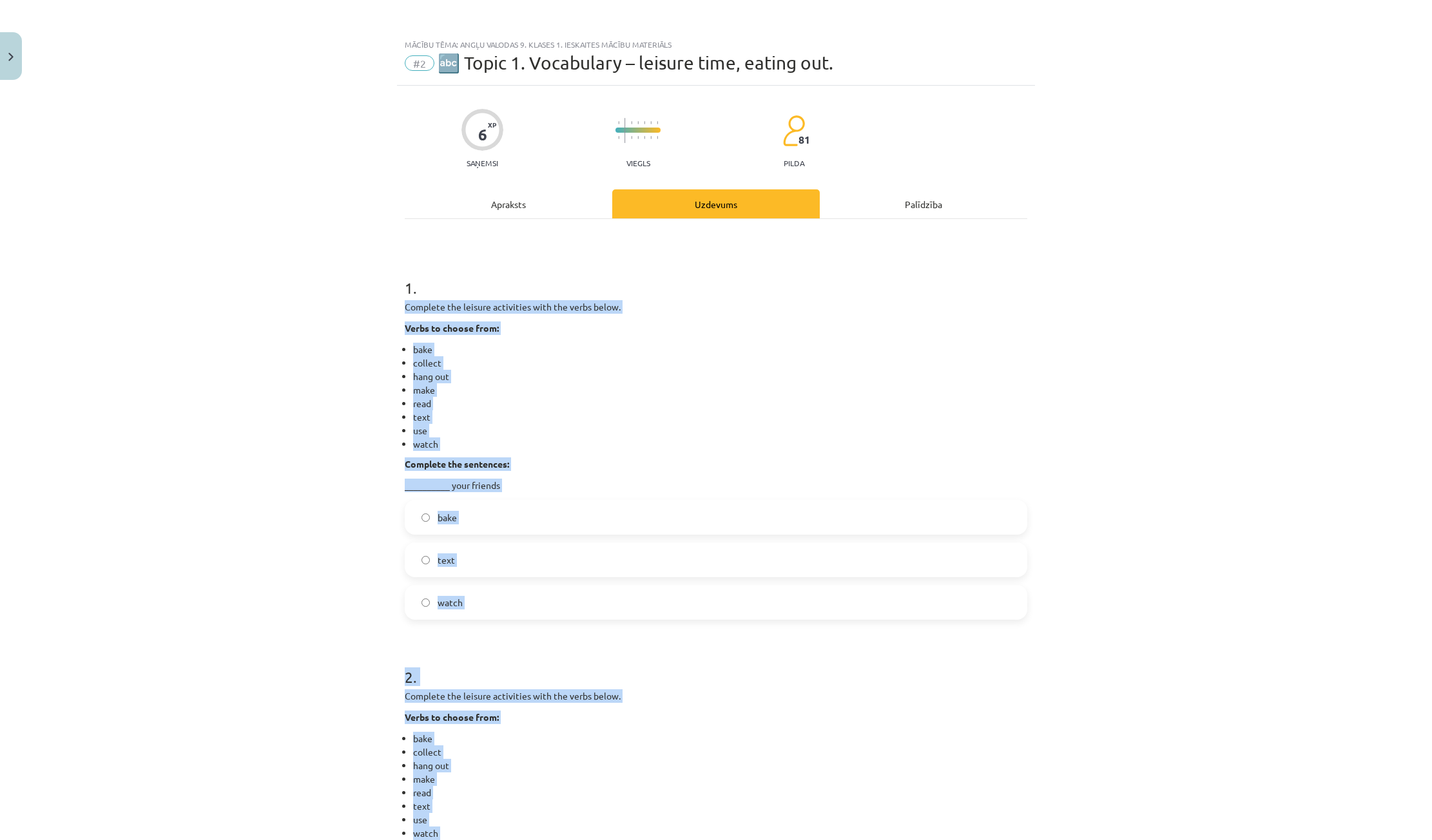
copy form "Complete the leisure activities with the verbs below. Verbs to choose from: bak…"
click at [355, 400] on div "Mācību tēma: Angļu valodas 9. klases 1. ieskaites mācību materiāls #2 🔤 Topic 1…" at bounding box center [716, 420] width 1432 height 840
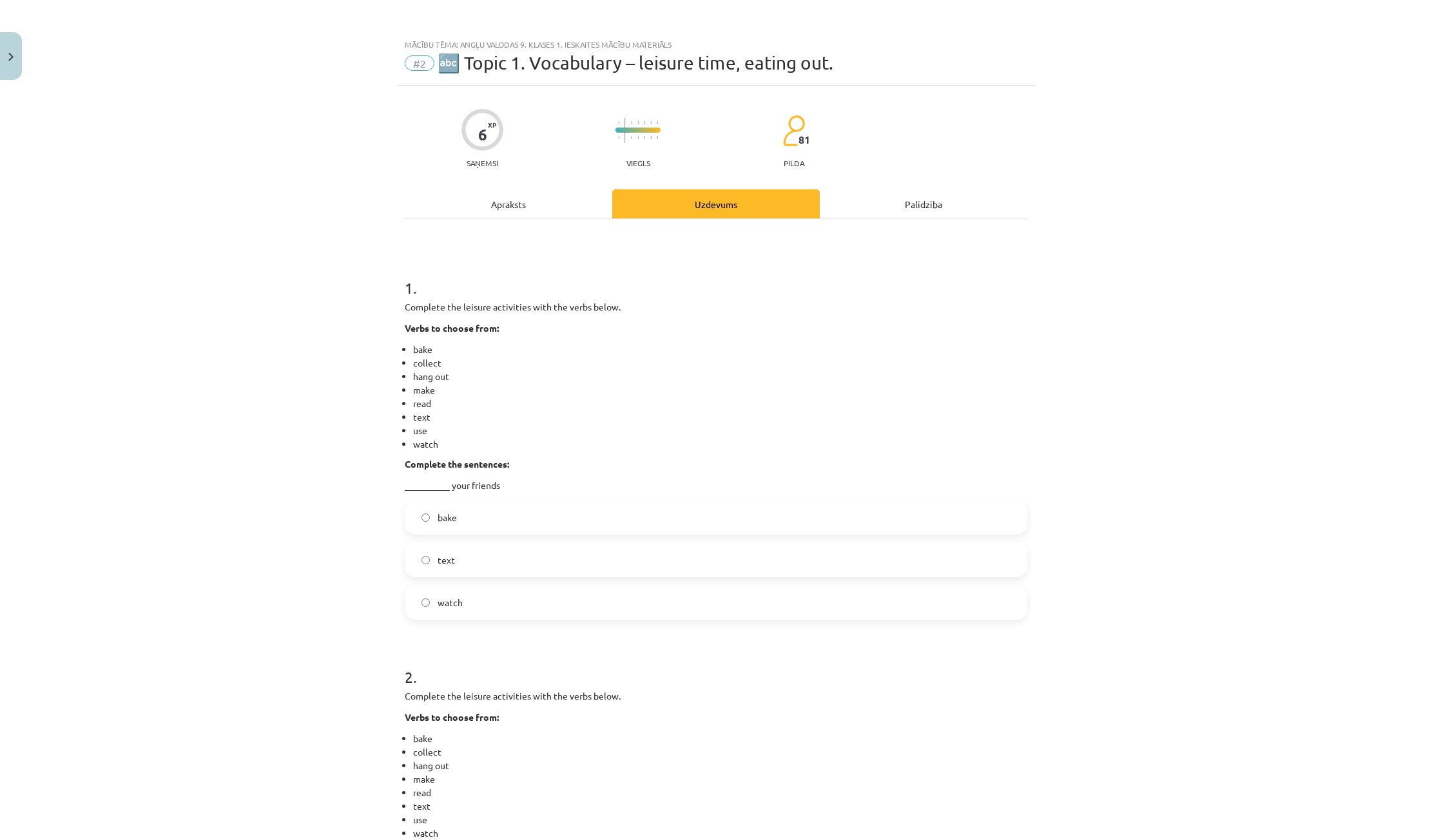
click at [489, 562] on label "text" at bounding box center [716, 560] width 620 height 33
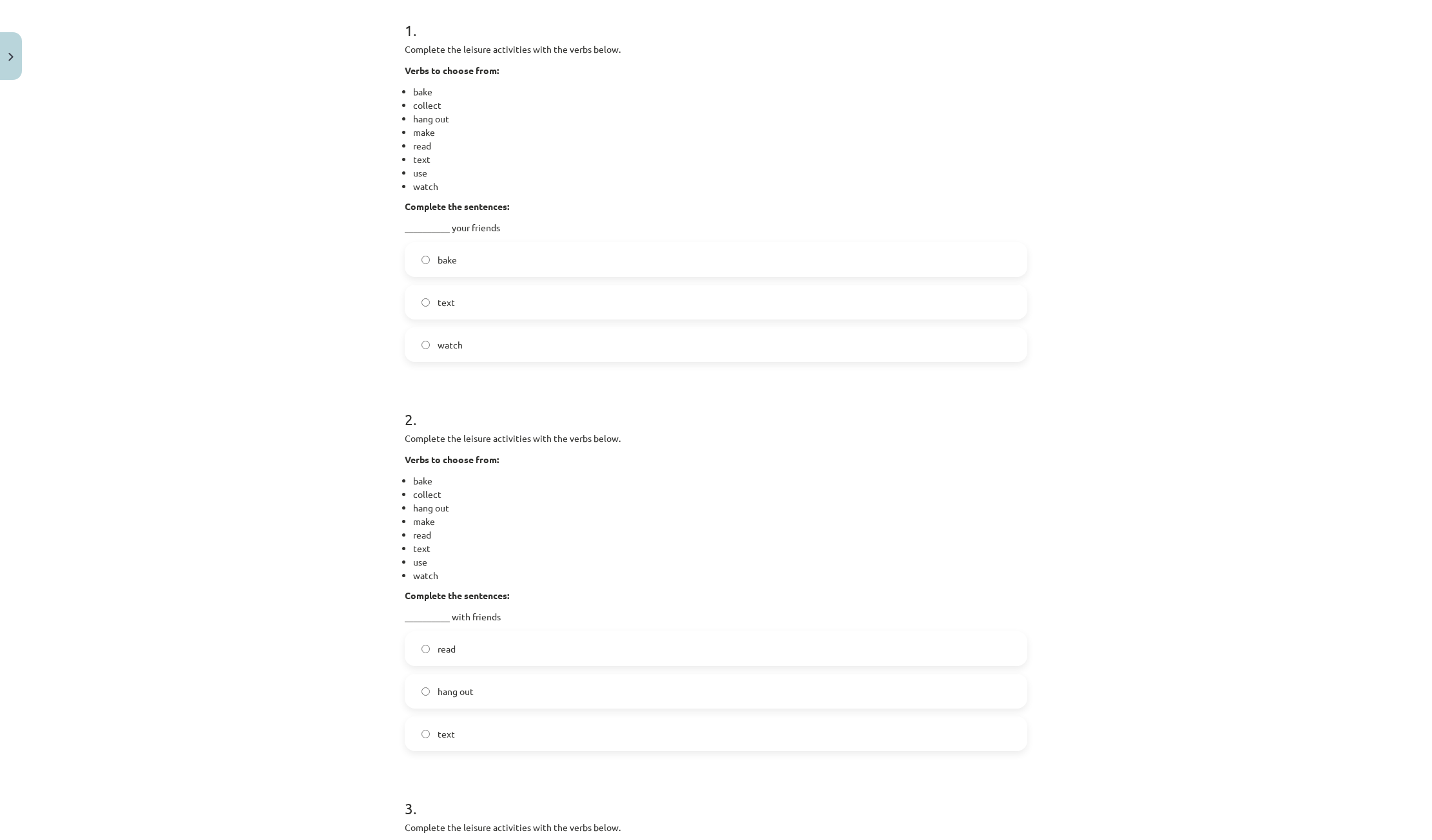
scroll to position [322, 0]
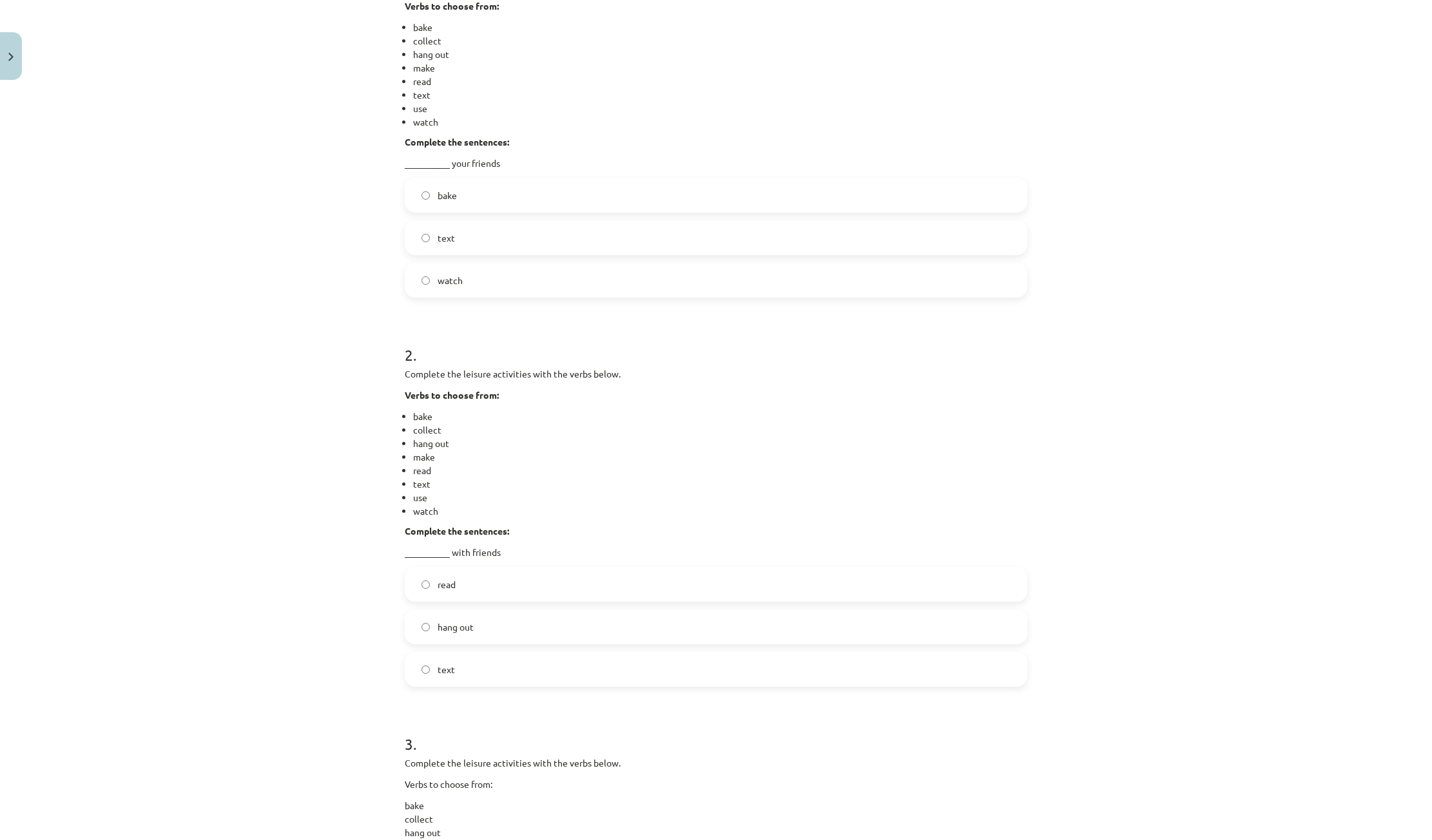
click at [572, 627] on label "hang out" at bounding box center [716, 627] width 620 height 33
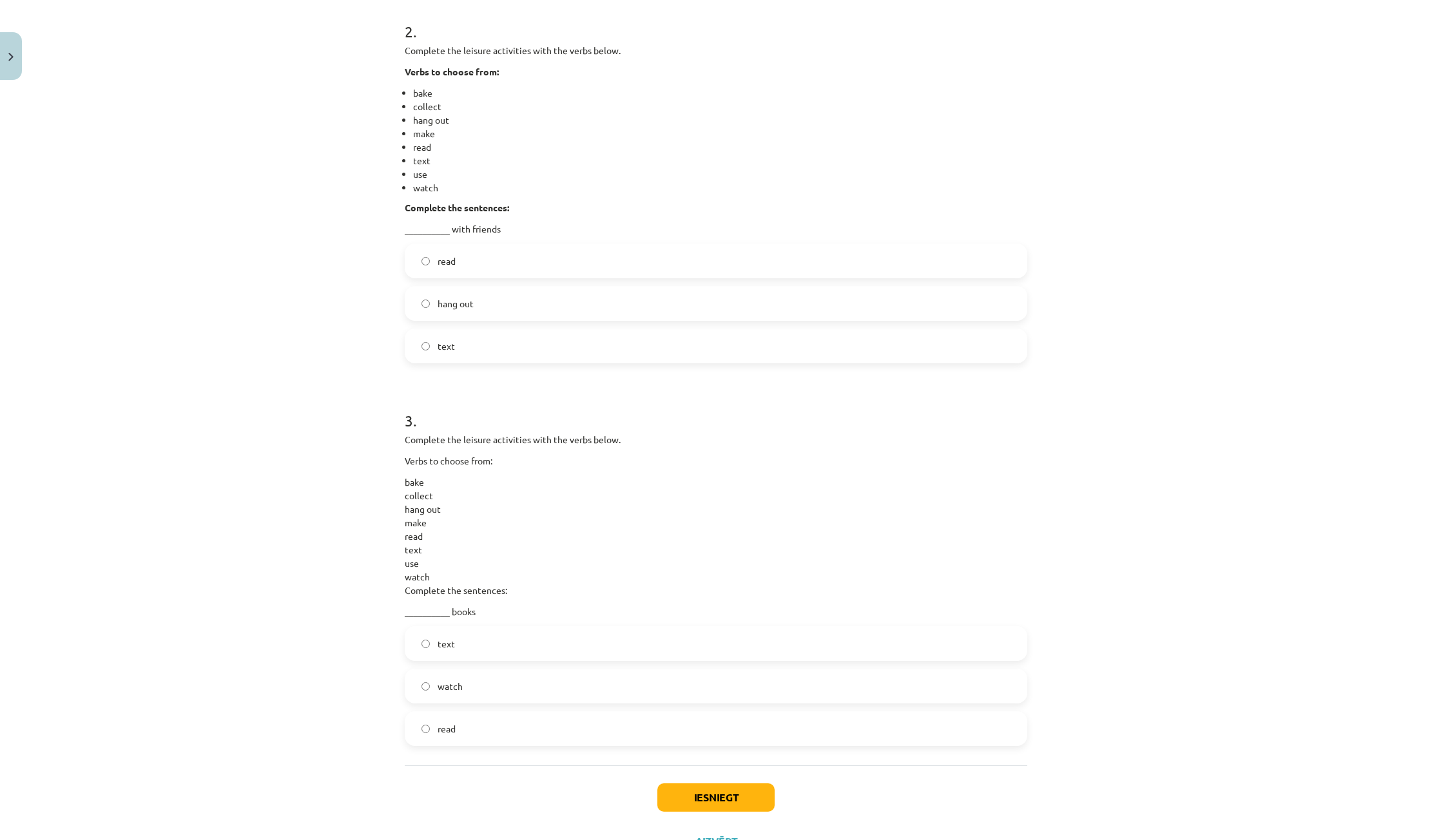
scroll to position [701, 0]
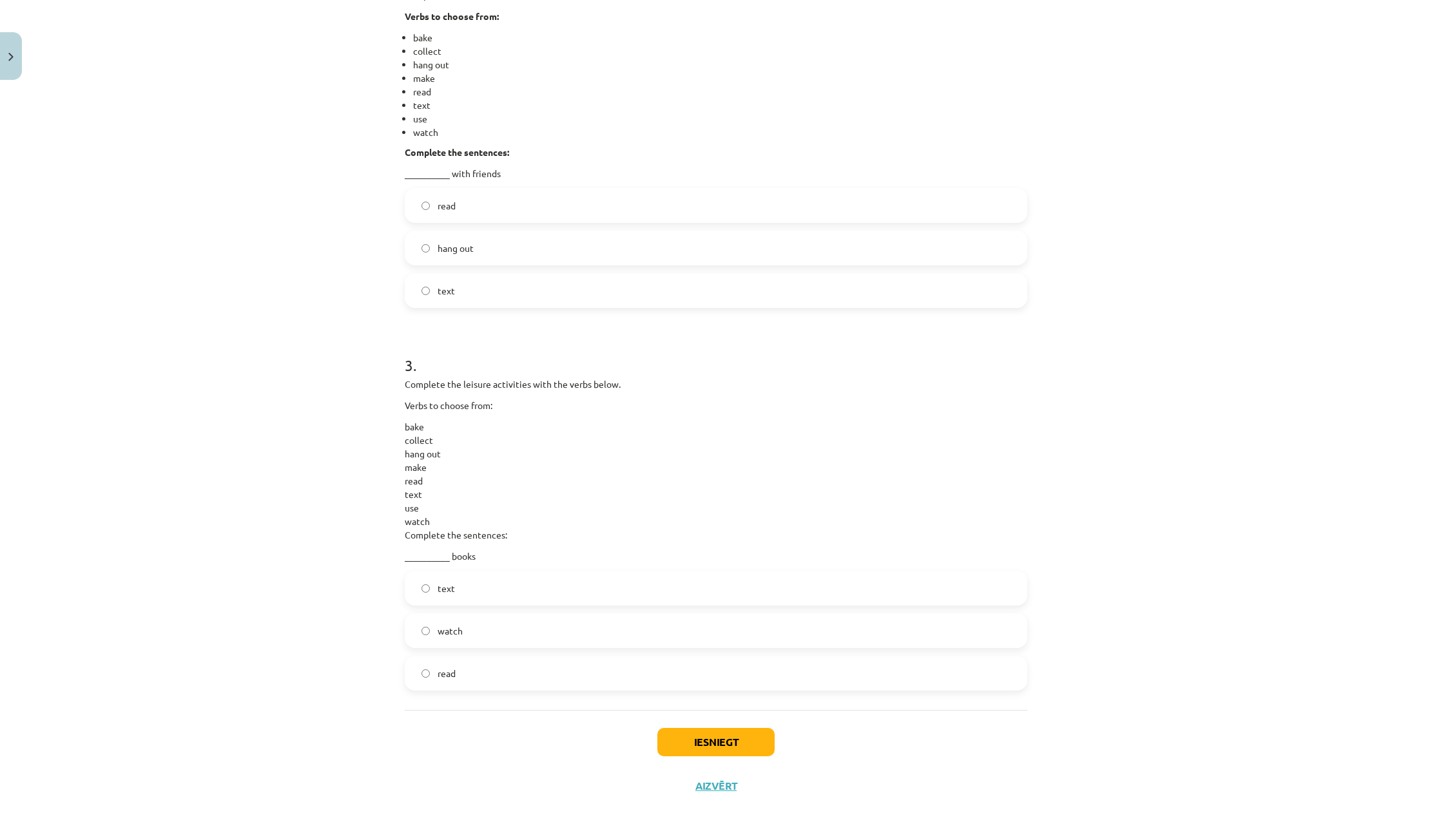
click at [504, 670] on label "read" at bounding box center [716, 673] width 620 height 33
click at [717, 753] on button "Iesniegt" at bounding box center [716, 742] width 117 height 28
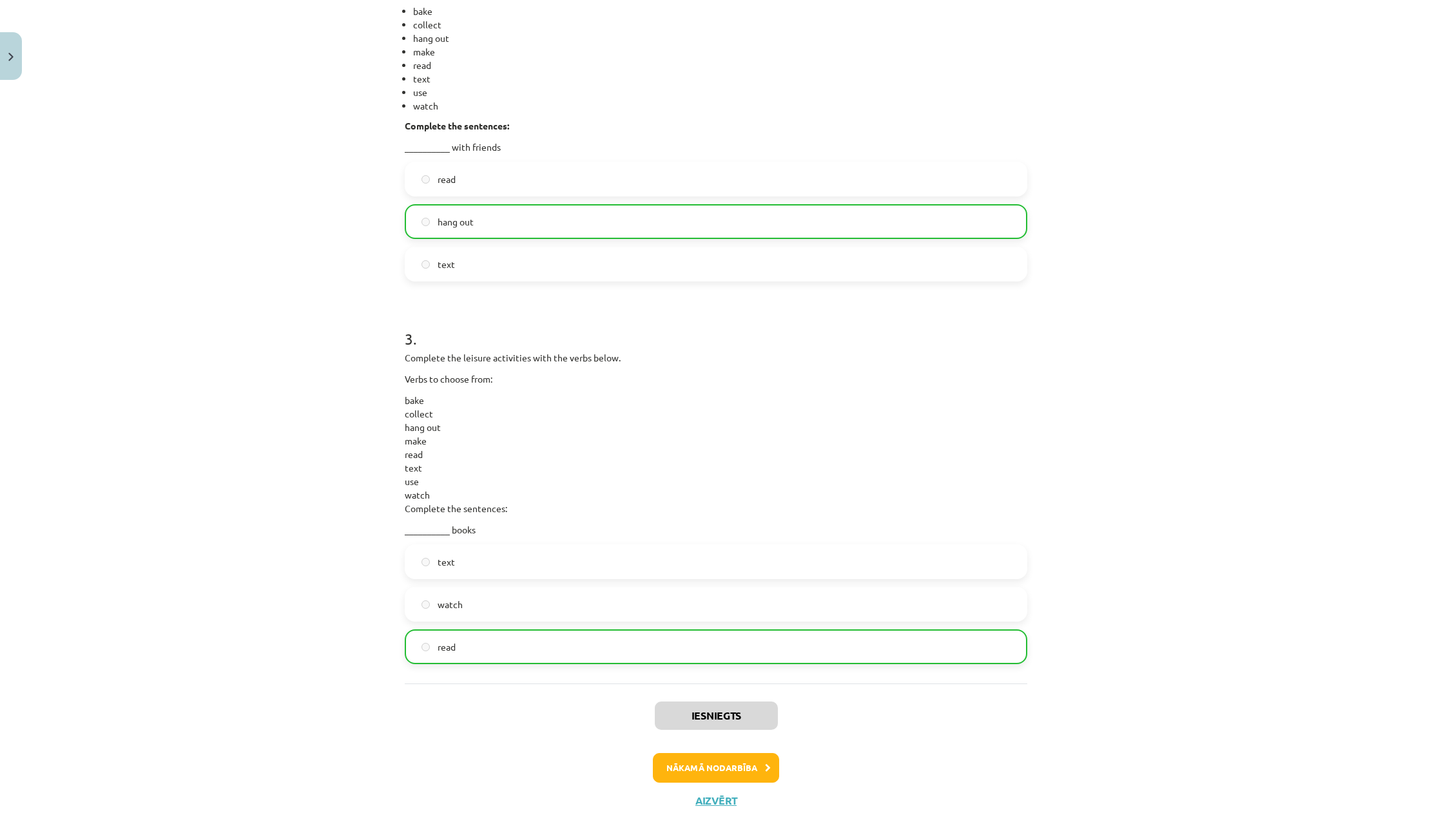
scroll to position [742, 0]
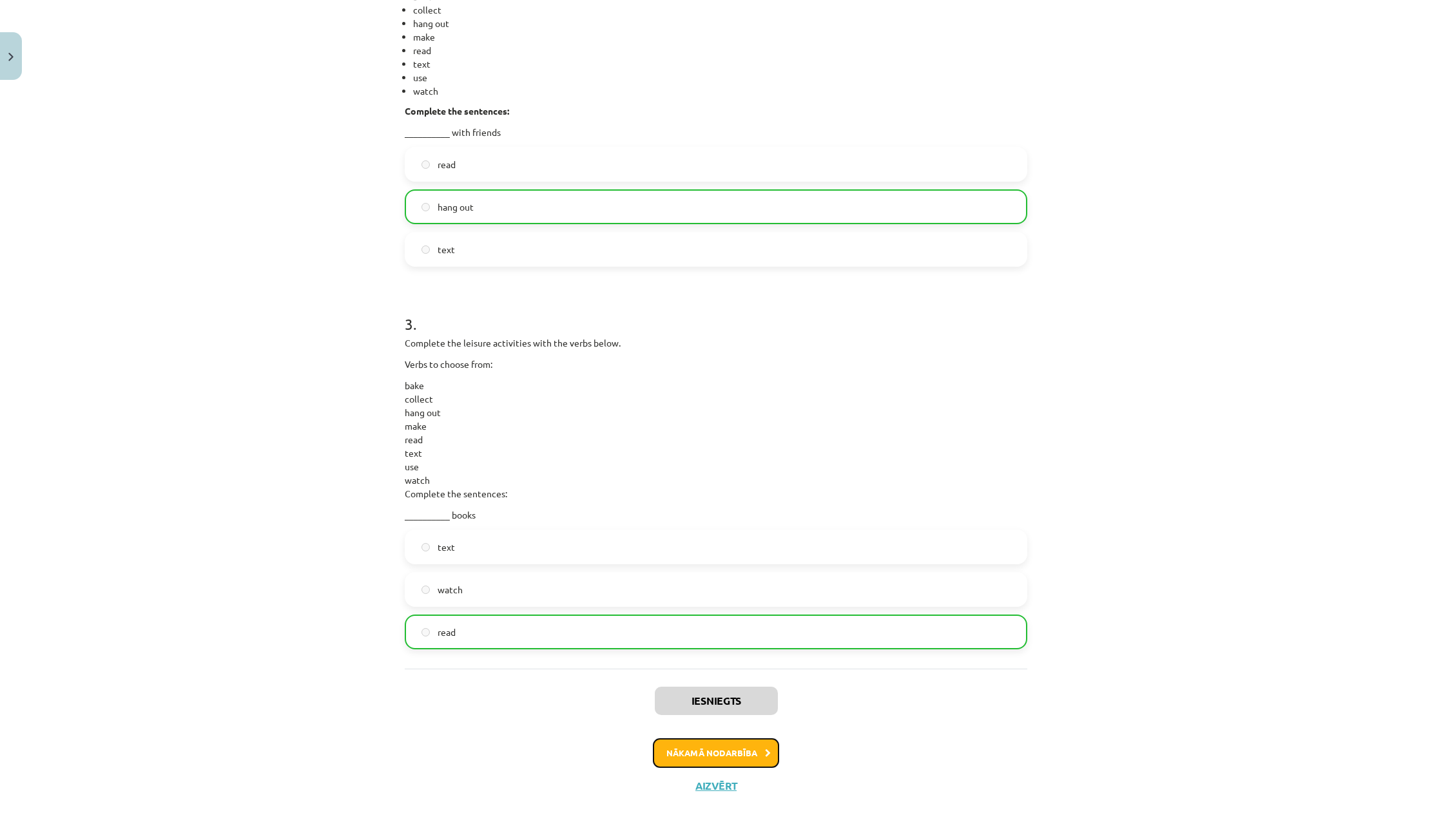
click at [687, 759] on button "Nākamā nodarbība" at bounding box center [716, 753] width 126 height 30
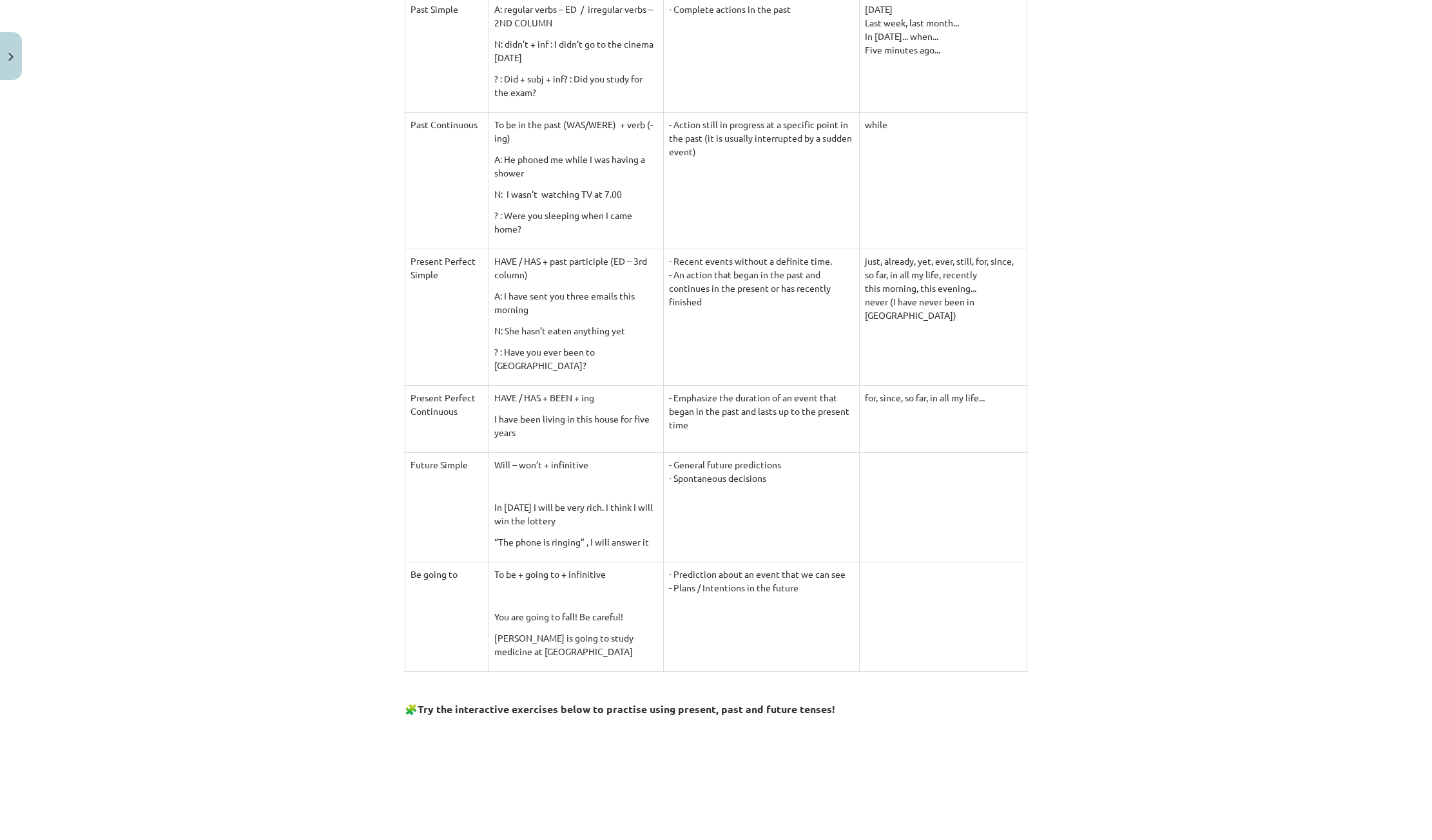
scroll to position [612, 0]
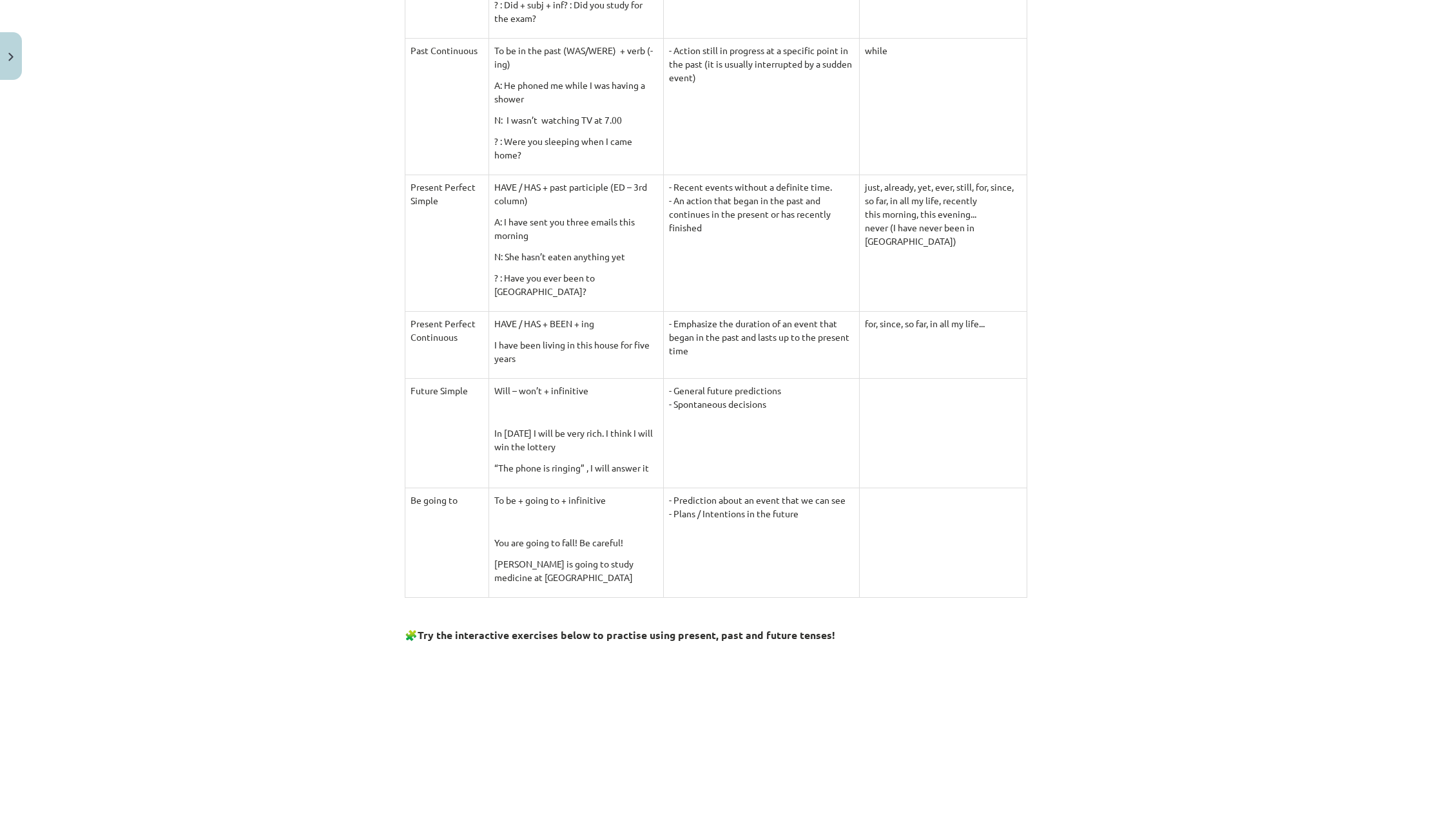
click at [877, 391] on td at bounding box center [943, 433] width 168 height 109
drag, startPoint x: 736, startPoint y: 388, endPoint x: 717, endPoint y: 390, distance: 19.1
click at [717, 390] on td "- General future predictions - Spontaneous decisions" at bounding box center [761, 433] width 196 height 109
click at [718, 416] on td "- General future predictions - Spontaneous decisions" at bounding box center [761, 433] width 196 height 109
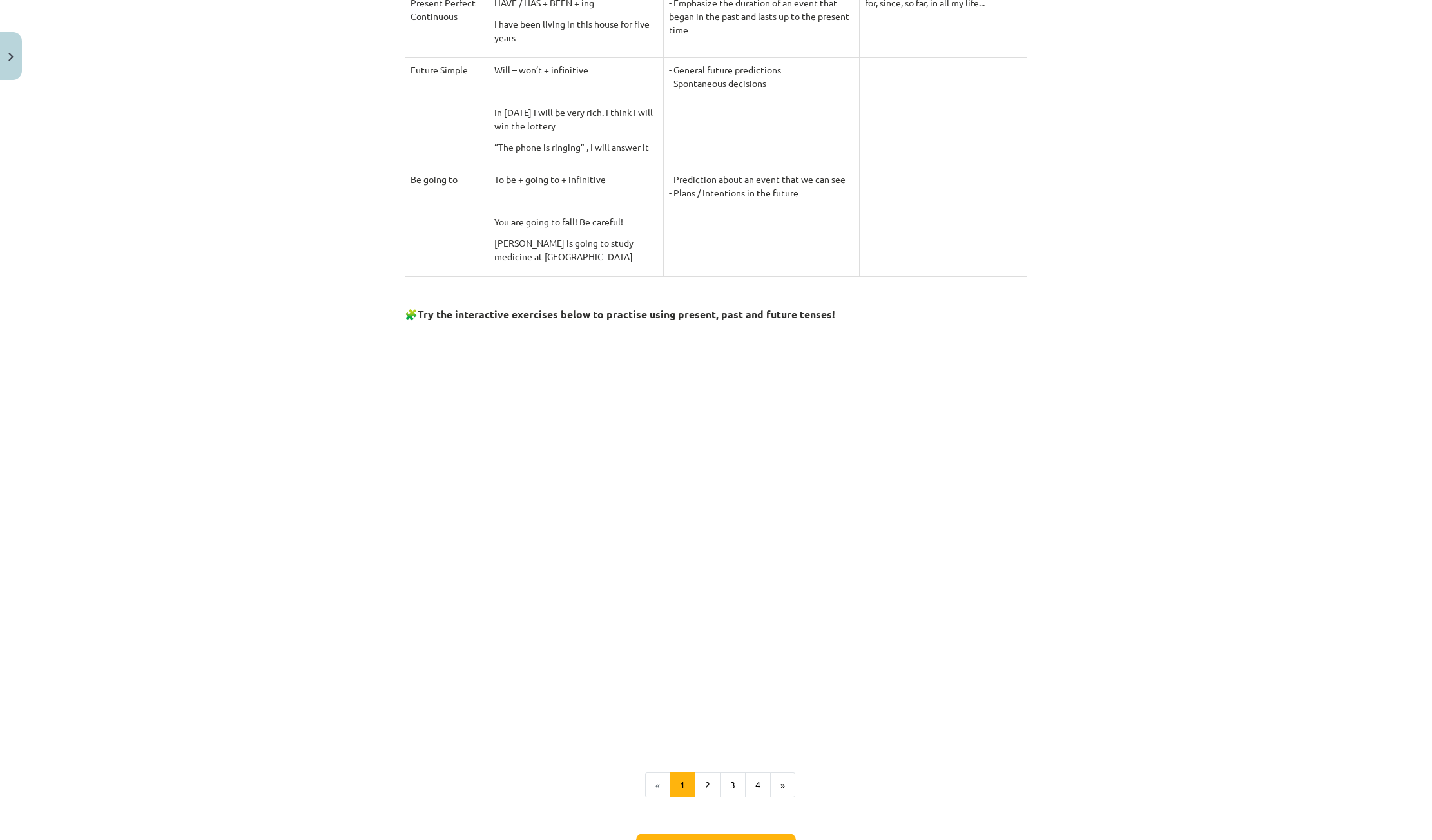
scroll to position [934, 0]
click at [380, 513] on div "Mācību tēma: Angļu valodas 9. klases 1. ieskaites mācību materiāls #3 📝 Topic 2…" at bounding box center [716, 420] width 1432 height 840
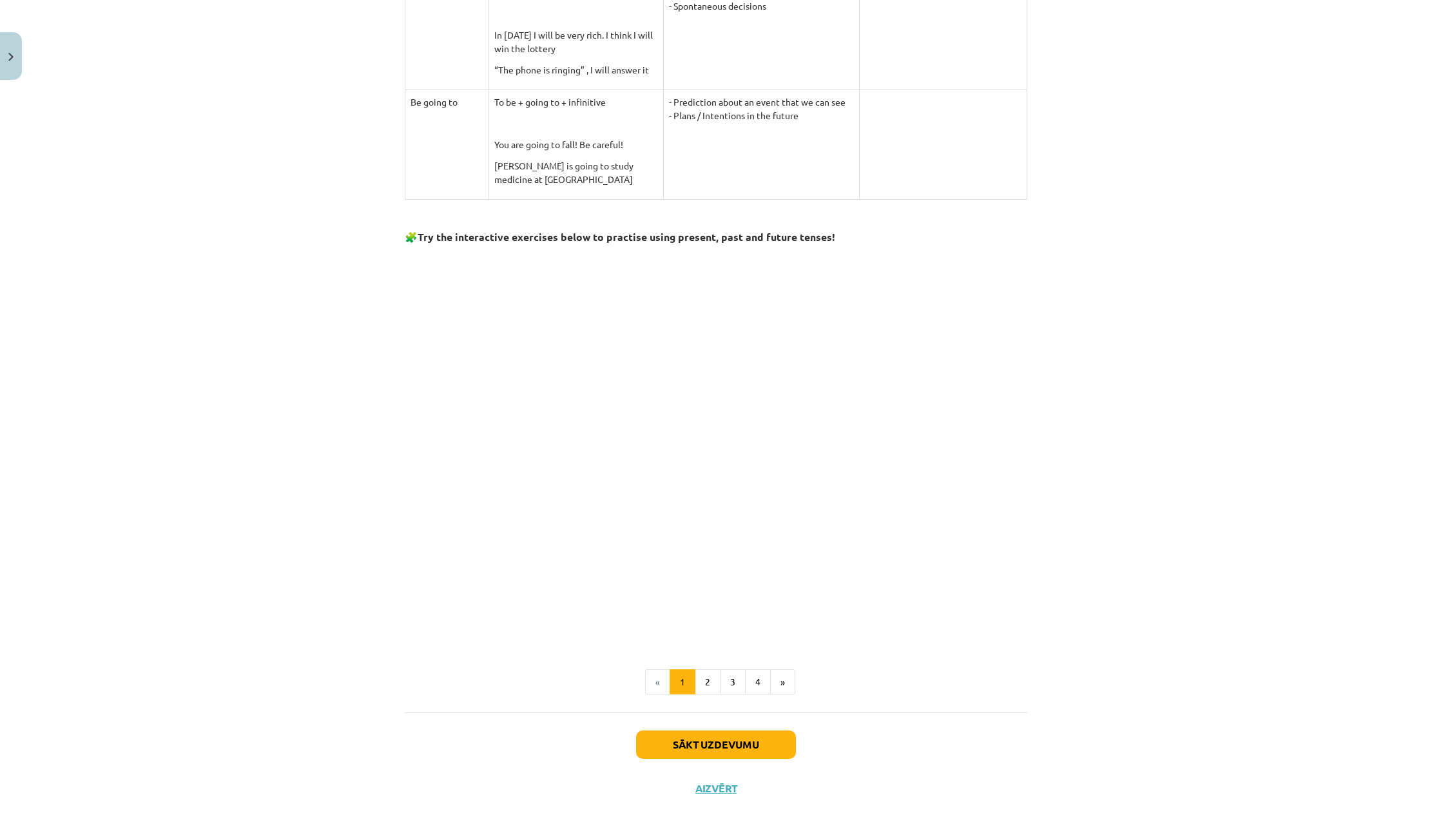
scroll to position [1012, 0]
click at [382, 338] on div "Mācību tēma: Angļu valodas 9. klases 1. ieskaites mācību materiāls #3 📝 Topic 2…" at bounding box center [716, 420] width 1432 height 840
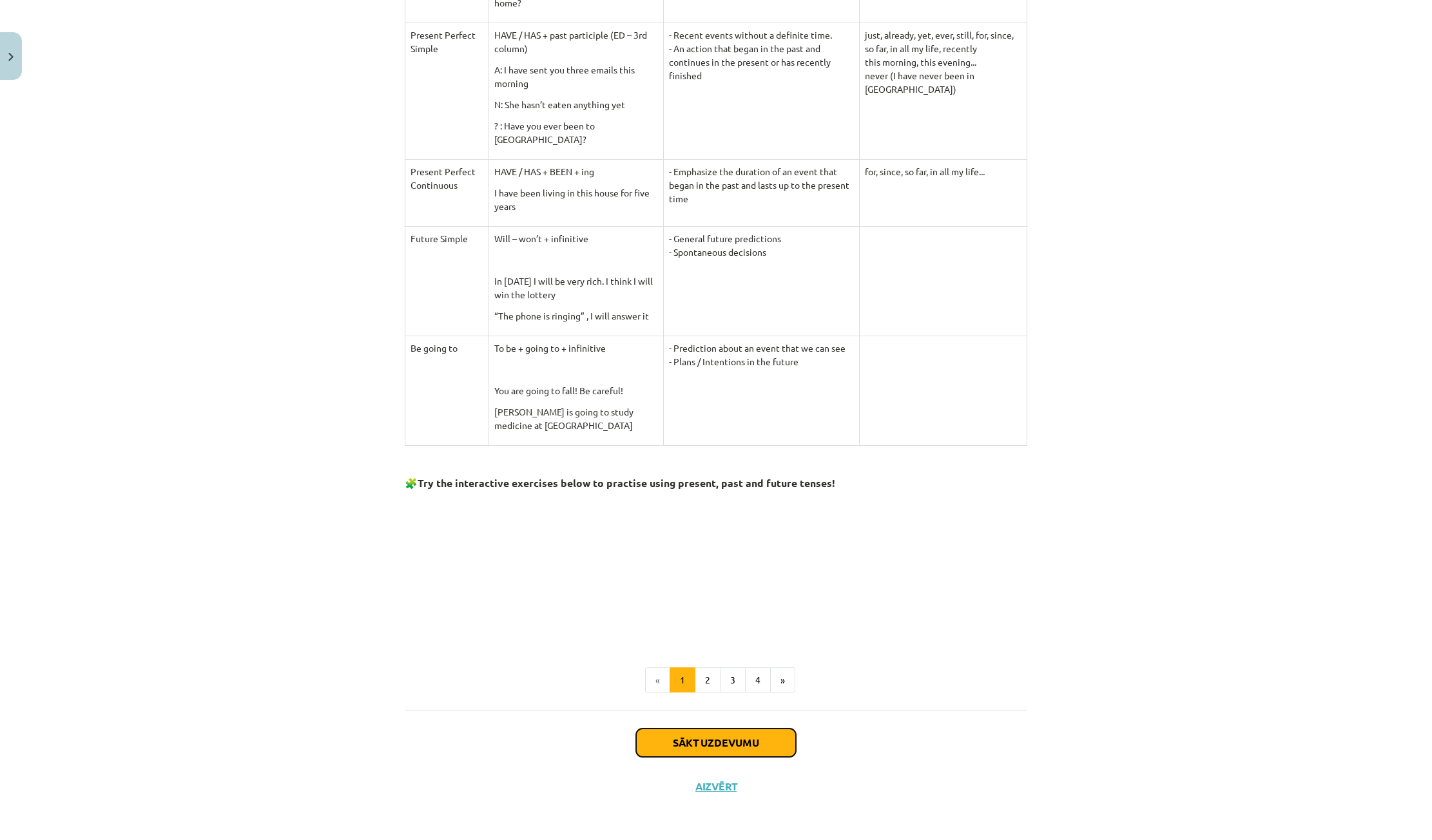
click at [711, 733] on button "Sākt uzdevumu" at bounding box center [716, 742] width 160 height 28
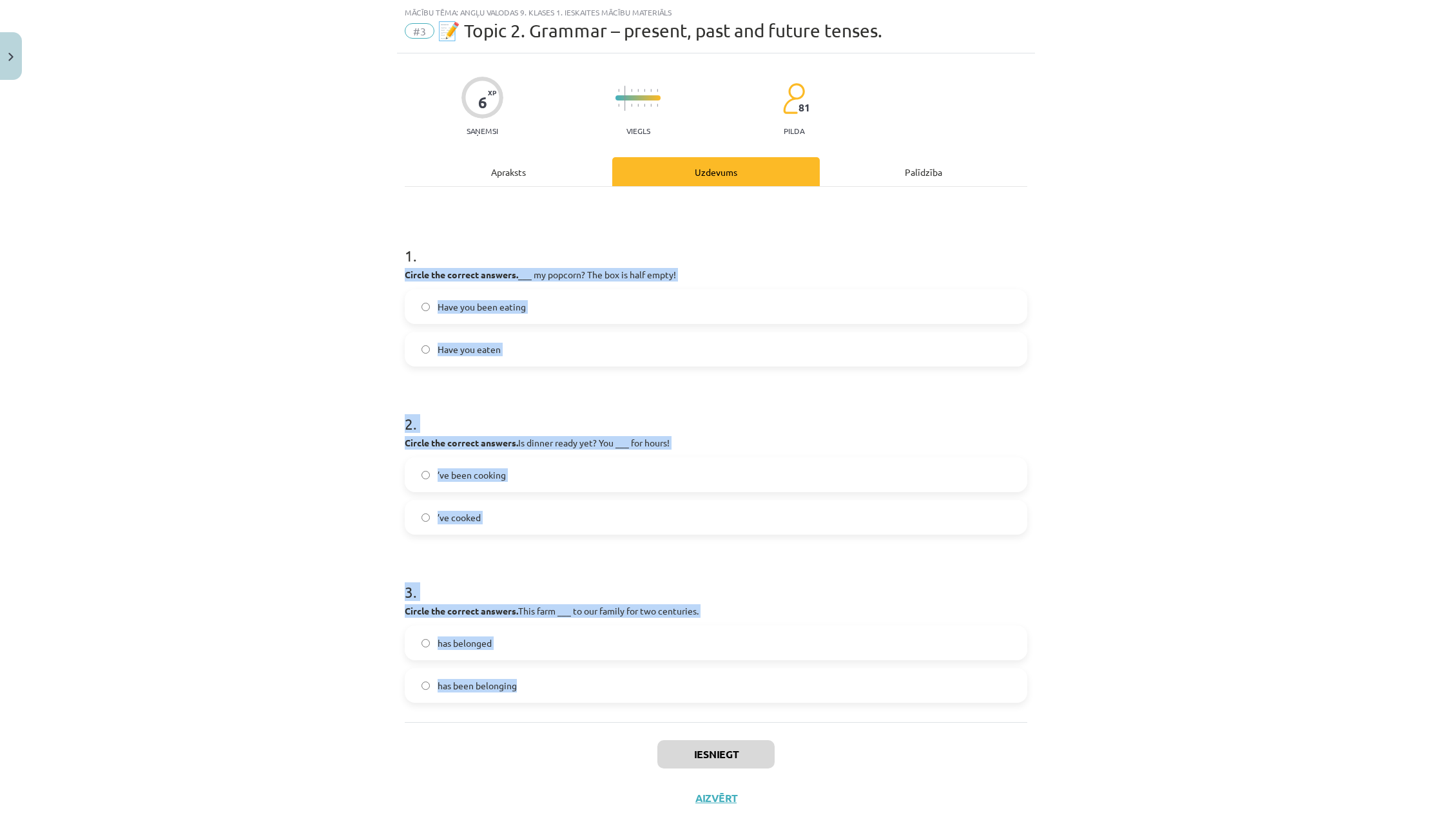
drag, startPoint x: 394, startPoint y: 269, endPoint x: 566, endPoint y: 681, distance: 446.5
click at [566, 681] on div "6 XP Saņemsi Viegls 81 pilda Apraksts Uzdevums Palīdzība 1 . Circle the correct…" at bounding box center [716, 436] width 638 height 767
copy form "Circle the correct answers. ___ my popcorn? The box is half empty! Have you bee…"
click at [284, 616] on div "Mācību tēma: Angļu valodas 9. klases 1. ieskaites mācību materiāls #3 📝 Topic 2…" at bounding box center [716, 420] width 1432 height 840
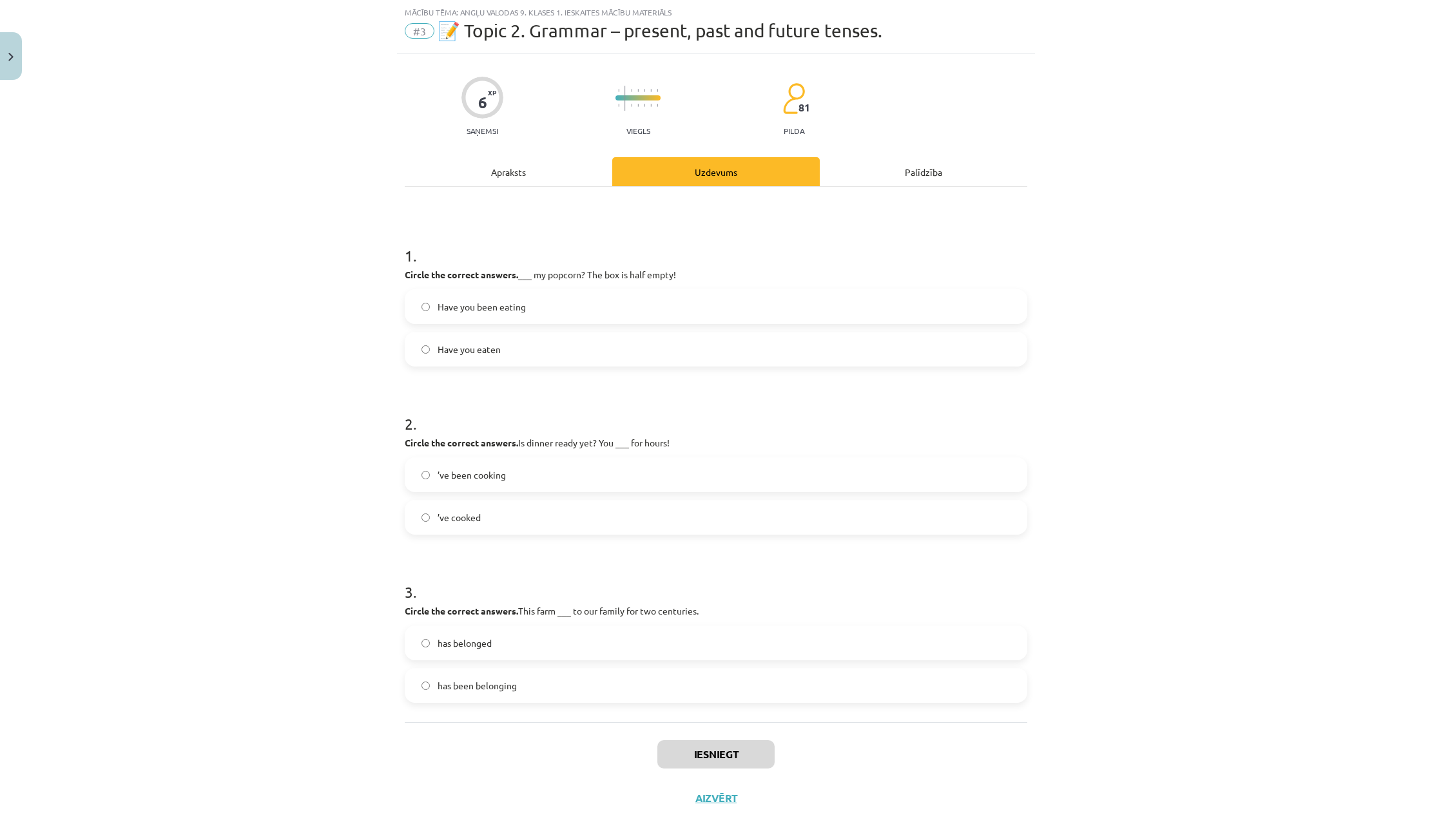
click at [530, 305] on label "Have you been eating" at bounding box center [716, 307] width 620 height 33
click at [505, 476] on label "’ve been cooking" at bounding box center [716, 474] width 620 height 33
click at [518, 649] on label "has belonged" at bounding box center [716, 643] width 620 height 33
click at [729, 764] on button "Iesniegt" at bounding box center [716, 754] width 117 height 28
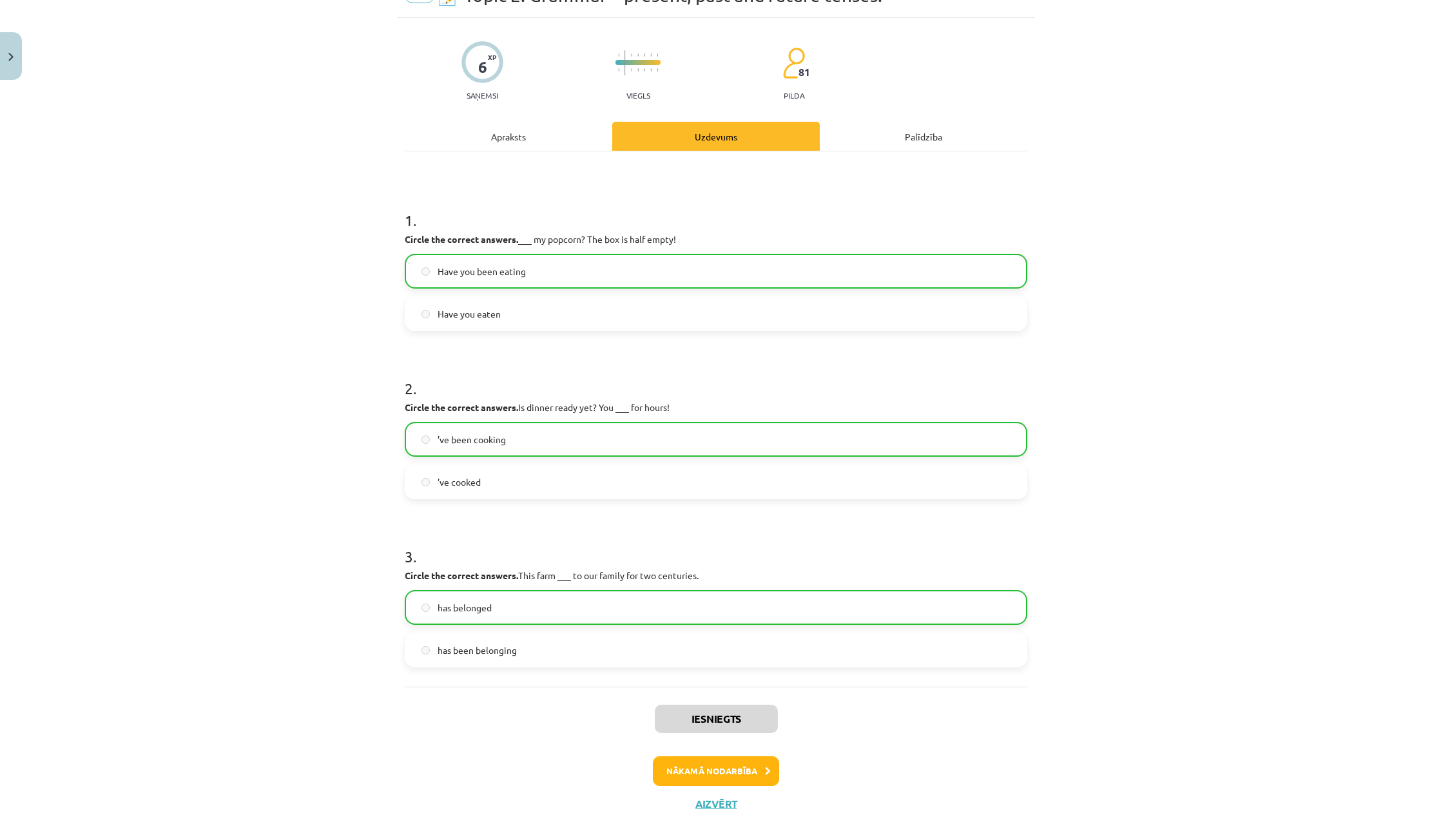
scroll to position [86, 0]
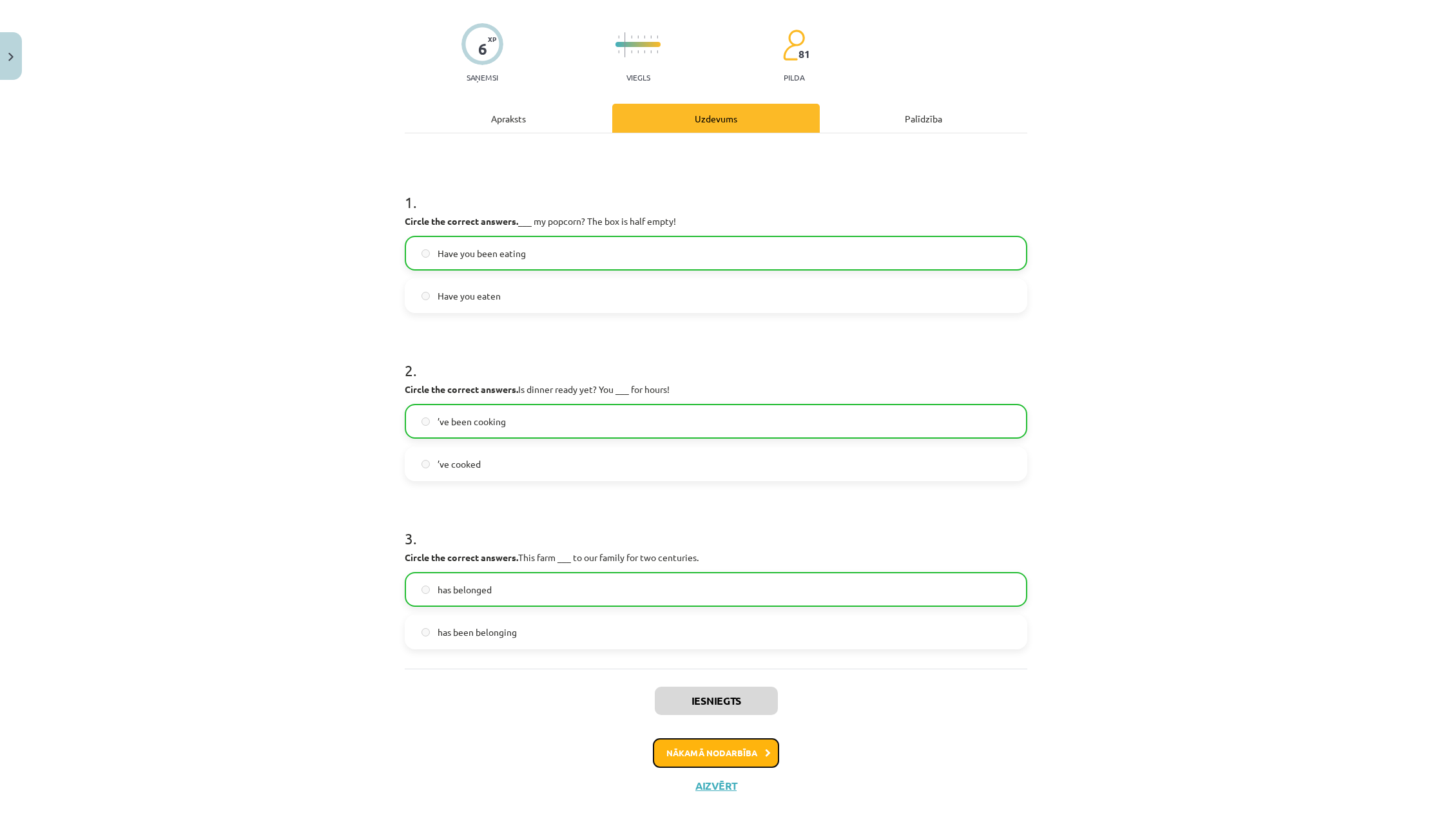
click at [750, 758] on button "Nākamā nodarbība" at bounding box center [716, 753] width 126 height 30
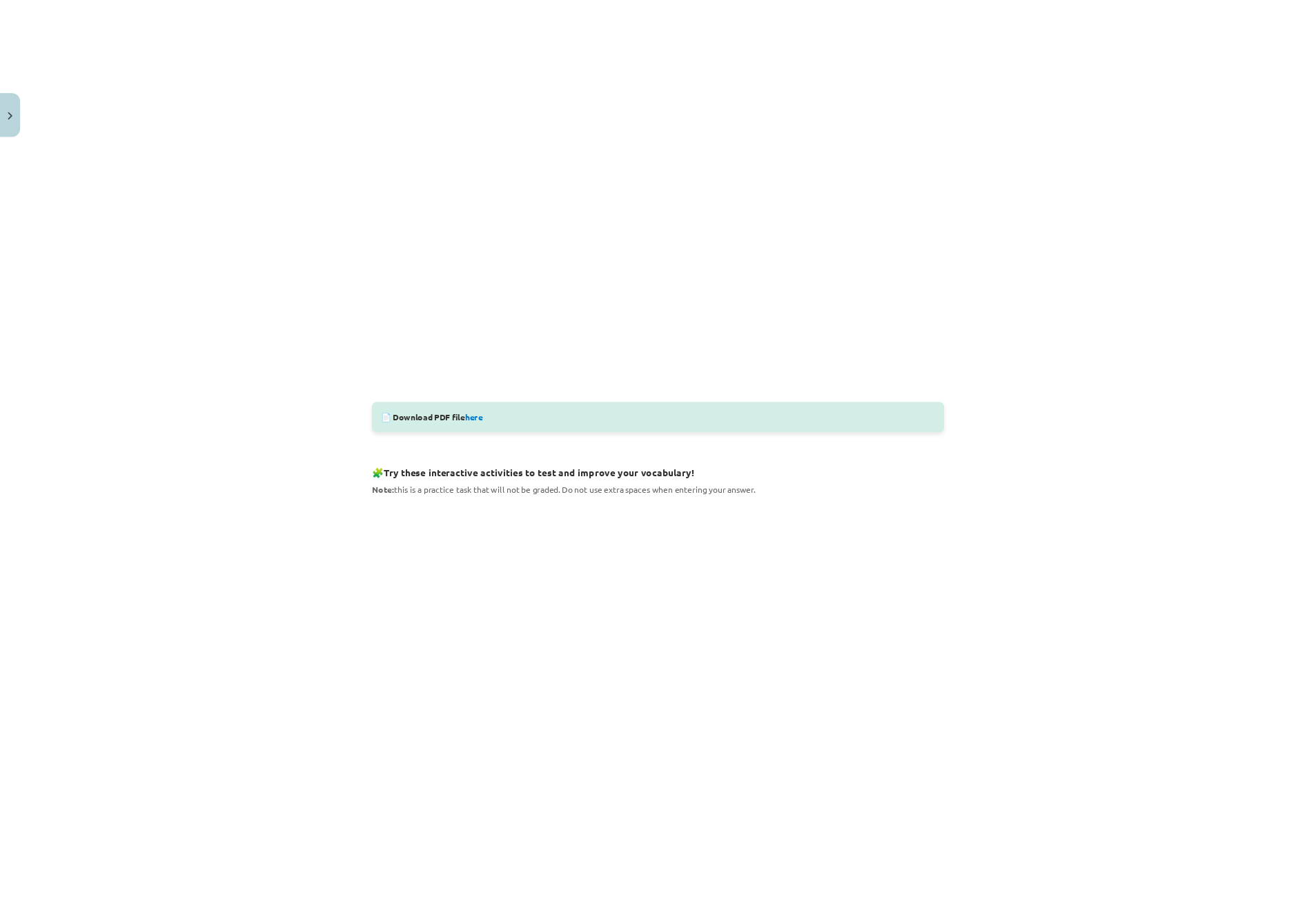
scroll to position [311, 0]
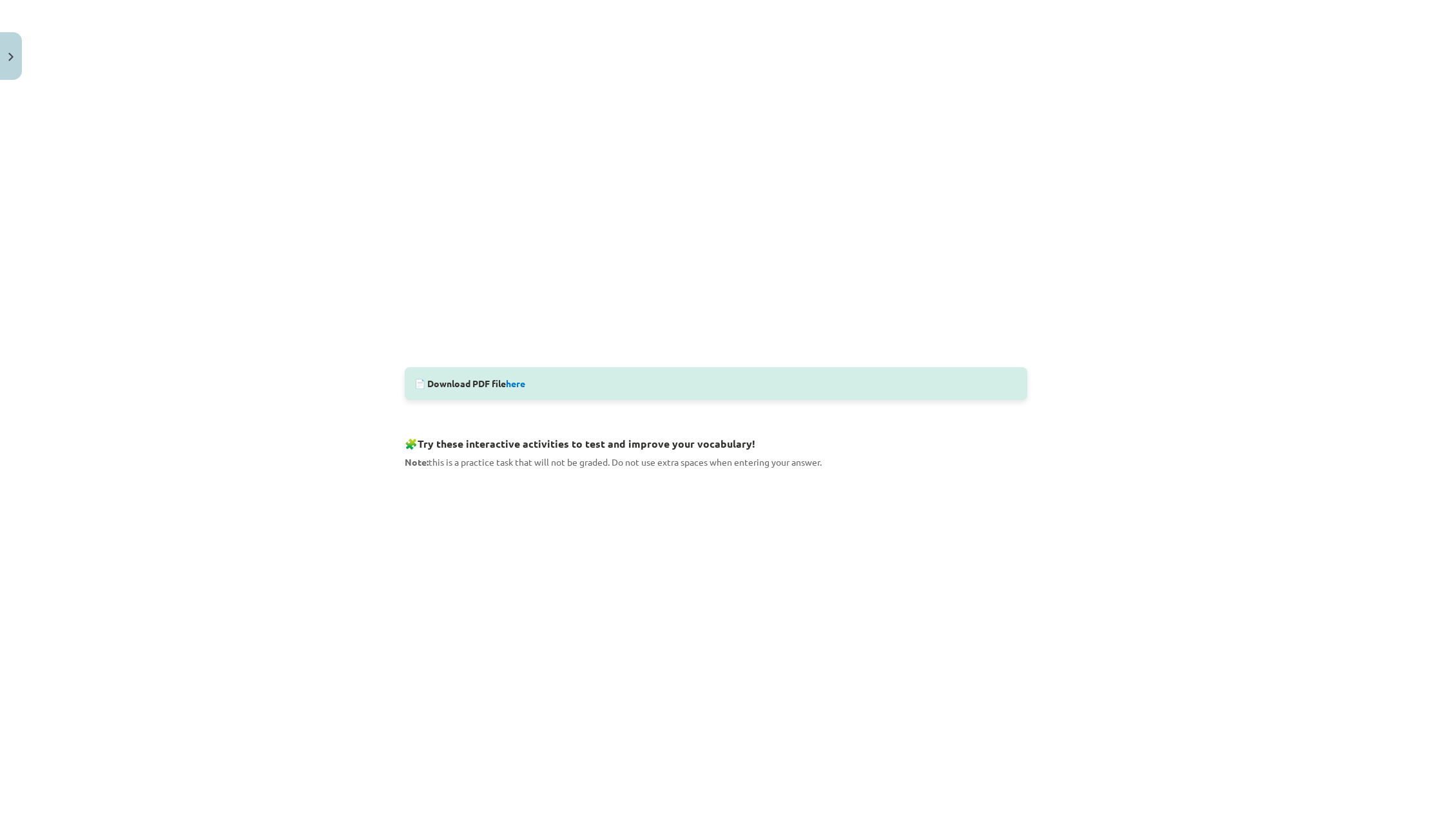
click at [274, 303] on div "Mācību tēma: Angļu valodas 9. klases 1. ieskaites mācību materiāls #4 🔤 Topic 3…" at bounding box center [716, 420] width 1432 height 840
click at [150, 289] on div "Mācību tēma: Angļu valodas 9. klases 1. ieskaites mācību materiāls #4 🔤 Topic 3…" at bounding box center [716, 420] width 1432 height 840
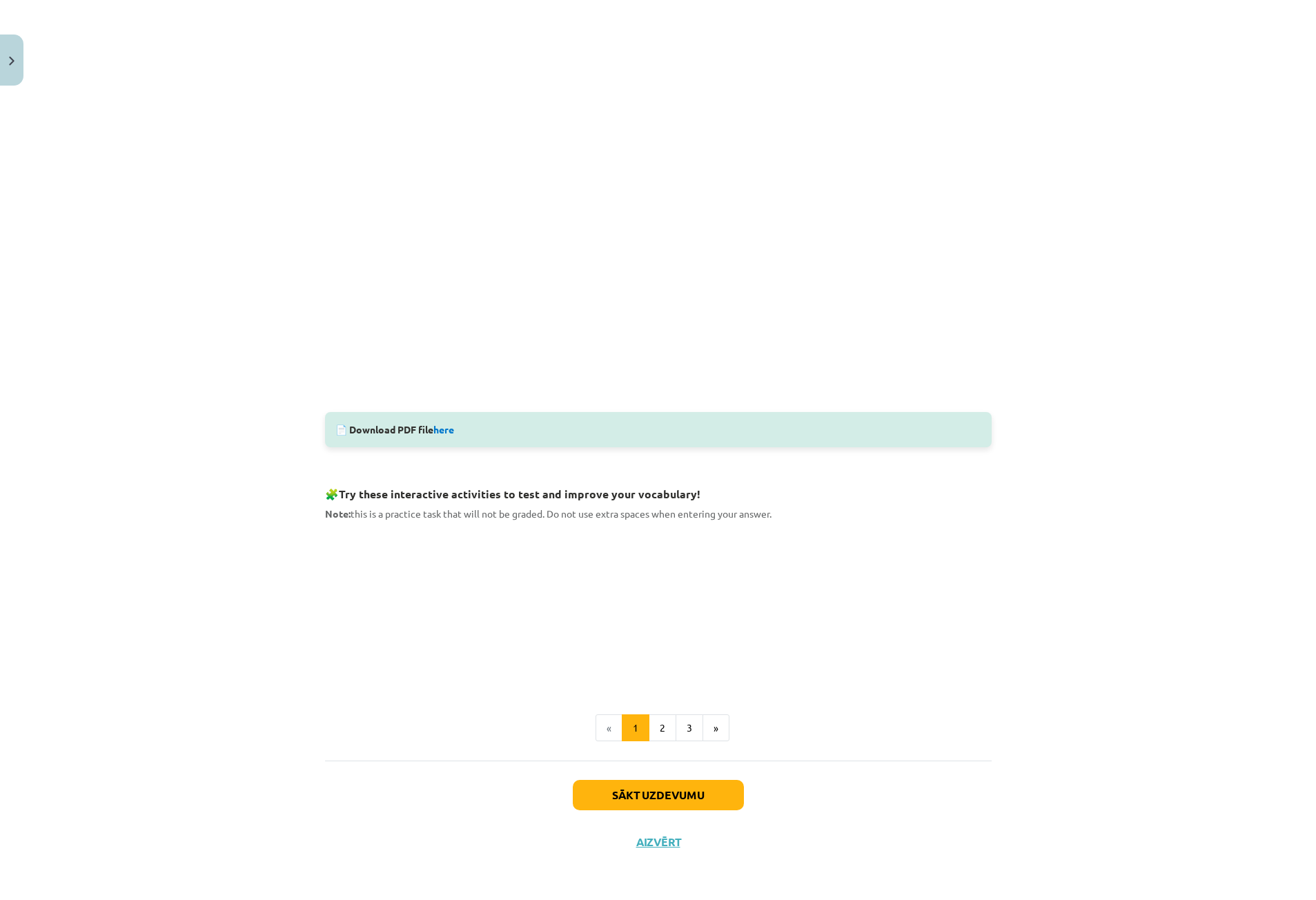
scroll to position [292, 0]
click at [679, 787] on button "Sākt uzdevumu" at bounding box center [658, 795] width 171 height 30
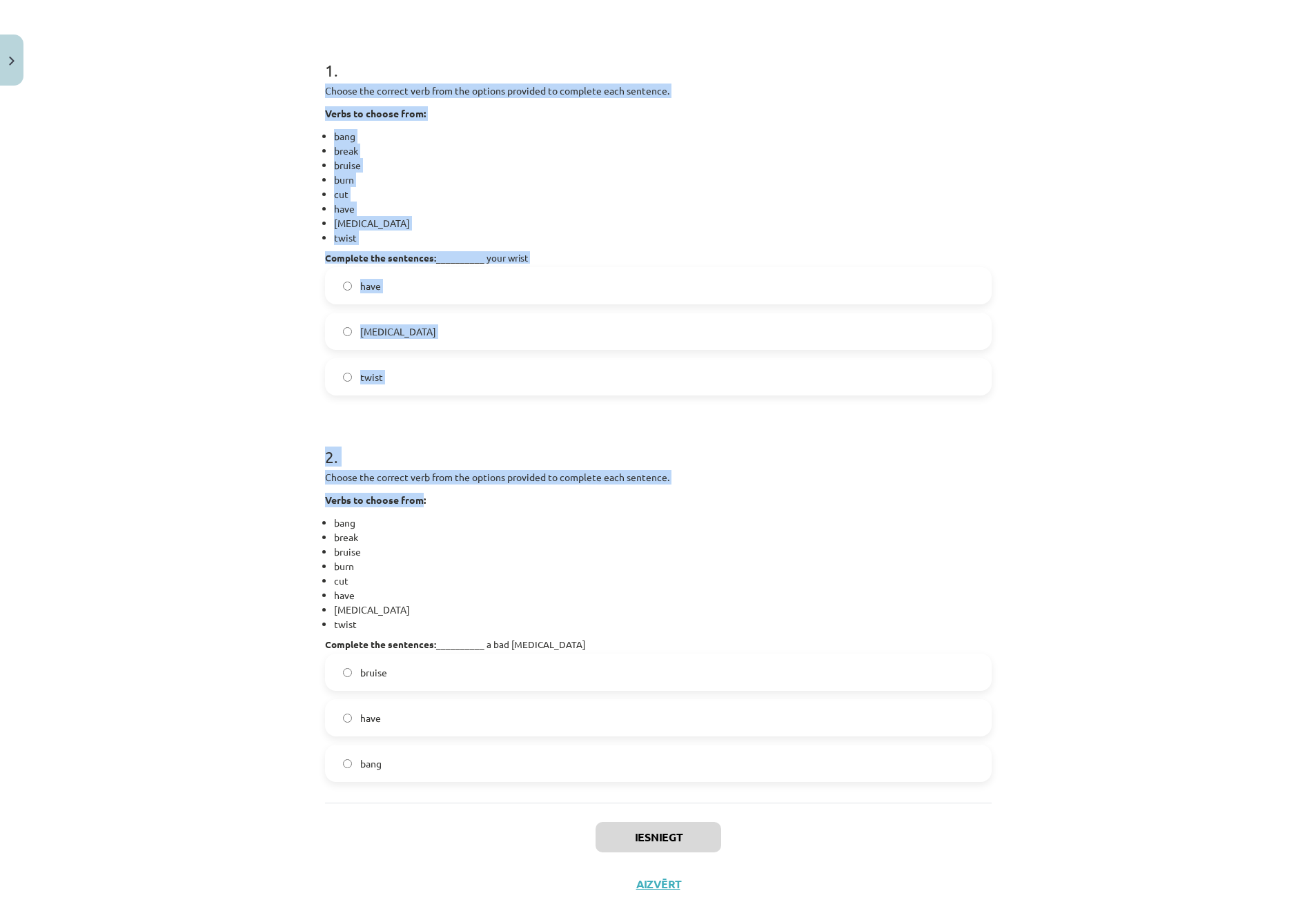
scroll to position [280, 0]
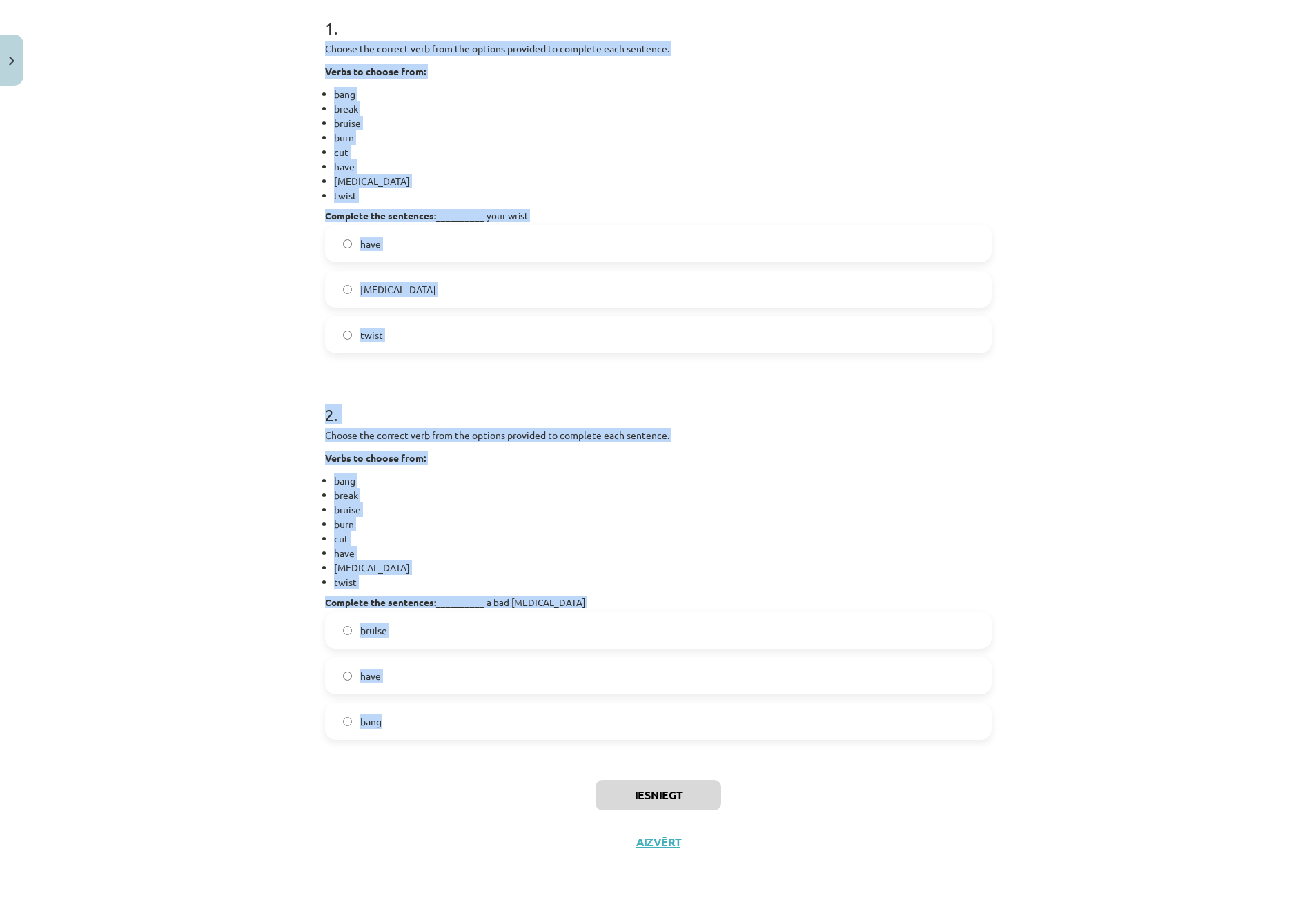
drag, startPoint x: 318, startPoint y: 296, endPoint x: 484, endPoint y: 709, distance: 445.1
click at [484, 709] on div "4 XP Saņemsi Viegls 81 pilda Apraksts Uzdevums Palīdzība 1 . Choose the correct…" at bounding box center [658, 338] width 683 height 1054
copy form "Choose the correct verb from the options provided to complete each sentence. Ve…"
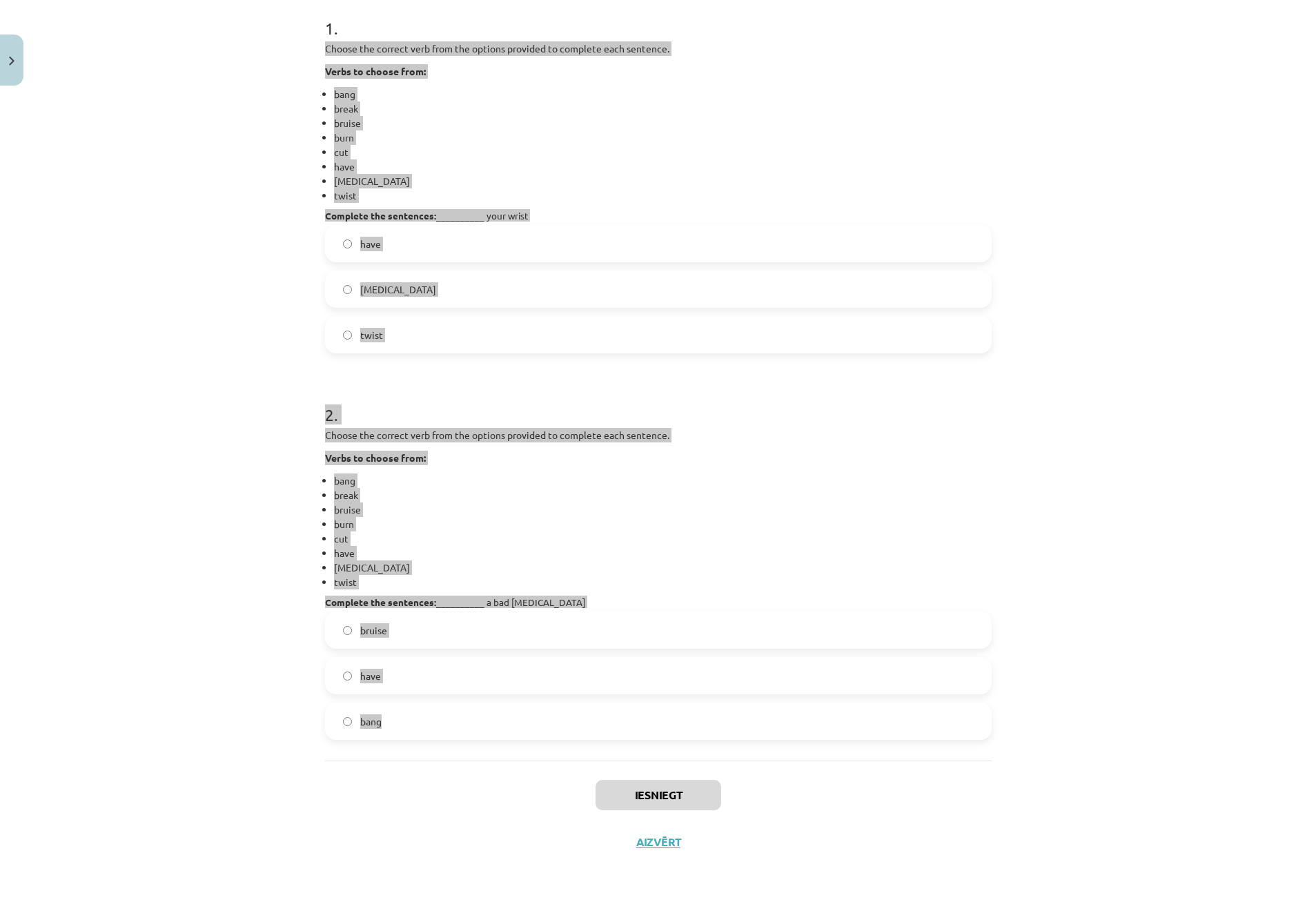
scroll to position [4, 0]
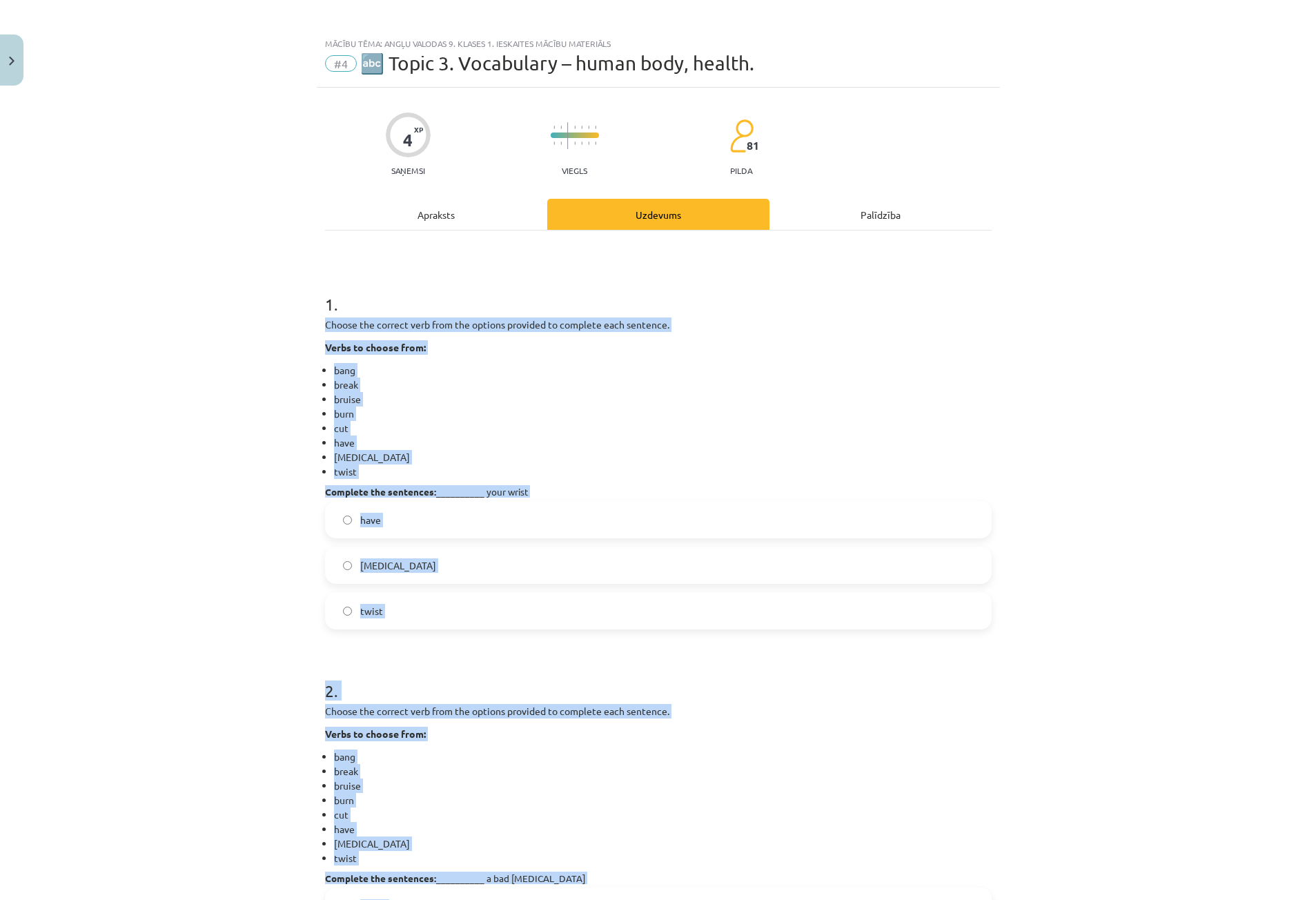
click at [288, 603] on div "Mācību tēma: Angļu valodas 9. klases 1. ieskaites mācību materiāls #4 🔤 Topic 3…" at bounding box center [658, 450] width 1316 height 900
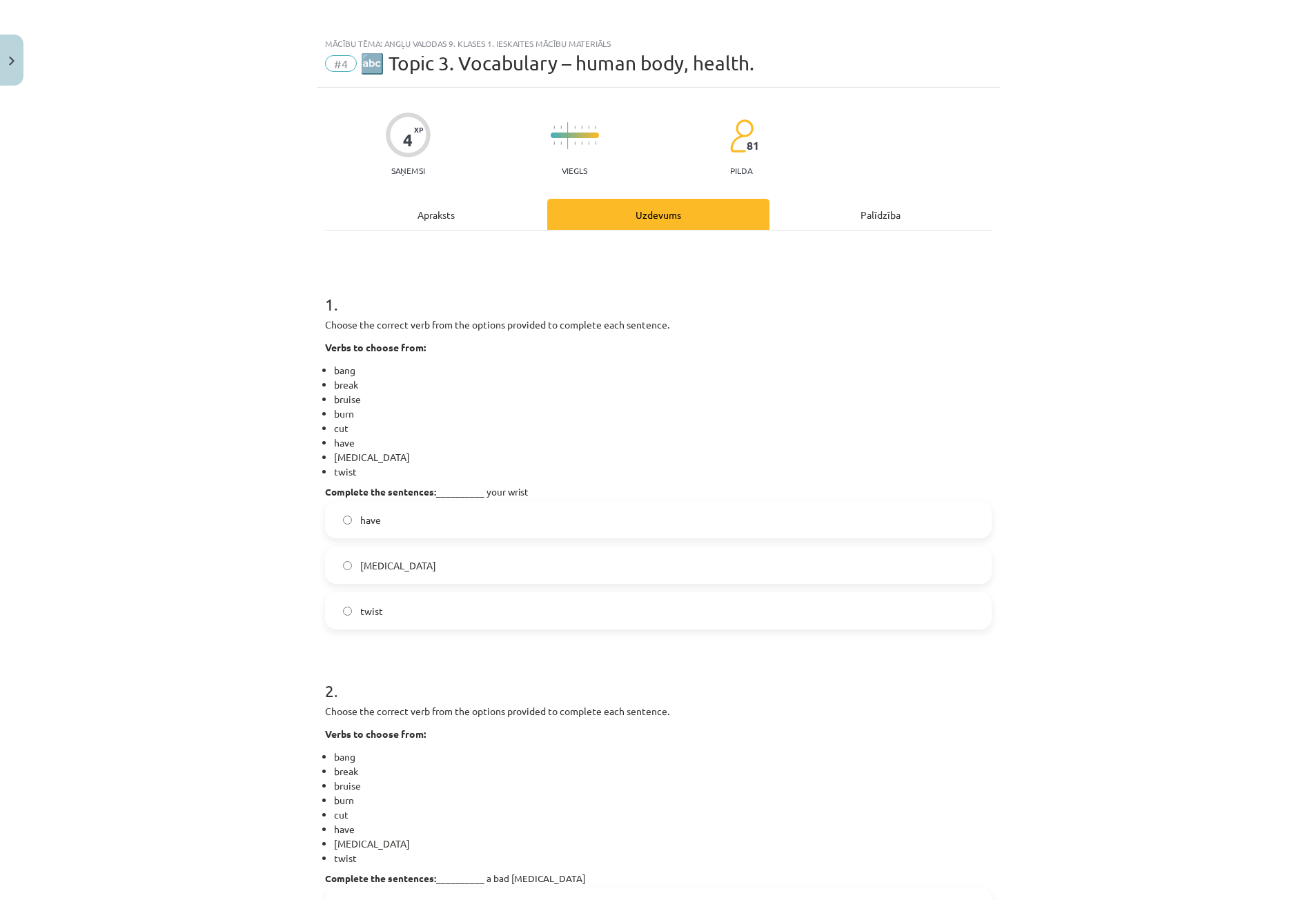
click at [381, 568] on span "sprain" at bounding box center [398, 566] width 76 height 15
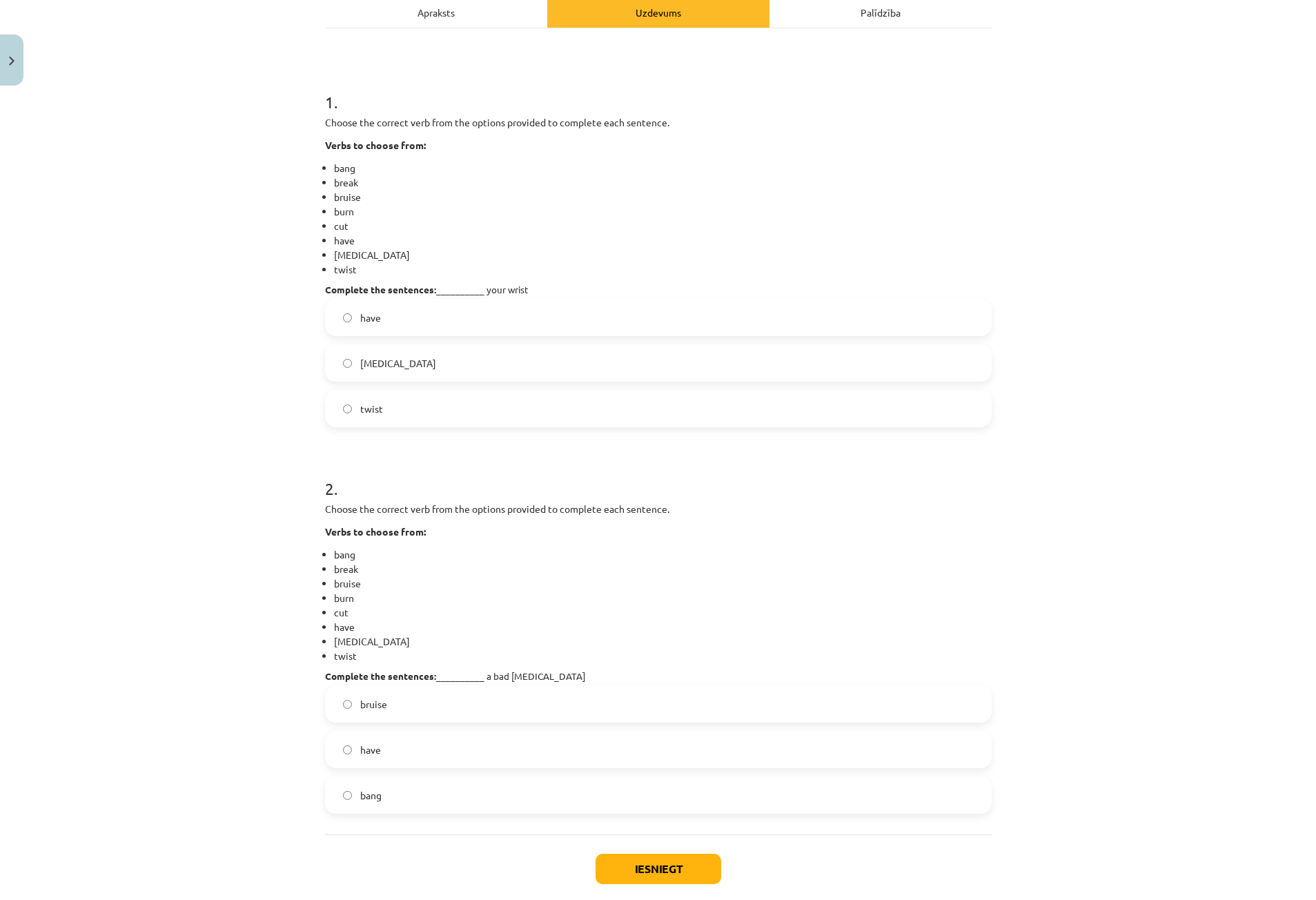
scroll to position [211, 0]
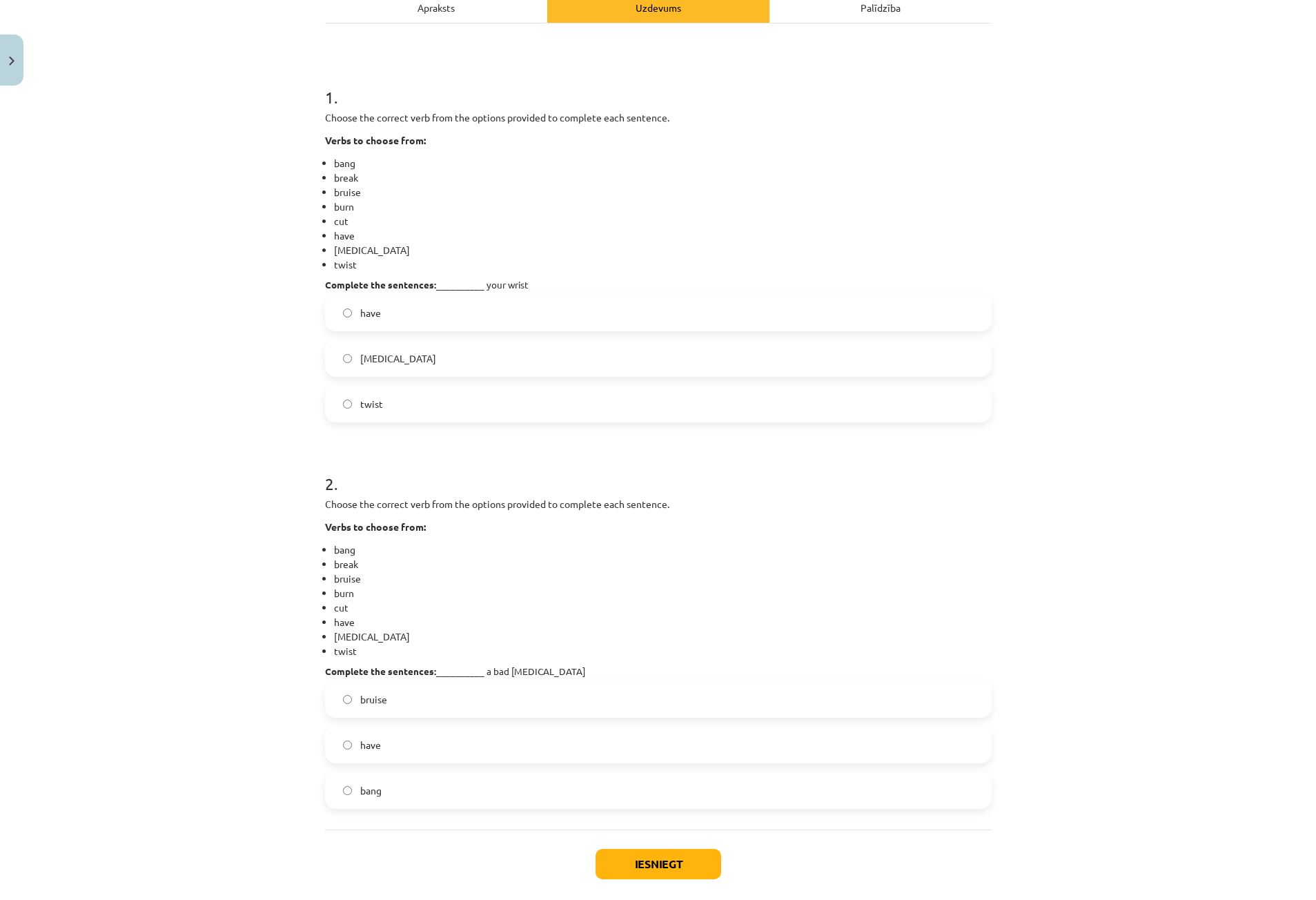
click at [361, 758] on label "have" at bounding box center [658, 745] width 664 height 35
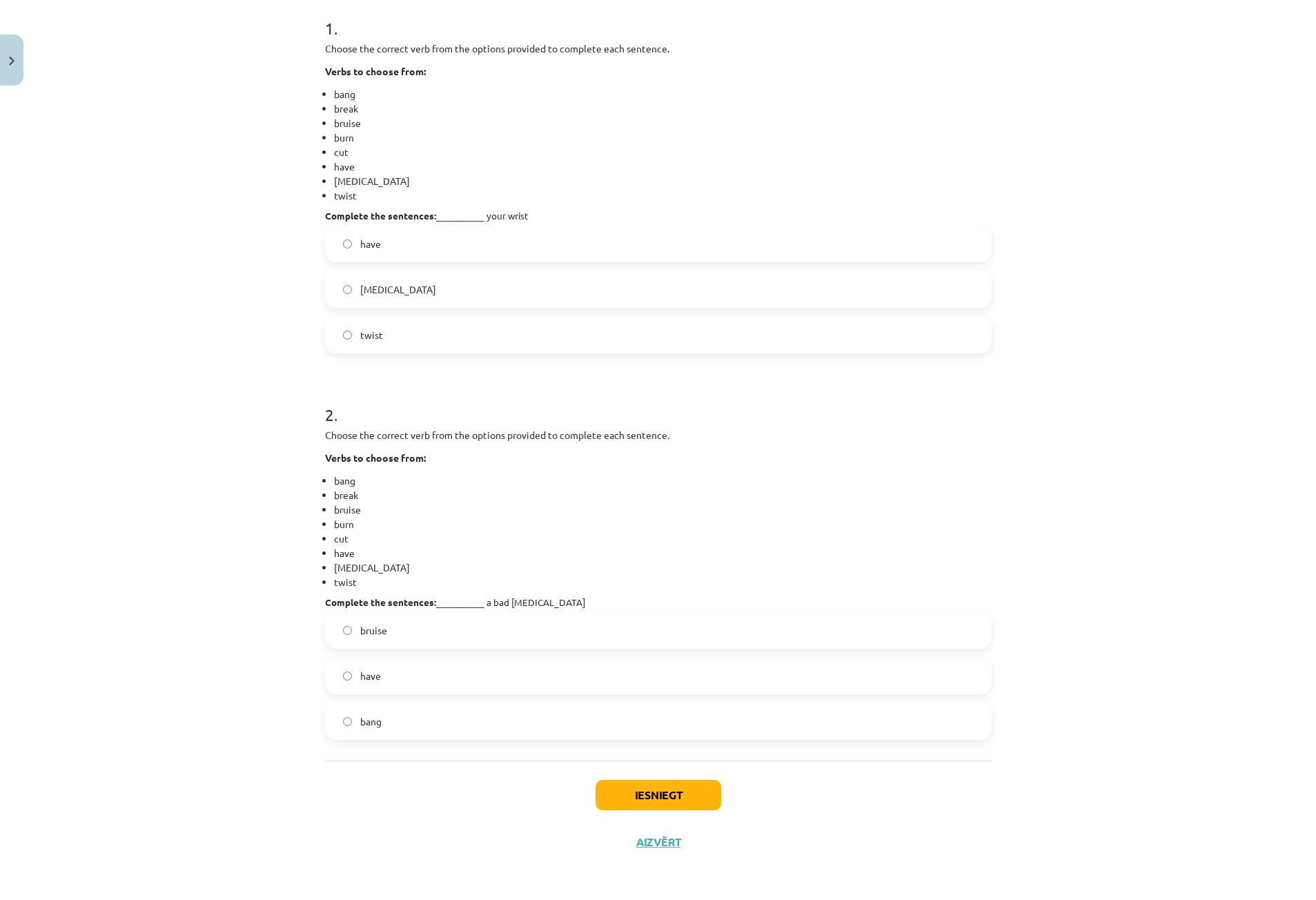
click at [391, 726] on label "bang" at bounding box center [658, 721] width 664 height 35
click at [418, 674] on label "have" at bounding box center [658, 676] width 664 height 35
click at [640, 793] on button "Iesniegt" at bounding box center [658, 795] width 125 height 30
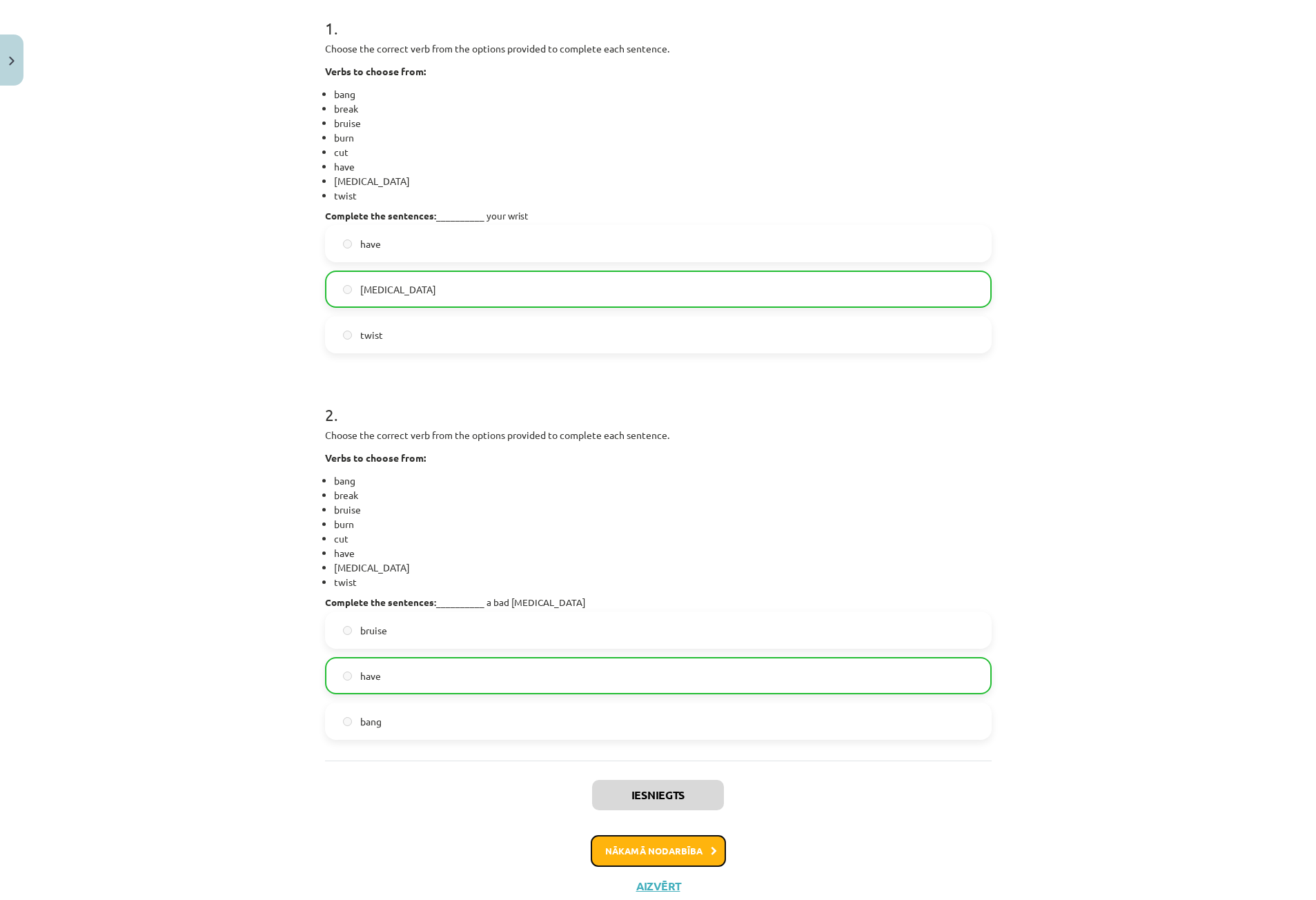
click at [689, 855] on button "Nākamā nodarbība" at bounding box center [658, 851] width 135 height 32
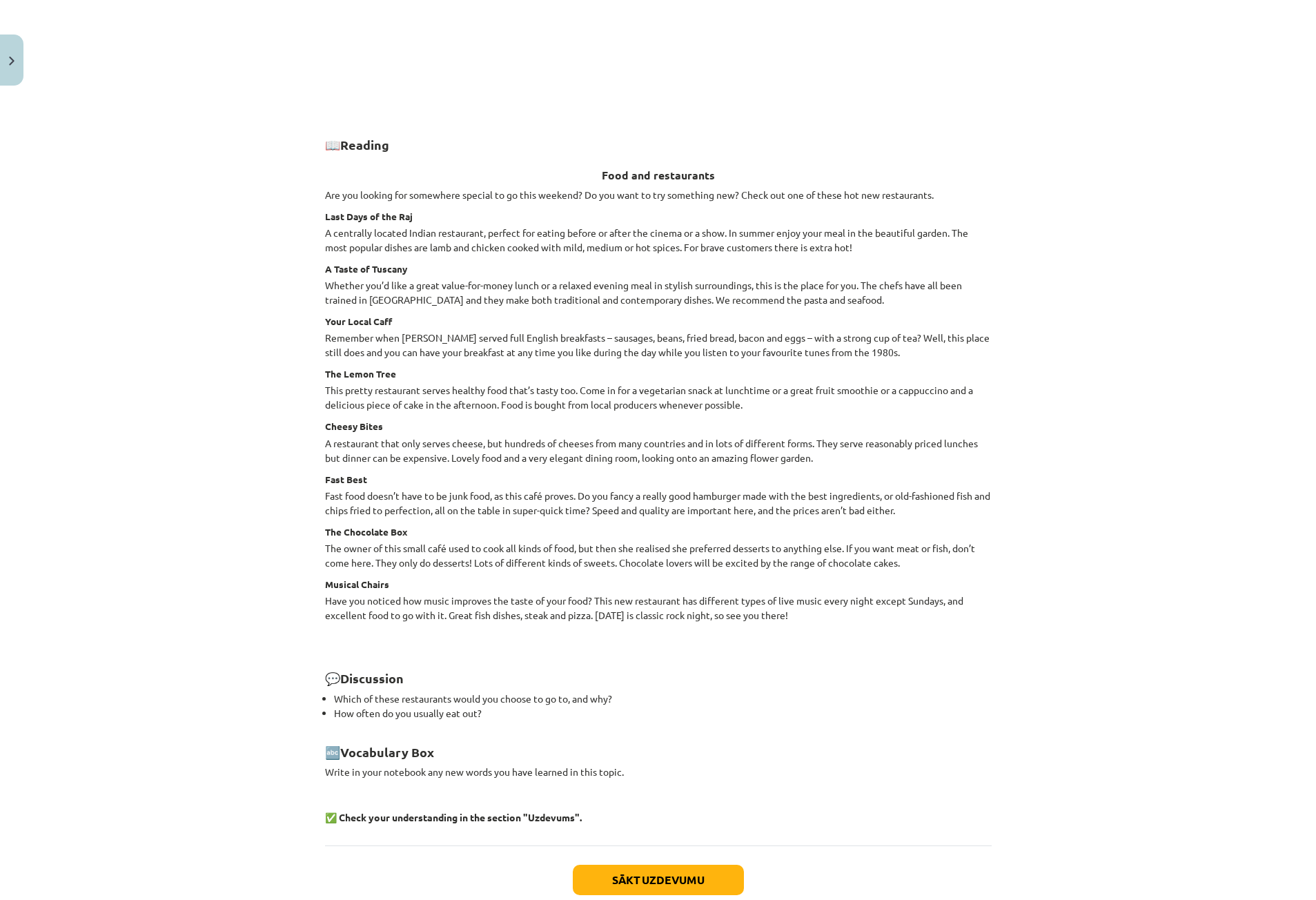
scroll to position [1500, 0]
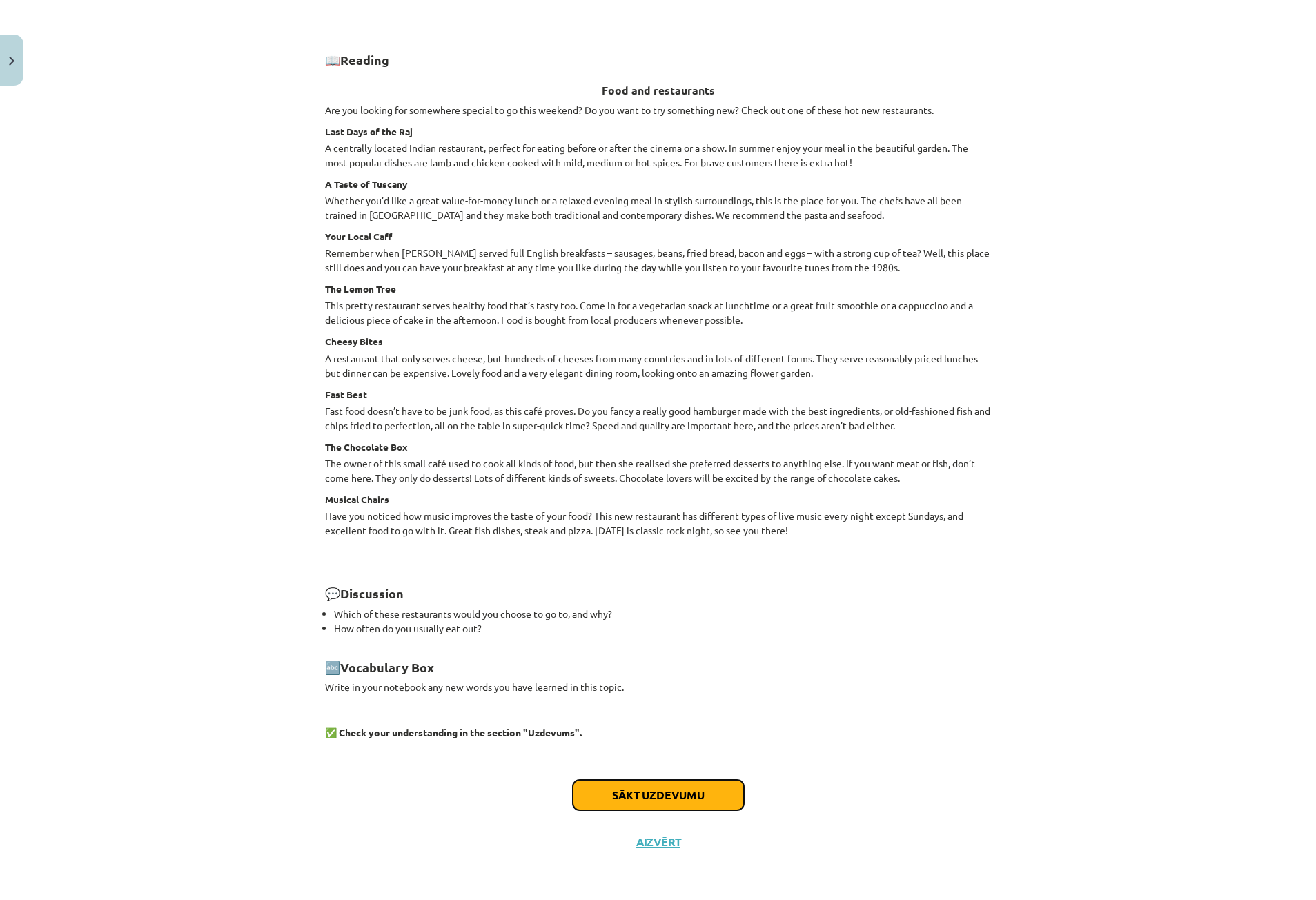
click at [701, 785] on button "Sākt uzdevumu" at bounding box center [658, 795] width 171 height 30
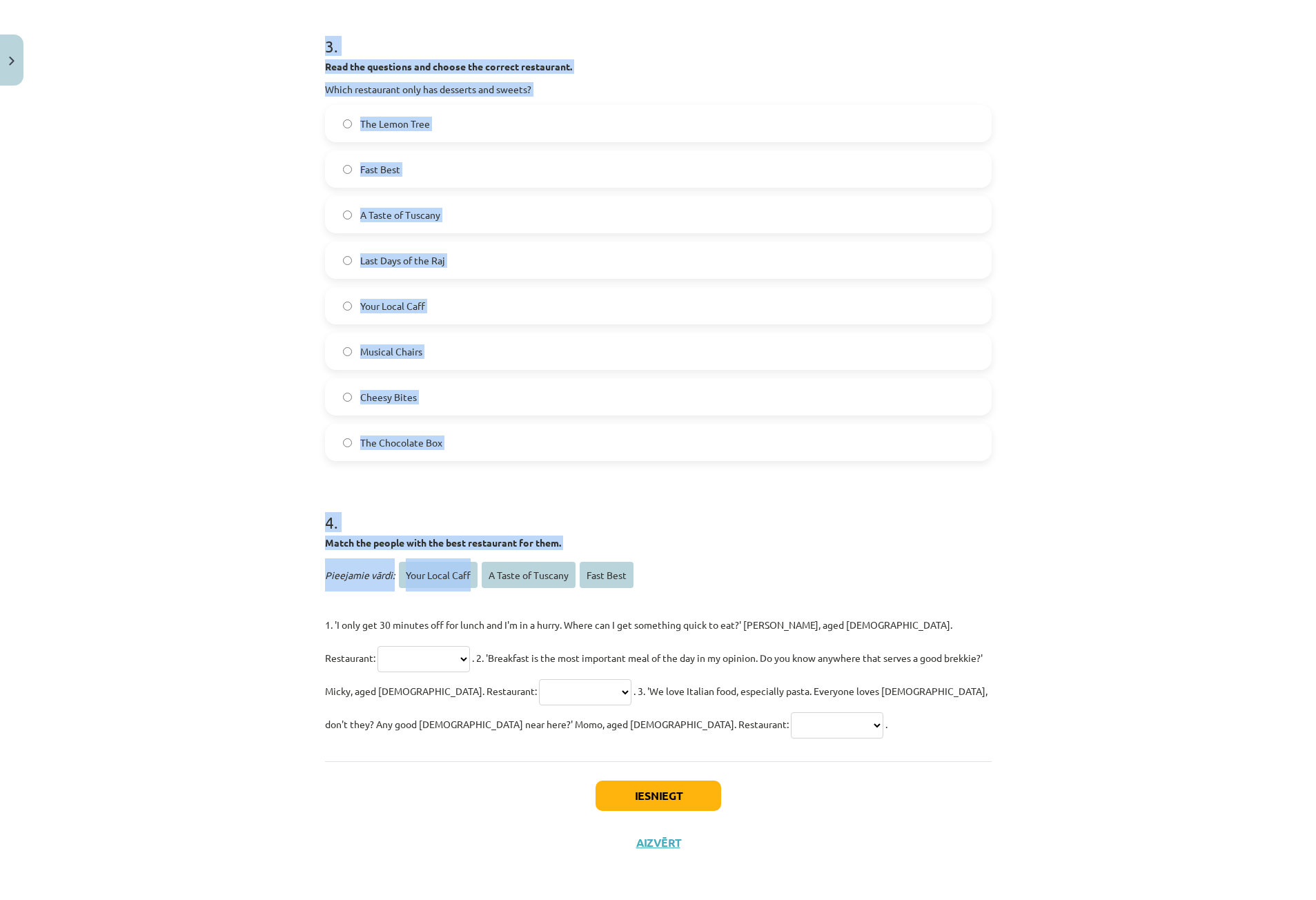
scroll to position [1215, 0]
drag, startPoint x: 318, startPoint y: 295, endPoint x: 464, endPoint y: 452, distance: 214.4
copy form "Read the questions and choose the correct restaurant. Which restaurant employs …"
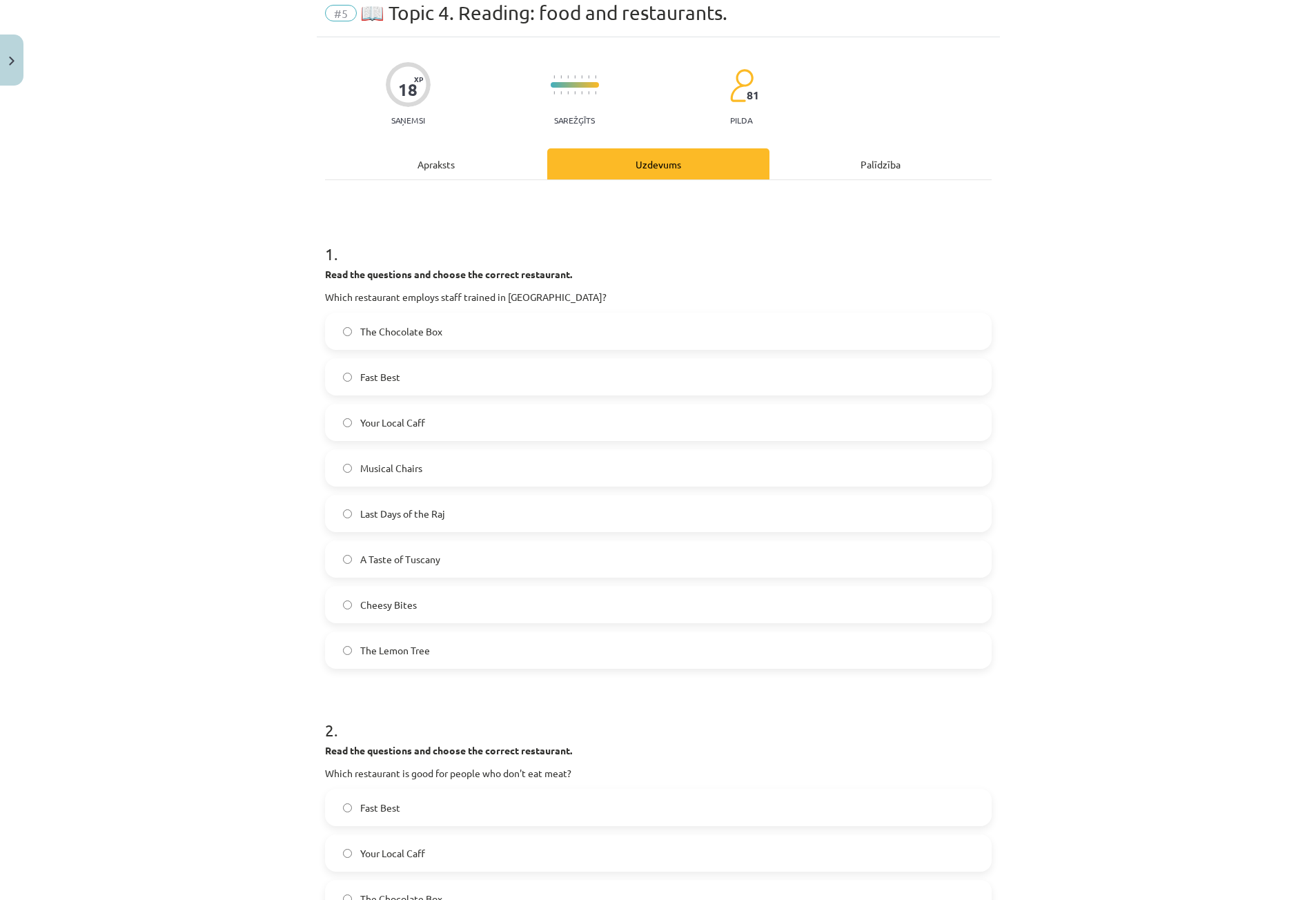
scroll to position [0, 0]
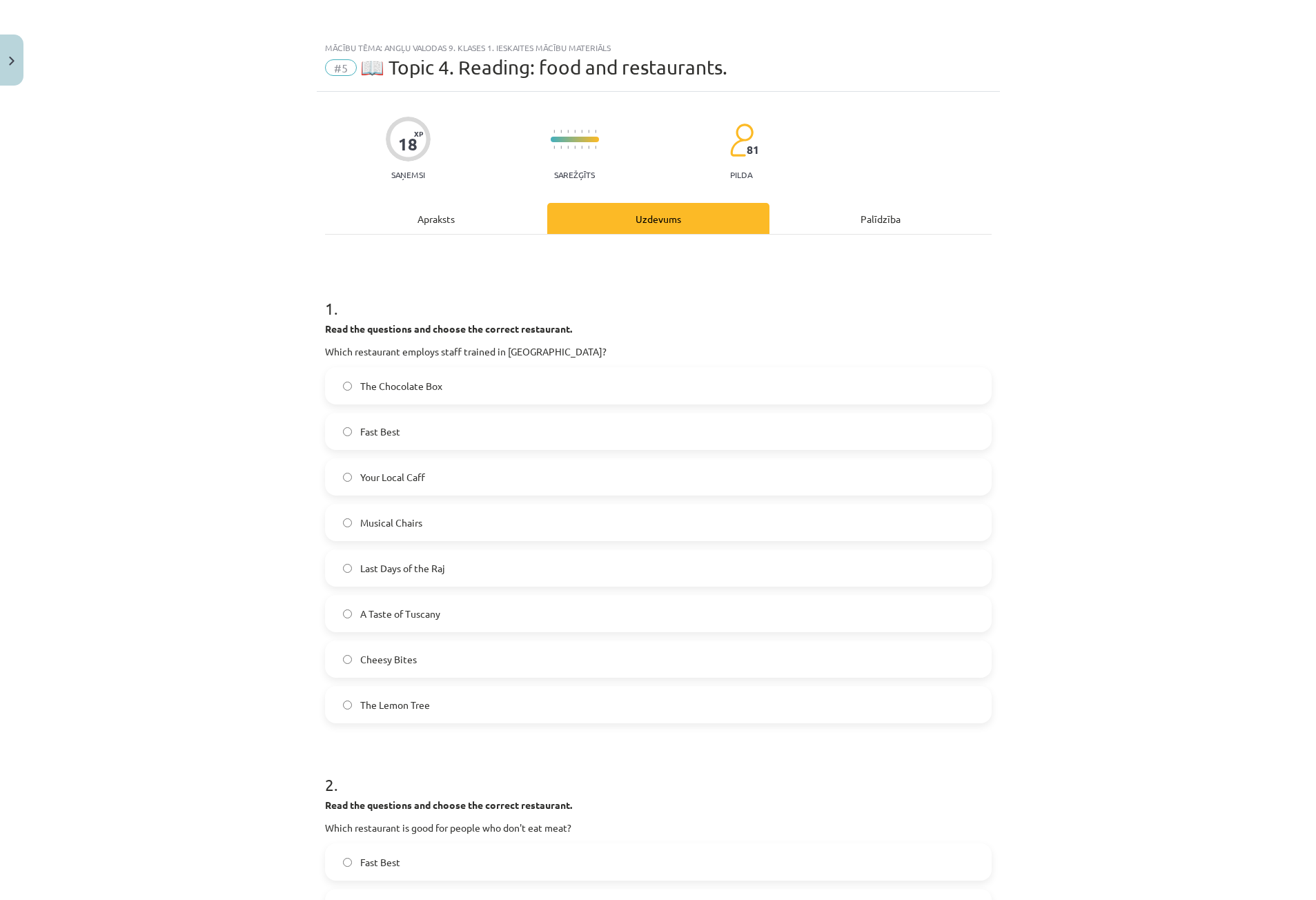
click at [394, 609] on span "A Taste of Tuscany" at bounding box center [401, 614] width 80 height 15
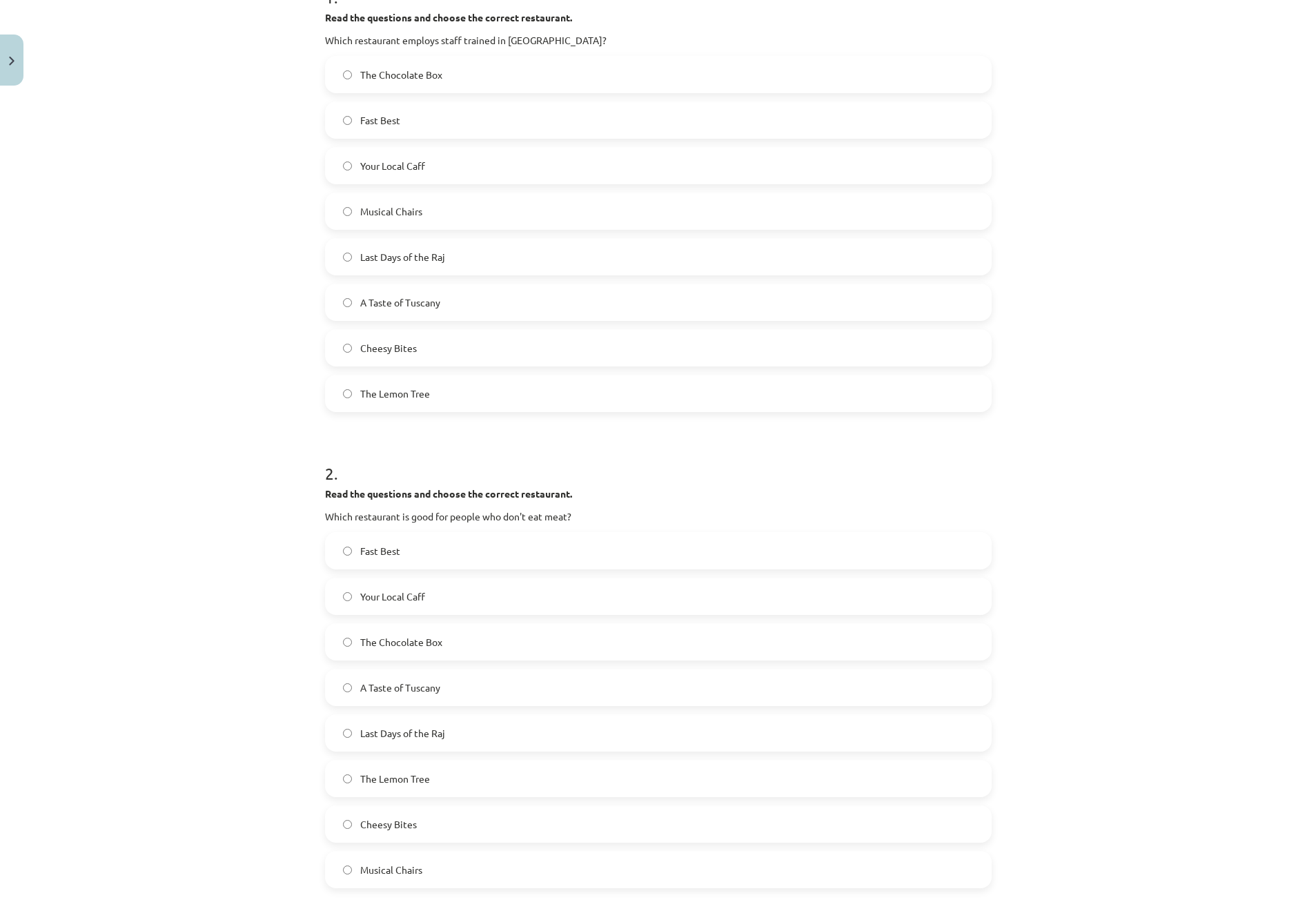
scroll to position [345, 0]
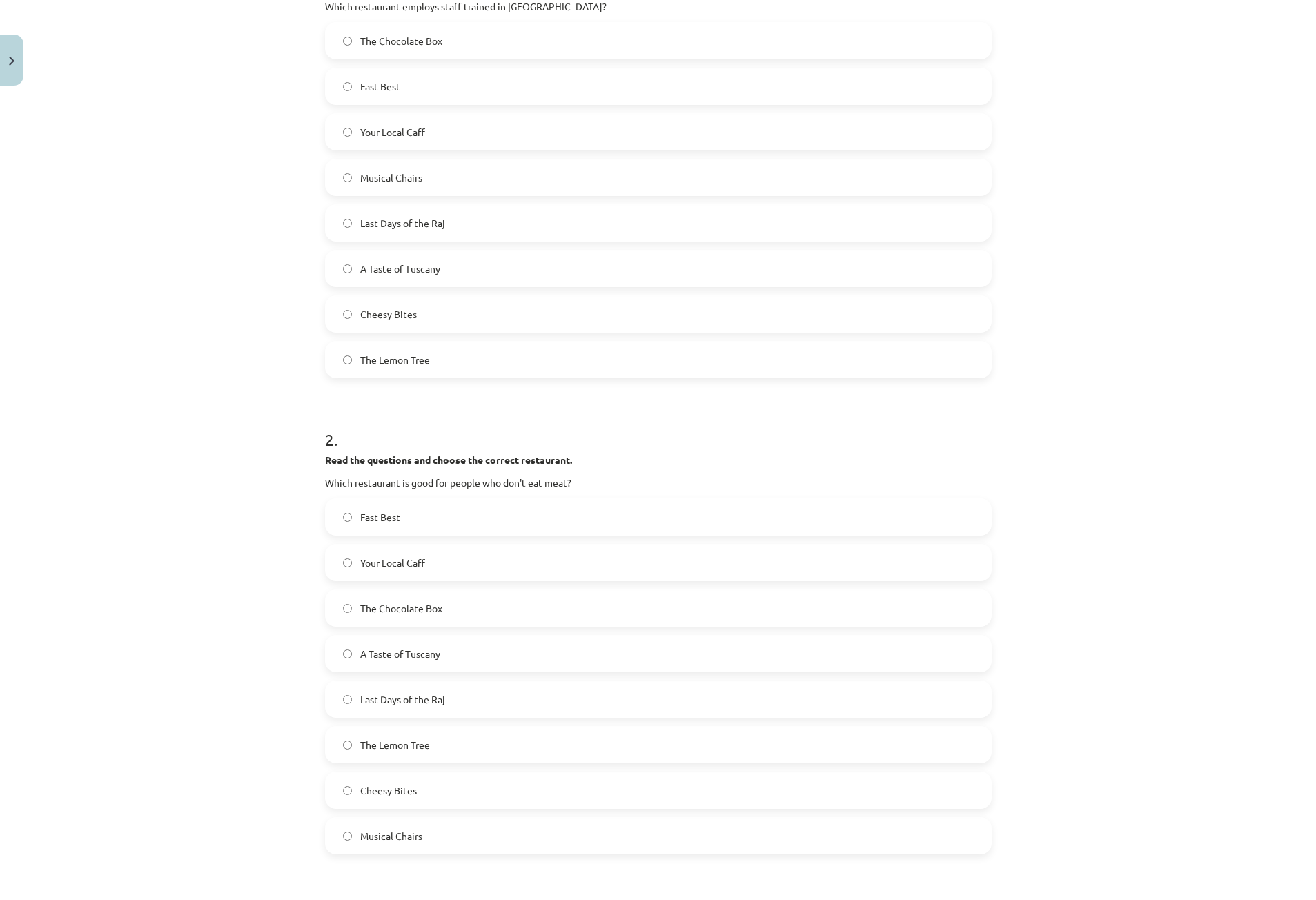
click at [421, 743] on span "The Lemon Tree" at bounding box center [395, 746] width 70 height 15
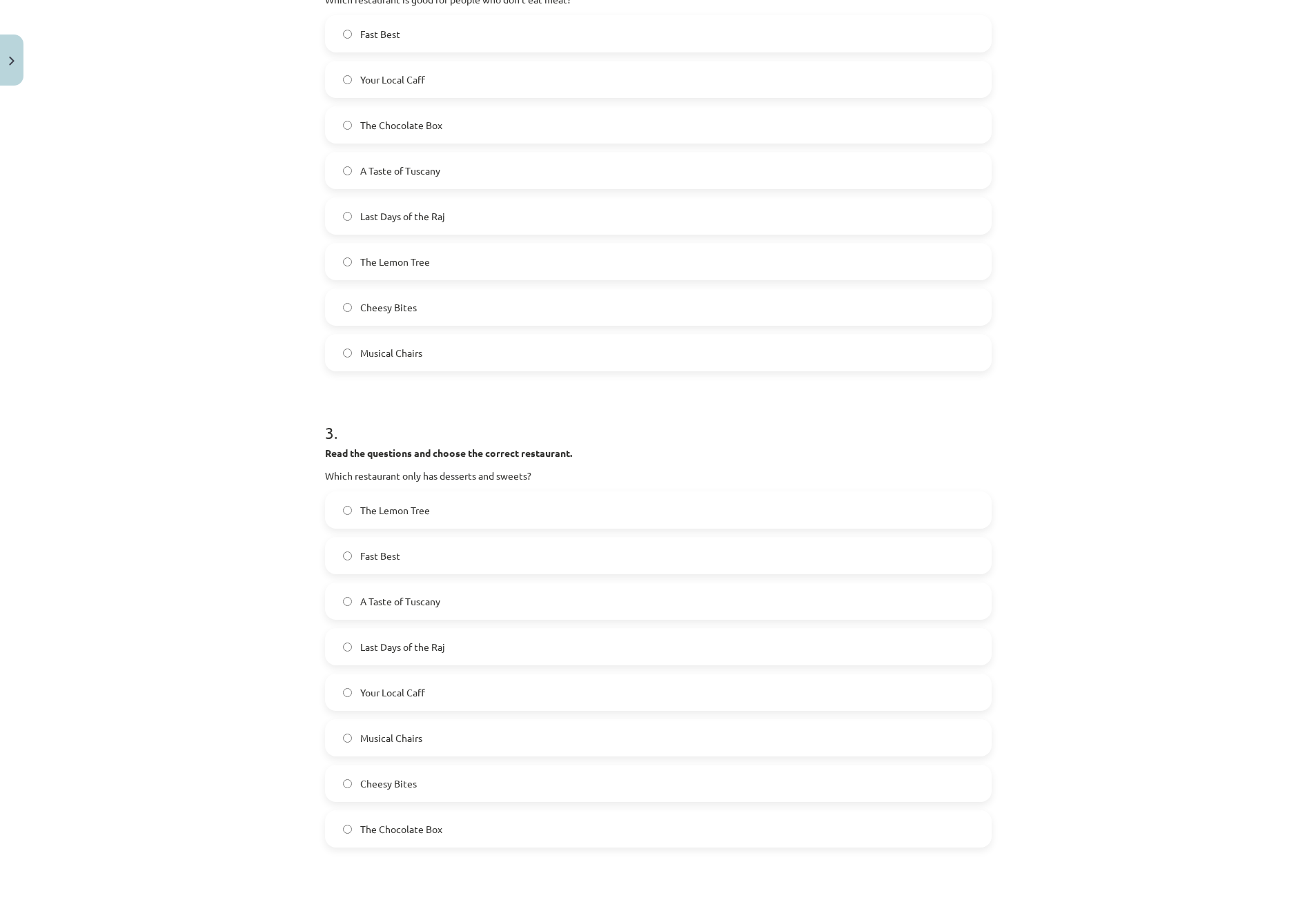
scroll to position [898, 0]
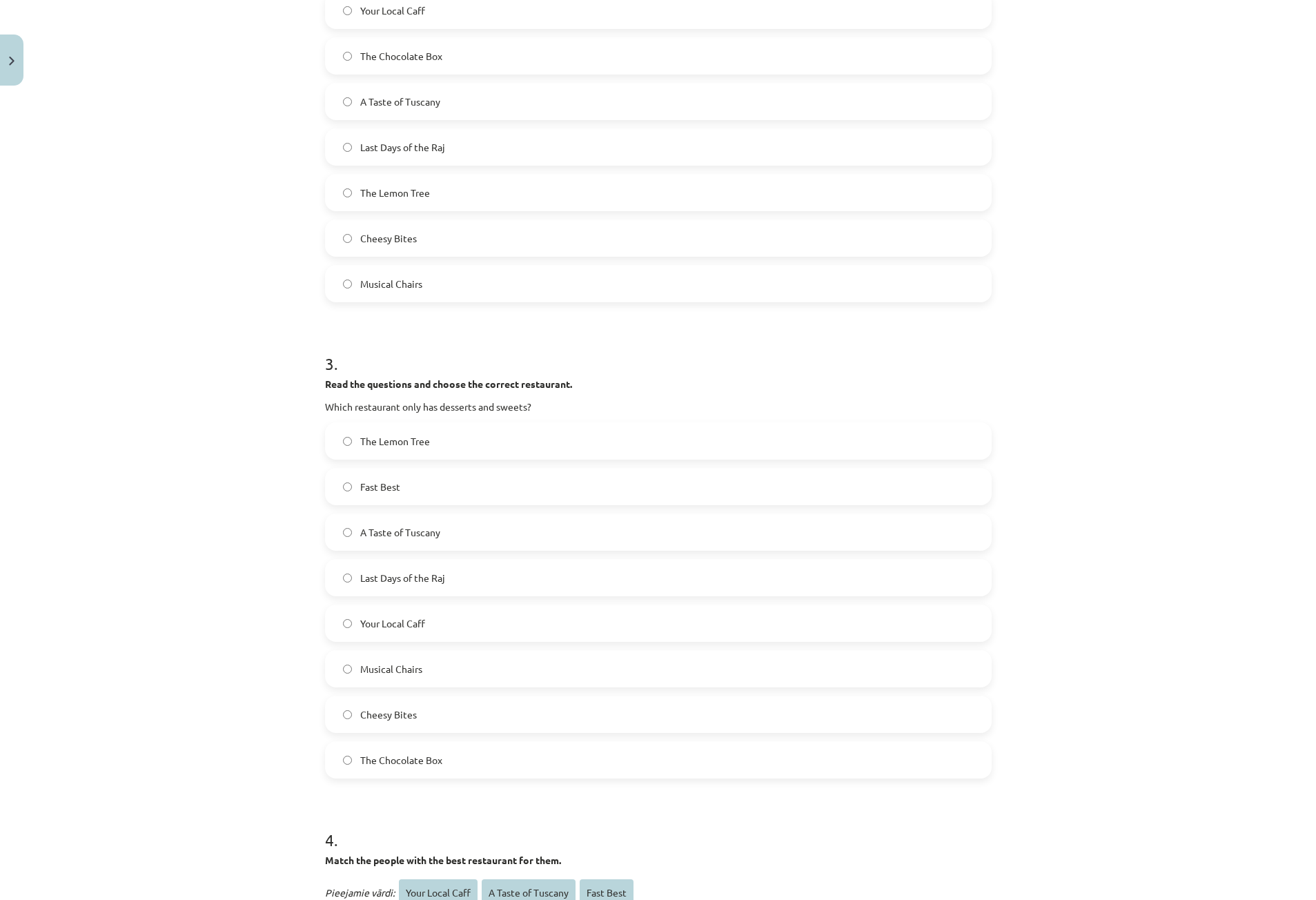
click at [447, 616] on label "Your Local Caff" at bounding box center [658, 623] width 664 height 35
click at [421, 754] on span "The Chocolate Box" at bounding box center [401, 761] width 82 height 15
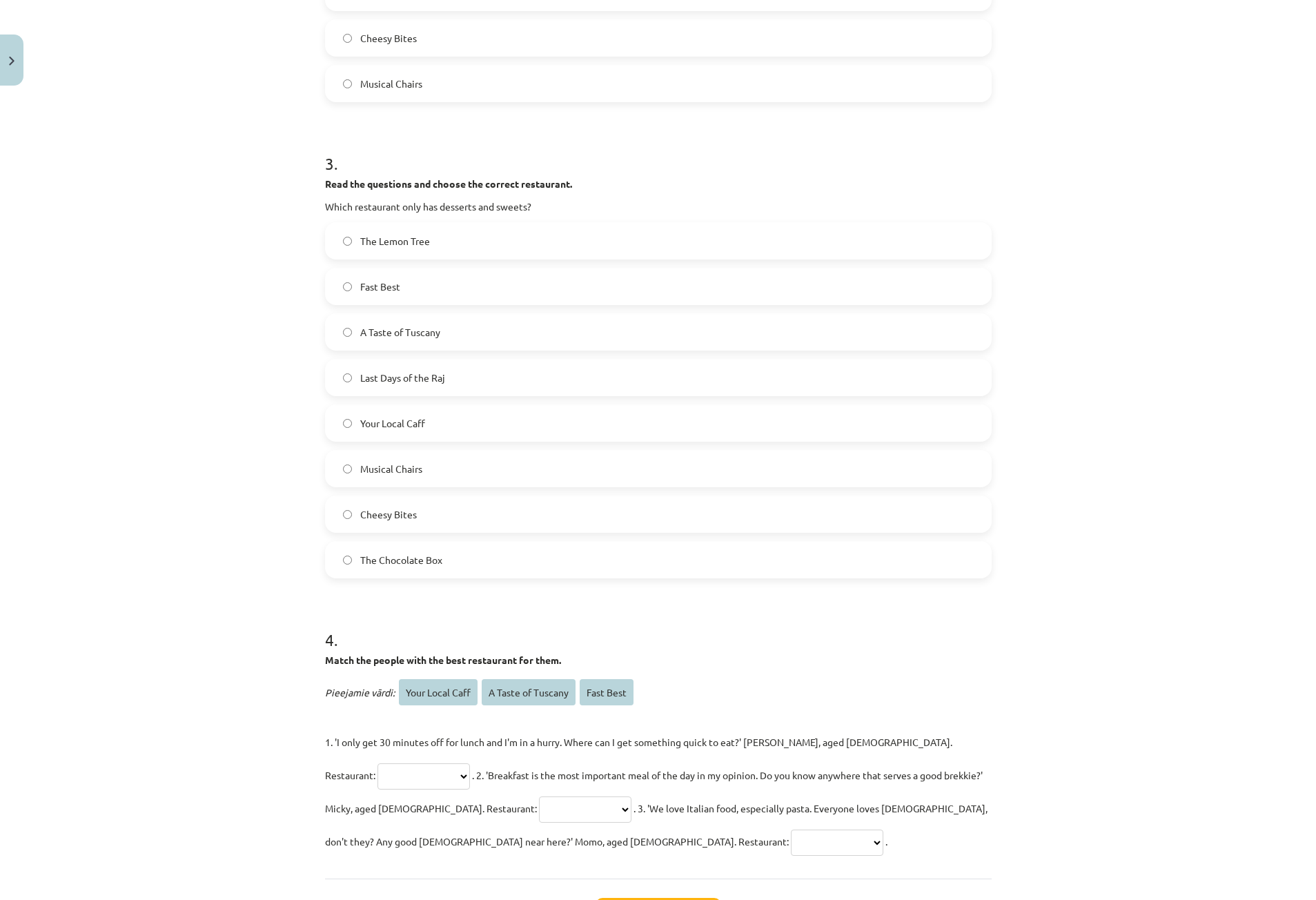
scroll to position [1105, 0]
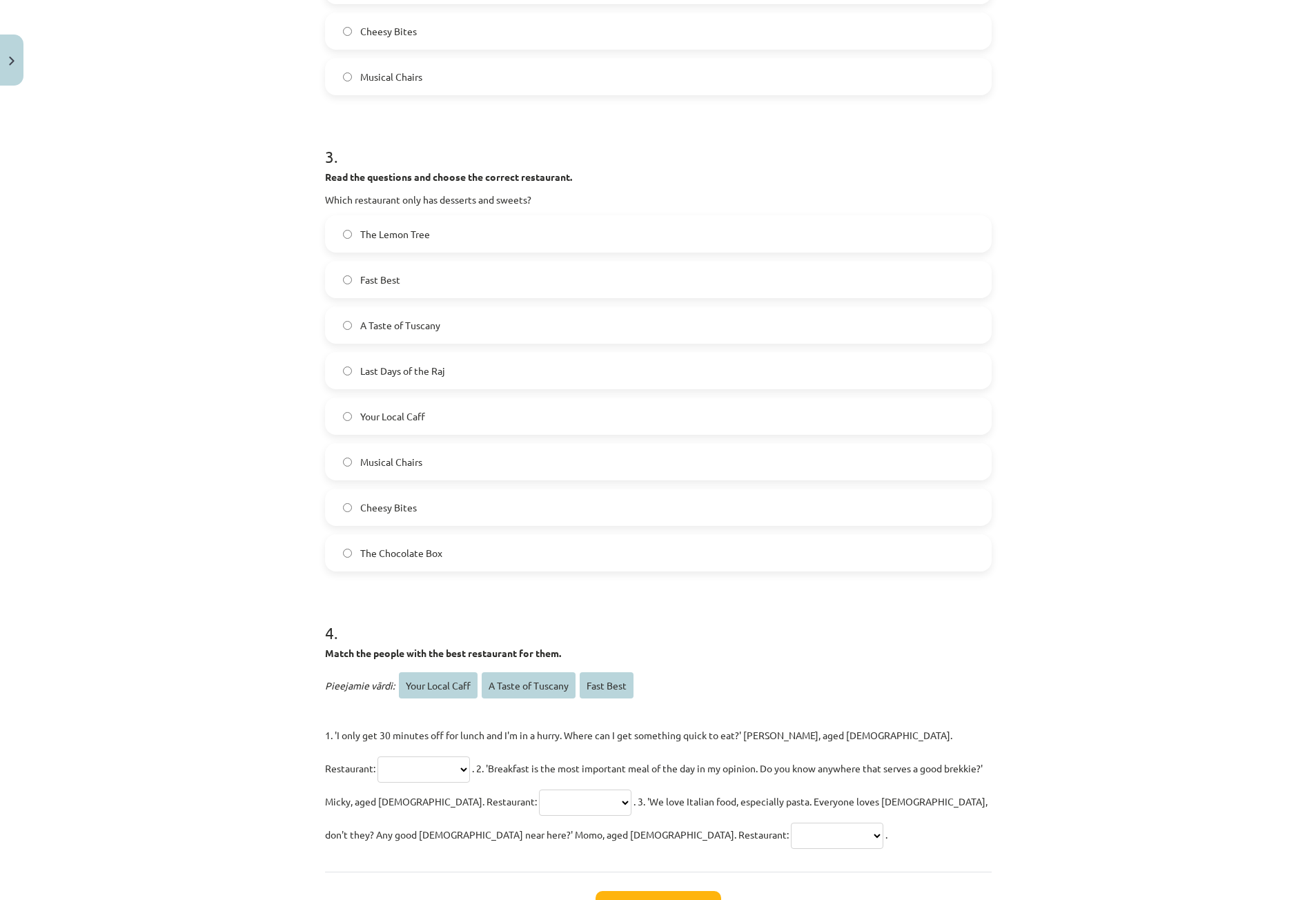
drag, startPoint x: 318, startPoint y: 651, endPoint x: 517, endPoint y: 830, distance: 267.7
click at [791, 844] on select "**********" at bounding box center [837, 835] width 93 height 26
click at [539, 805] on select "**********" at bounding box center [585, 802] width 93 height 26
click at [529, 818] on p "**********" at bounding box center [658, 785] width 667 height 133
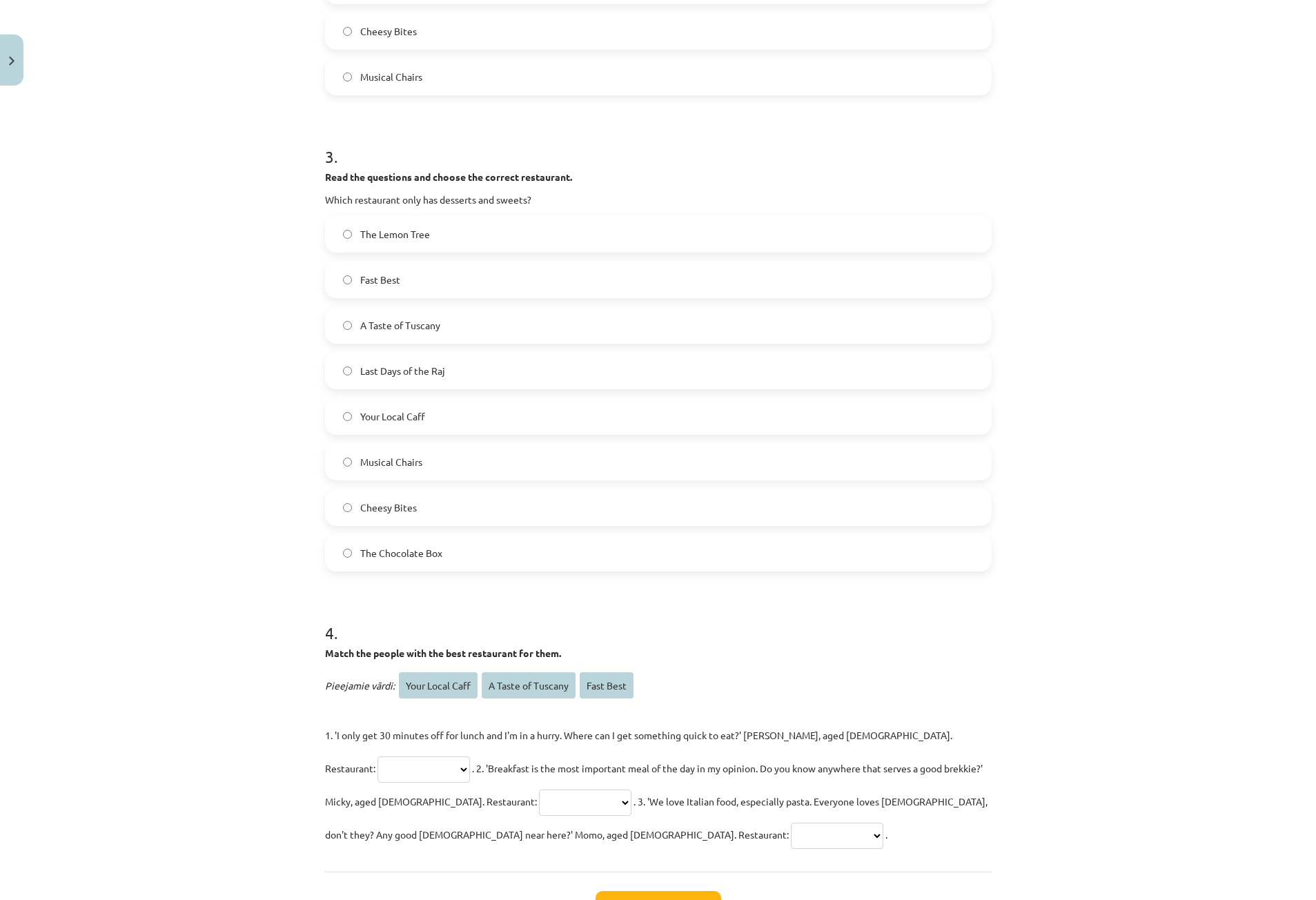
click at [470, 757] on select "**********" at bounding box center [424, 769] width 93 height 26
click at [1003, 732] on div "Mācību tēma: Angļu valodas 9. klases 1. ieskaites mācību materiāls #5 📖 Topic 4…" at bounding box center [658, 450] width 1316 height 900
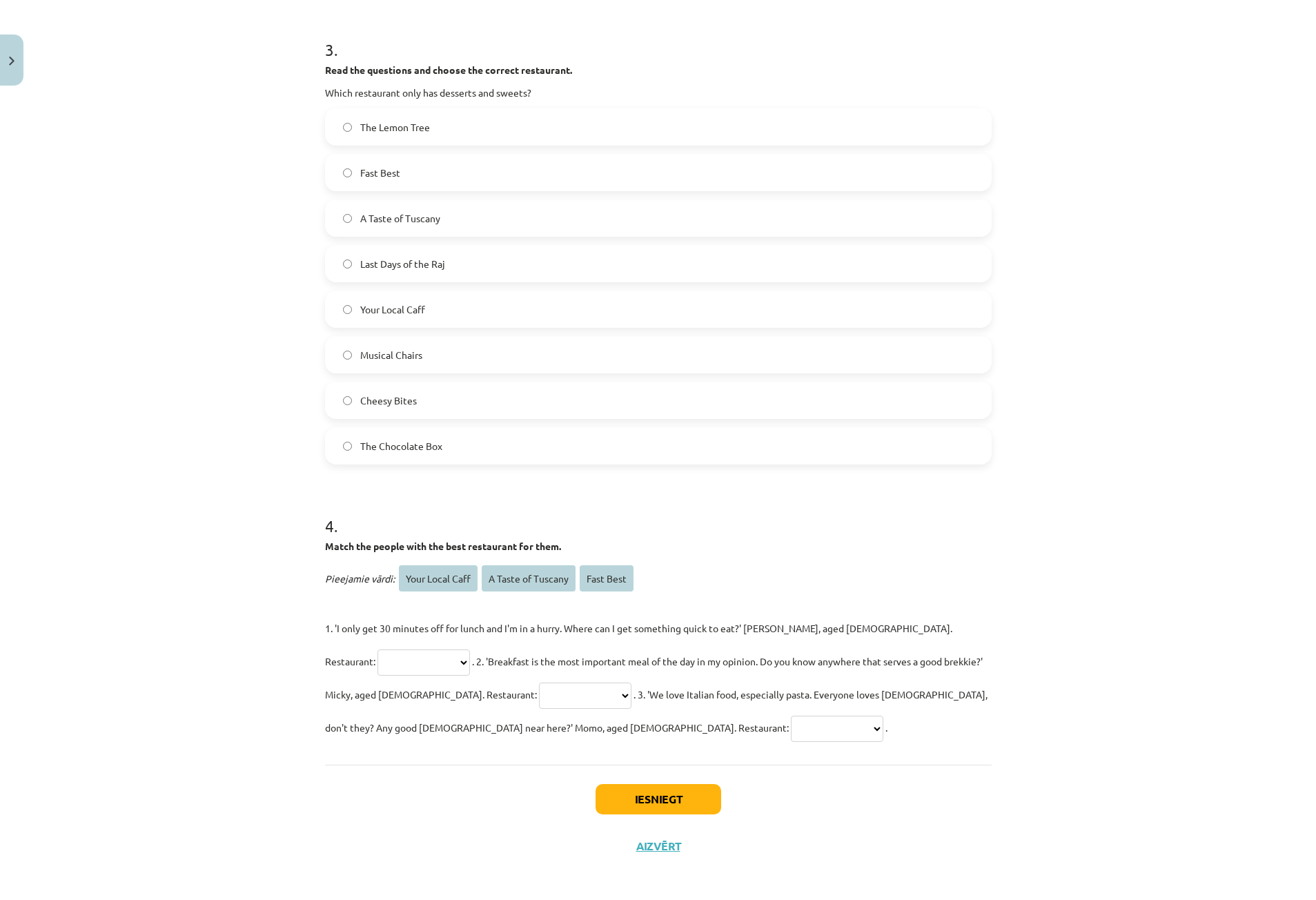
scroll to position [1215, 0]
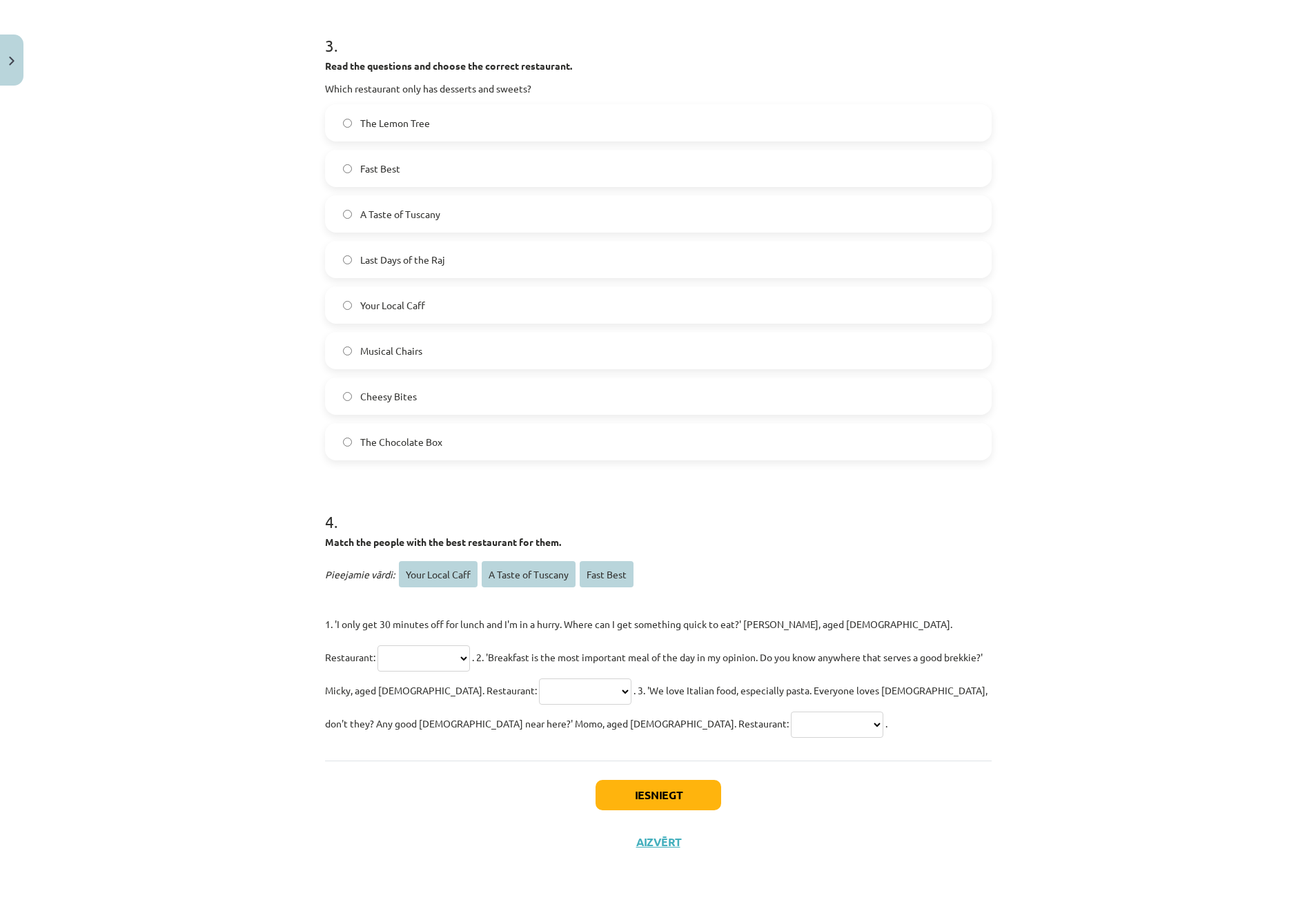
drag, startPoint x: 313, startPoint y: 570, endPoint x: 512, endPoint y: 713, distance: 245.1
copy div "**********"
click at [265, 631] on div "Mācību tēma: Angļu valodas 9. klases 1. ieskaites mācību materiāls #5 📖 Topic 4…" at bounding box center [658, 450] width 1316 height 900
click at [470, 646] on select "**********" at bounding box center [424, 658] width 93 height 26
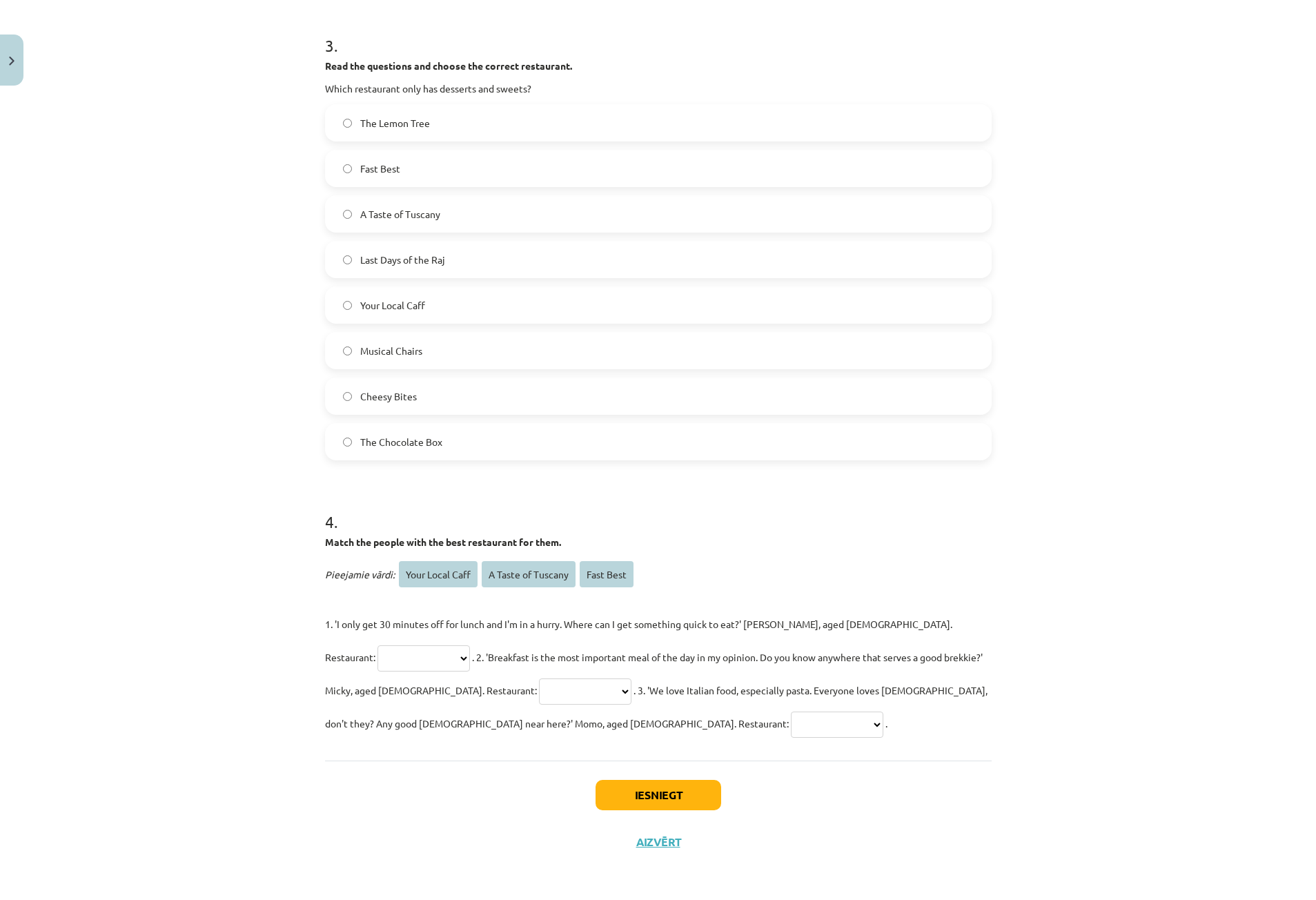
select select "*********"
click at [470, 646] on select "**********" at bounding box center [424, 658] width 93 height 26
click at [539, 694] on select "**********" at bounding box center [585, 692] width 93 height 26
select select "**********"
click at [539, 679] on select "**********" at bounding box center [585, 692] width 93 height 26
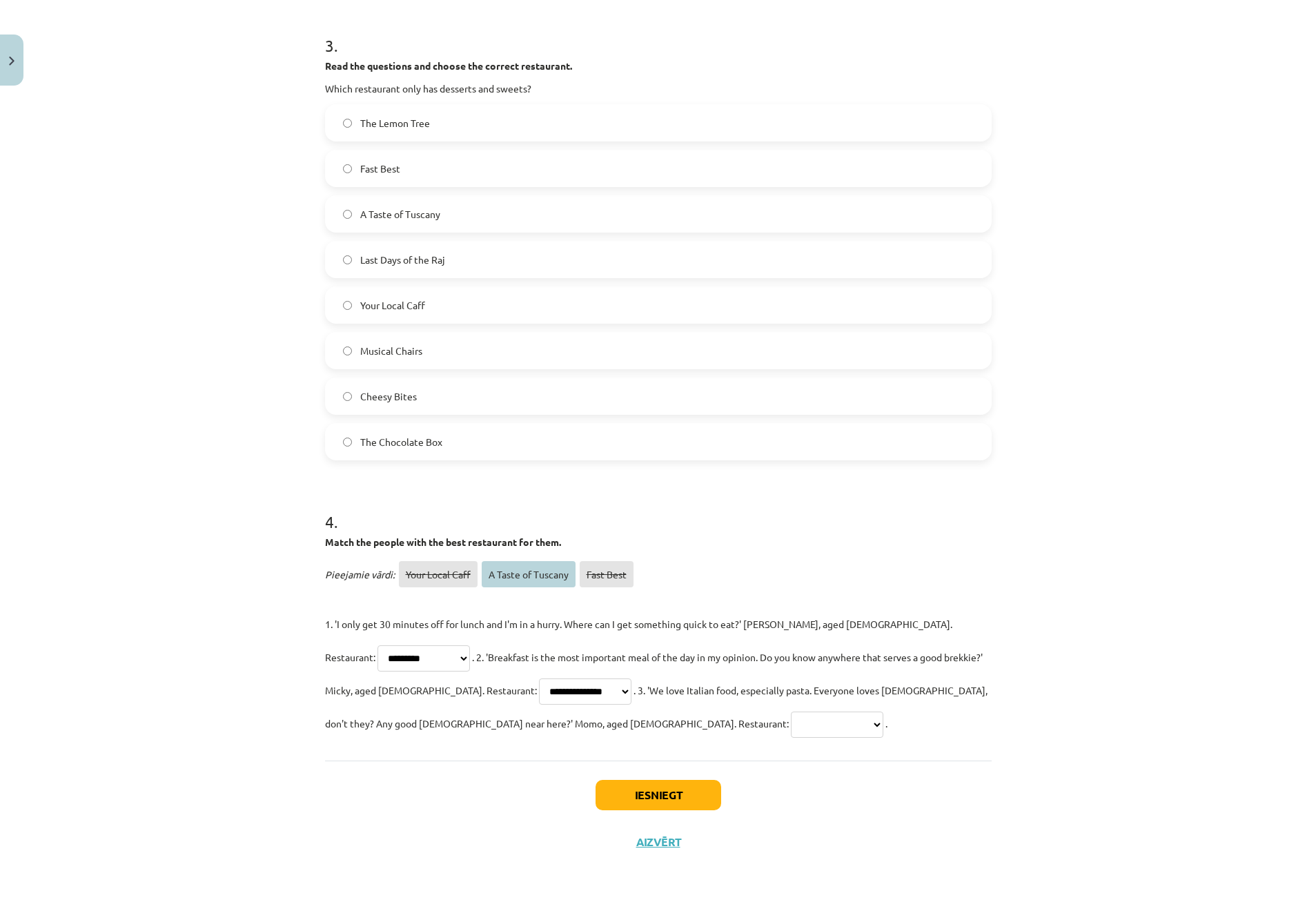
click at [791, 725] on select "**********" at bounding box center [837, 724] width 93 height 26
select select "**********"
click at [791, 712] on select "**********" at bounding box center [837, 724] width 93 height 26
click at [639, 789] on button "Iesniegt" at bounding box center [658, 795] width 125 height 30
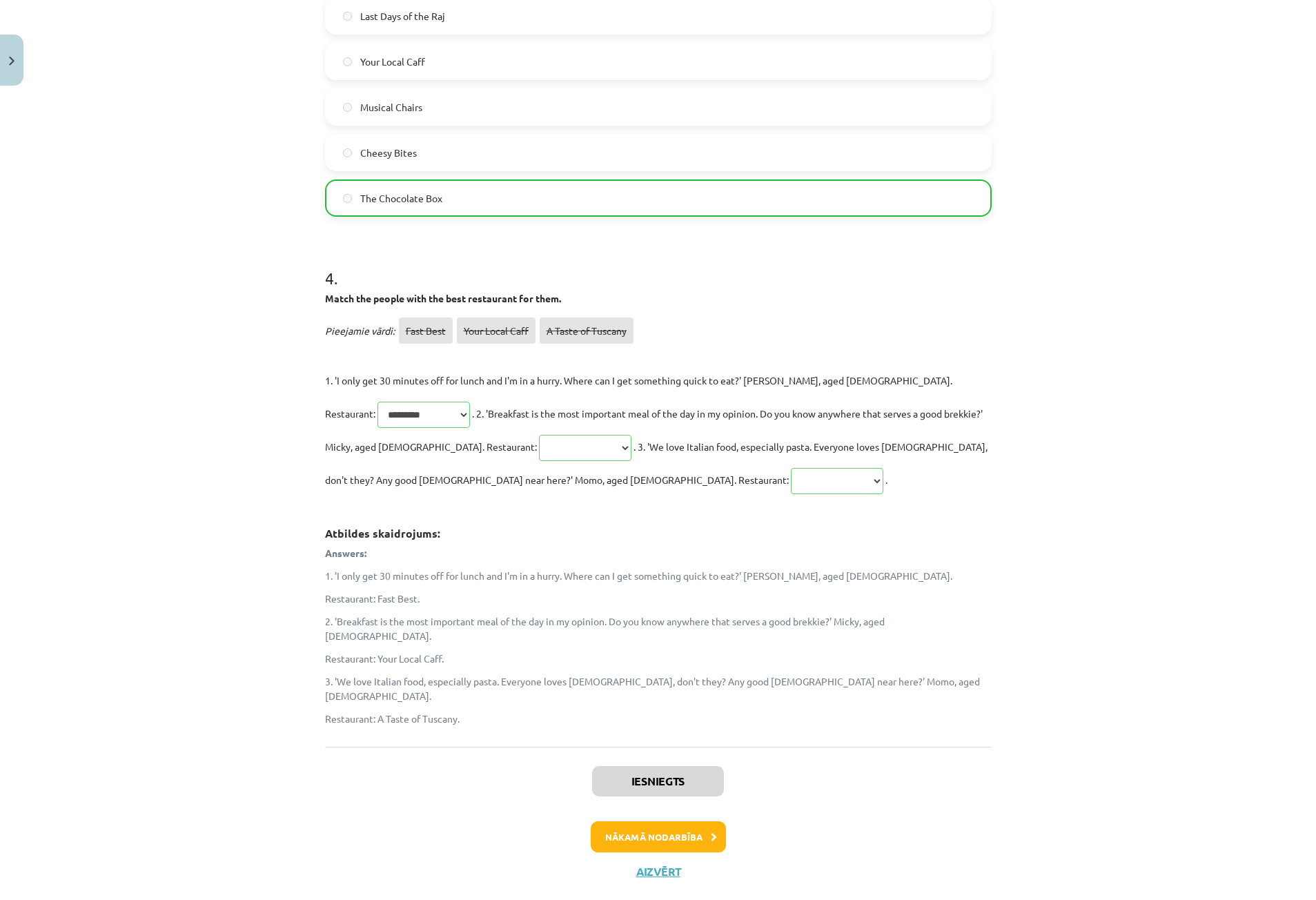
scroll to position [1460, 0]
click at [629, 821] on button "Nākamā nodarbība" at bounding box center [658, 836] width 135 height 32
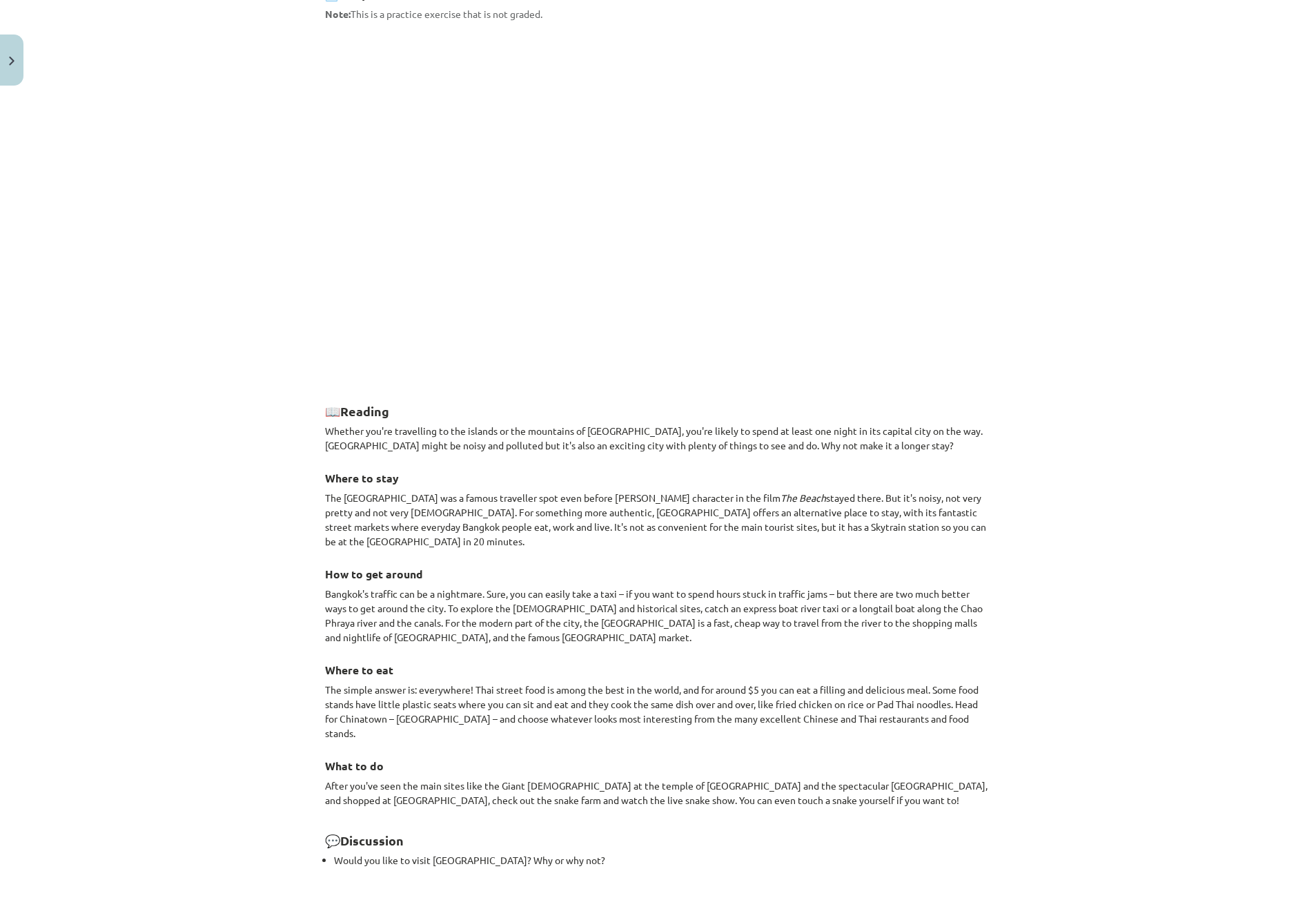
scroll to position [849, 0]
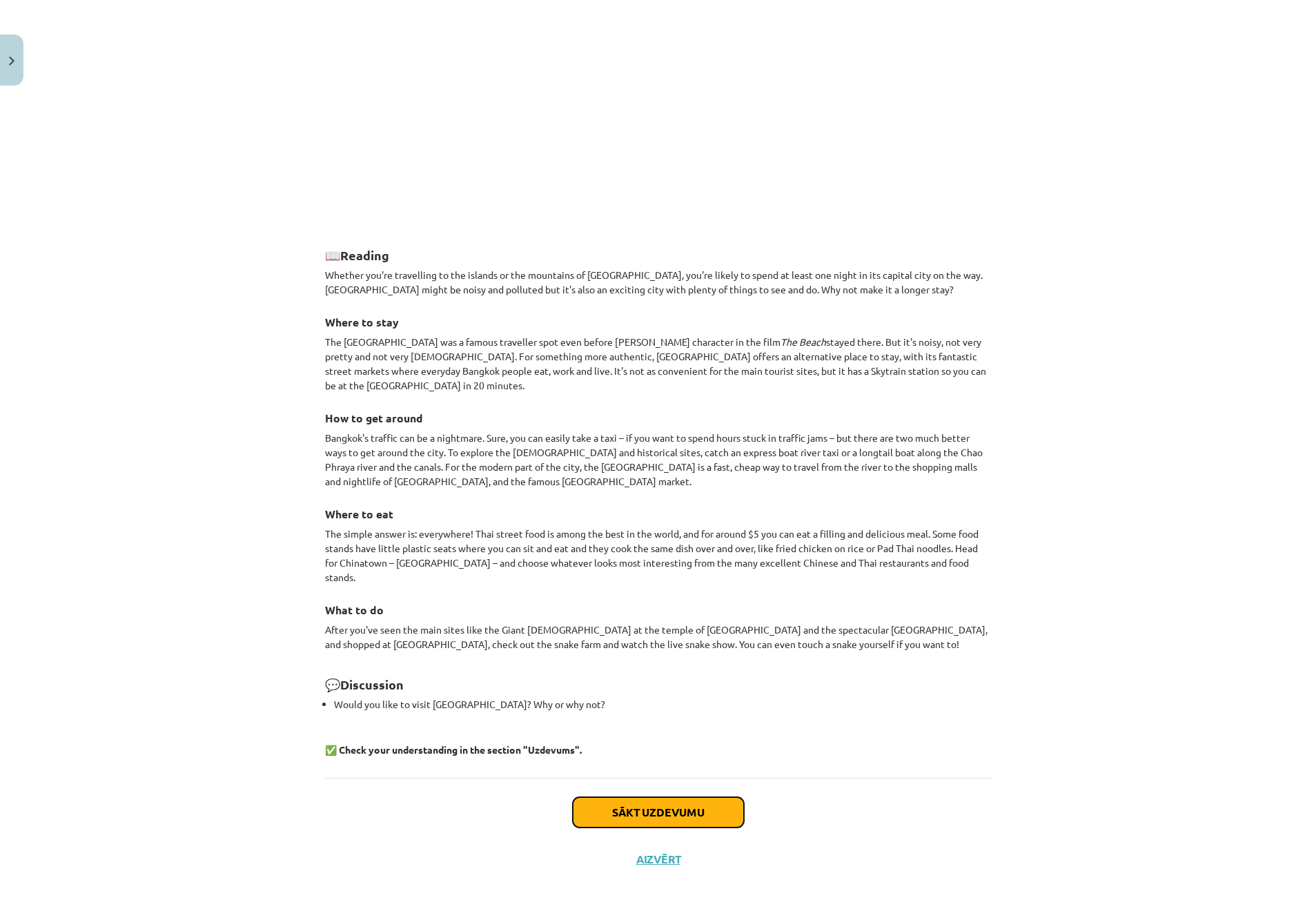
click at [643, 798] on button "Sākt uzdevumu" at bounding box center [658, 812] width 171 height 30
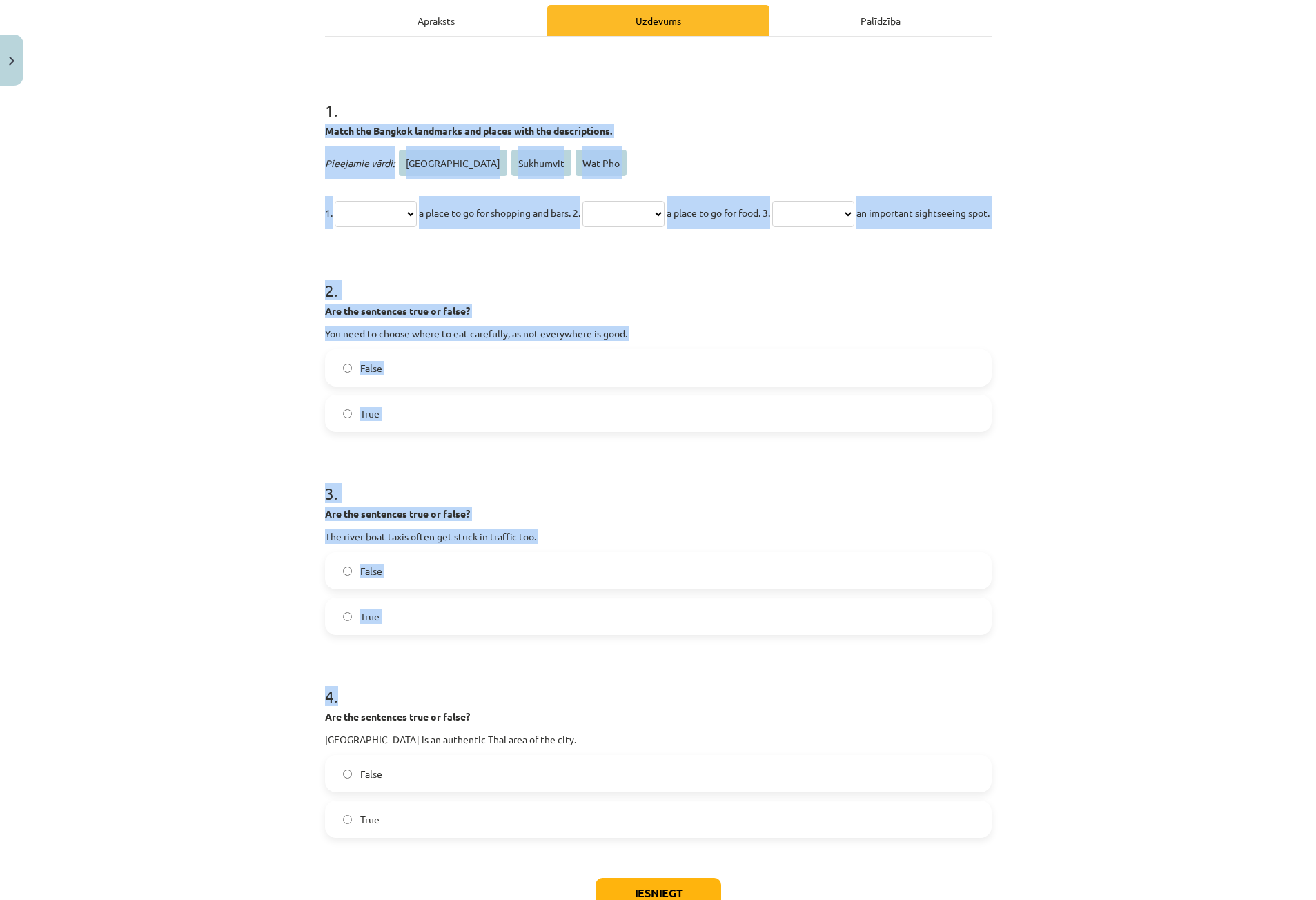
scroll to position [276, 0]
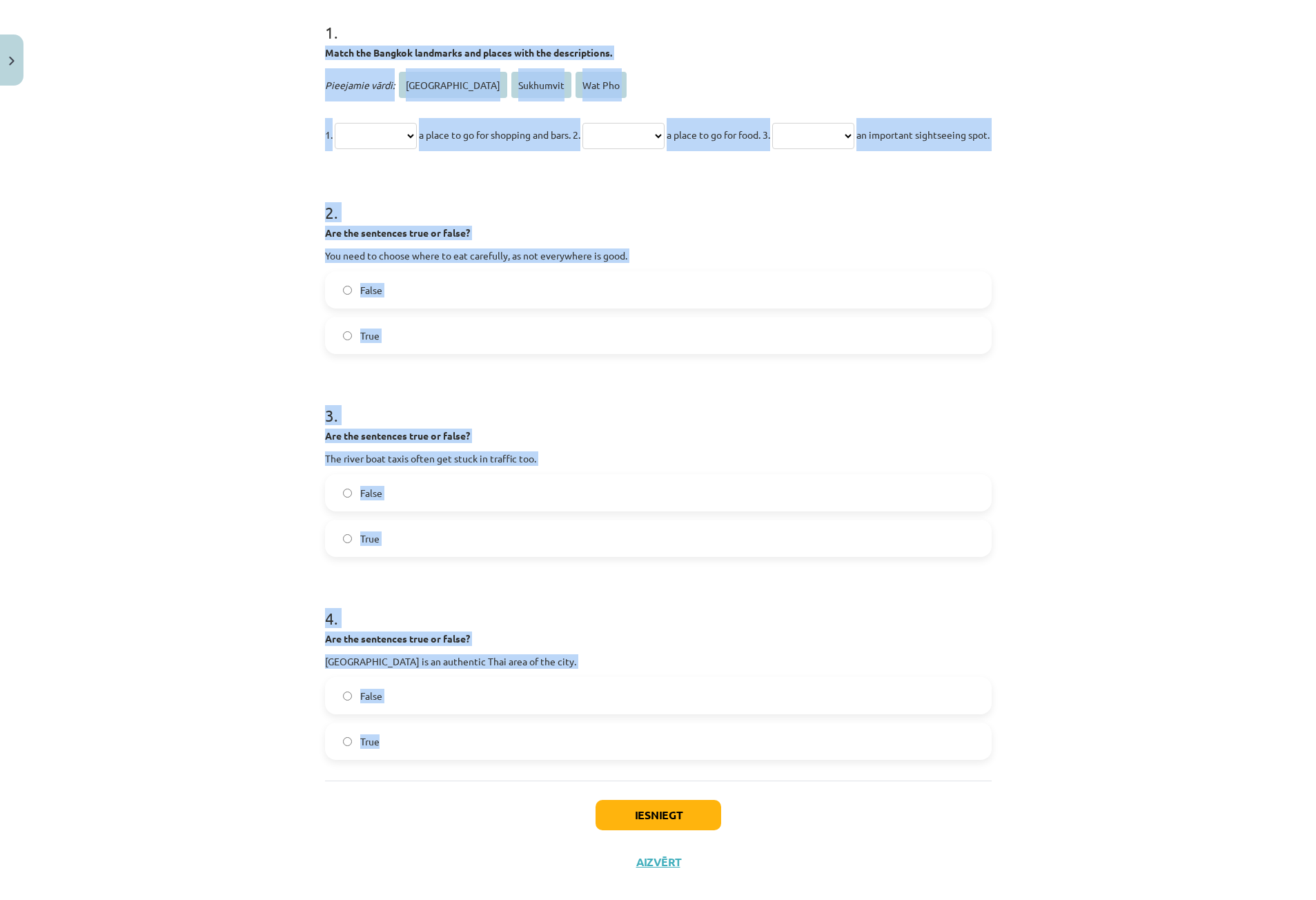
drag, startPoint x: 320, startPoint y: 323, endPoint x: 474, endPoint y: 759, distance: 462.4
click at [474, 759] on form "**********" at bounding box center [658, 379] width 667 height 761
copy form "**********"
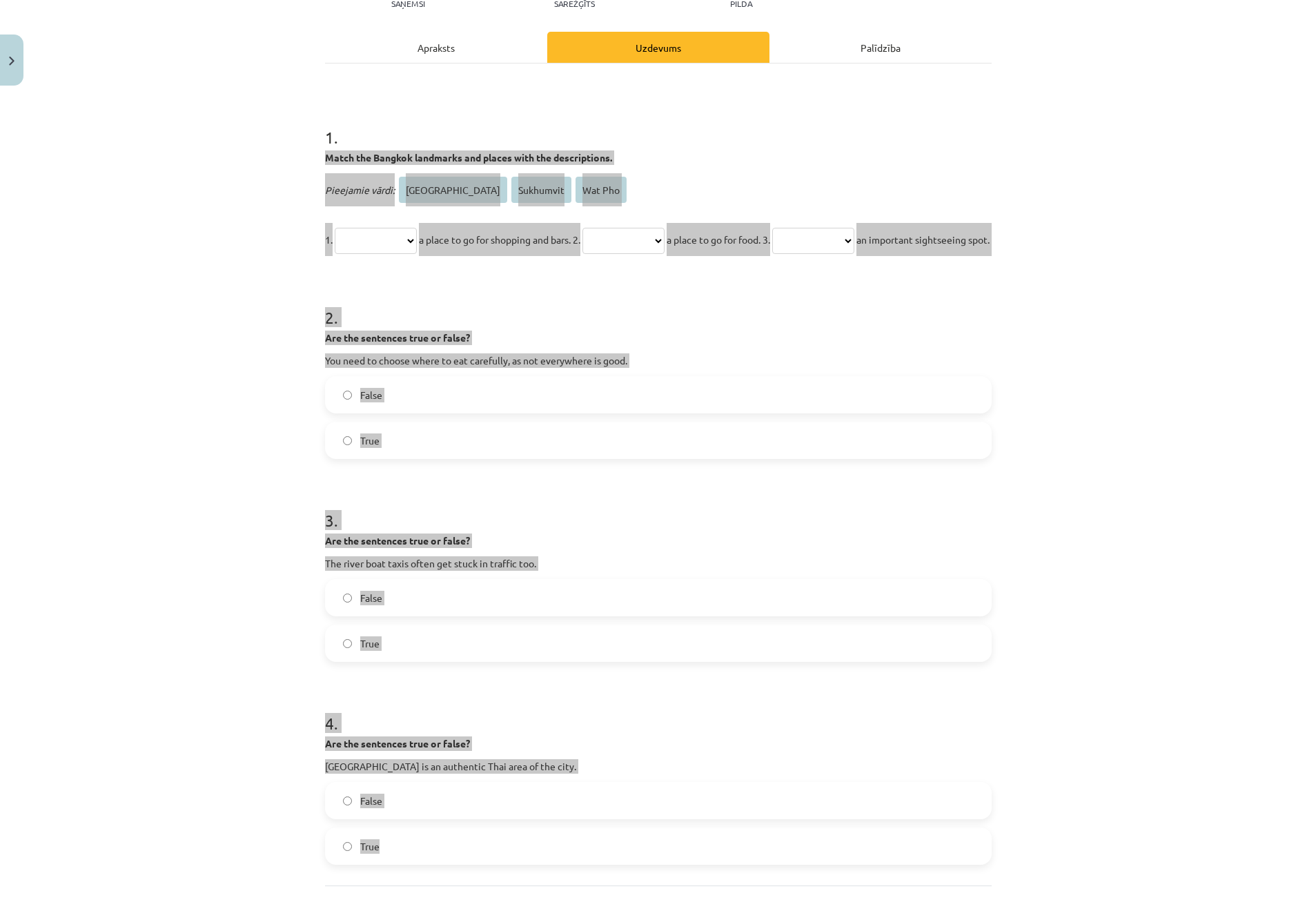
scroll to position [69, 0]
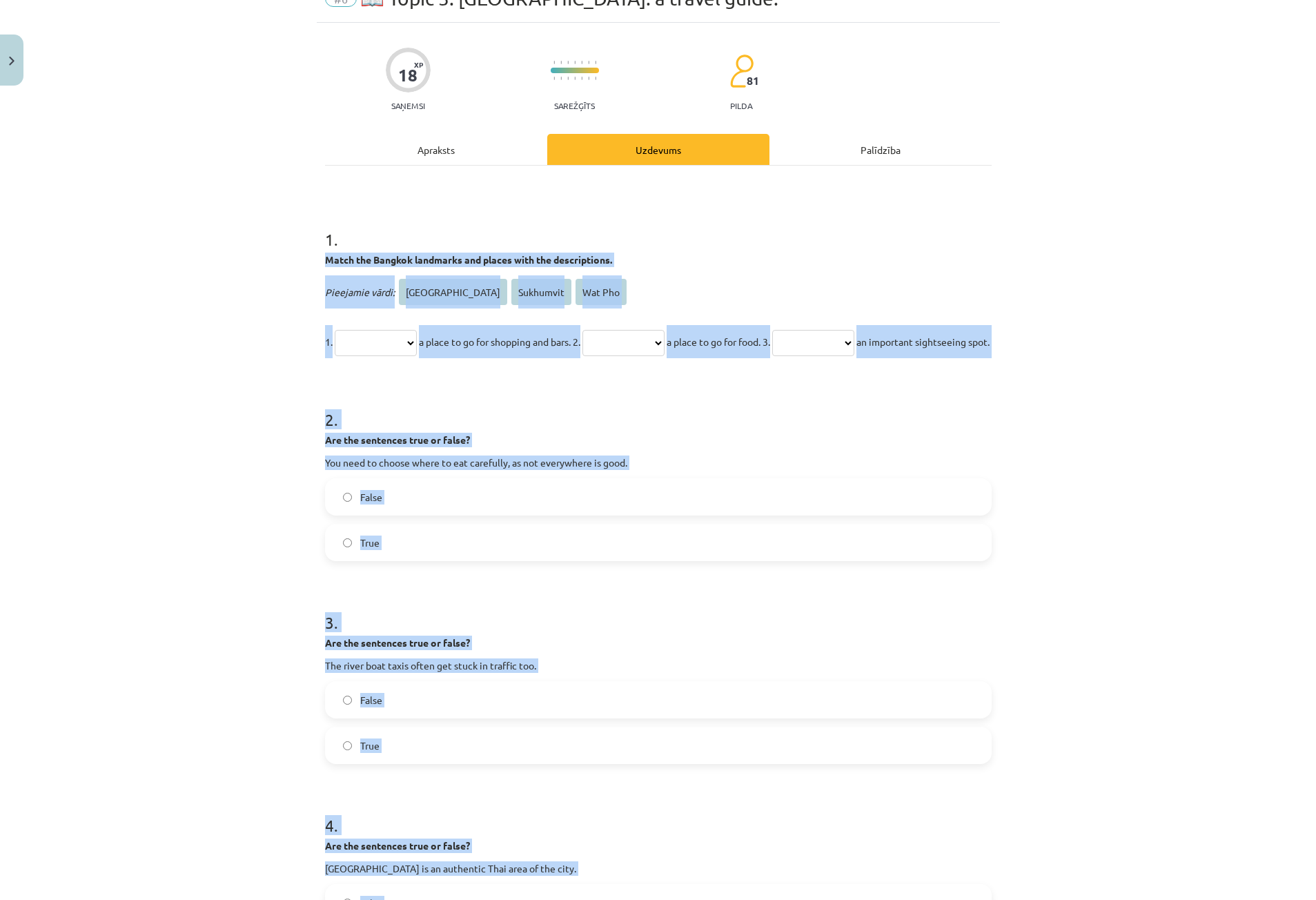
click at [512, 427] on h1 "2 ." at bounding box center [658, 407] width 667 height 43
drag, startPoint x: 432, startPoint y: 387, endPoint x: 416, endPoint y: 364, distance: 28.0
click at [432, 358] on p "**********" at bounding box center [658, 341] width 667 height 33
click at [857, 348] on span "an important sightseeing spot." at bounding box center [924, 341] width 134 height 13
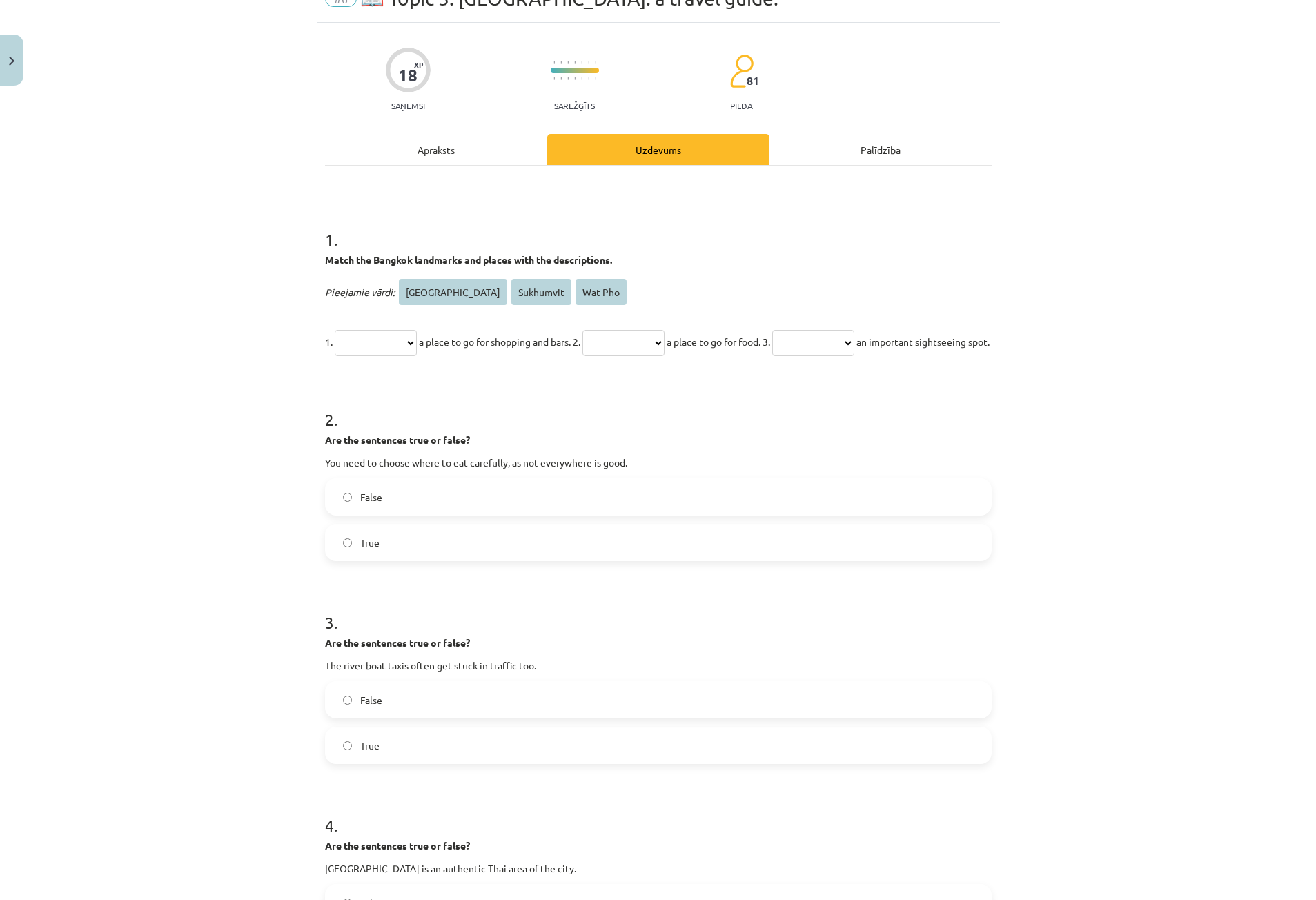
click at [407, 334] on select "**********" at bounding box center [375, 343] width 82 height 26
select select "*********"
click at [335, 330] on select "**********" at bounding box center [375, 343] width 82 height 26
click at [650, 348] on select "**********" at bounding box center [623, 343] width 82 height 26
select select "**********"
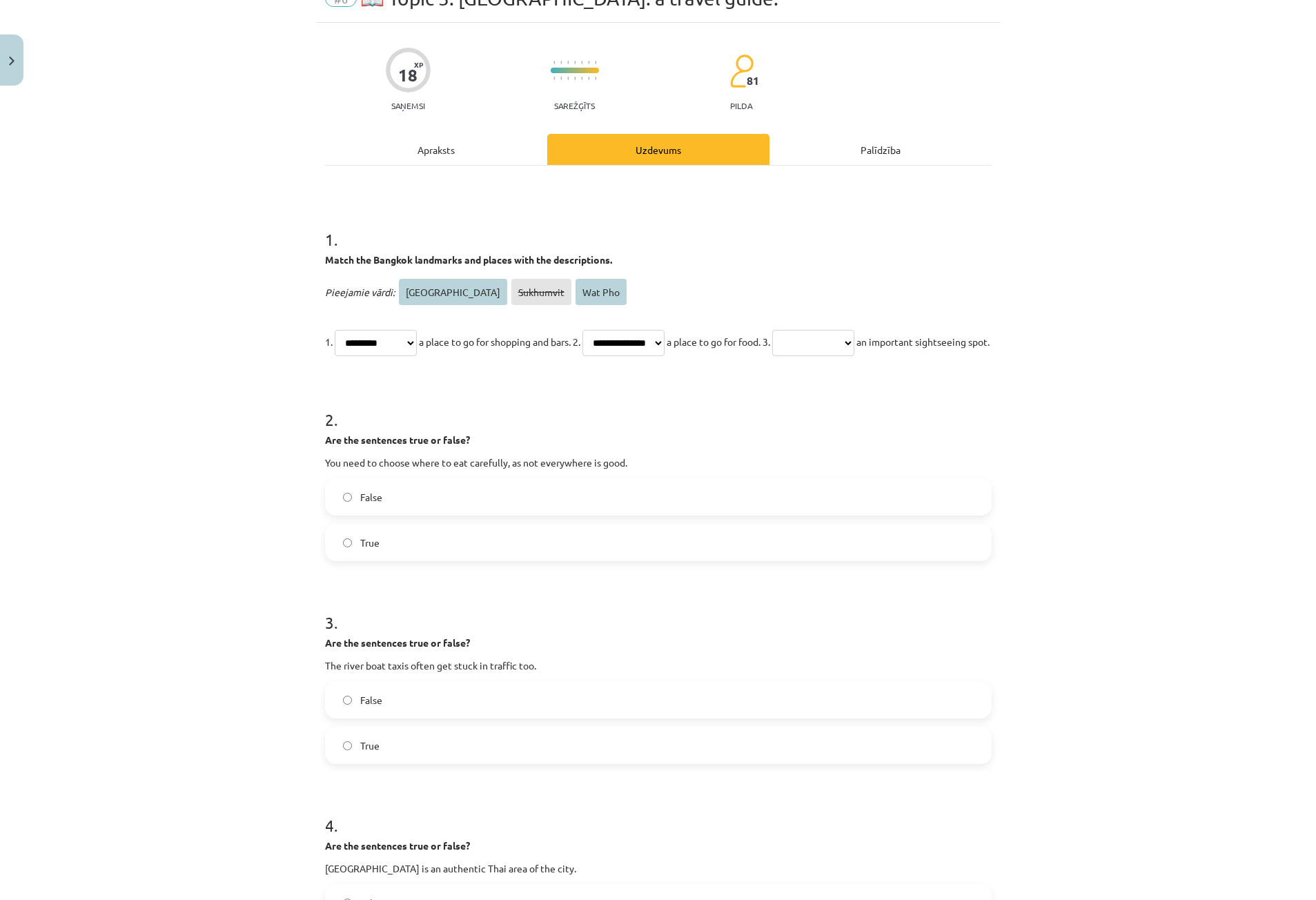
click at [606, 330] on select "**********" at bounding box center [623, 343] width 82 height 26
click at [855, 337] on select "**********" at bounding box center [813, 343] width 82 height 26
select select "*******"
click at [821, 330] on select "**********" at bounding box center [813, 343] width 82 height 26
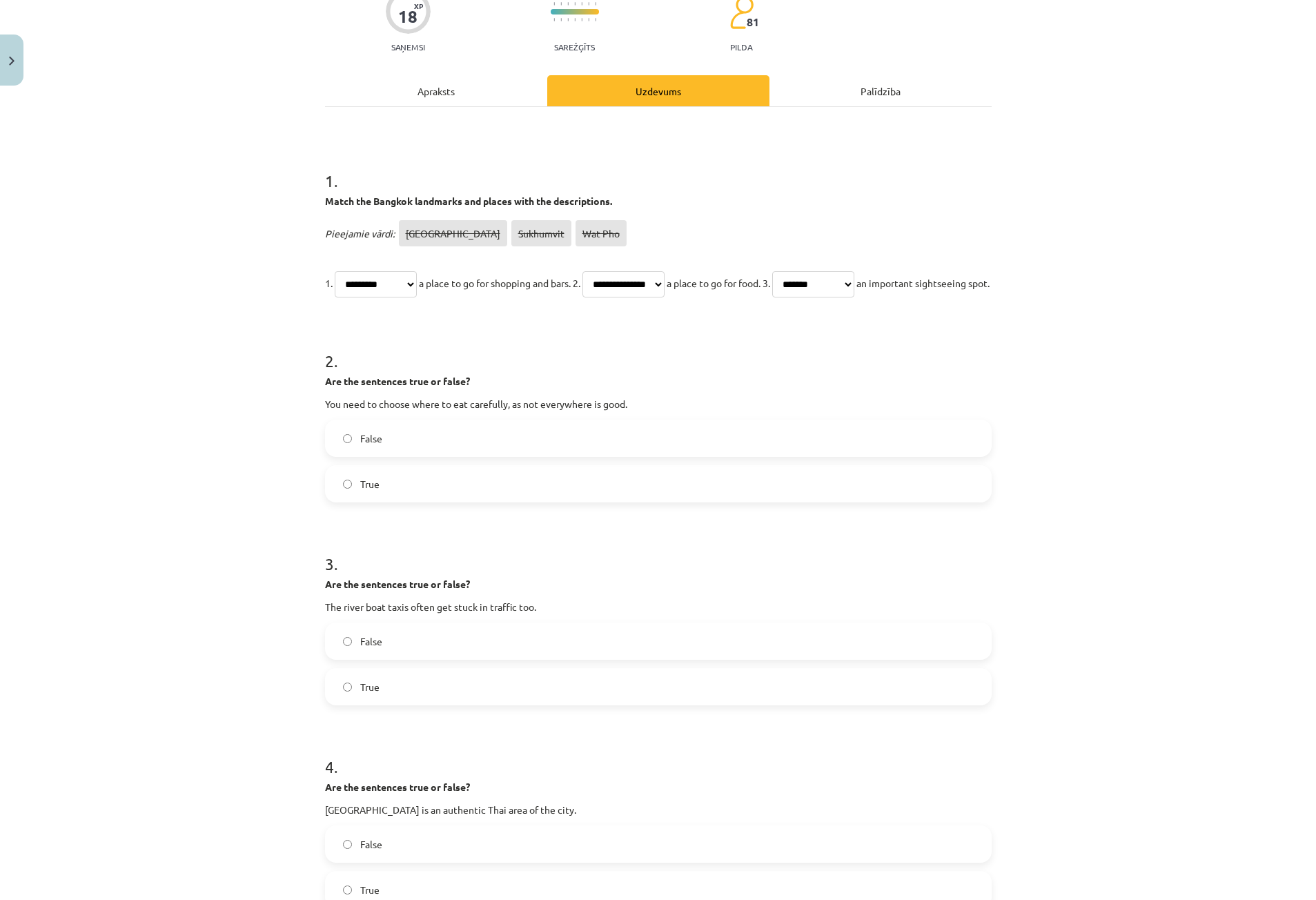
scroll to position [207, 0]
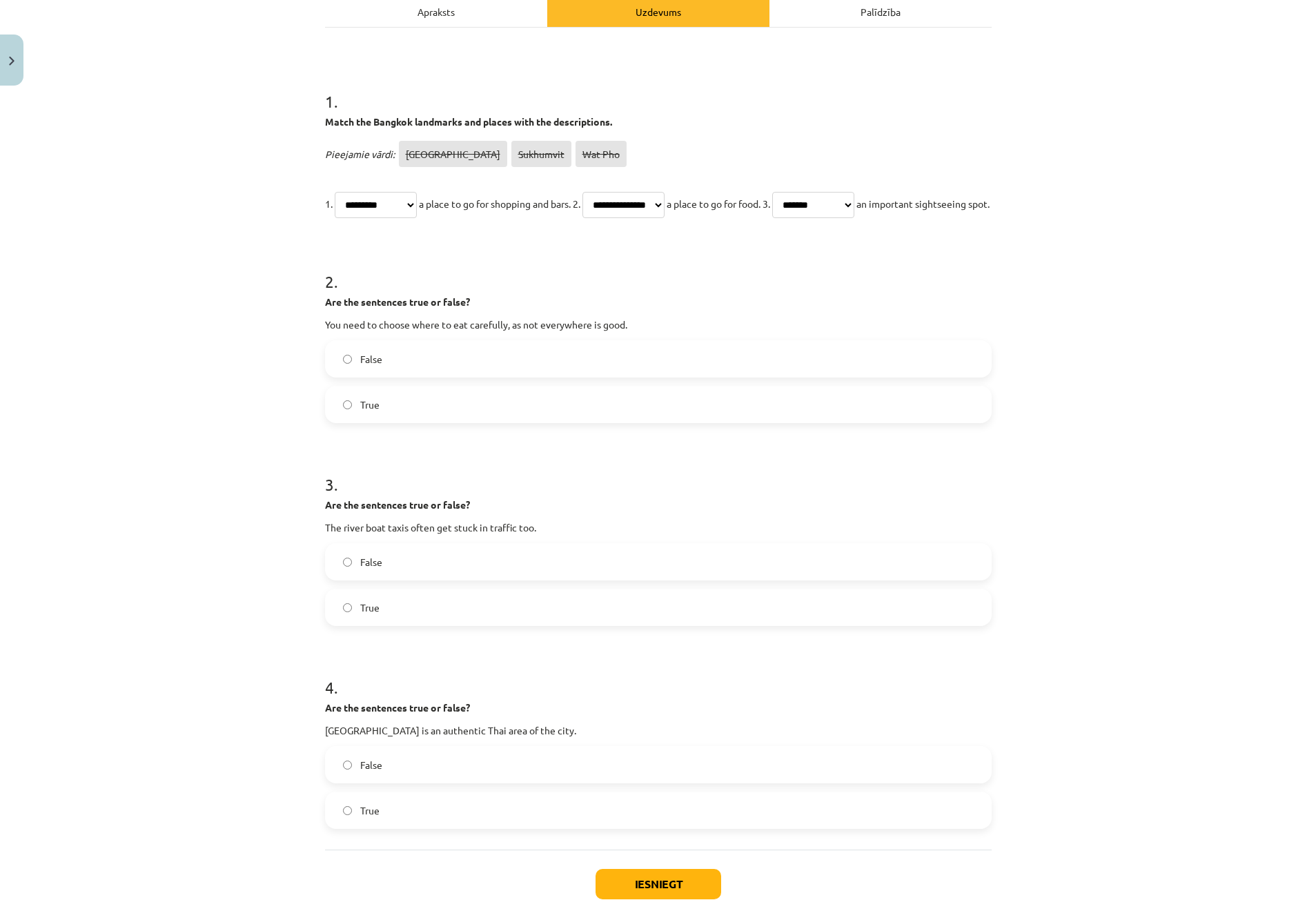
click at [711, 493] on h1 "3 ." at bounding box center [658, 473] width 667 height 43
click at [496, 421] on label "True" at bounding box center [658, 404] width 664 height 35
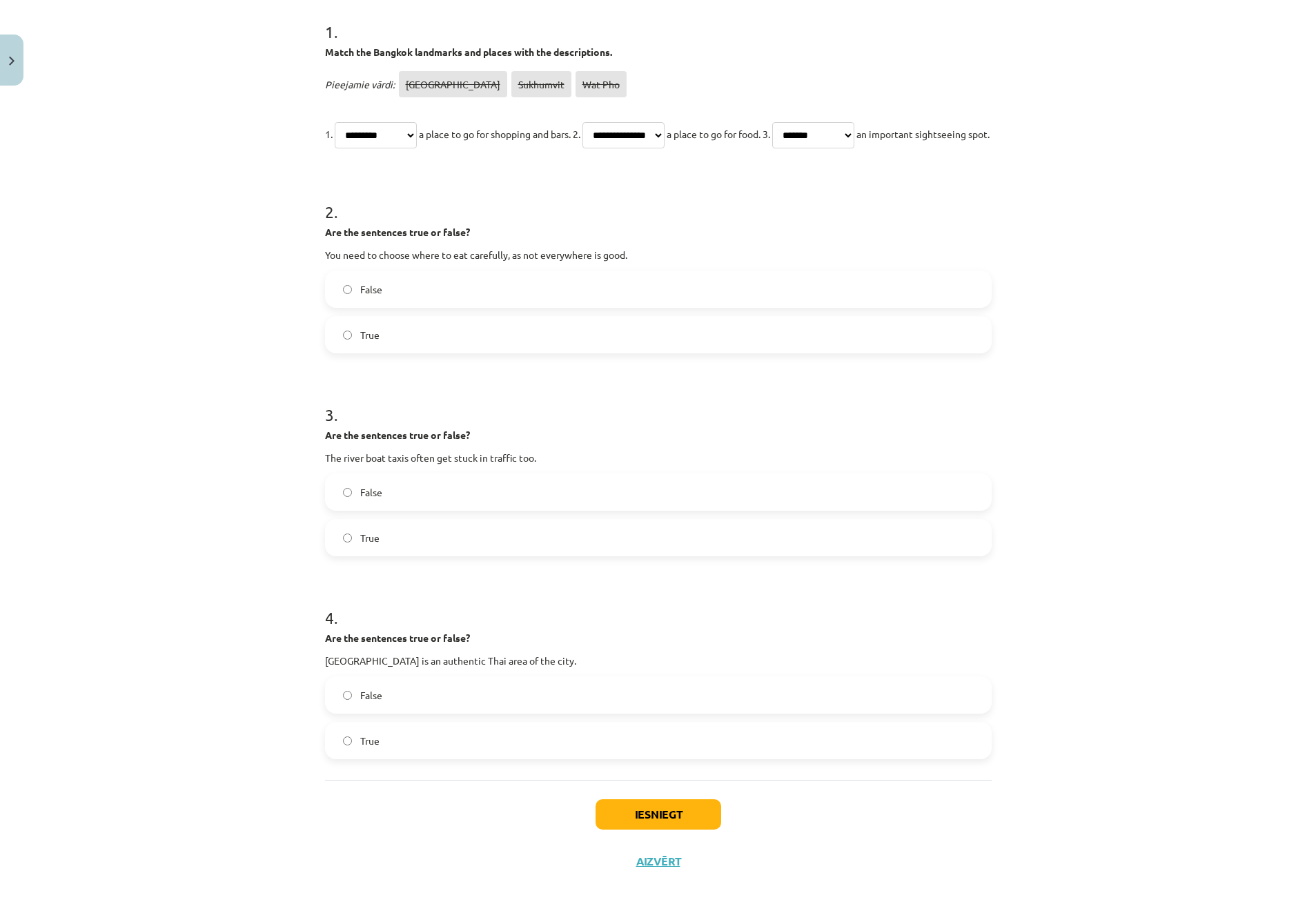
scroll to position [329, 0]
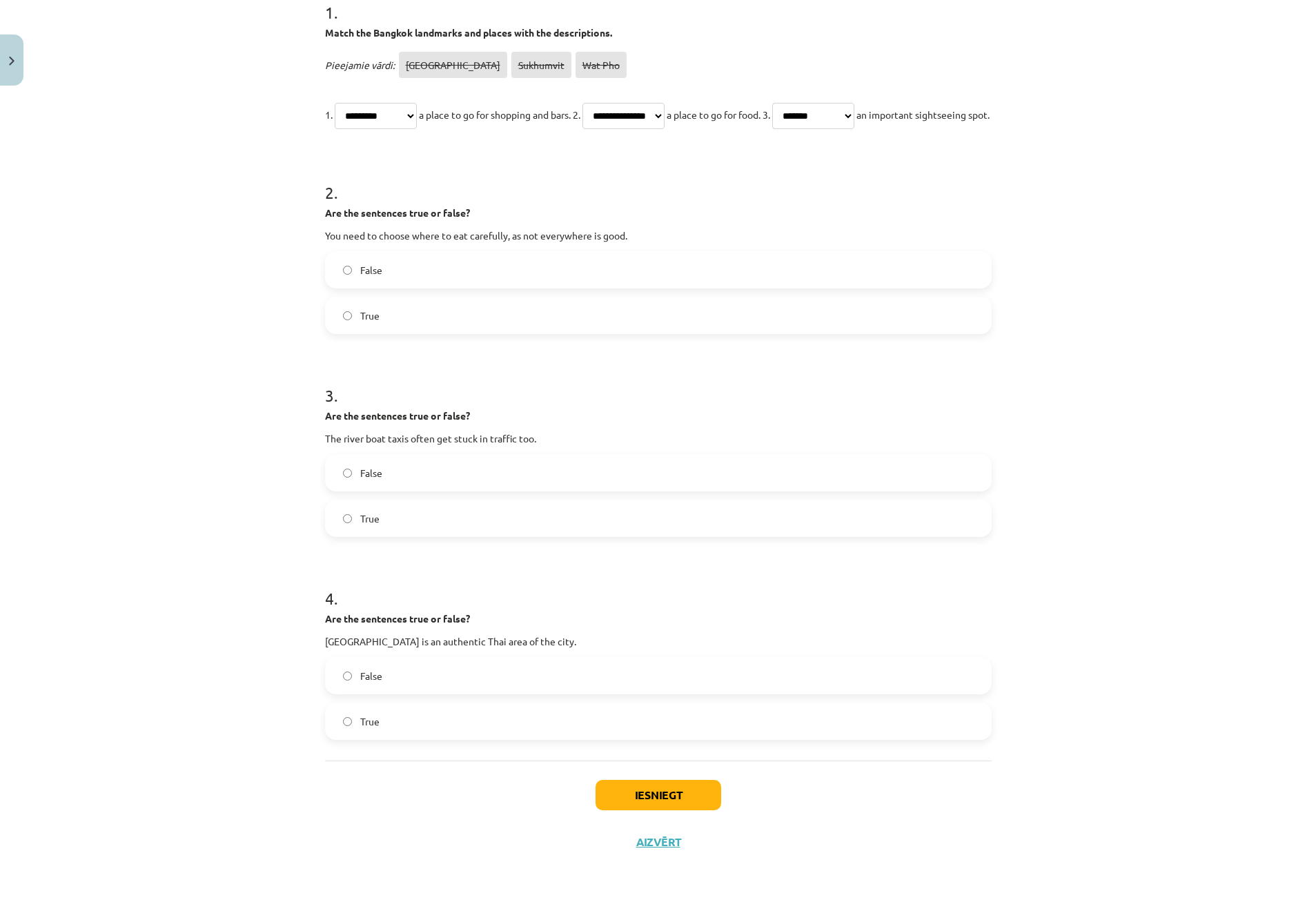
click at [507, 477] on label "False" at bounding box center [658, 473] width 664 height 35
click at [468, 666] on label "False" at bounding box center [658, 676] width 664 height 35
click at [674, 799] on button "Iesniegt" at bounding box center [658, 795] width 125 height 30
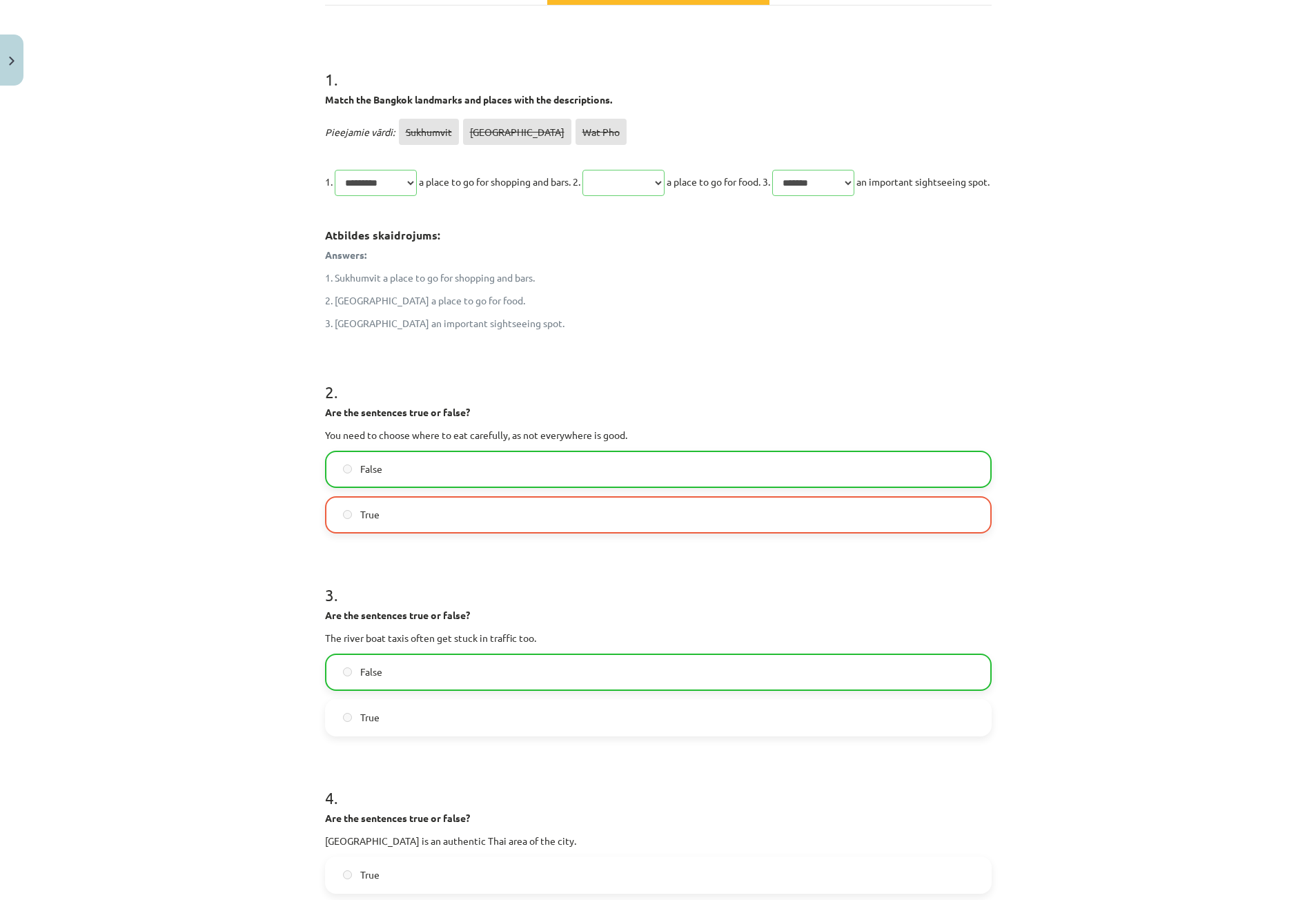
scroll to position [160, 0]
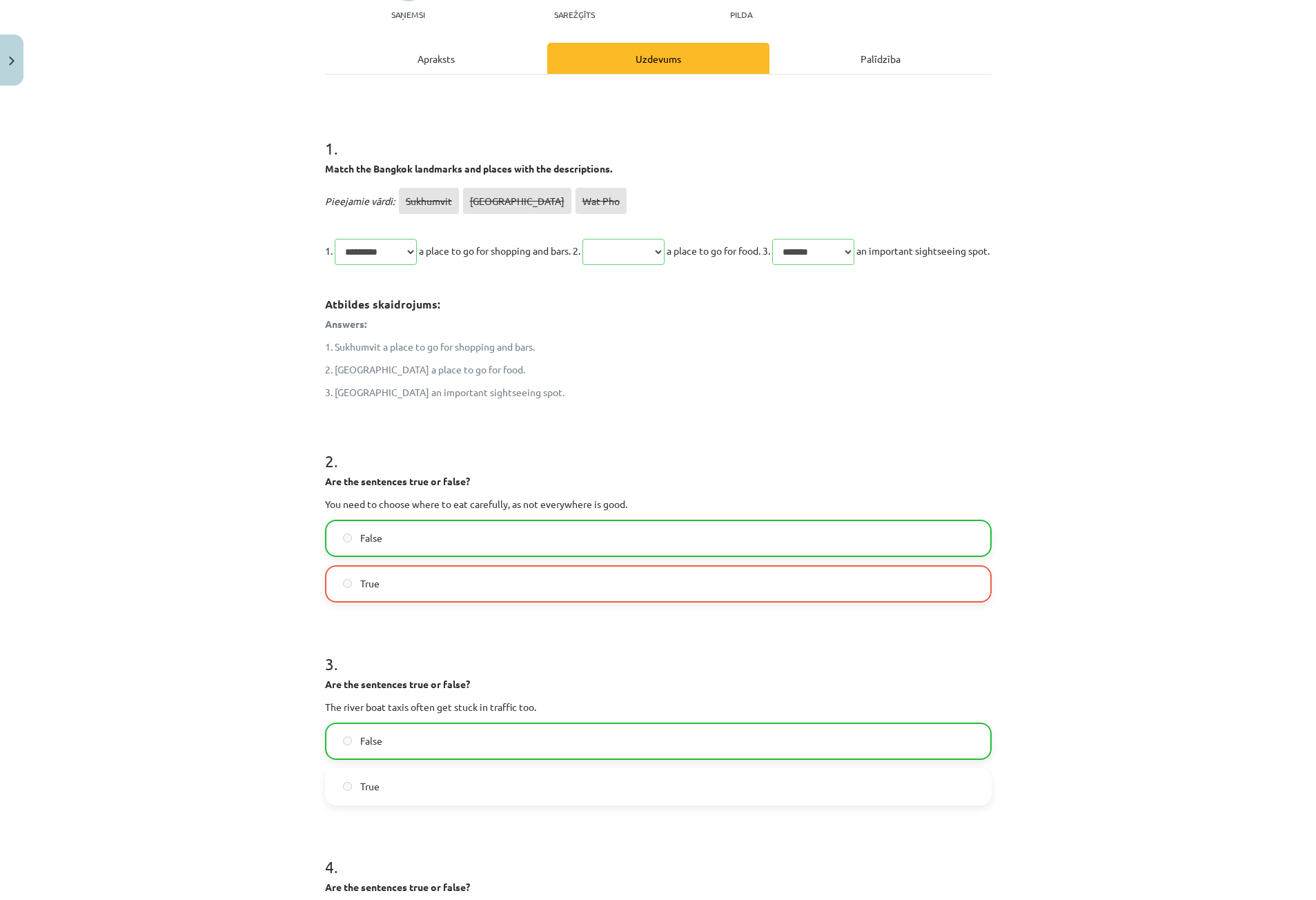
click at [473, 601] on label "True" at bounding box center [658, 584] width 664 height 35
click at [459, 556] on label "False" at bounding box center [658, 538] width 664 height 35
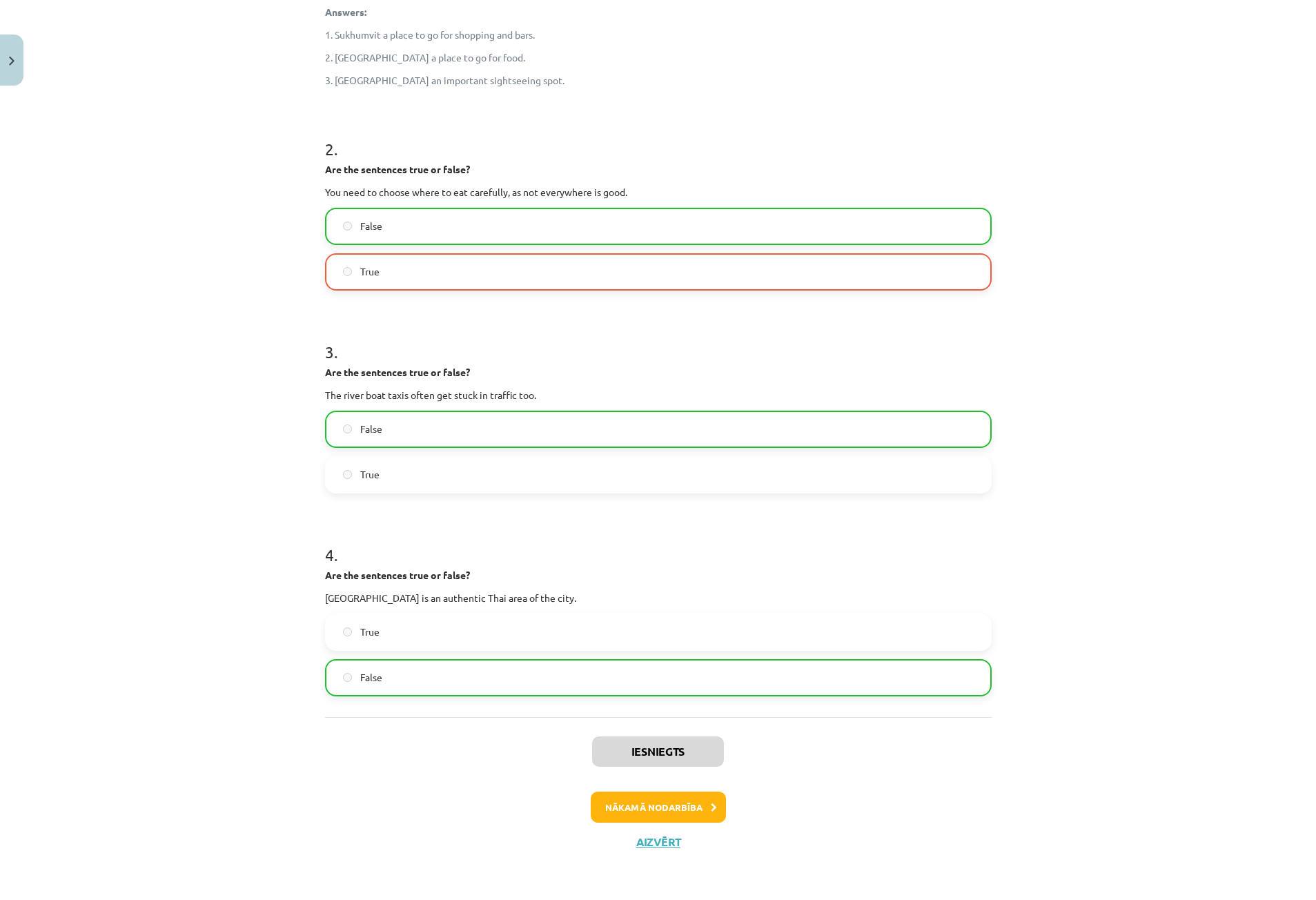
scroll to position [505, 0]
click at [648, 802] on button "Nākamā nodarbība" at bounding box center [658, 807] width 135 height 32
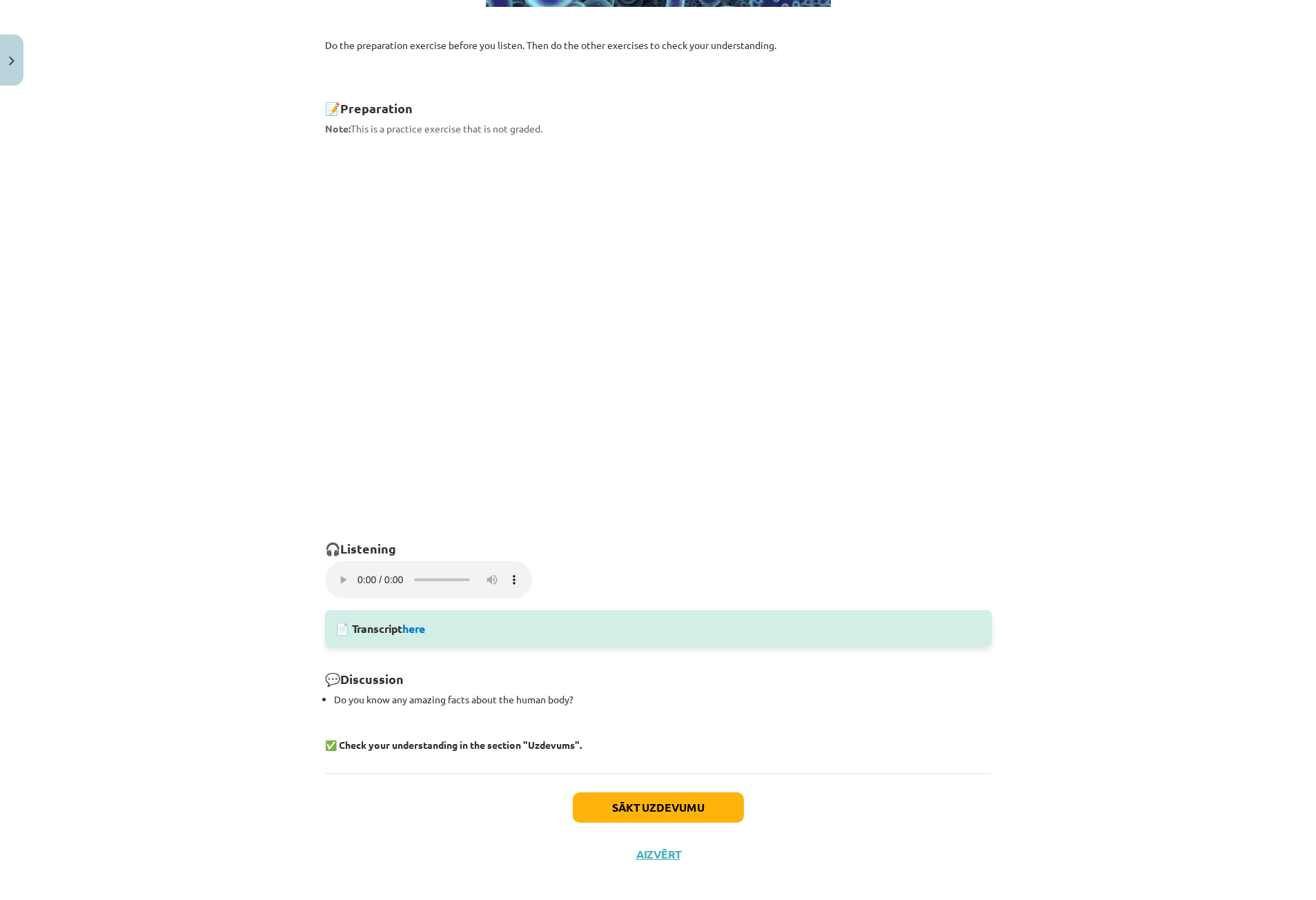
scroll to position [554, 0]
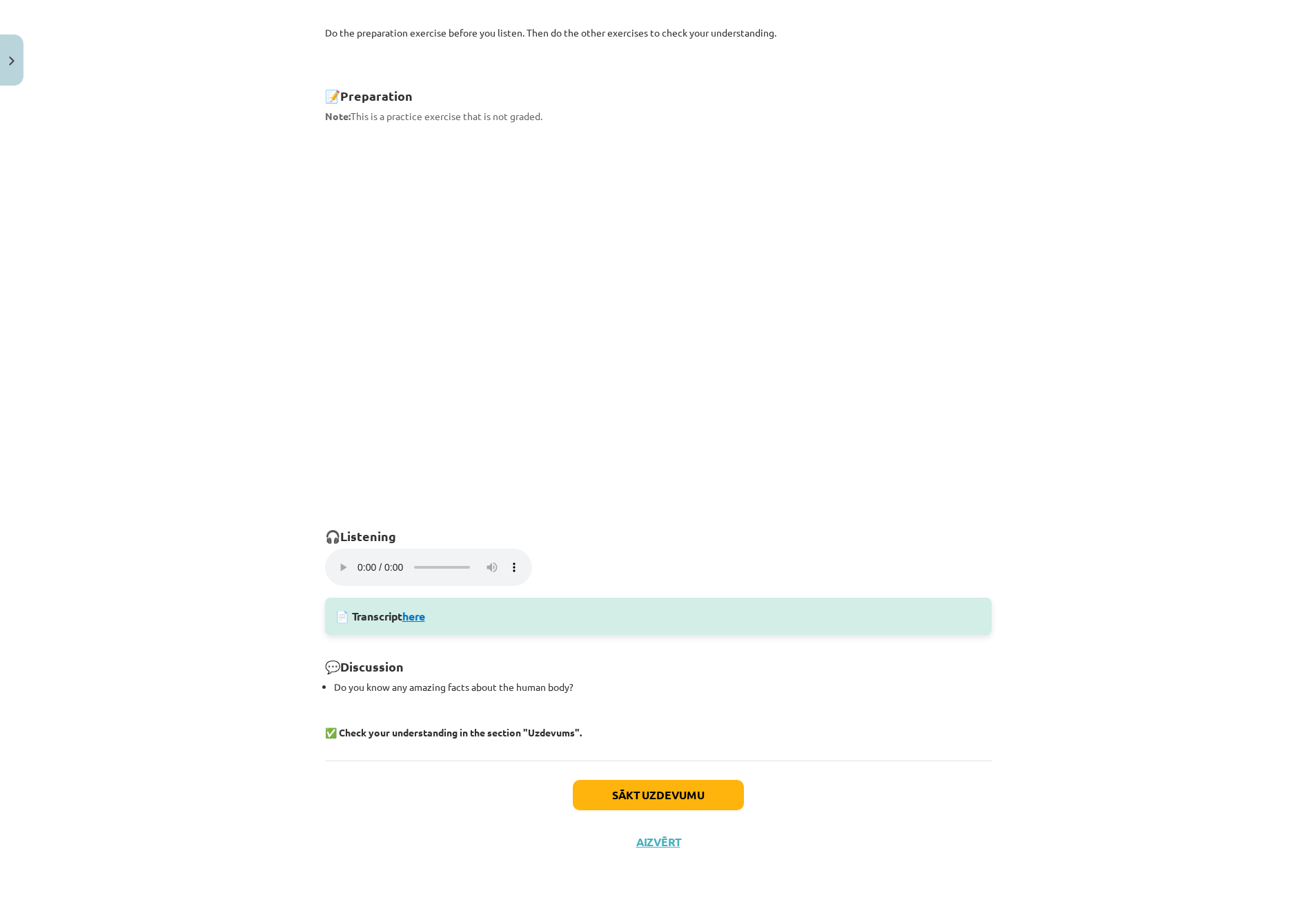
click at [412, 621] on link "here" at bounding box center [413, 617] width 23 height 15
click at [709, 790] on button "Sākt uzdevumu" at bounding box center [658, 795] width 171 height 30
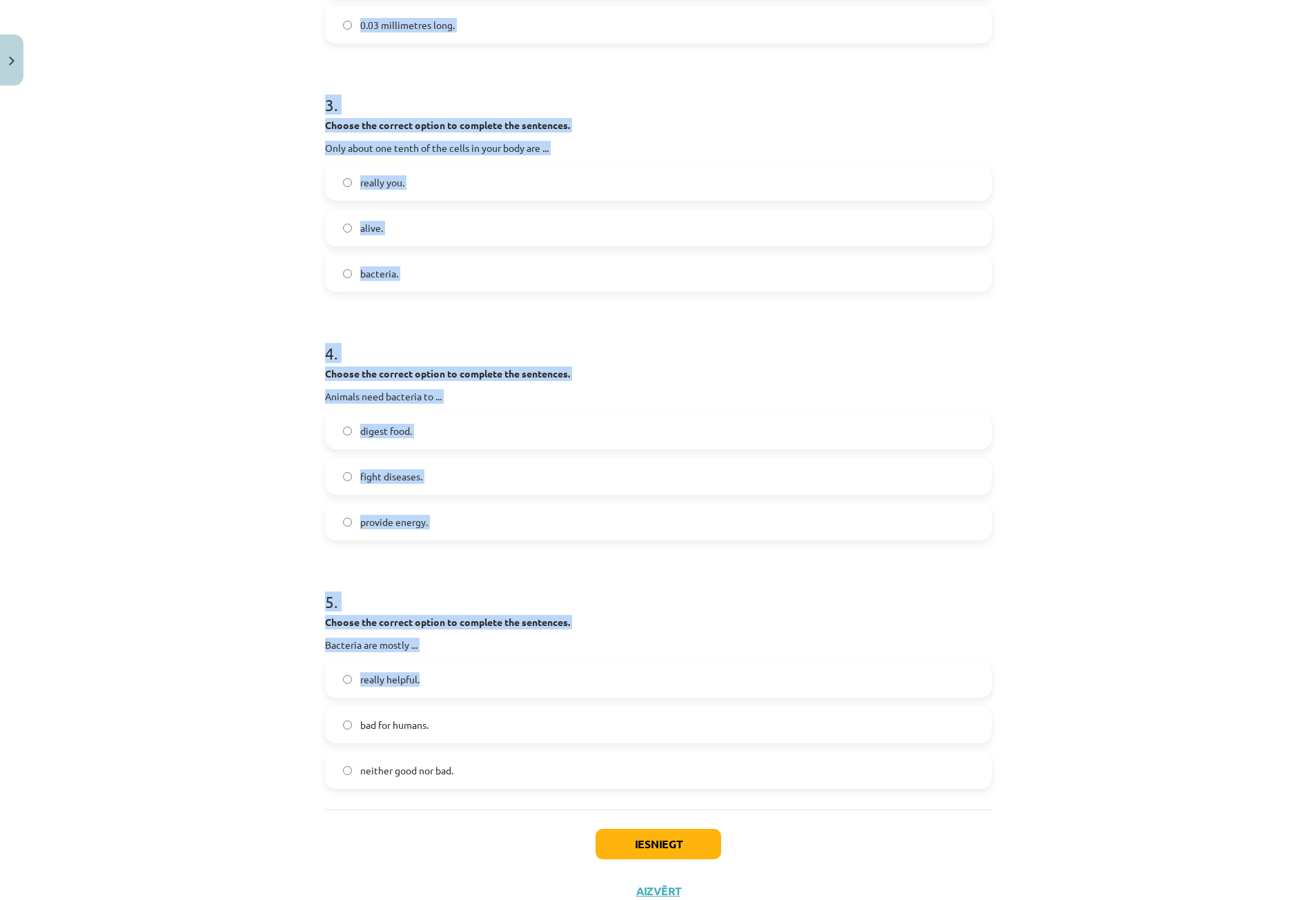
scroll to position [715, 0]
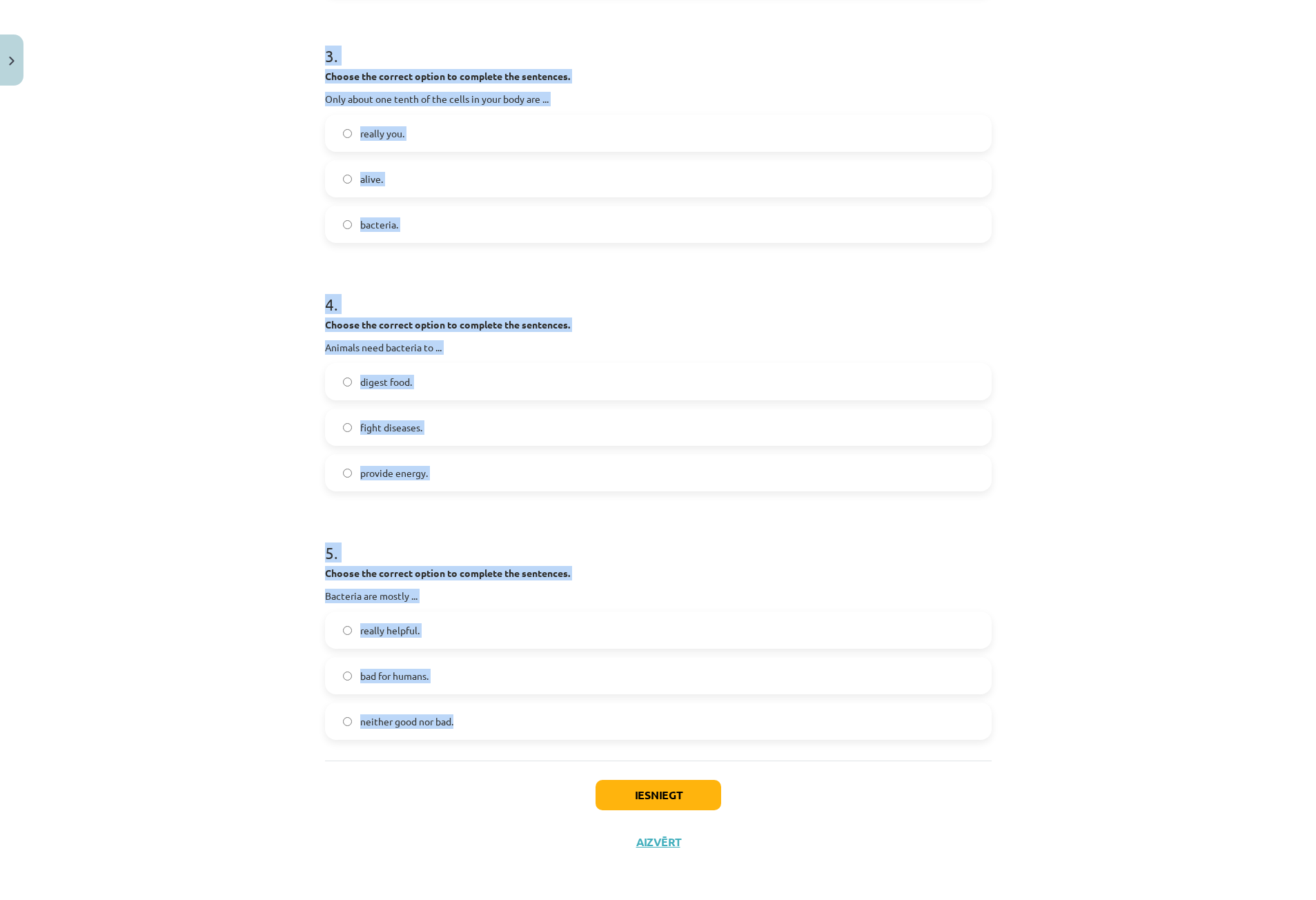
drag, startPoint x: 316, startPoint y: 293, endPoint x: 508, endPoint y: 699, distance: 449.1
click at [508, 699] on div "27 XP Saņemsi Sarežģīts 81 pilda Apraksts Uzdevums Palīdzība 1 . Do this exerci…" at bounding box center [658, 122] width 683 height 1488
copy form "Do this exercise while you listen. Complete the sentences with a word or words.…"
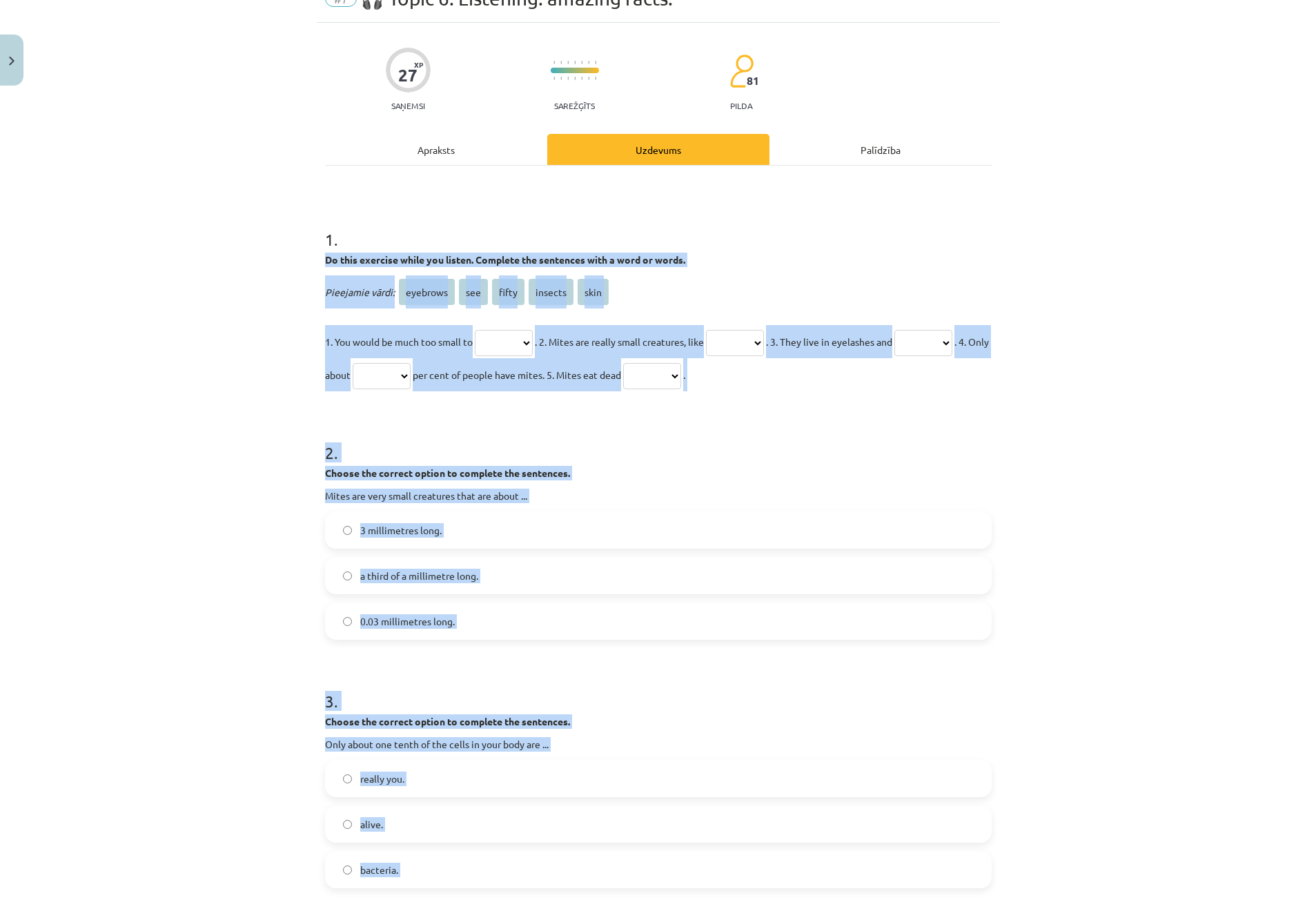
scroll to position [0, 0]
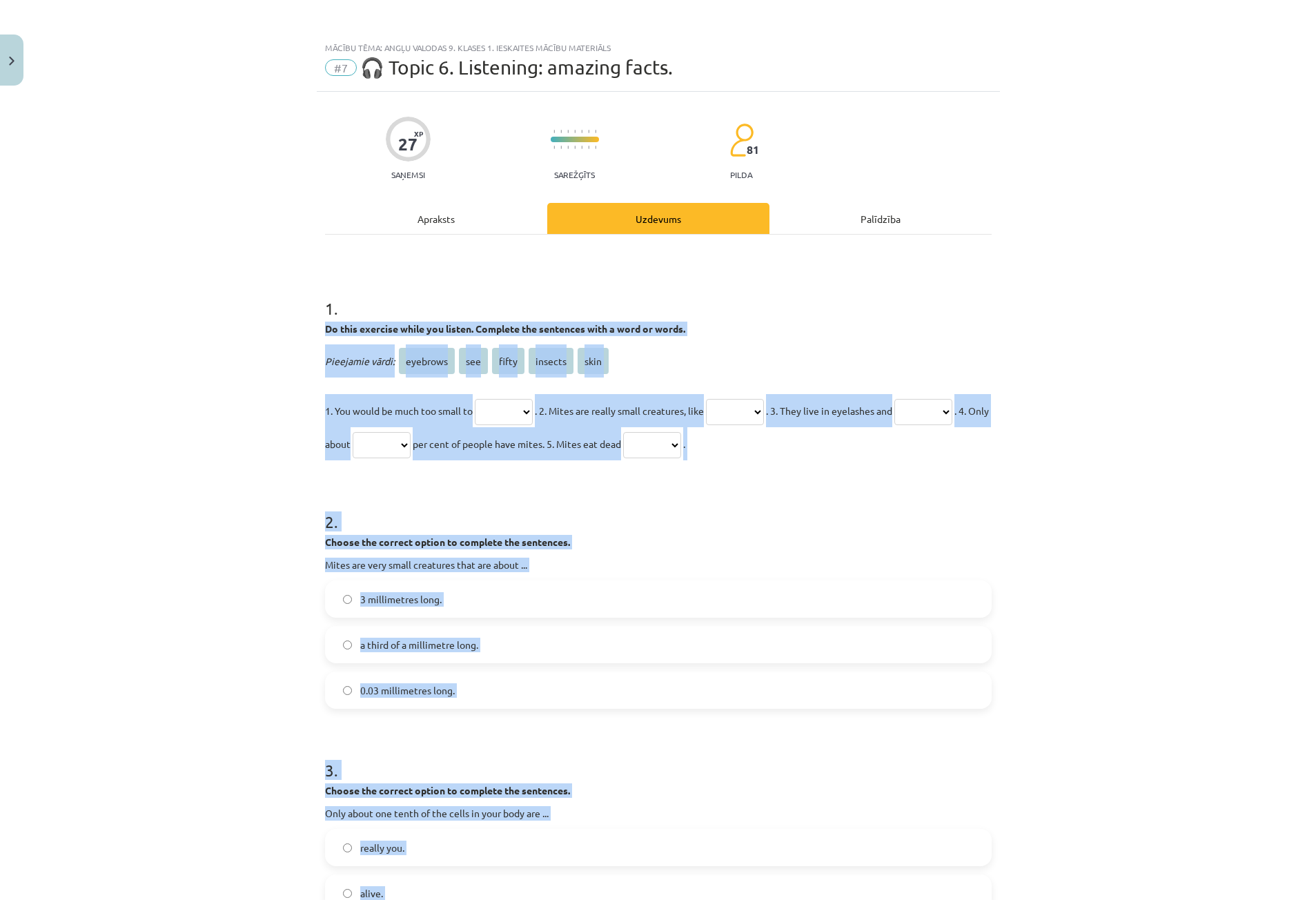
click at [286, 611] on div "Mācību tēma: Angļu valodas 9. klases 1. ieskaites mācību materiāls #7 🎧 Topic 6…" at bounding box center [658, 450] width 1316 height 900
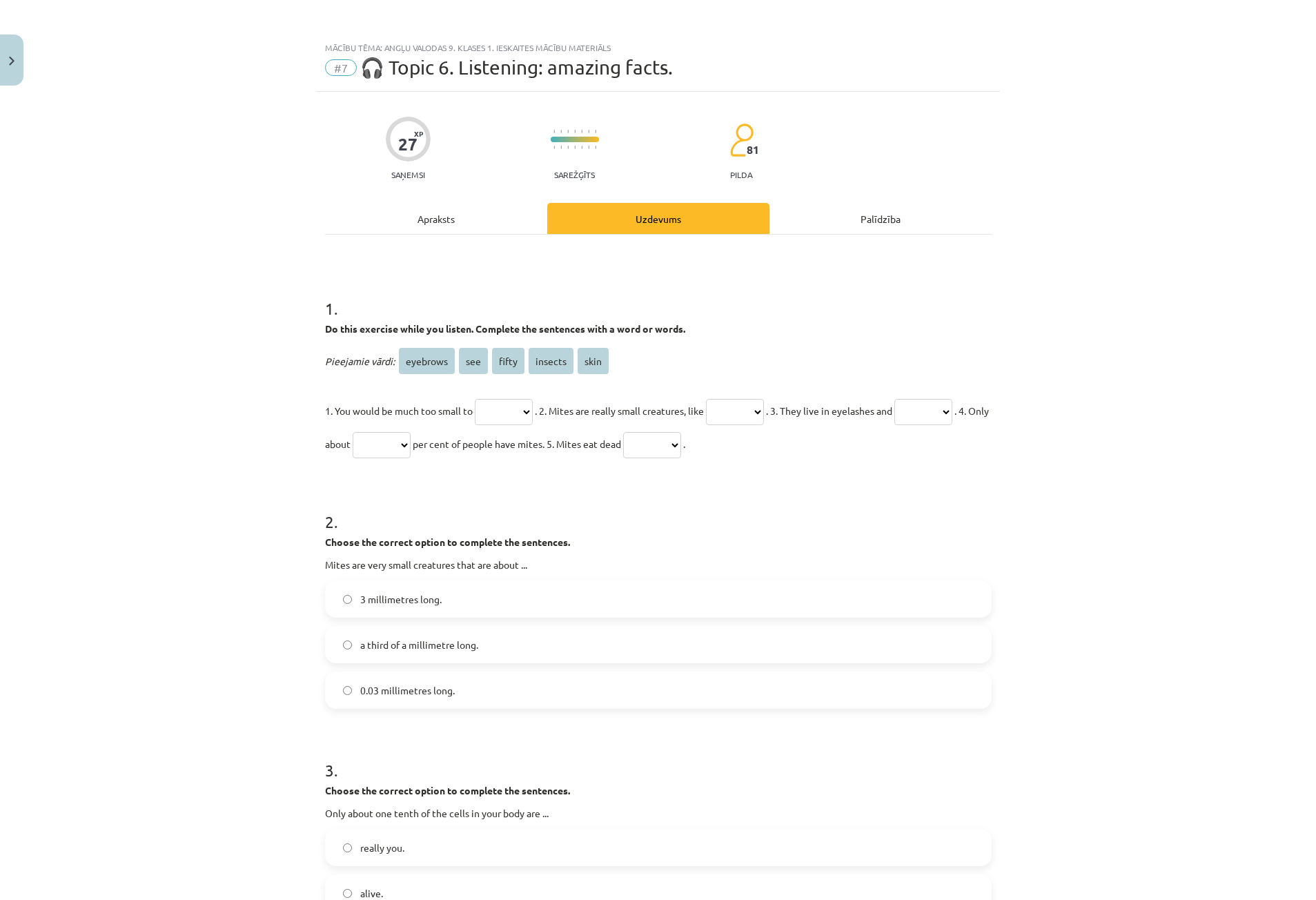
click at [501, 414] on select "******** *** ***** ******* ****" at bounding box center [504, 412] width 58 height 26
select select "***"
click at [475, 399] on select "******** *** ***** ******* ****" at bounding box center [504, 412] width 58 height 26
click at [740, 415] on select "******** *** ***** ******* ****" at bounding box center [735, 412] width 58 height 26
select select "*******"
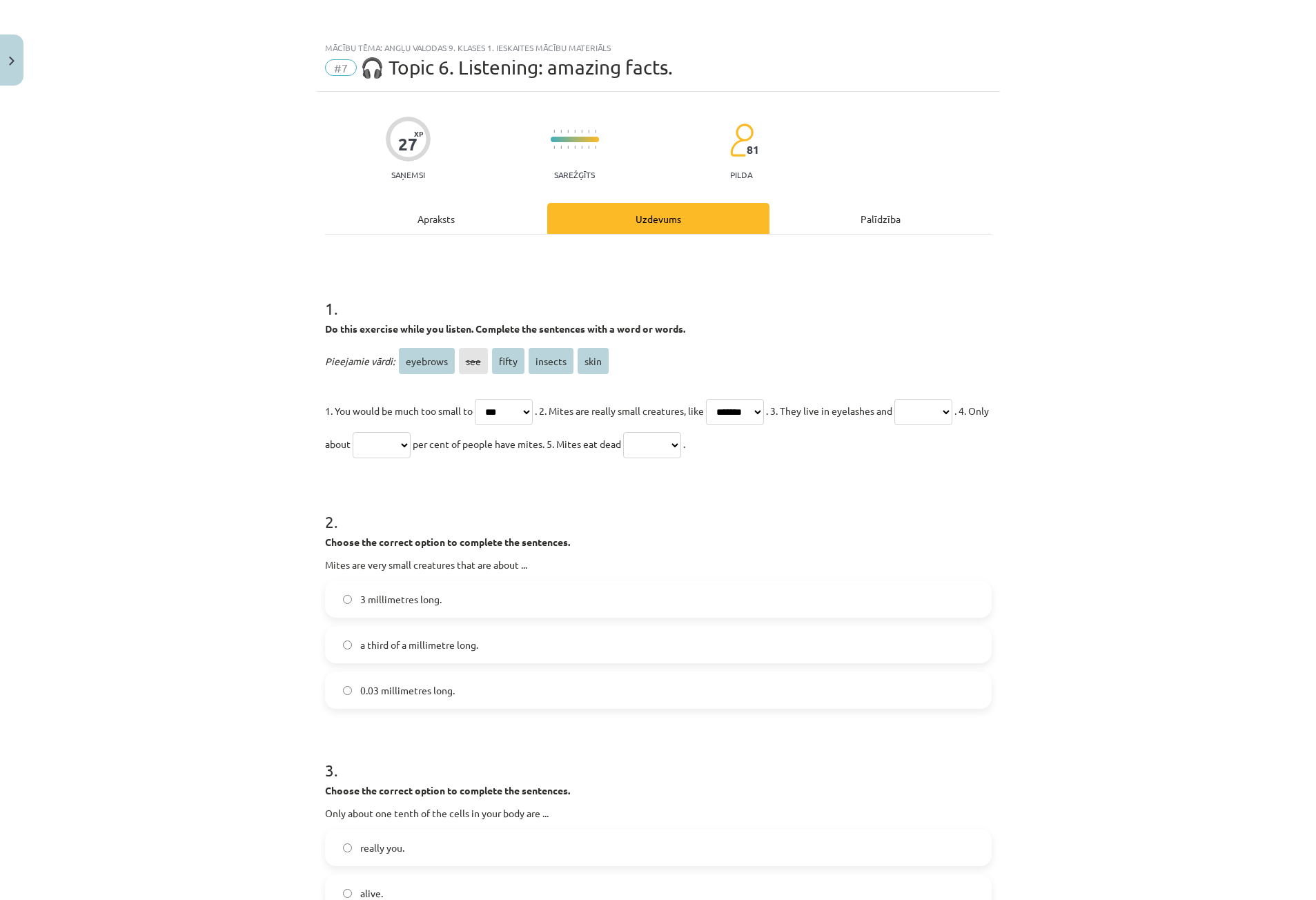
click at [722, 399] on select "******** *** ***** ******* ****" at bounding box center [735, 412] width 58 height 26
click at [895, 425] on select "******** *** ***** ******* ****" at bounding box center [924, 412] width 58 height 26
select select "********"
click at [895, 425] on select "******** *** ***** ******* ****" at bounding box center [924, 412] width 58 height 26
click at [411, 448] on select "******** *** ***** ******* ****" at bounding box center [381, 444] width 58 height 26
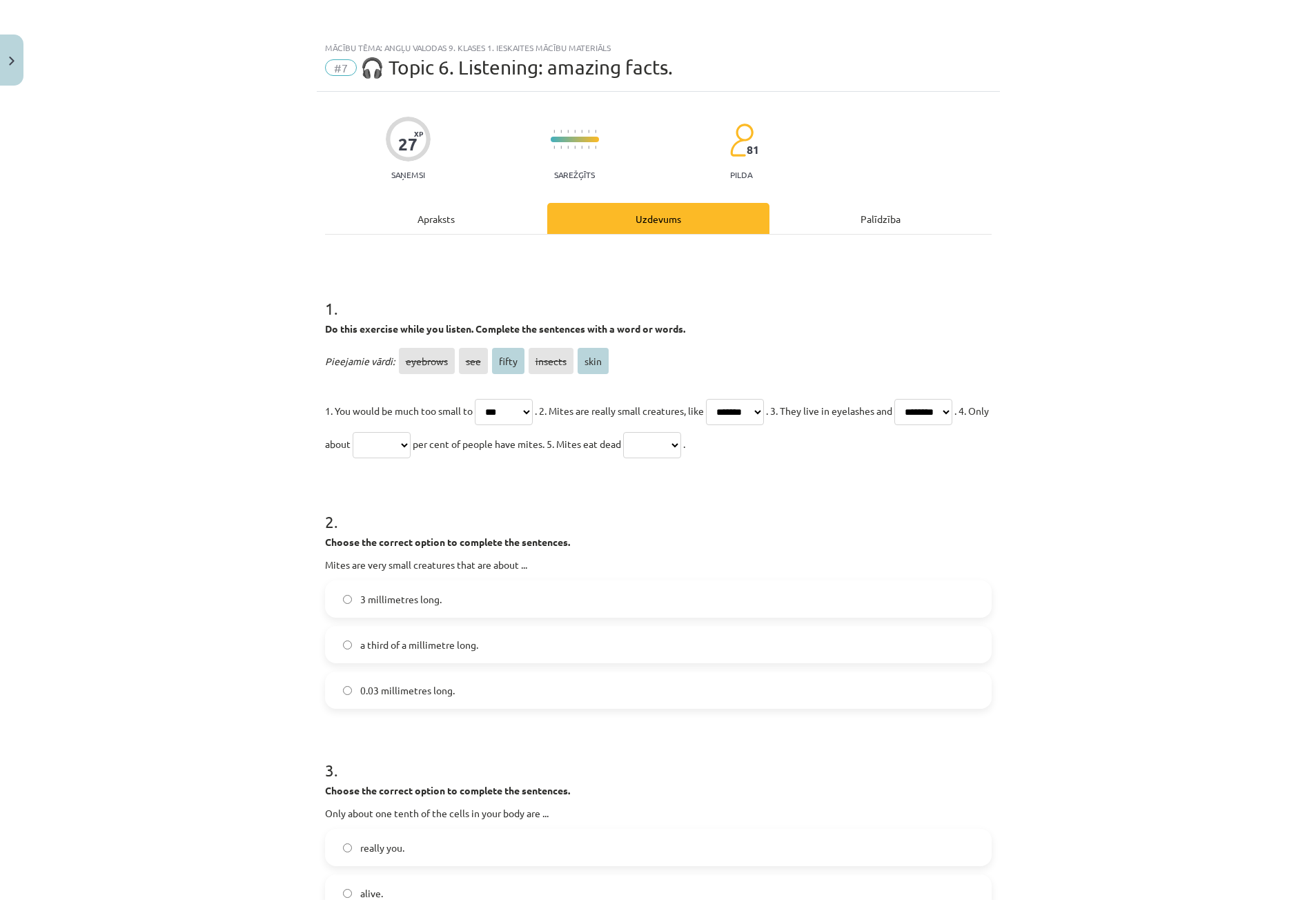
select select "*****"
click at [411, 432] on select "******** *** ***** ******* ****" at bounding box center [381, 444] width 58 height 26
click at [681, 441] on select "******** *** ***** ******* ****" at bounding box center [652, 444] width 58 height 26
select select "****"
click at [681, 432] on select "******** *** ***** ******* ****" at bounding box center [652, 444] width 58 height 26
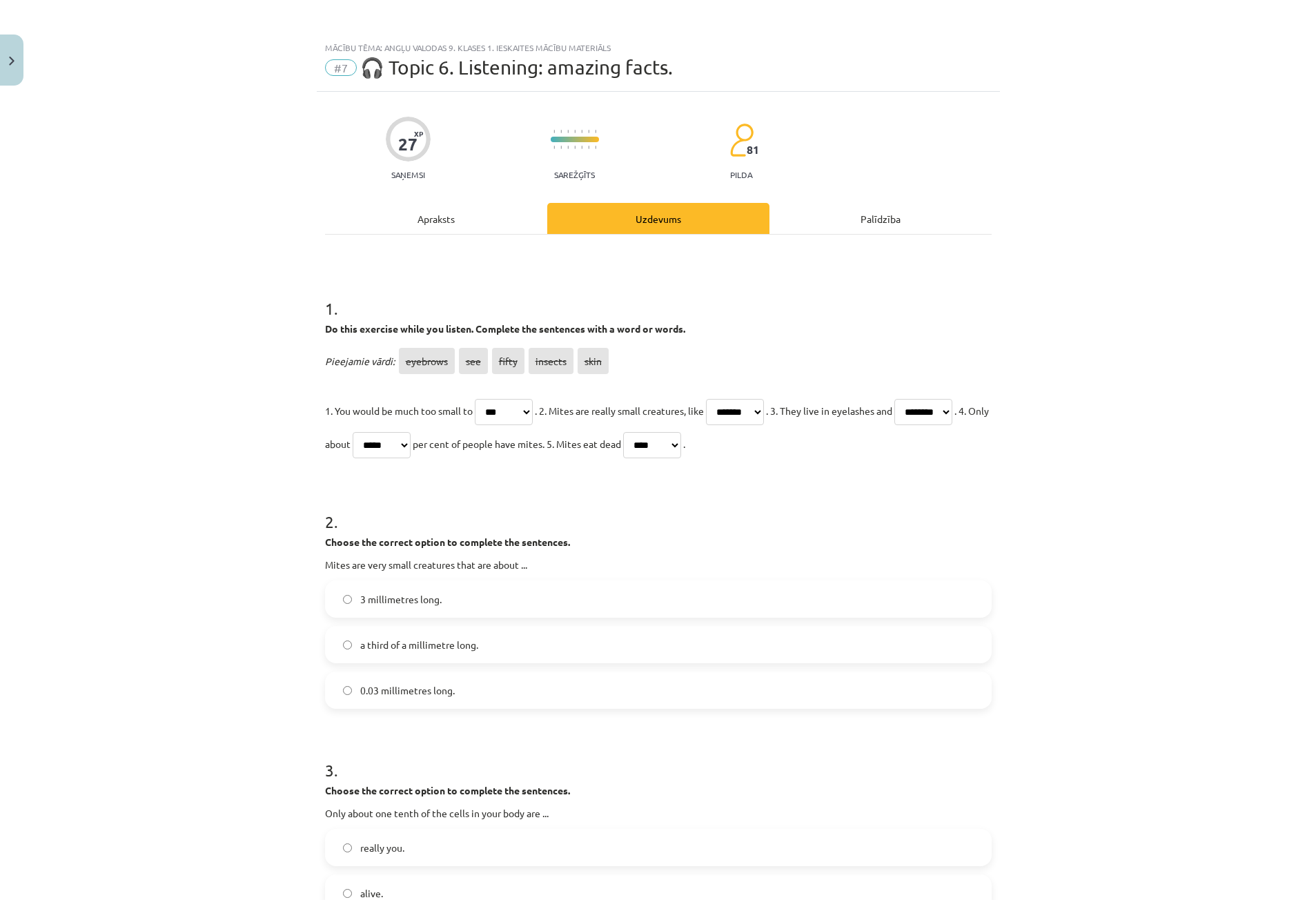
click at [557, 680] on label "0.03 millimetres long." at bounding box center [658, 690] width 664 height 35
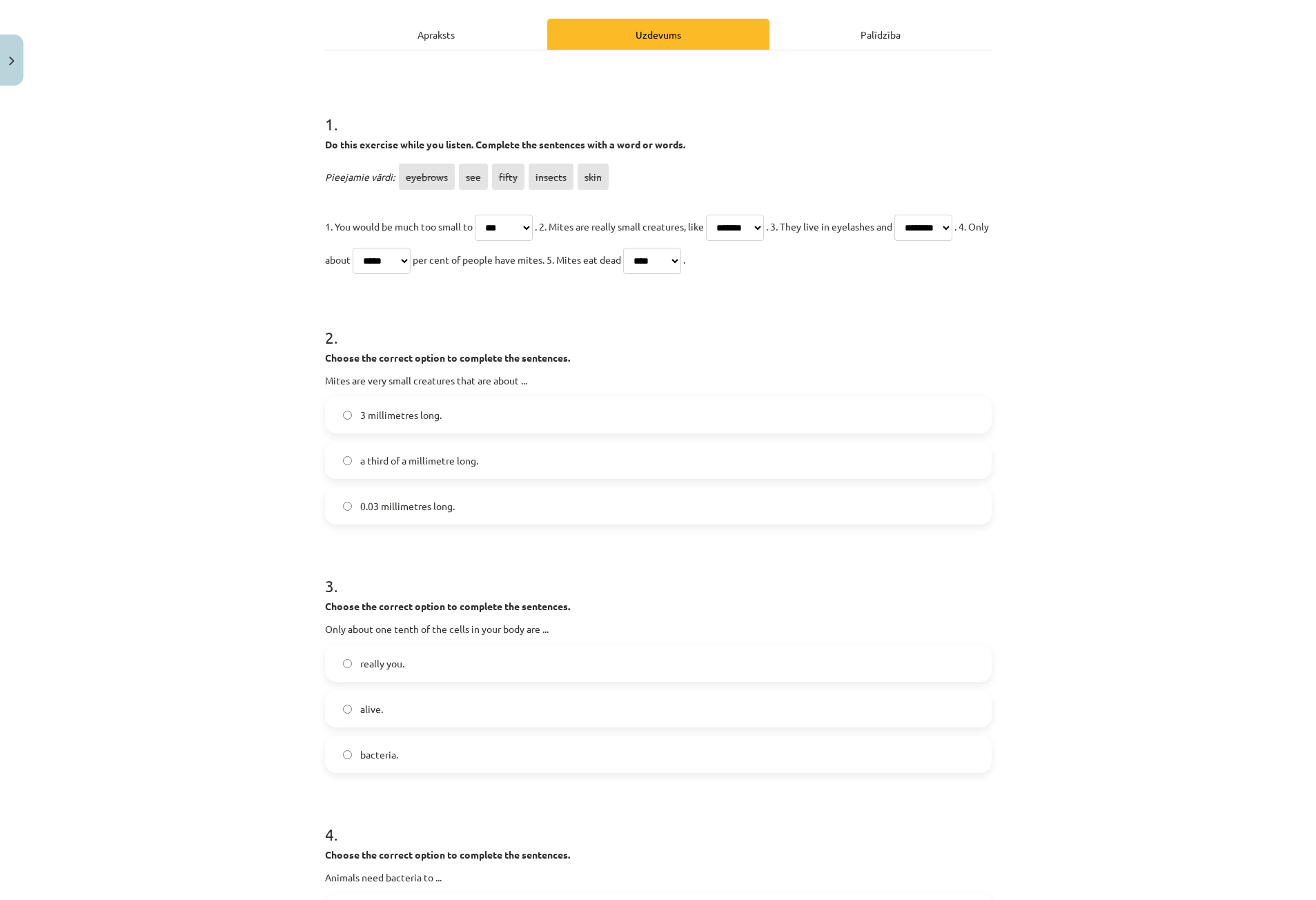
scroll to position [207, 0]
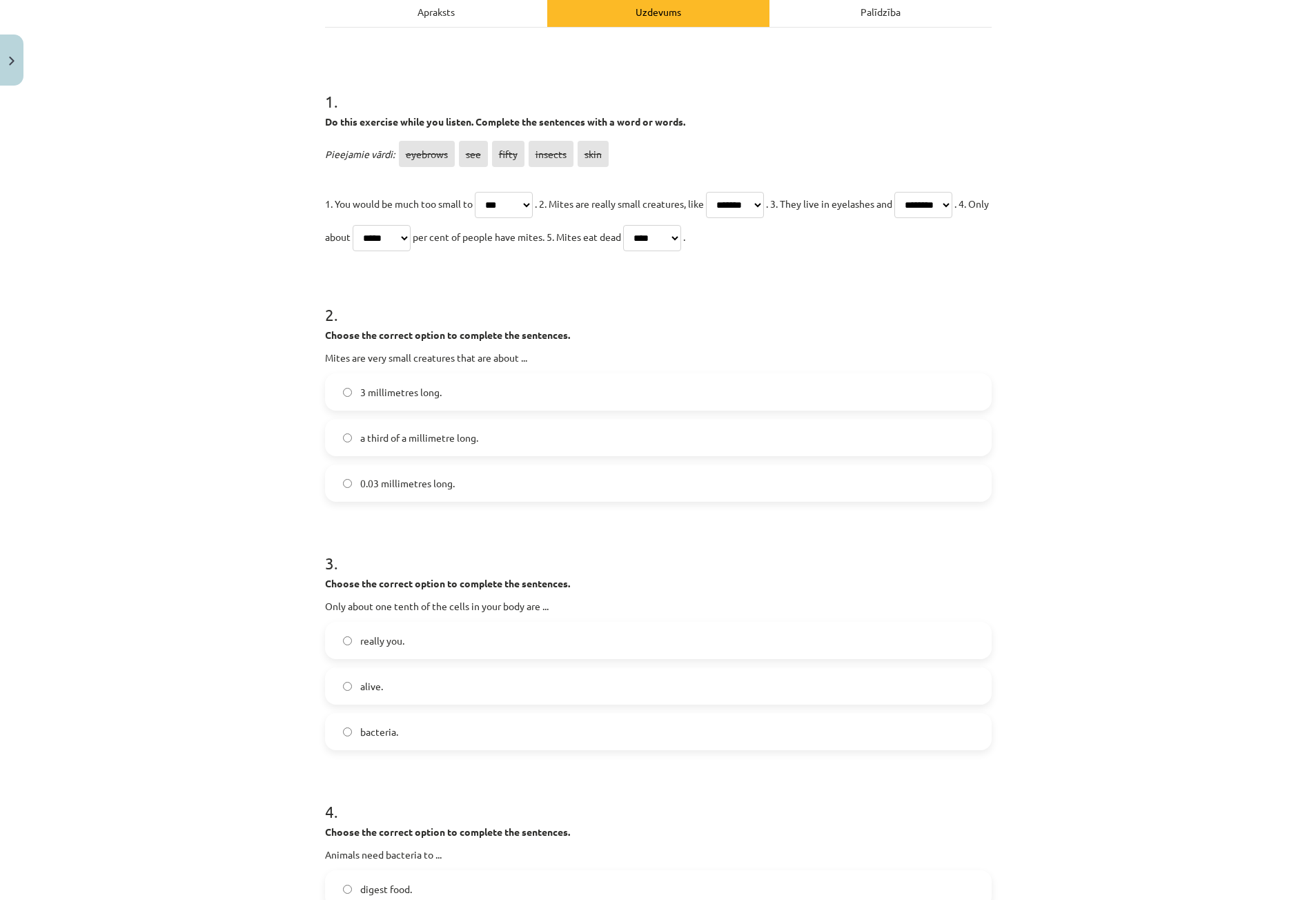
click at [526, 737] on label "bacteria." at bounding box center [658, 732] width 664 height 35
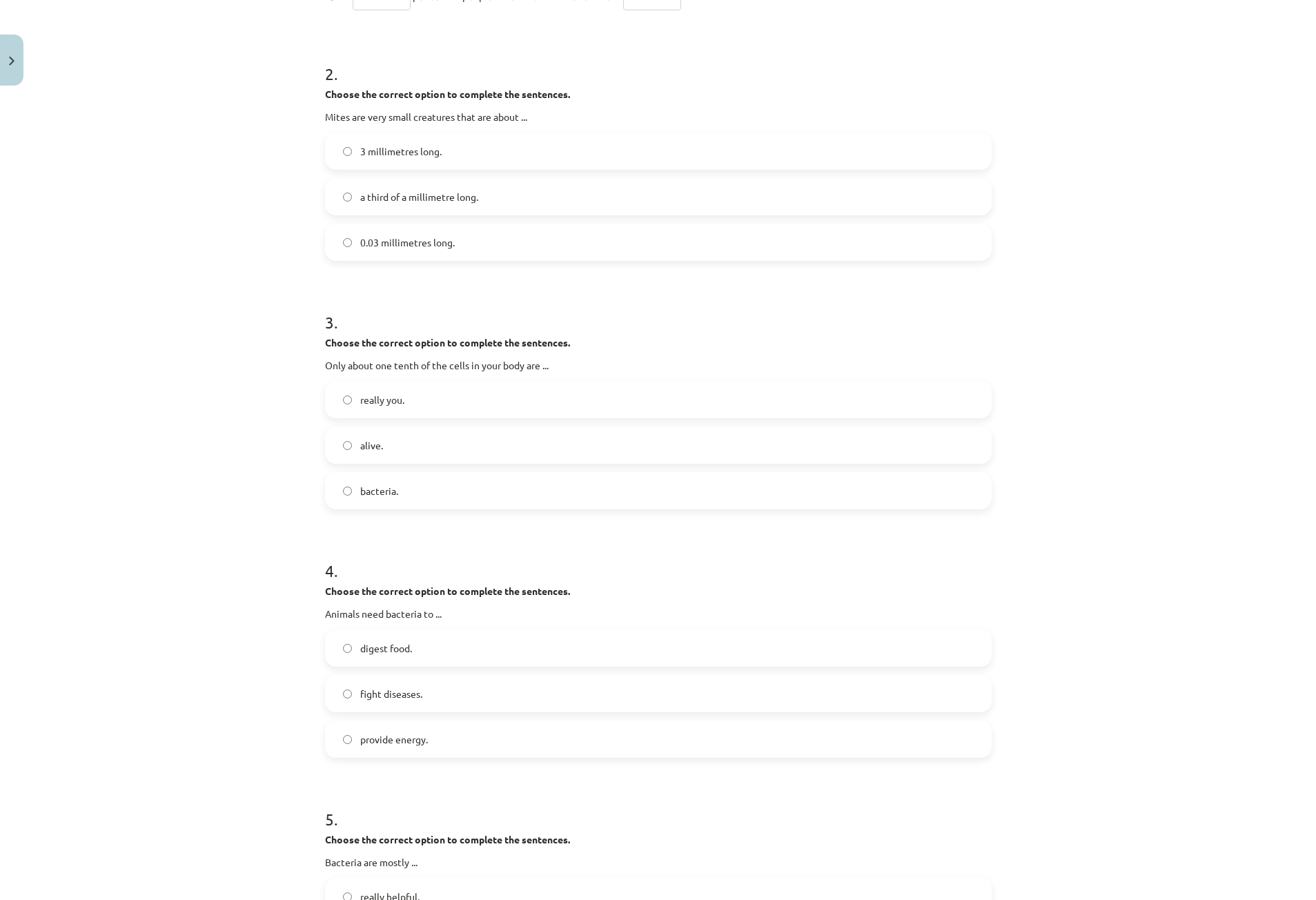
scroll to position [483, 0]
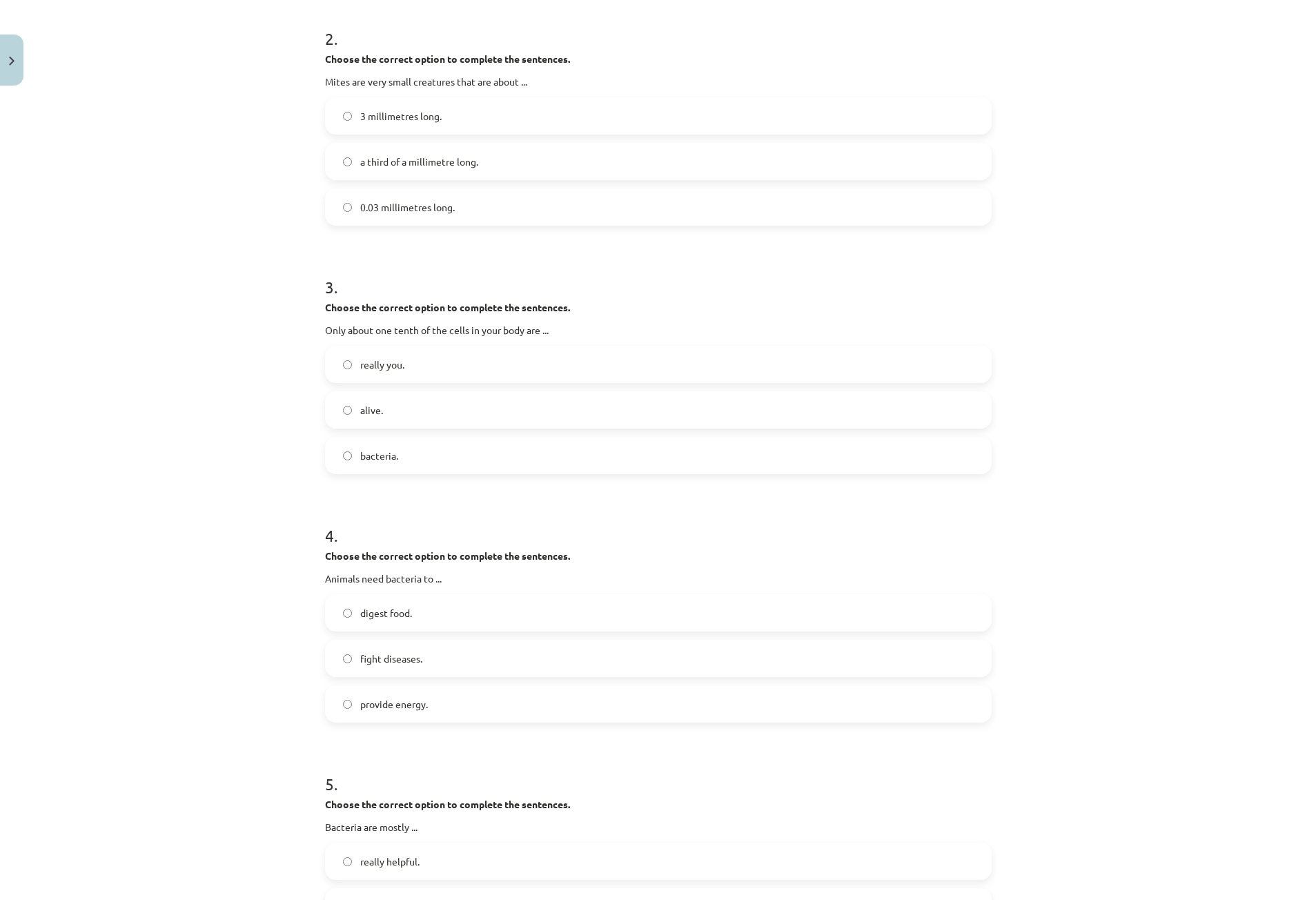
click at [458, 617] on label "digest food." at bounding box center [658, 613] width 664 height 35
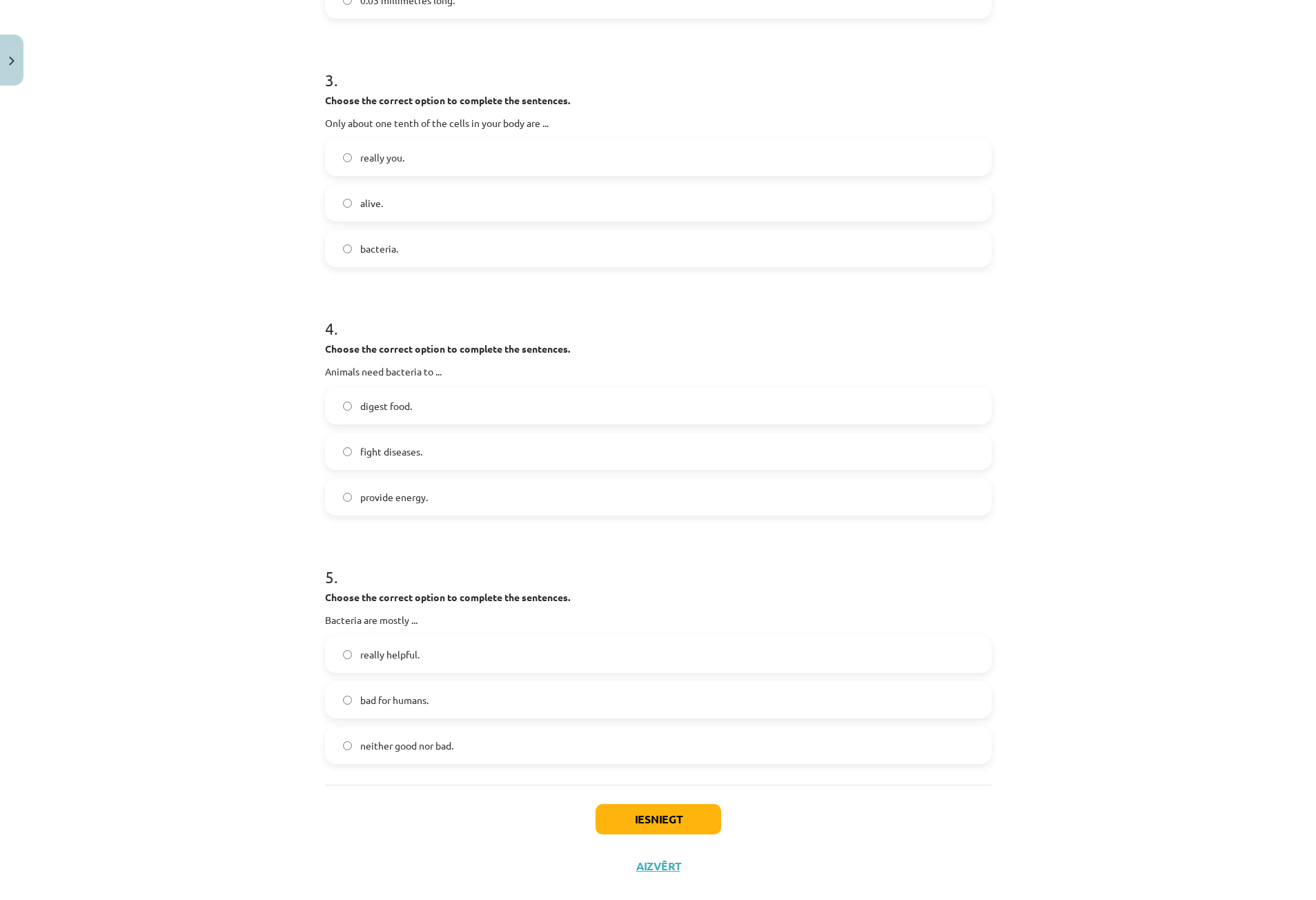
scroll to position [715, 0]
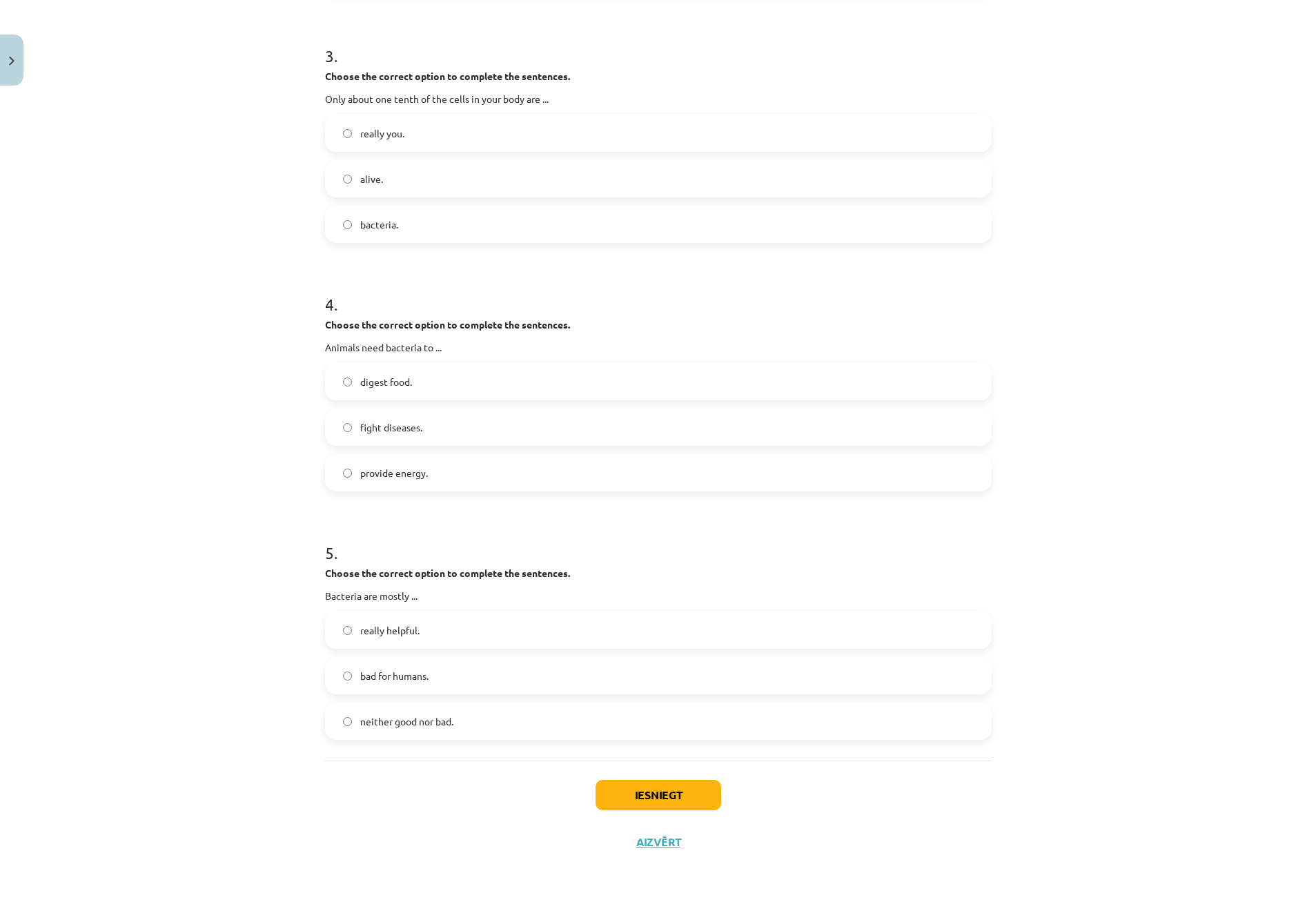
click at [444, 620] on label "really helpful." at bounding box center [658, 630] width 664 height 35
click at [619, 793] on button "Iesniegt" at bounding box center [658, 795] width 125 height 30
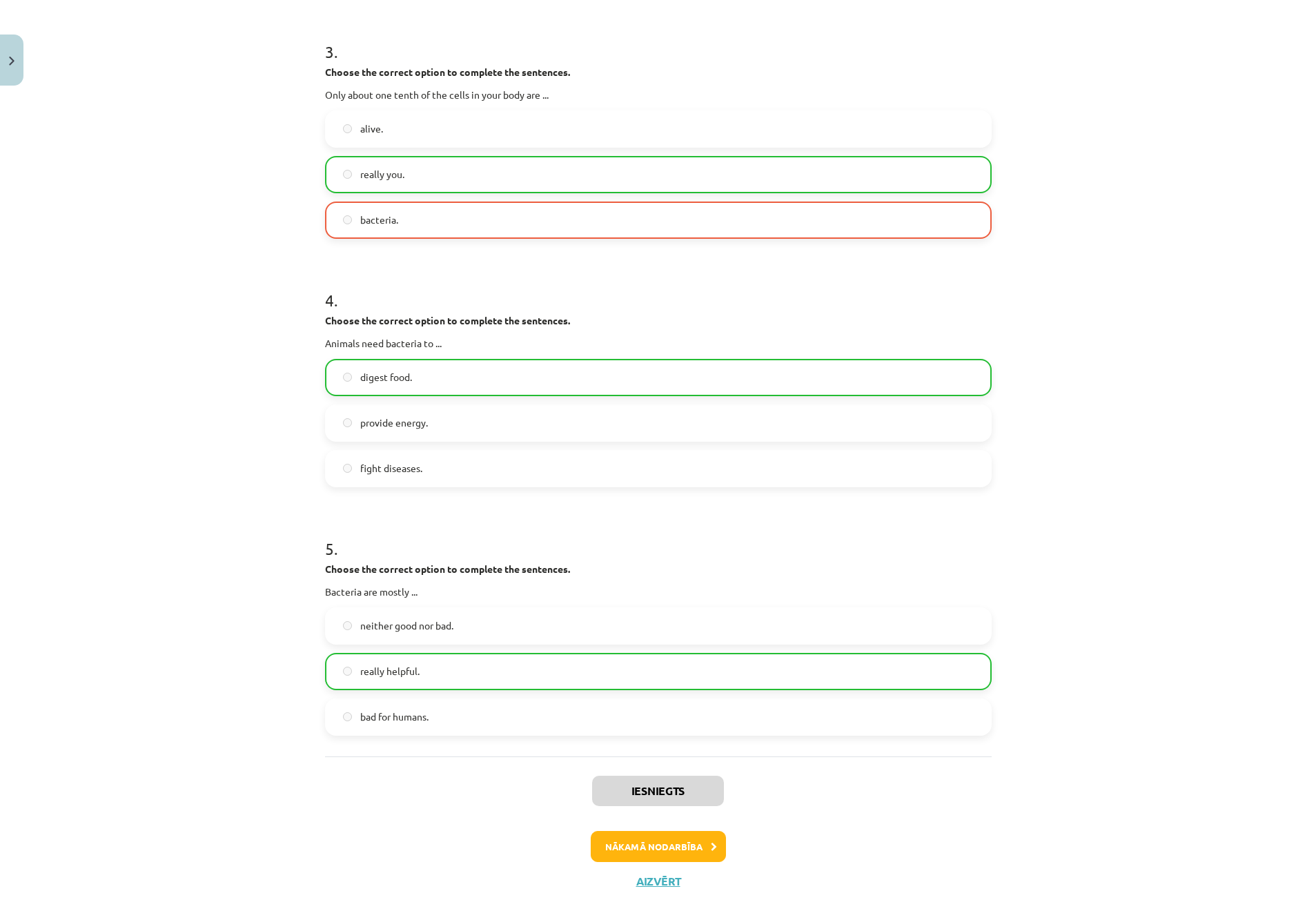
scroll to position [936, 0]
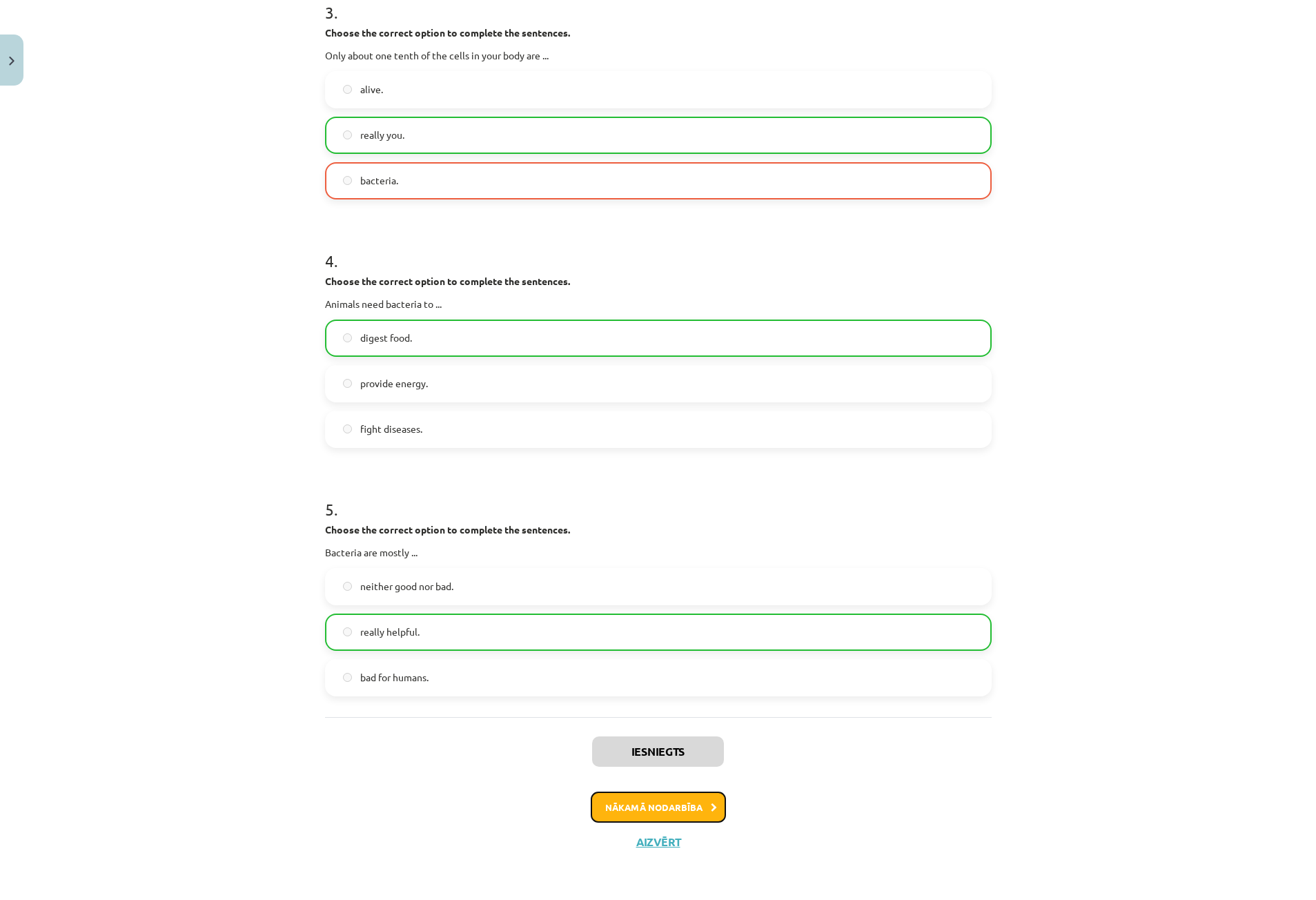
click at [631, 800] on button "Nākamā nodarbība" at bounding box center [658, 807] width 135 height 32
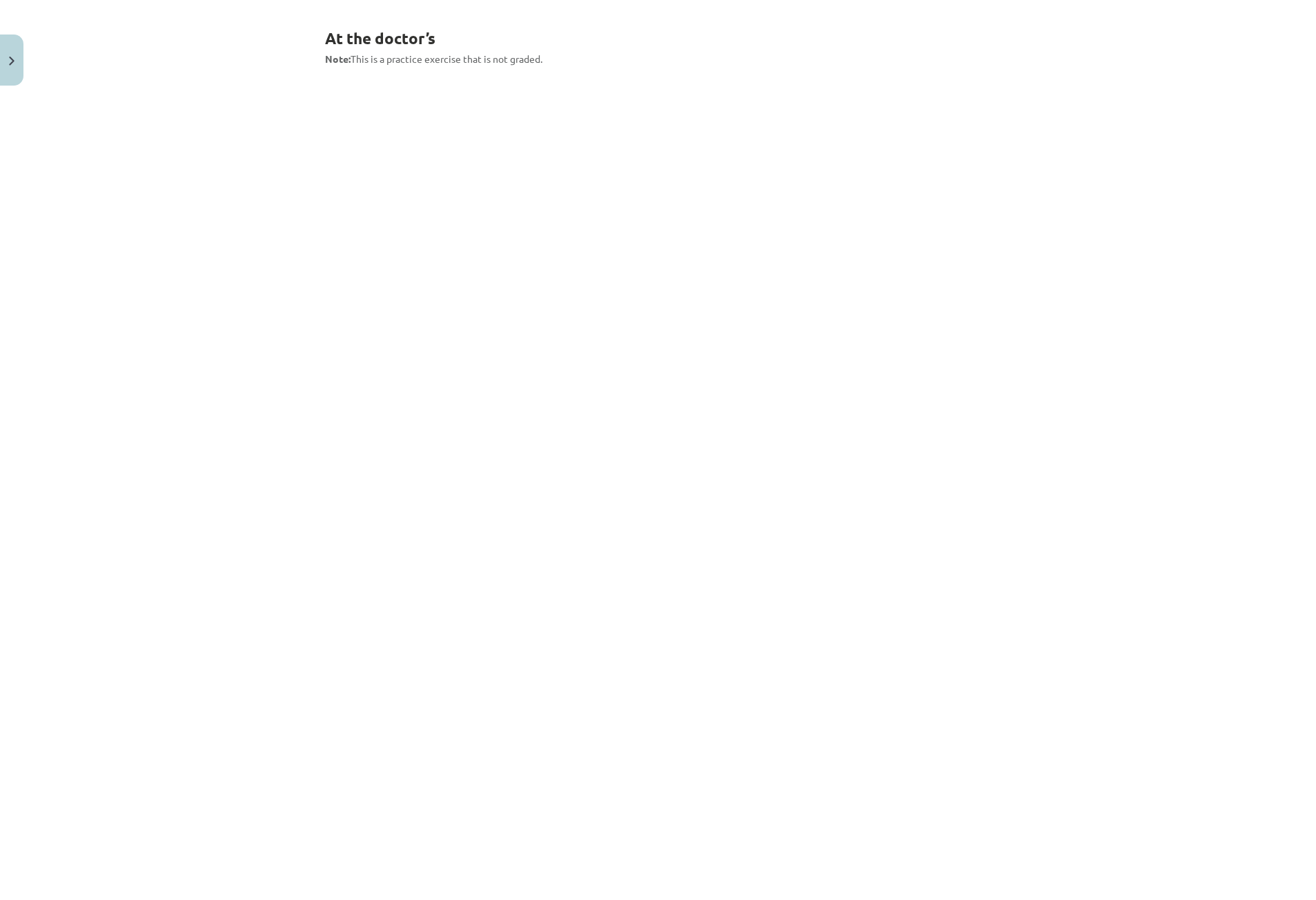
scroll to position [932, 0]
click at [674, 878] on button "Sākt uzdevumu" at bounding box center [658, 881] width 171 height 30
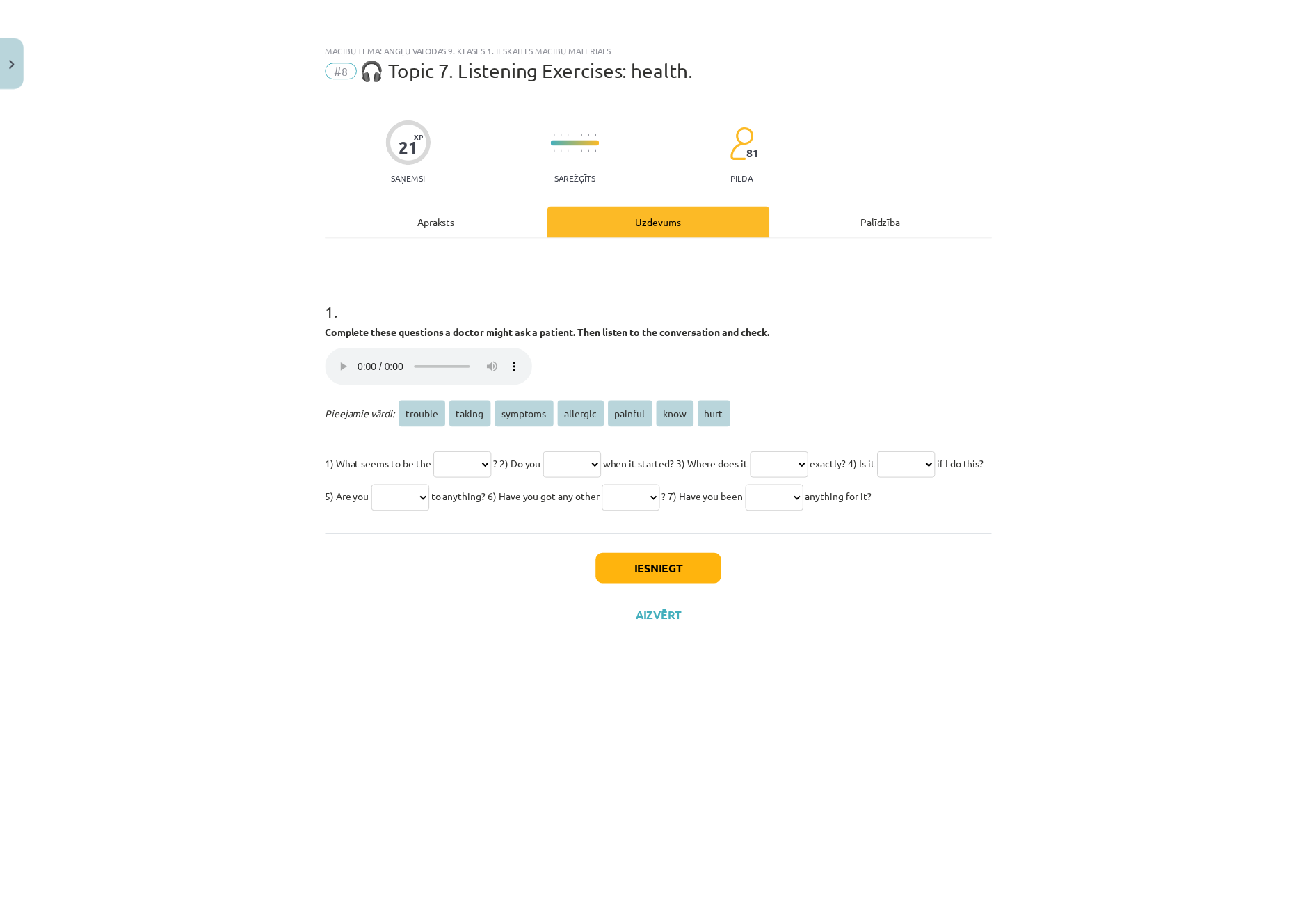
scroll to position [0, 0]
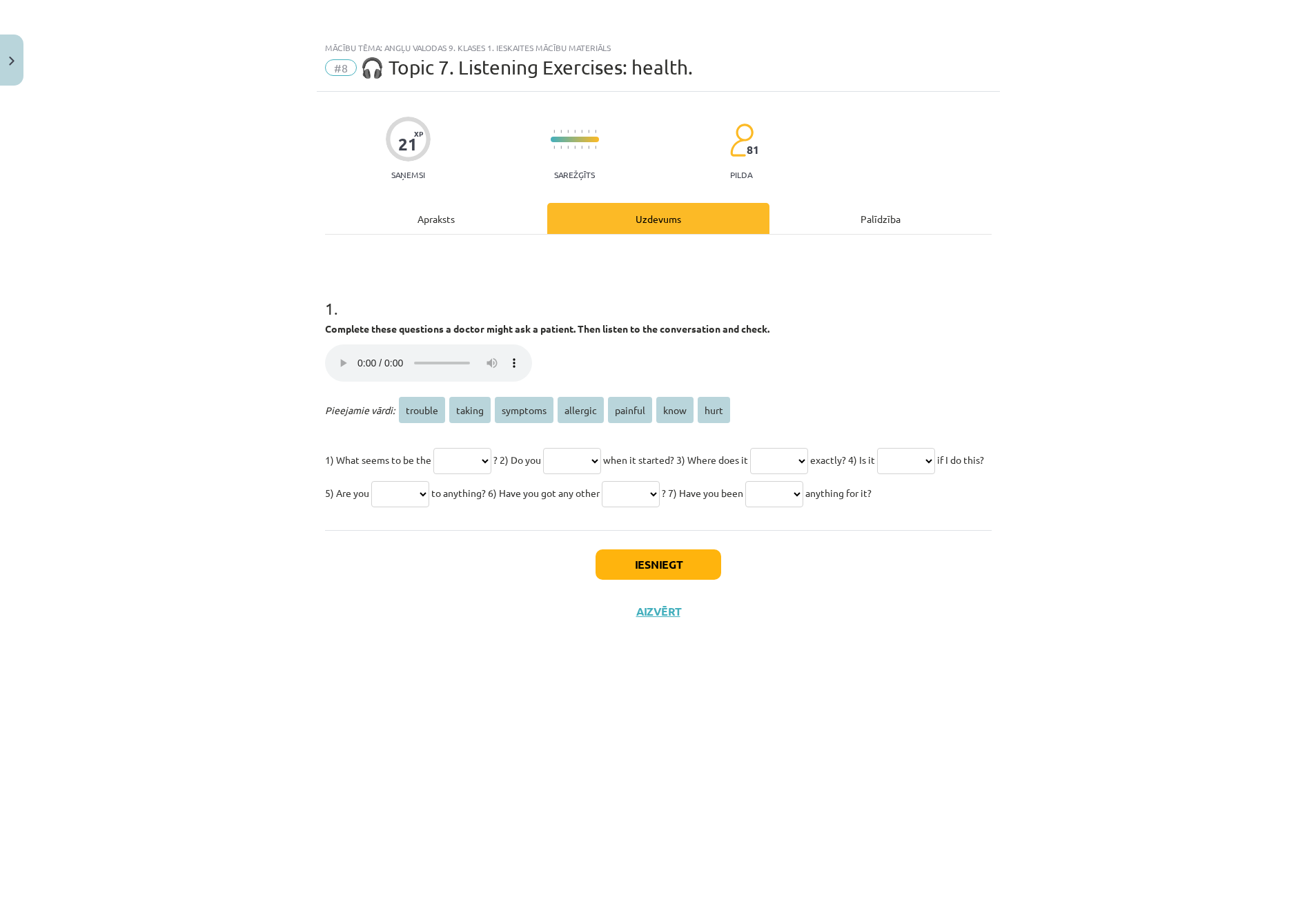
drag, startPoint x: 321, startPoint y: 408, endPoint x: 481, endPoint y: 527, distance: 199.4
click at [481, 527] on div "21 XP Saņemsi Sarežģīts 81 pilda Apraksts Uzdevums Palīdzība 1 . Complete these…" at bounding box center [658, 479] width 683 height 774
copy div "Pieejamie vārdi: trouble taking symptoms allergic painful know hurt 1) What see…"
click at [484, 463] on select "******* ****** ******** ******** ******* **** ****" at bounding box center [462, 461] width 58 height 26
select select "*******"
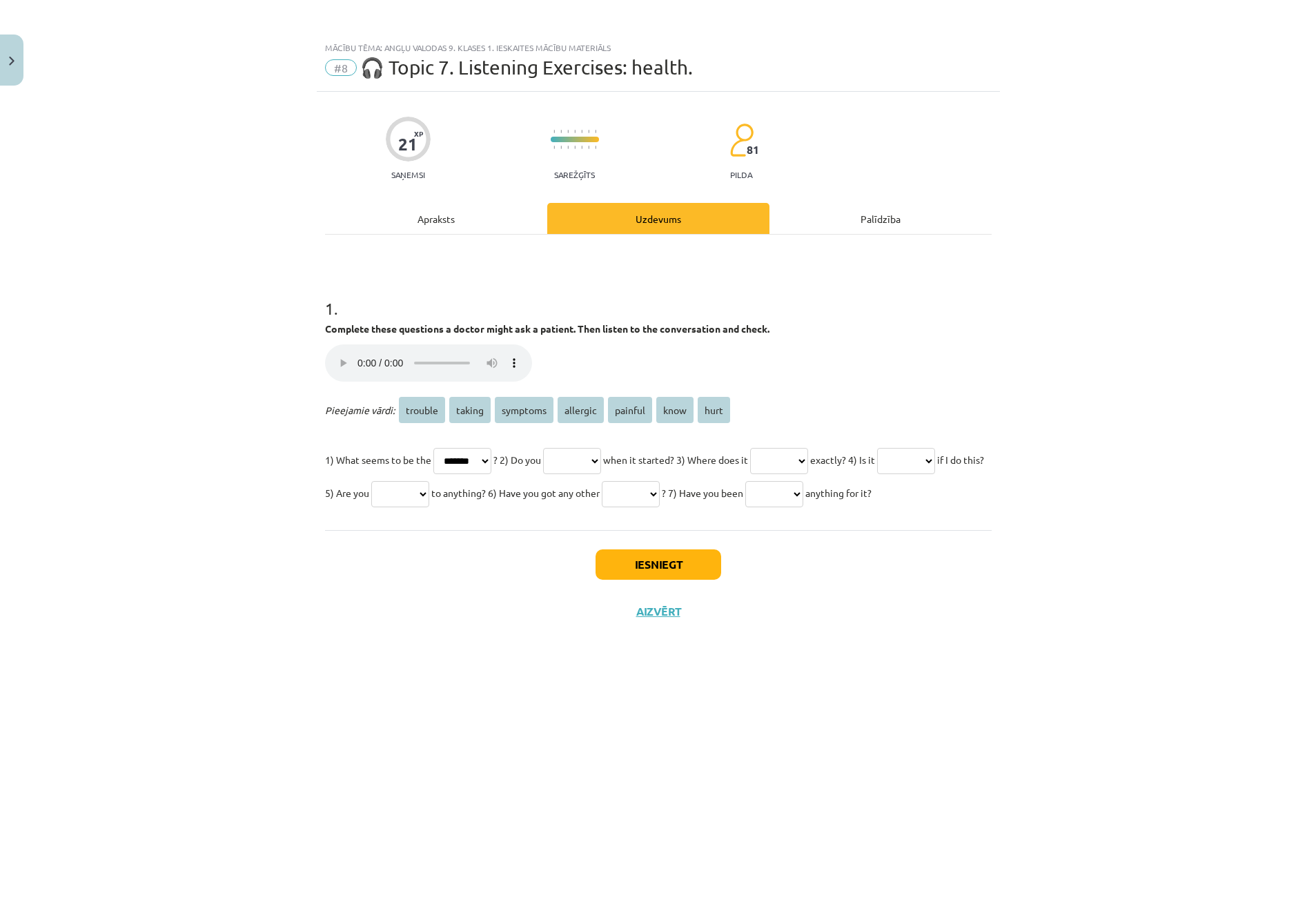
click at [435, 448] on select "******* ****** ******** ******** ******* **** ****" at bounding box center [462, 461] width 58 height 26
click at [358, 664] on div "21 XP Saņemsi Sarežģīts 81 pilda Apraksts Uzdevums Palīdzība 1 . Complete these…" at bounding box center [658, 479] width 683 height 774
click at [601, 462] on select "******* ****** ******** ******** ******* **** ****" at bounding box center [572, 461] width 58 height 26
select select "****"
click at [564, 448] on select "******* ****** ******** ******** ******* **** ****" at bounding box center [572, 461] width 58 height 26
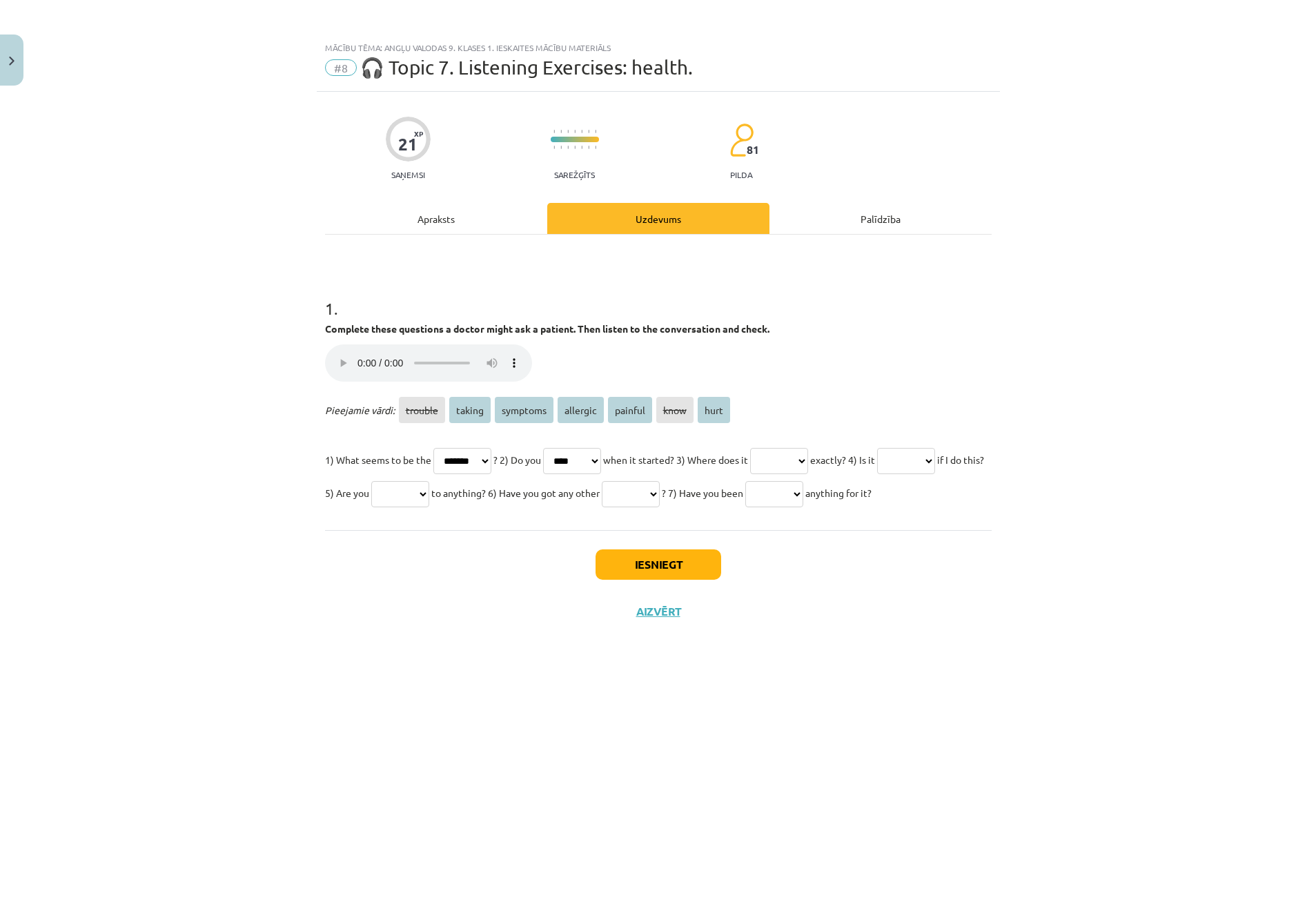
click at [809, 464] on select "******* ****** ******** ******** ******* **** ****" at bounding box center [779, 461] width 58 height 26
select select "****"
click at [792, 448] on select "******* ****** ******** ******** ******* **** ****" at bounding box center [779, 461] width 58 height 26
click at [746, 508] on select "******* ****** ******** ******** ******* **** ****" at bounding box center [774, 494] width 58 height 26
select select "******"
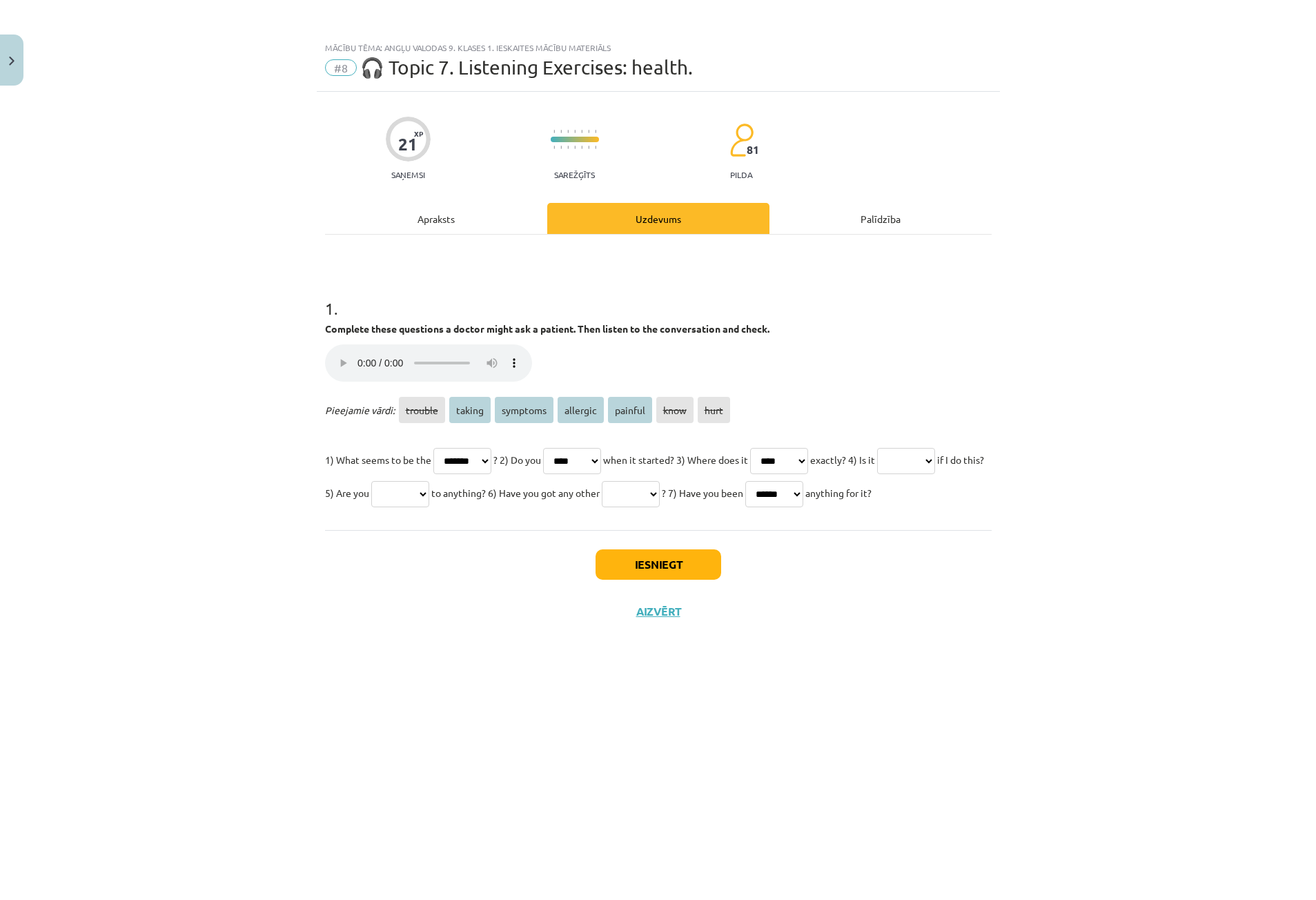
click at [746, 508] on select "******* ****** ******** ******** ******* **** ****" at bounding box center [774, 494] width 58 height 26
click at [659, 492] on select "******* ****** ******** ******** ******* **** ****" at bounding box center [631, 494] width 58 height 26
select select "********"
click at [659, 482] on select "******* ****** ******** ******** ******* **** ****" at bounding box center [631, 494] width 58 height 26
click at [430, 502] on select "******* ****** ******** ******** ******* **** ****" at bounding box center [401, 494] width 58 height 26
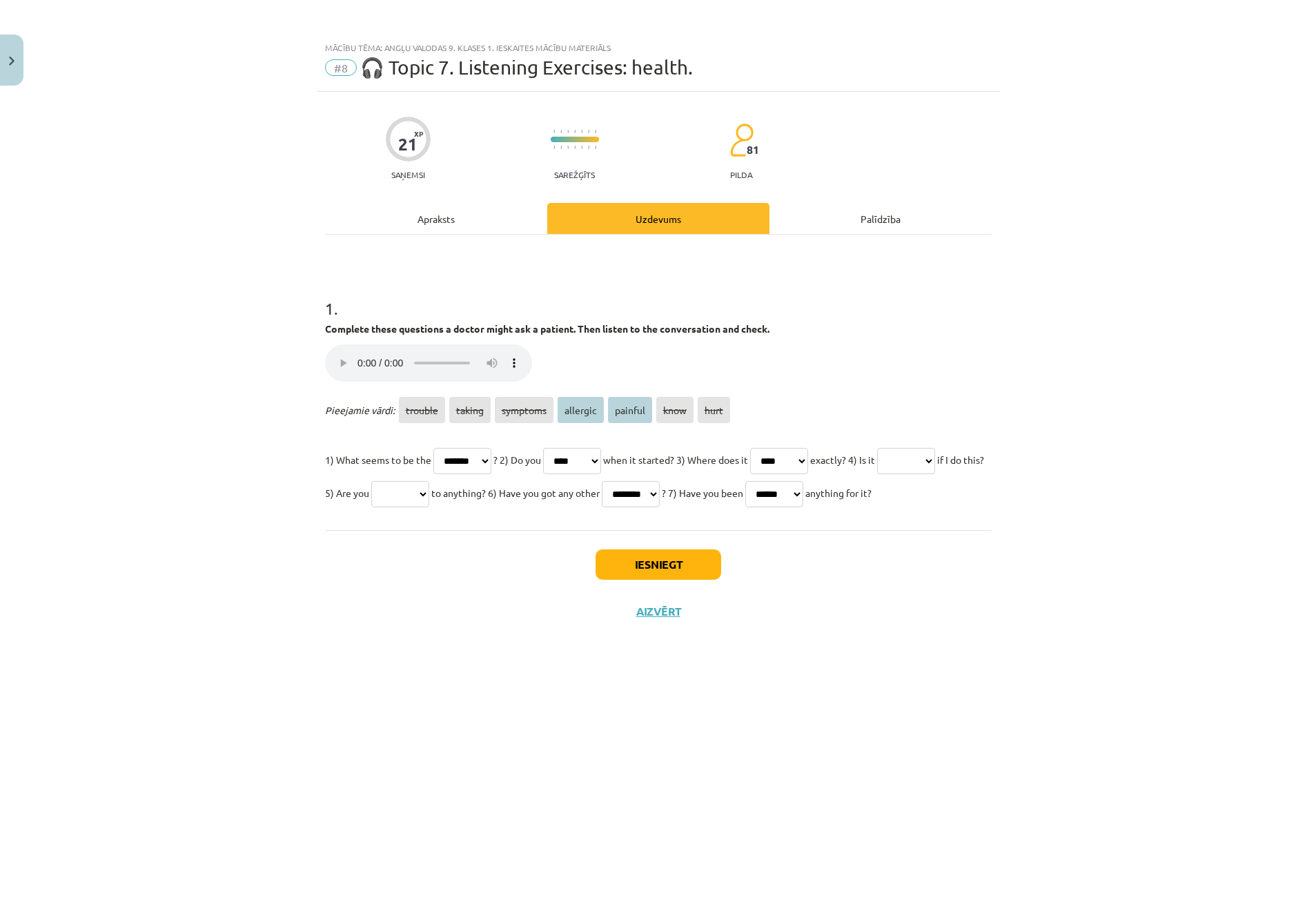
select select "********"
click at [430, 482] on select "******* ****** ******** ******** ******* **** ****" at bounding box center [401, 494] width 58 height 26
click at [878, 474] on select "******* ****** ******** ******** ******* **** ****" at bounding box center [907, 461] width 58 height 26
select select "*******"
click at [878, 474] on select "******* ****** ******** ******** ******* **** ****" at bounding box center [907, 461] width 58 height 26
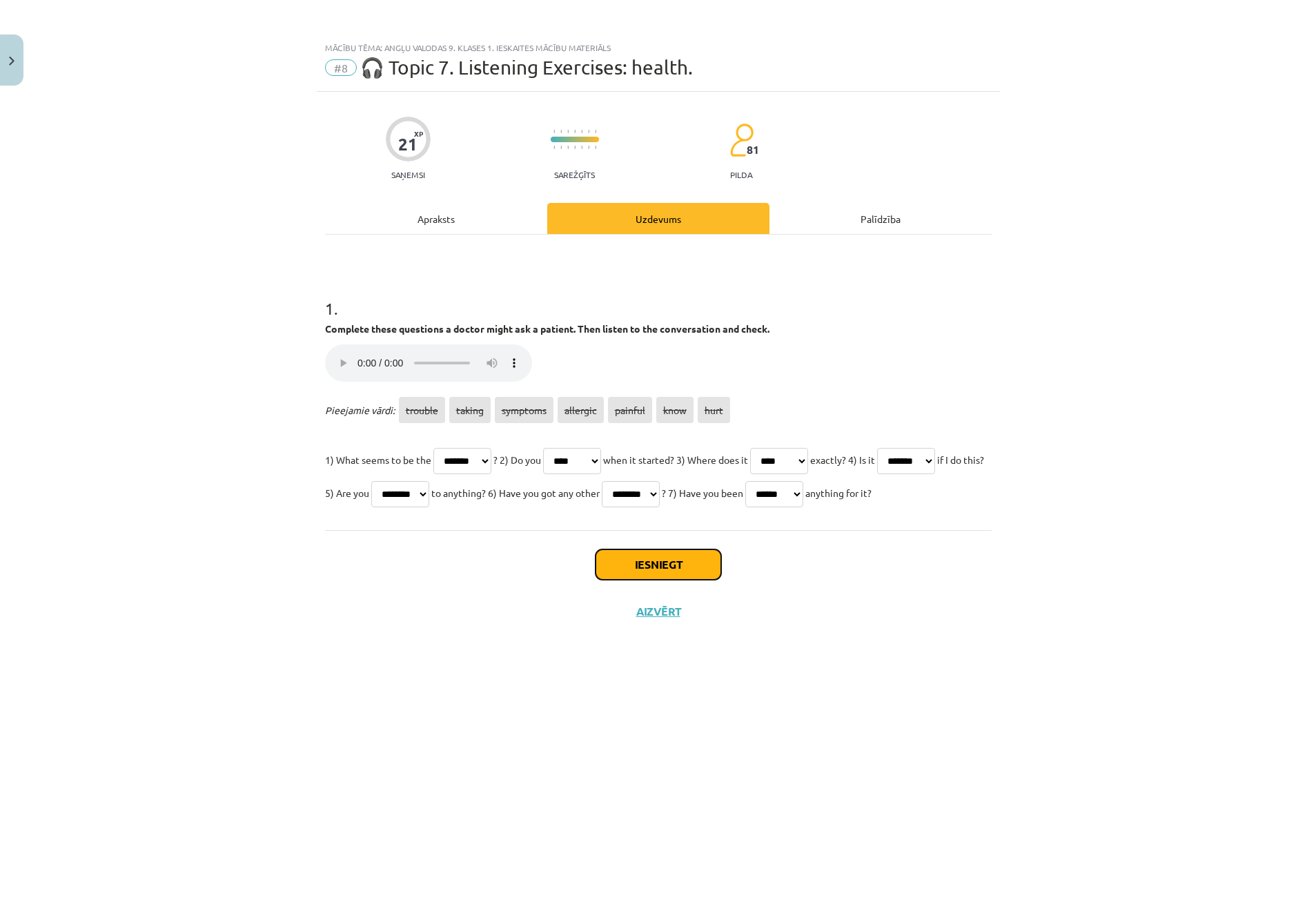
click at [617, 580] on button "Iesniegt" at bounding box center [658, 565] width 125 height 30
click at [629, 580] on button "Iesniegt" at bounding box center [658, 565] width 125 height 30
click at [470, 587] on div "Iesniegt Aizvērt" at bounding box center [658, 579] width 667 height 96
drag, startPoint x: 467, startPoint y: 565, endPoint x: 392, endPoint y: 654, distance: 116.4
click at [390, 627] on div "Iesniegt Aizvērt" at bounding box center [658, 579] width 667 height 96
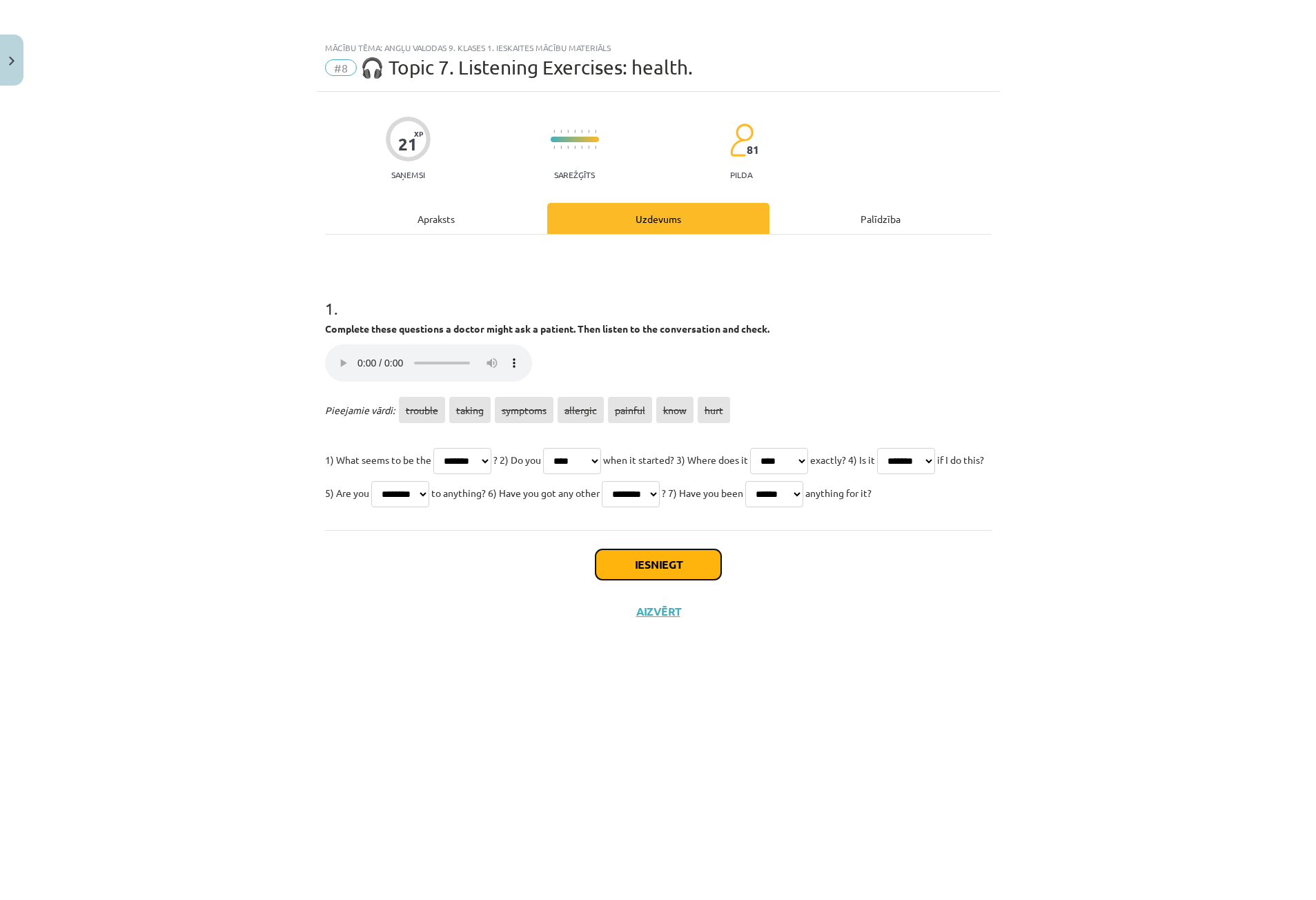
click at [650, 580] on button "Iesniegt" at bounding box center [658, 565] width 125 height 30
click at [868, 627] on div "Iesniegt Aizvērt" at bounding box center [658, 579] width 667 height 96
click at [648, 580] on button "Iesniegt" at bounding box center [658, 565] width 125 height 30
click at [471, 695] on div "21 XP Saņemsi Sarežģīts 81 pilda Apraksts Uzdevums Palīdzība 1 . Complete these…" at bounding box center [658, 479] width 683 height 774
click at [648, 619] on button "Aizvērt" at bounding box center [658, 611] width 53 height 14
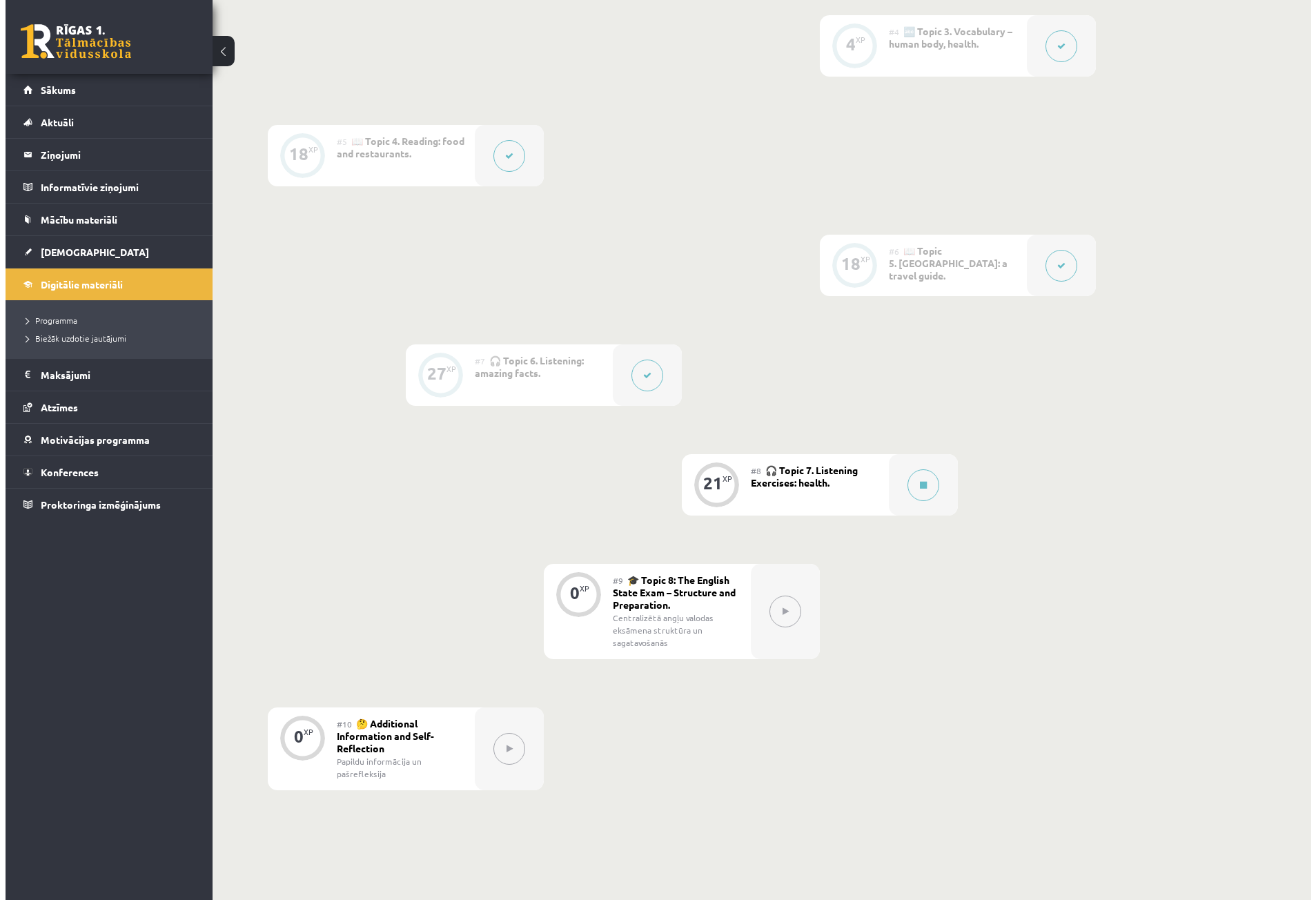
scroll to position [621, 0]
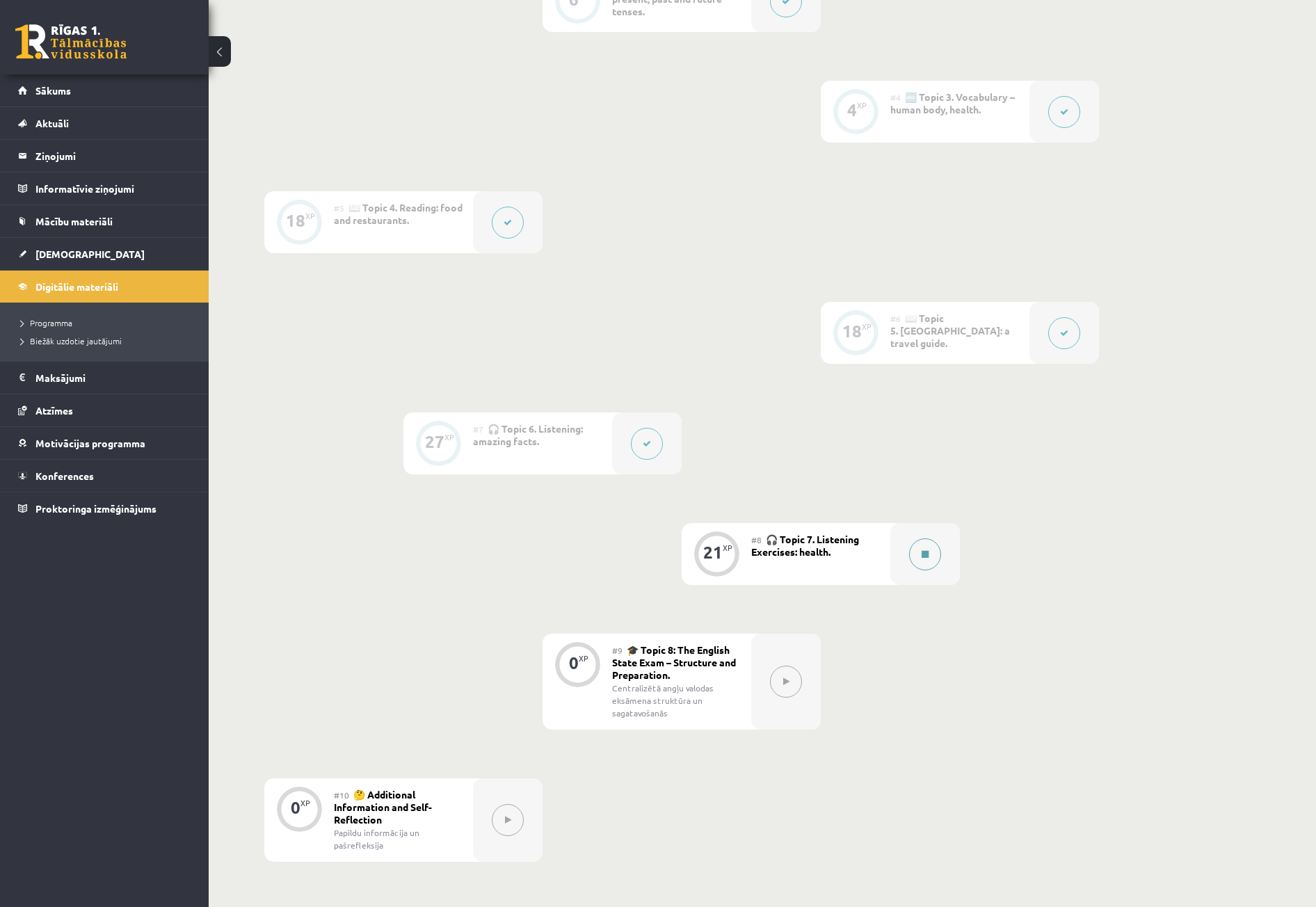
click at [934, 559] on button at bounding box center [925, 554] width 32 height 32
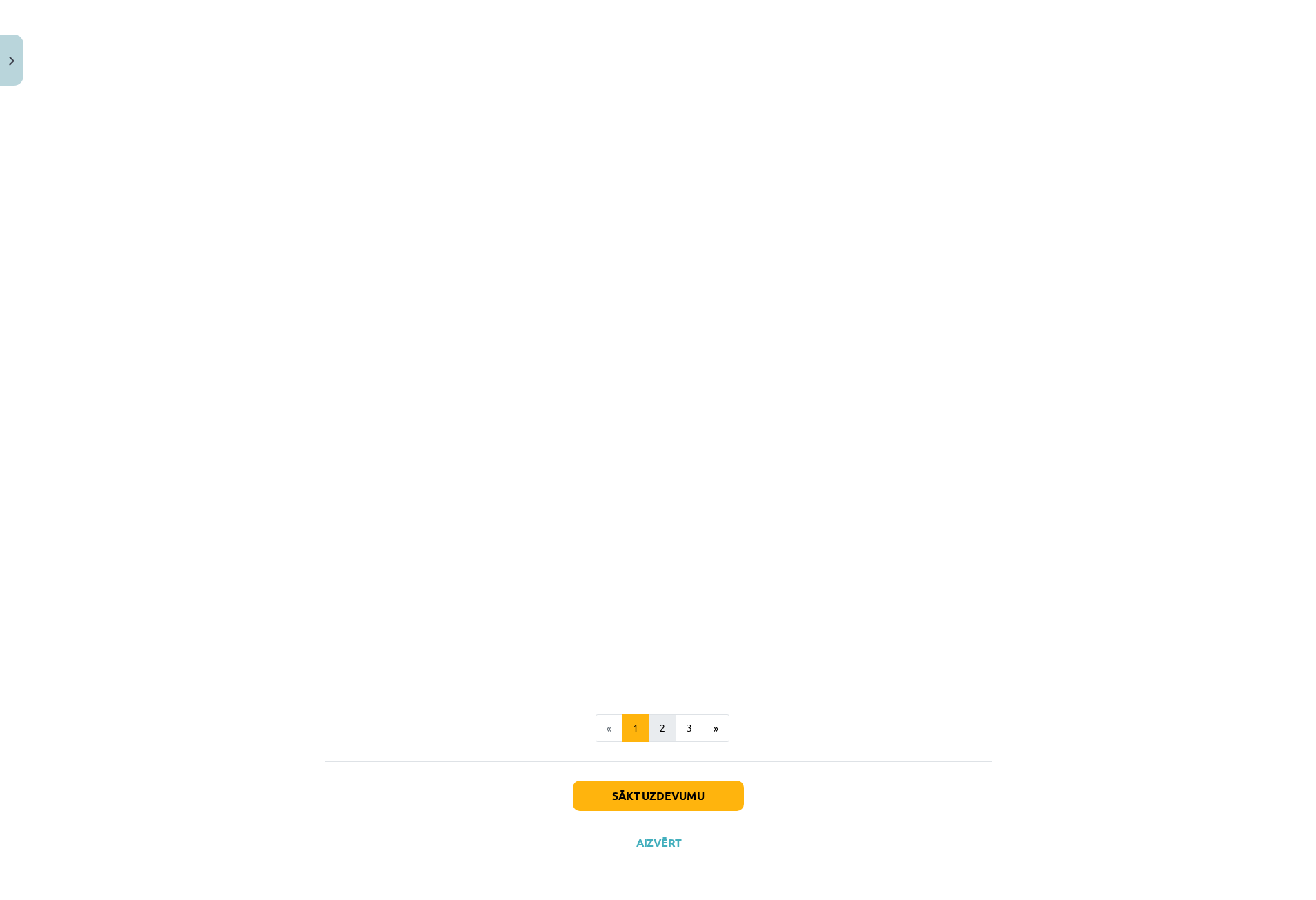
scroll to position [1017, 0]
click at [658, 729] on button "2" at bounding box center [662, 727] width 27 height 27
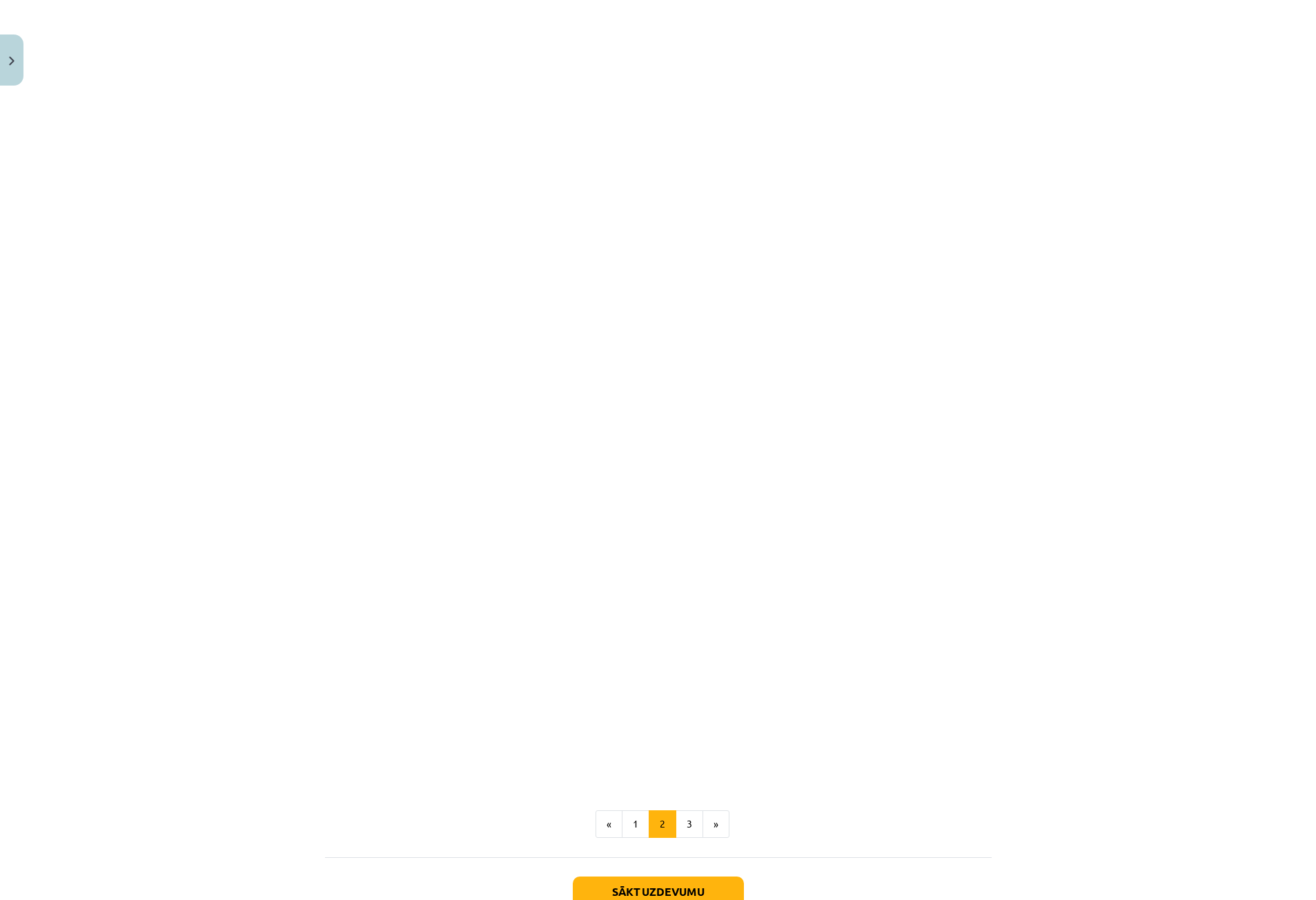
scroll to position [938, 0]
click at [228, 468] on div "Mācību tēma: Angļu valodas 9. klases 1. ieskaites mācību materiāls #8 🎧 Topic 7…" at bounding box center [658, 450] width 1316 height 900
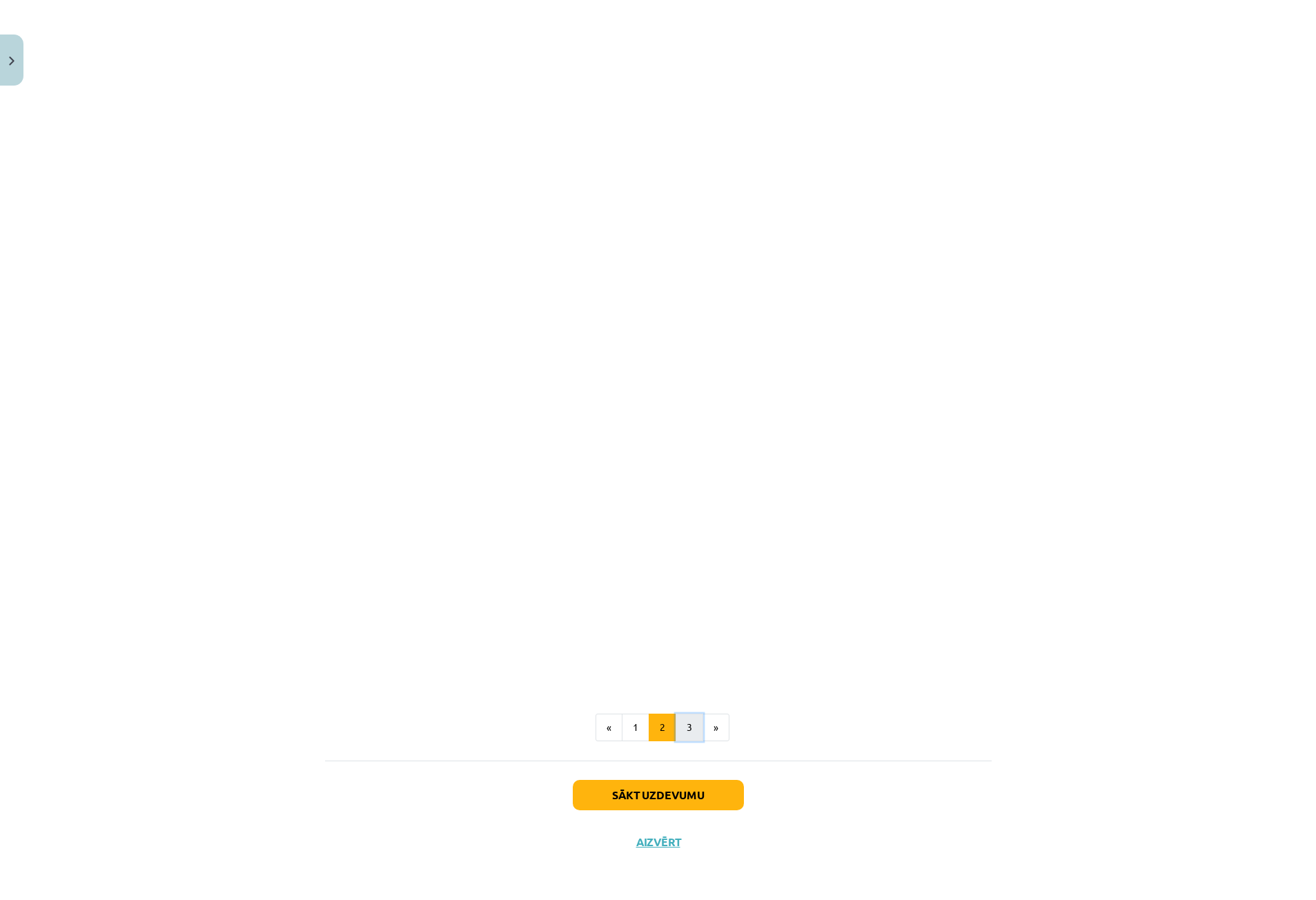
click at [690, 729] on button "3" at bounding box center [689, 727] width 27 height 27
click at [317, 500] on div "21 XP Saņemsi Sarežģīts 81 pilda Apraksts Uzdevums Palīdzība Understanding the …" at bounding box center [658, 865] width 683 height 2200
click at [191, 623] on div "Mācību tēma: Angļu valodas 9. klases 1. ieskaites mācību materiāls #8 🎧 Topic 7…" at bounding box center [658, 450] width 1316 height 900
click at [226, 714] on div "Mācību tēma: Angļu valodas 9. klases 1. ieskaites mācību materiāls #8 🎧 Topic 7…" at bounding box center [658, 450] width 1316 height 900
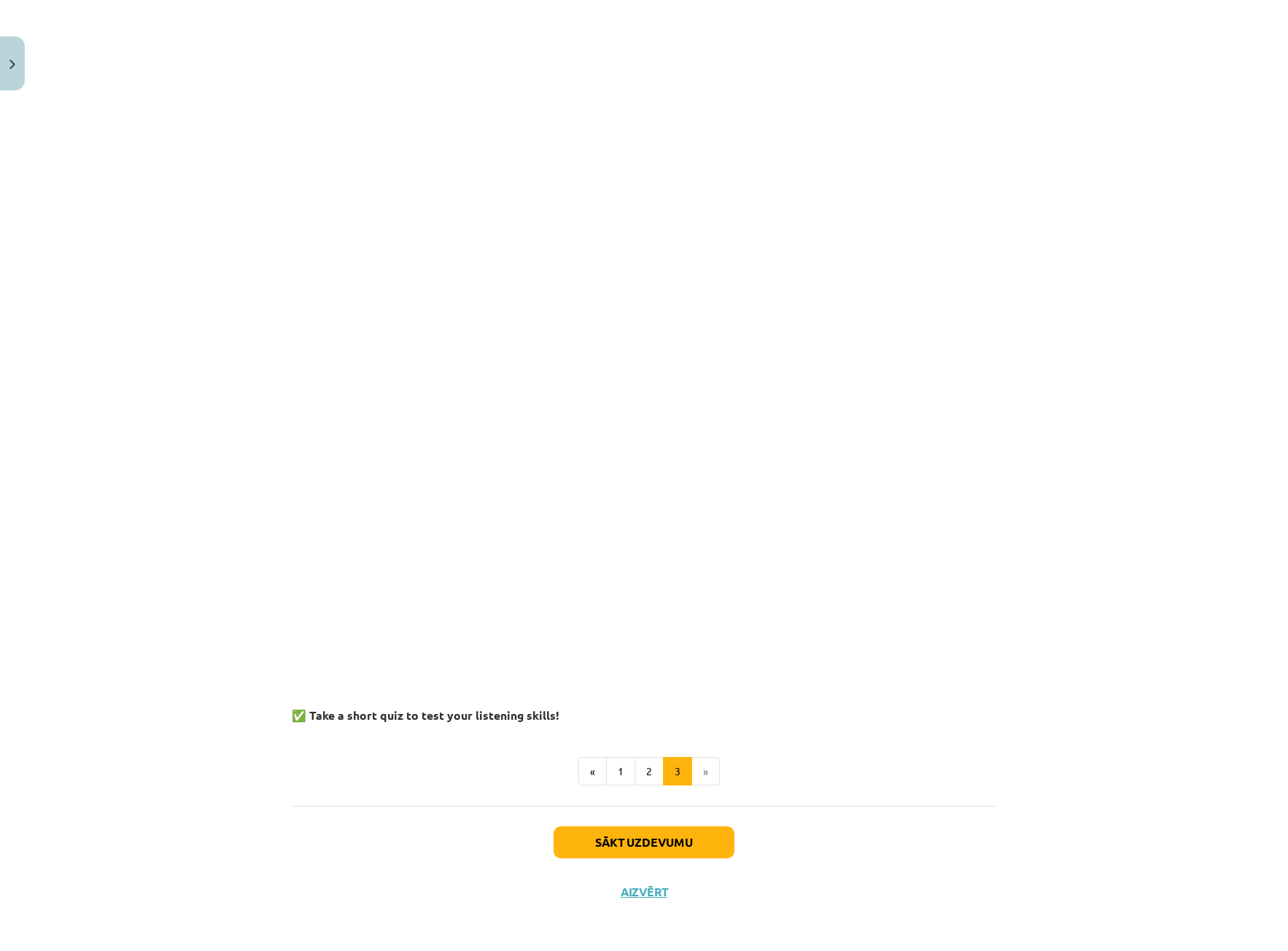
scroll to position [1368, 0]
click at [679, 832] on button "Sākt uzdevumu" at bounding box center [644, 840] width 181 height 32
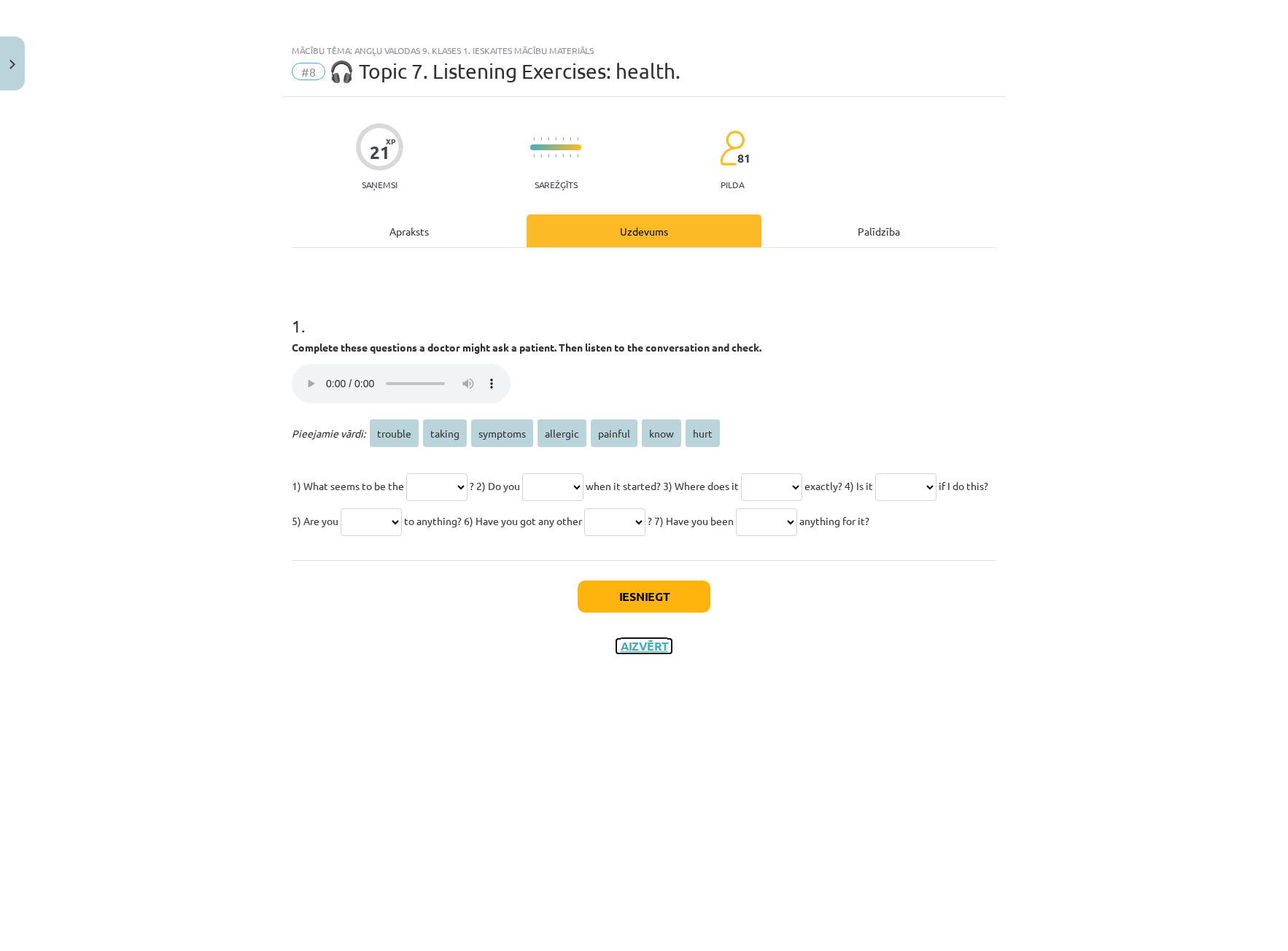
click at [633, 654] on button "Aizvērt" at bounding box center [644, 646] width 56 height 15
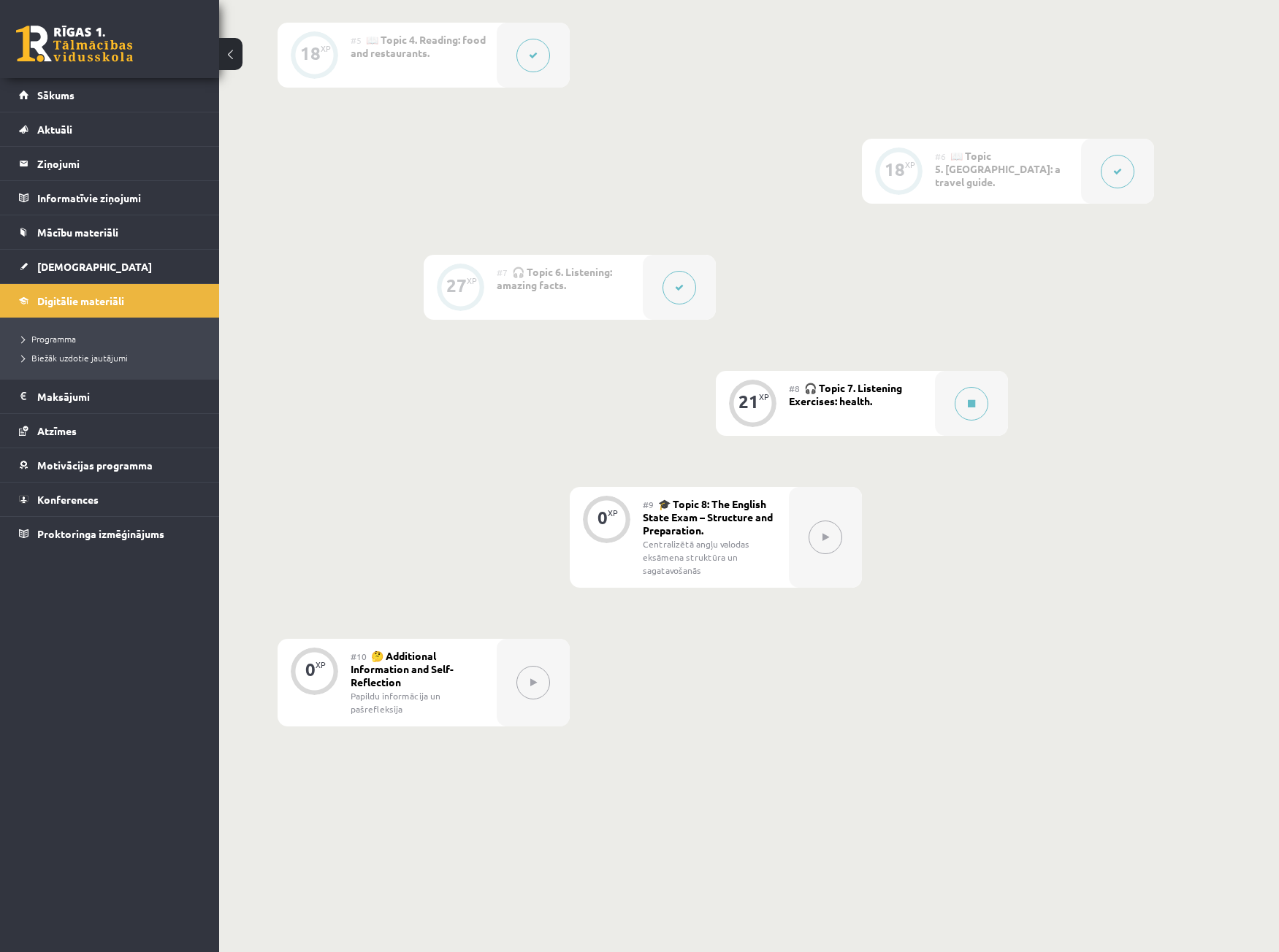
scroll to position [866, 0]
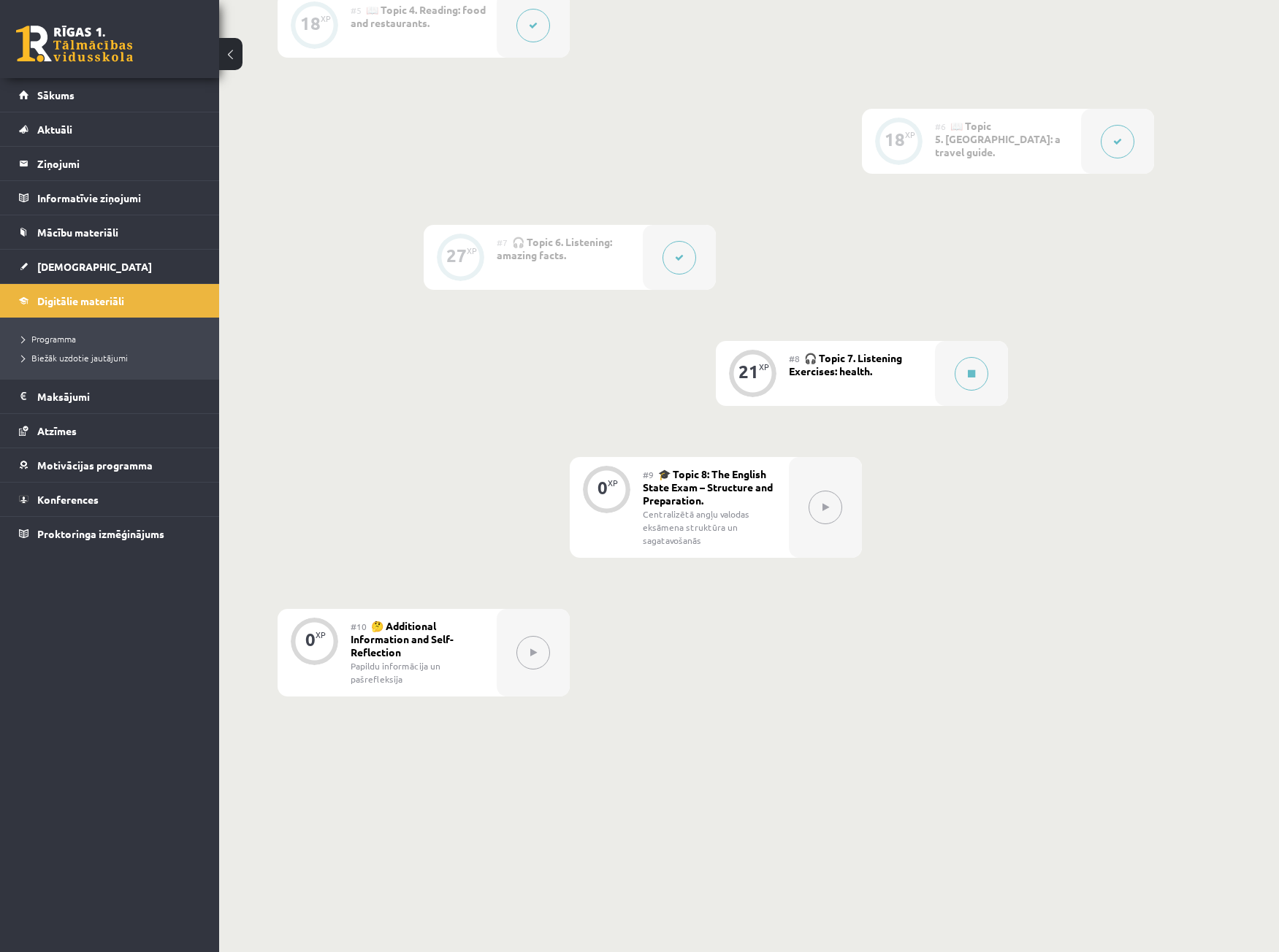
click at [828, 504] on icon at bounding box center [826, 507] width 6 height 9
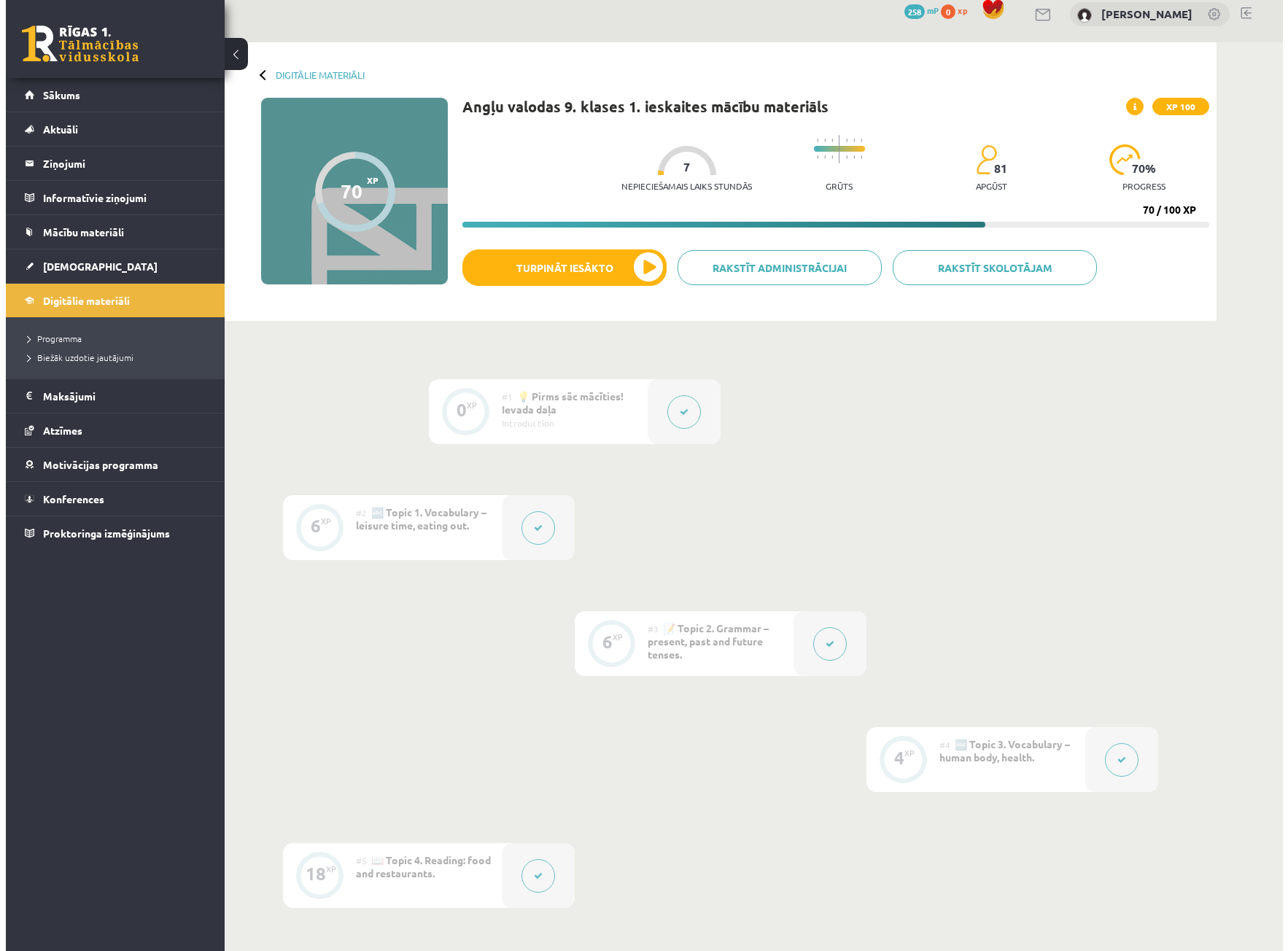
scroll to position [0, 0]
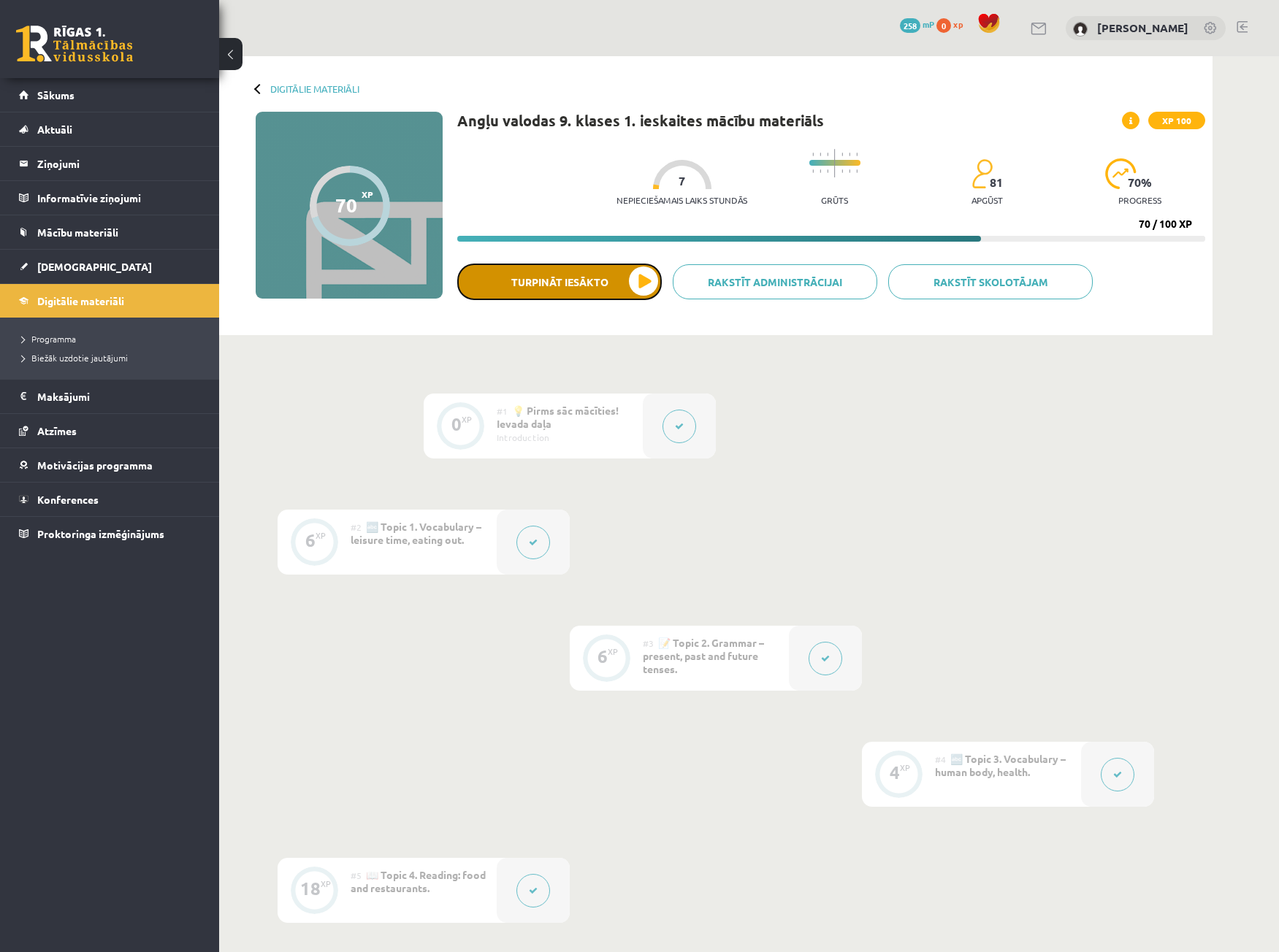
click at [646, 279] on button "Turpināt iesākto" at bounding box center [559, 282] width 205 height 37
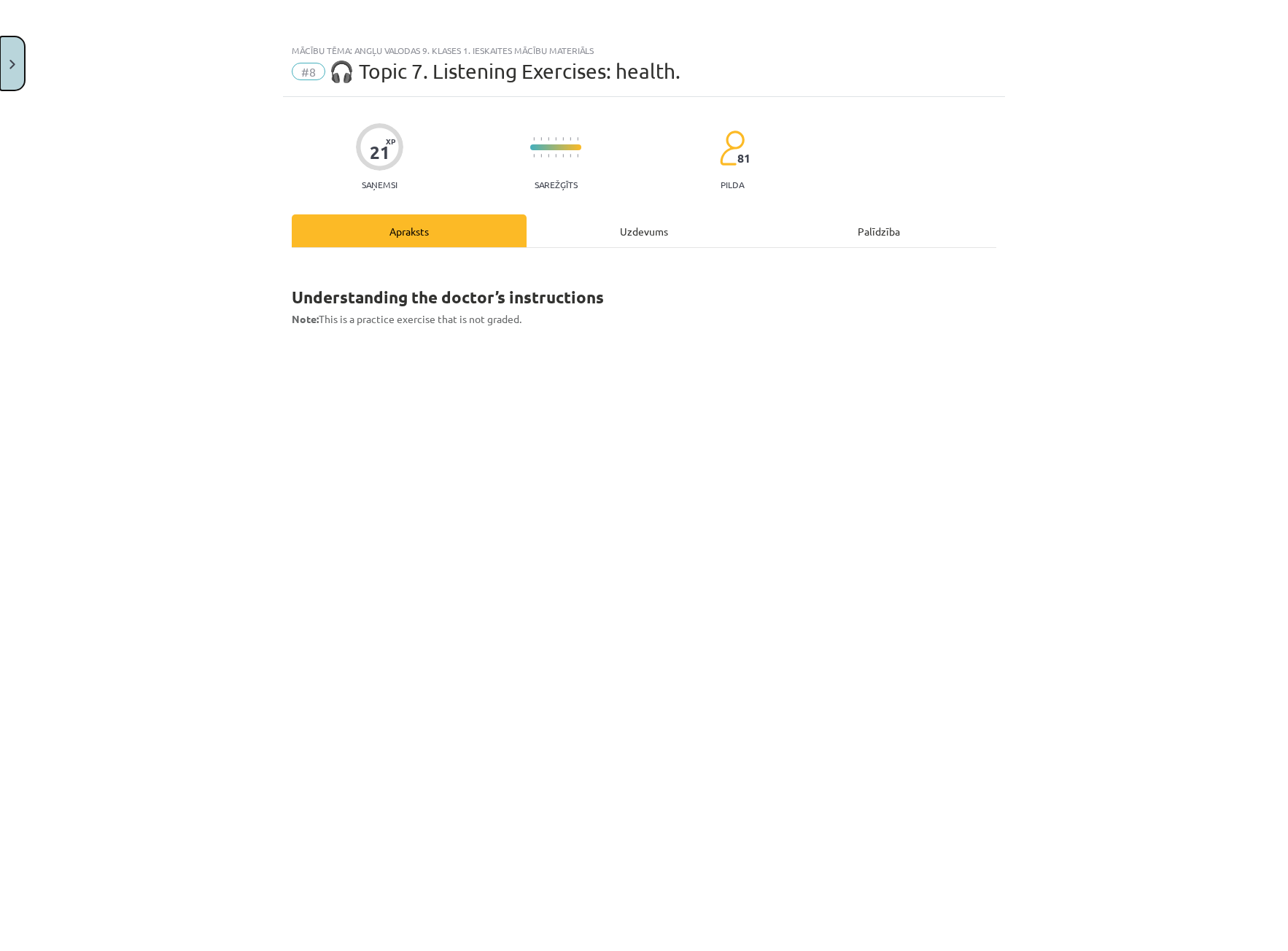
click at [10, 48] on button "Close" at bounding box center [13, 64] width 25 height 54
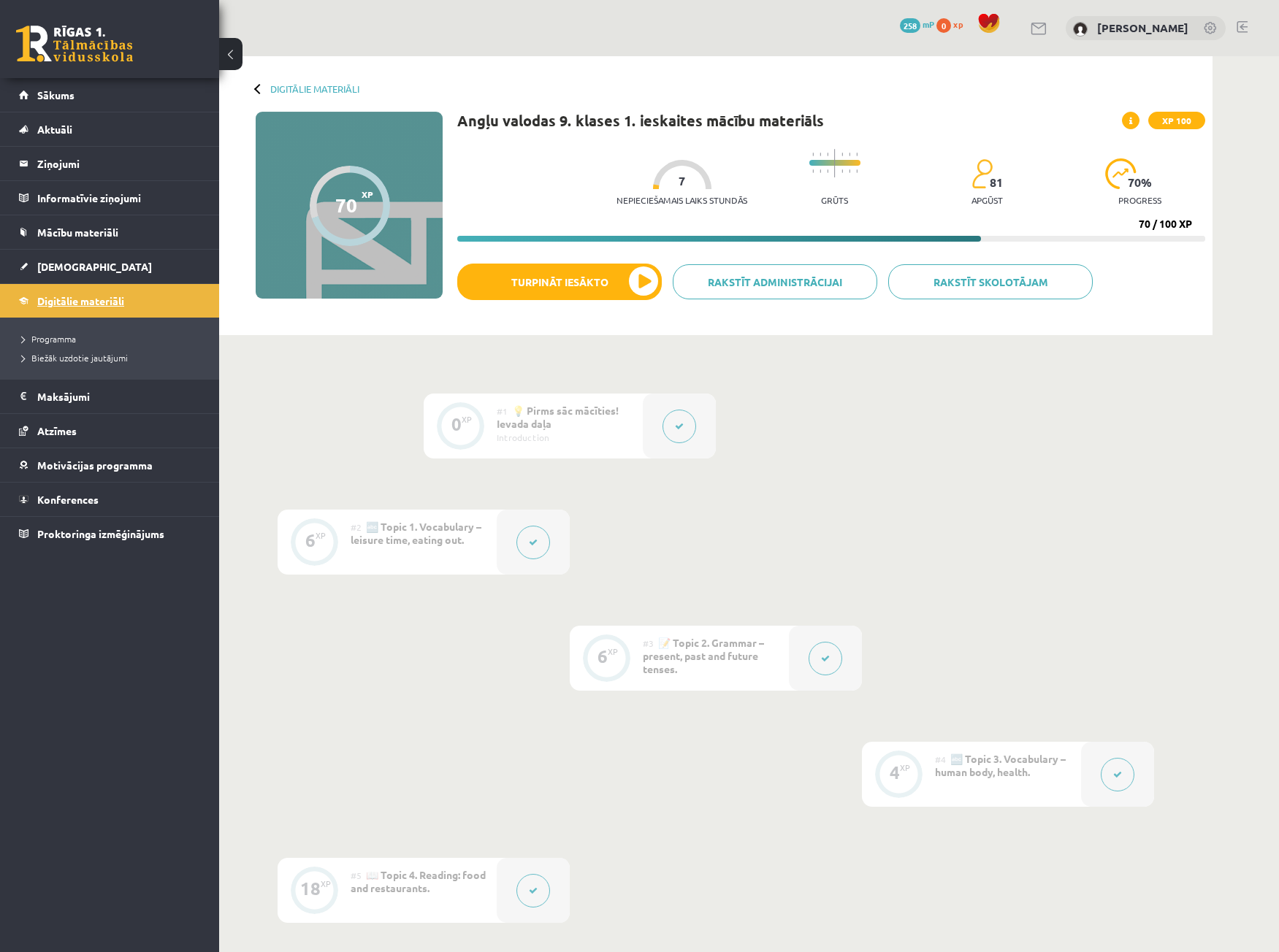
click at [98, 307] on link "Digitālie materiāli" at bounding box center [110, 301] width 182 height 34
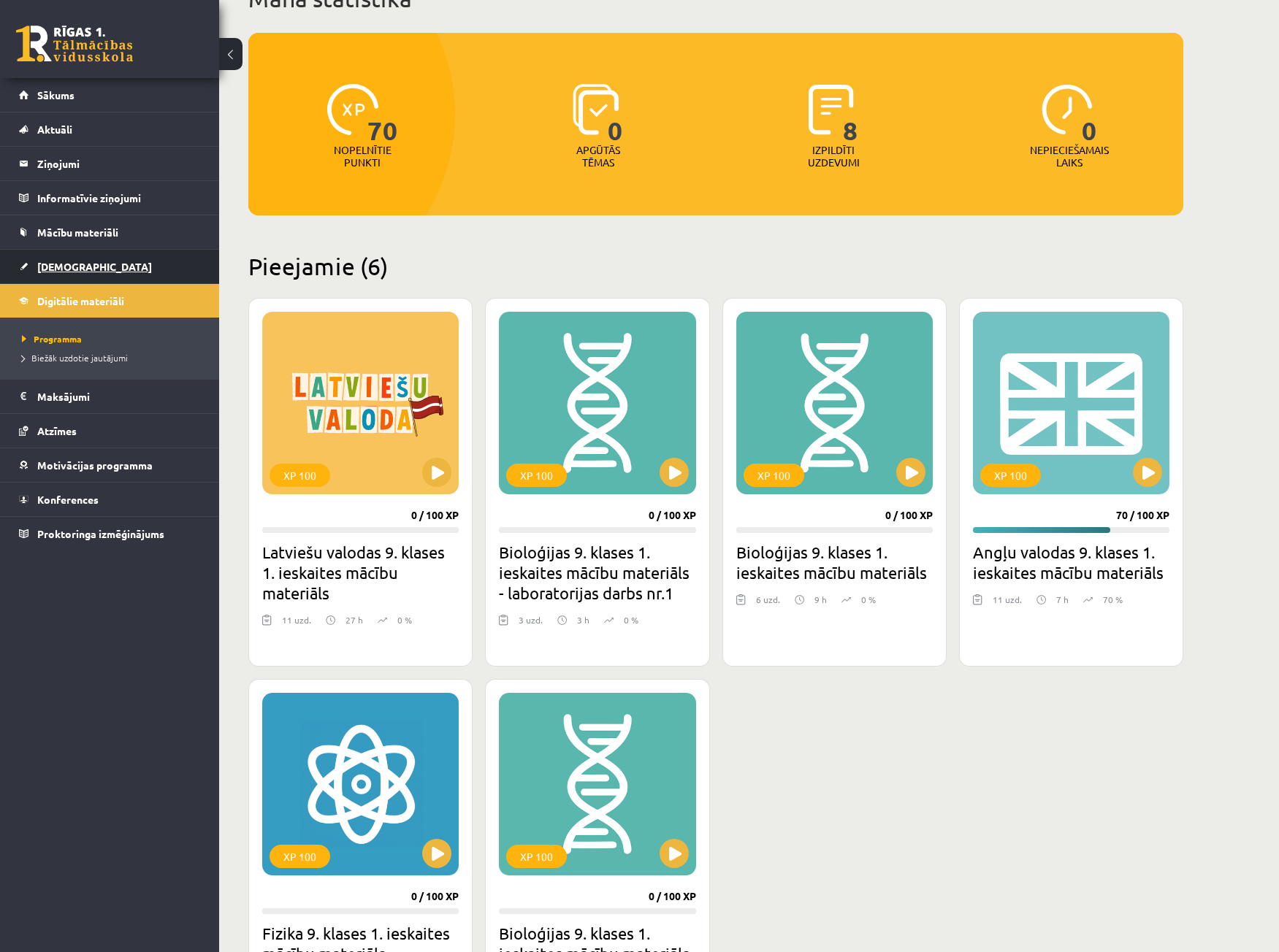
scroll to position [34, 0]
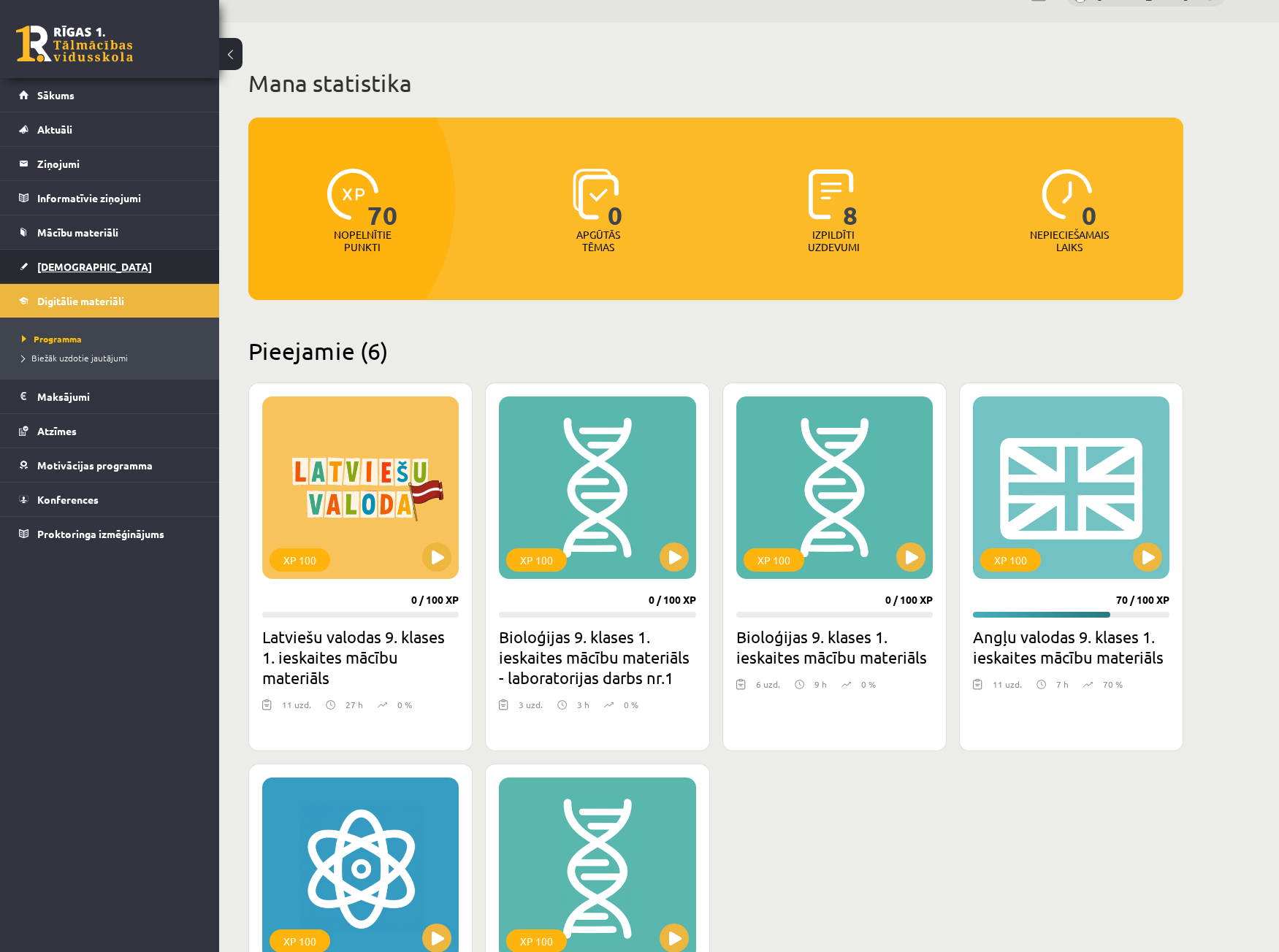
click at [75, 264] on span "[DEMOGRAPHIC_DATA]" at bounding box center [94, 266] width 115 height 13
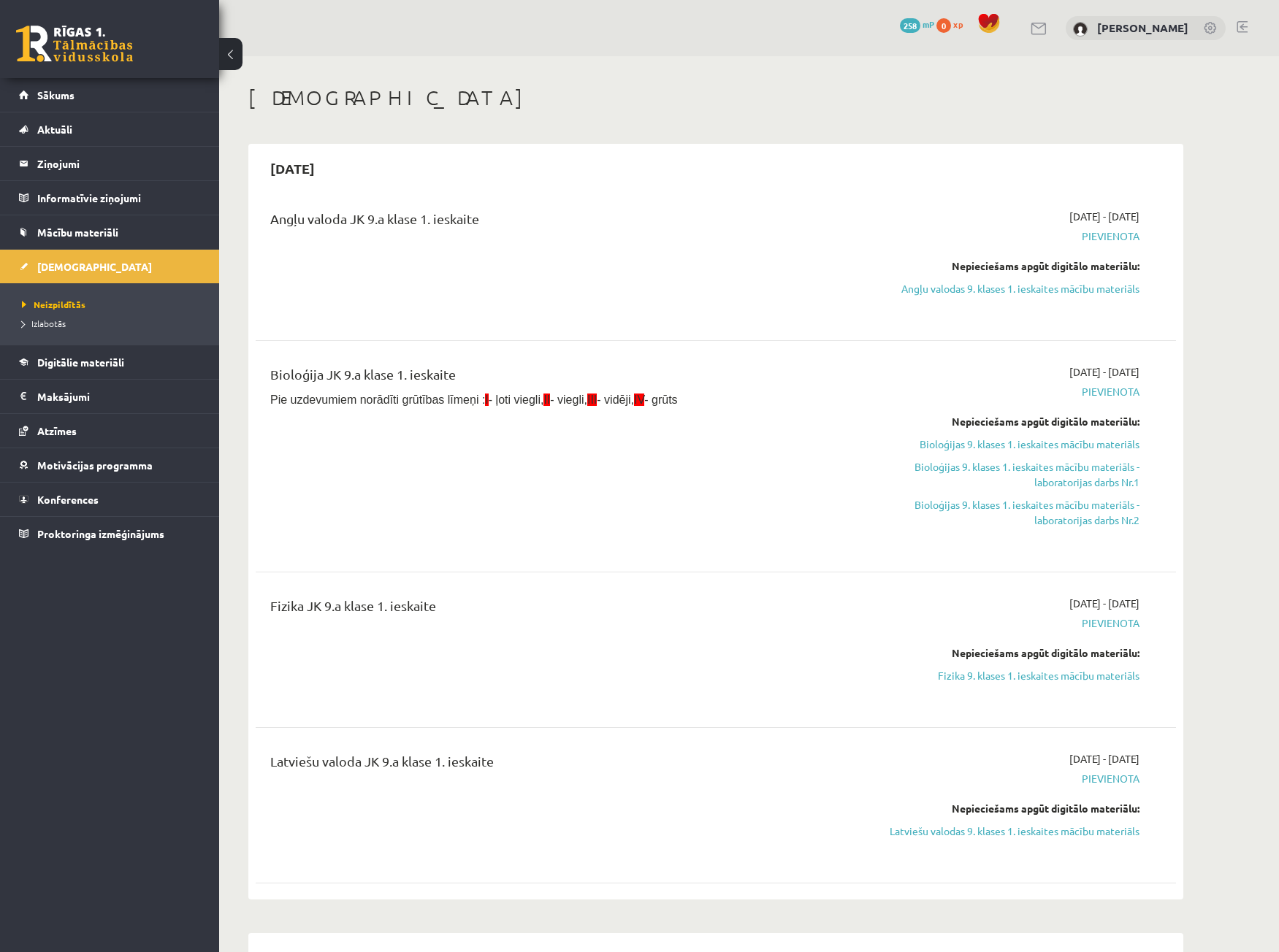
drag, startPoint x: 659, startPoint y: 49, endPoint x: 635, endPoint y: 53, distance: 24.3
click at [660, 49] on div "0 Dāvanas 258 mP 0 xp Alekss Kozlovskis" at bounding box center [749, 28] width 1060 height 57
click at [525, 832] on div "Latviešu valoda JK 9.a klase 1. ieskaite" at bounding box center [556, 805] width 594 height 108
